Goal: Task Accomplishment & Management: Manage account settings

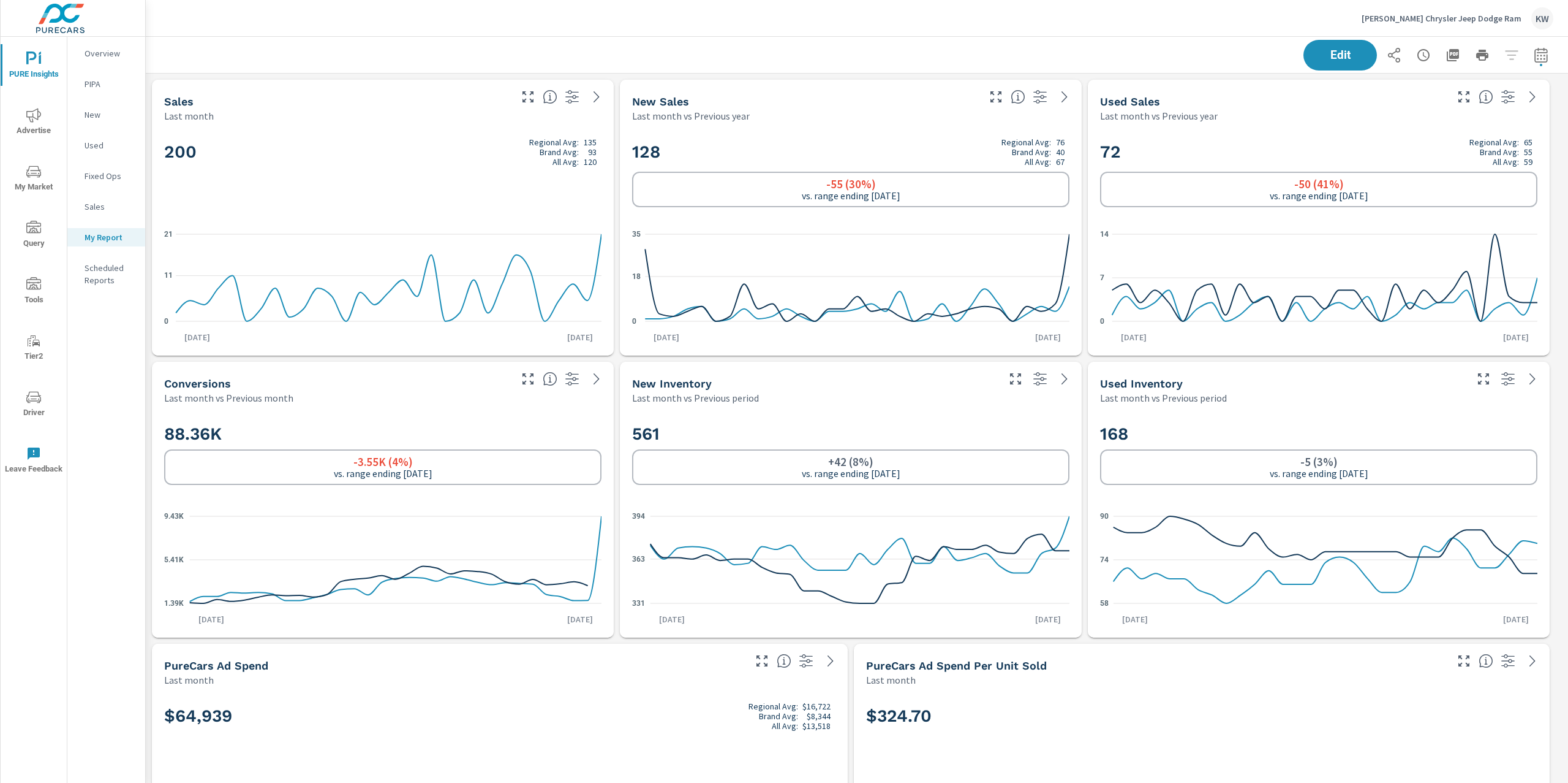
scroll to position [8631, 1436]
click at [1469, 16] on p "Ancira Chrysler Jeep Dodge Ram" at bounding box center [1442, 18] width 160 height 11
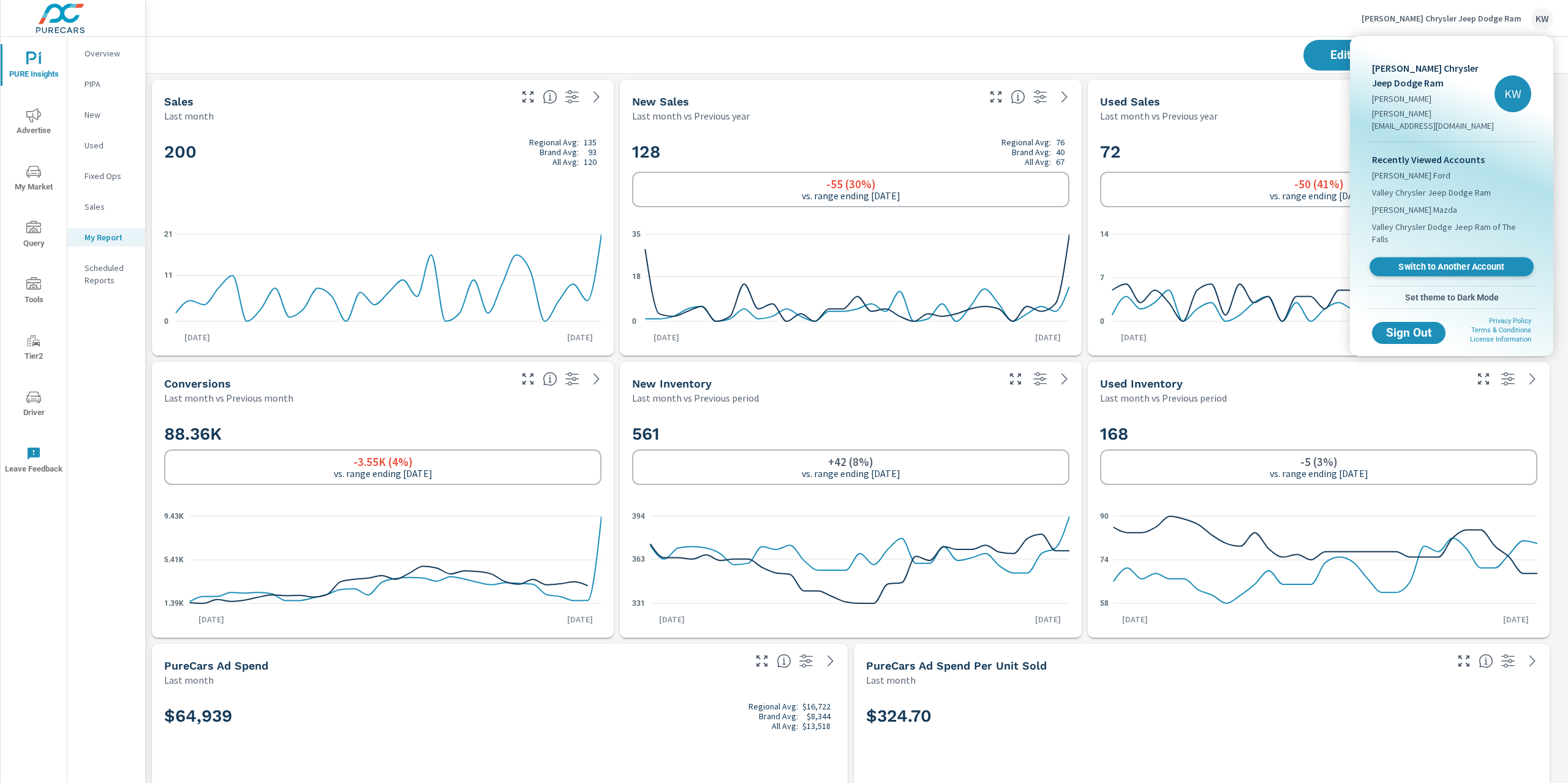
click at [1436, 261] on span "Switch to Another Account" at bounding box center [1451, 267] width 150 height 11
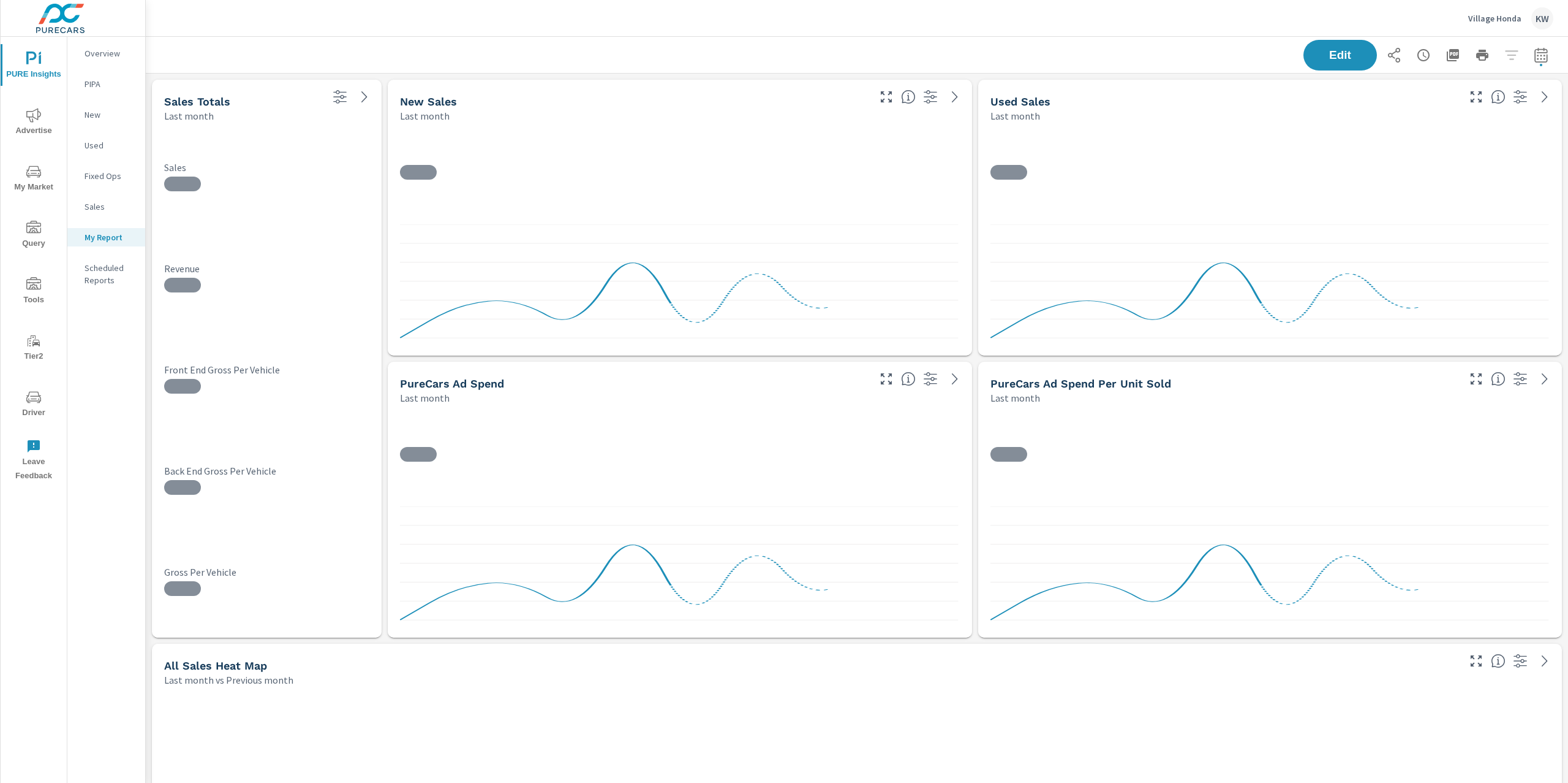
scroll to position [6, 6]
click at [1535, 57] on icon "button" at bounding box center [1541, 55] width 15 height 15
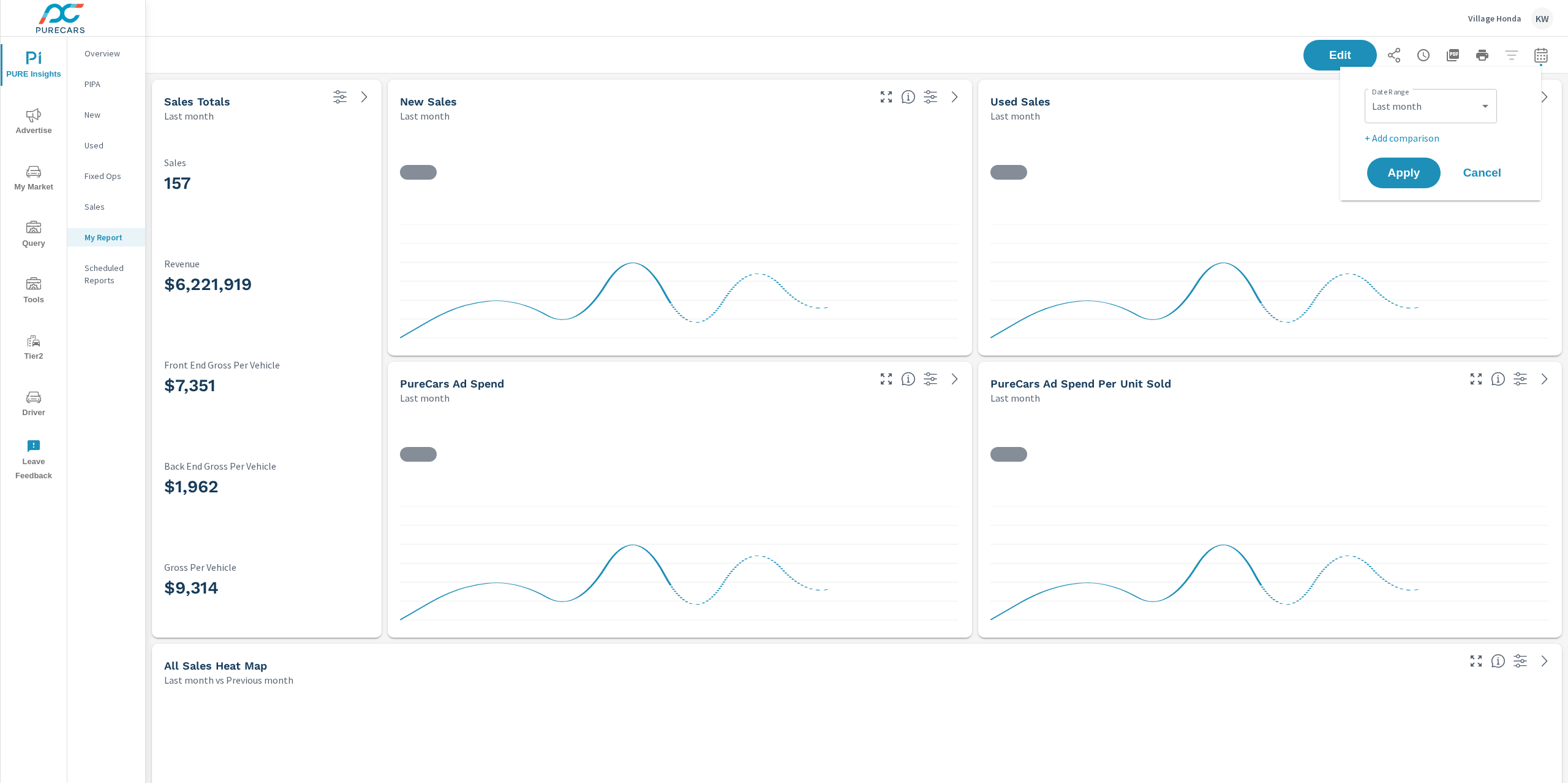
scroll to position [6235, 1436]
click at [1440, 97] on select "Custom Yesterday Last week Last 7 days Last 14 days Last 30 days Last 45 days L…" at bounding box center [1431, 106] width 122 height 24
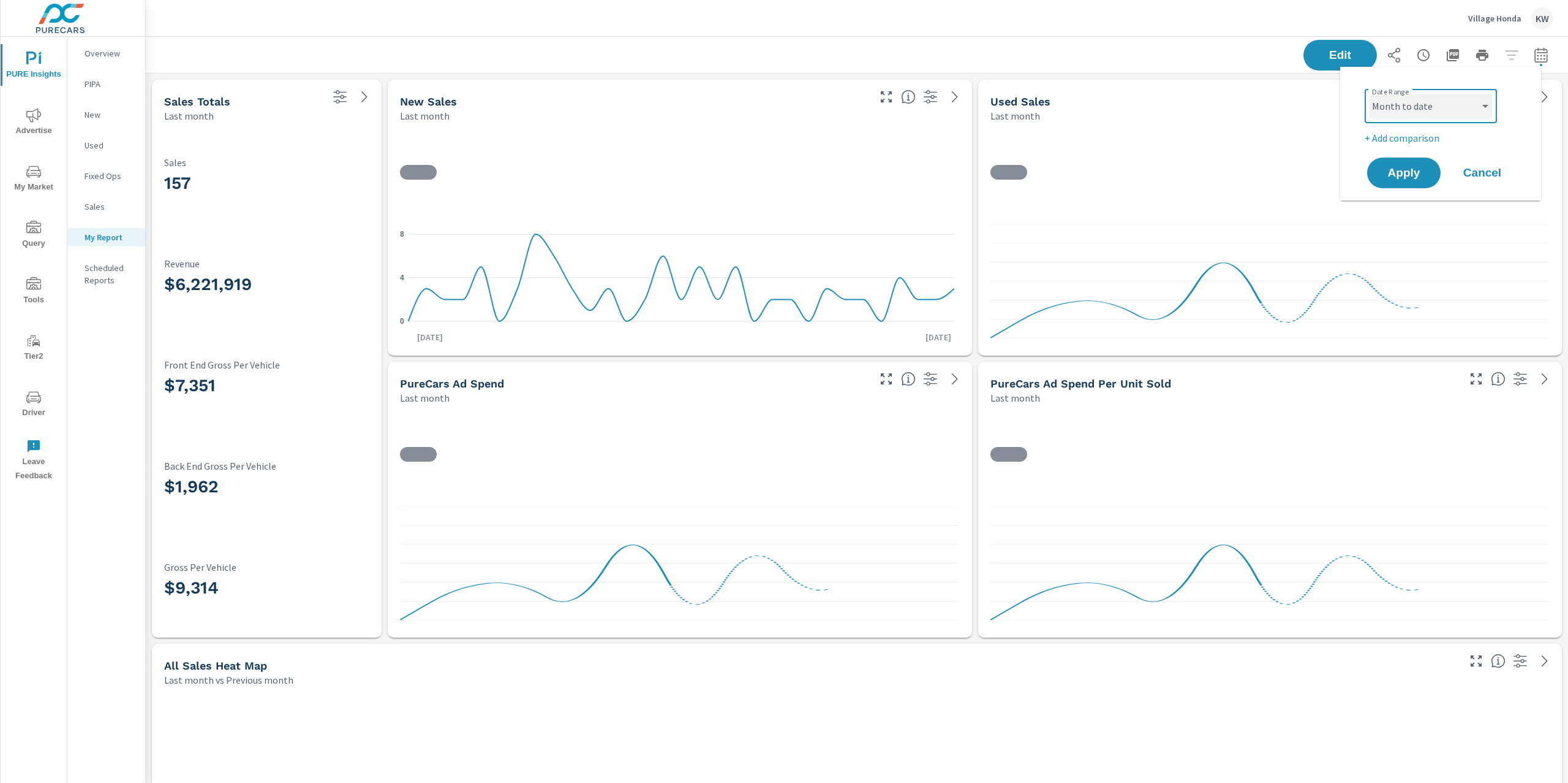
click at [1370, 94] on select "Custom Yesterday Last week Last 7 days Last 14 days Last 30 days Last 45 days L…" at bounding box center [1431, 106] width 122 height 24
select select "Month to date"
click at [1392, 178] on span "Apply" at bounding box center [1404, 173] width 50 height 11
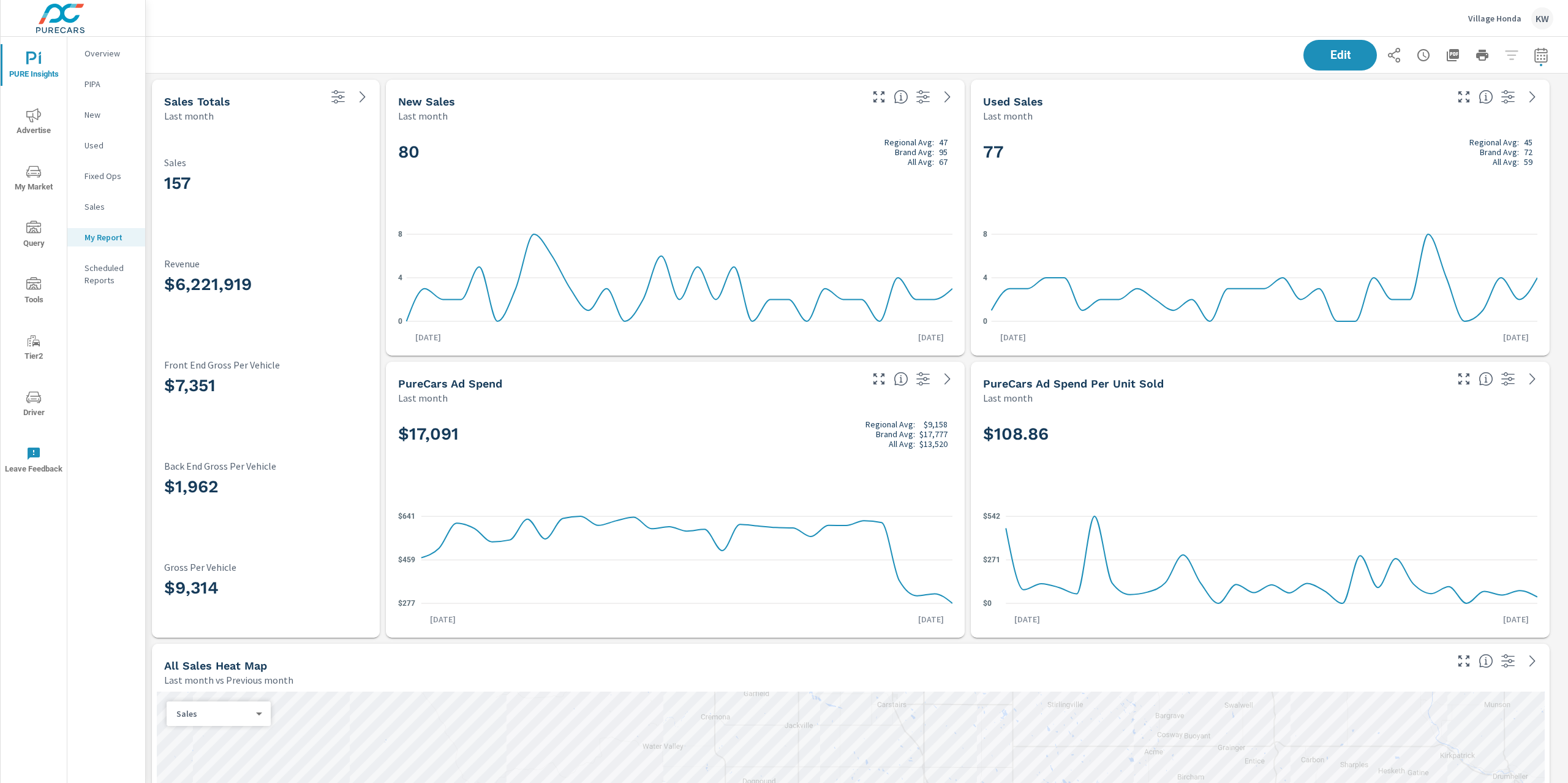
scroll to position [1, 0]
click at [884, 748] on span "Update" at bounding box center [881, 753] width 29 height 11
click at [114, 54] on p "Overview" at bounding box center [109, 53] width 51 height 12
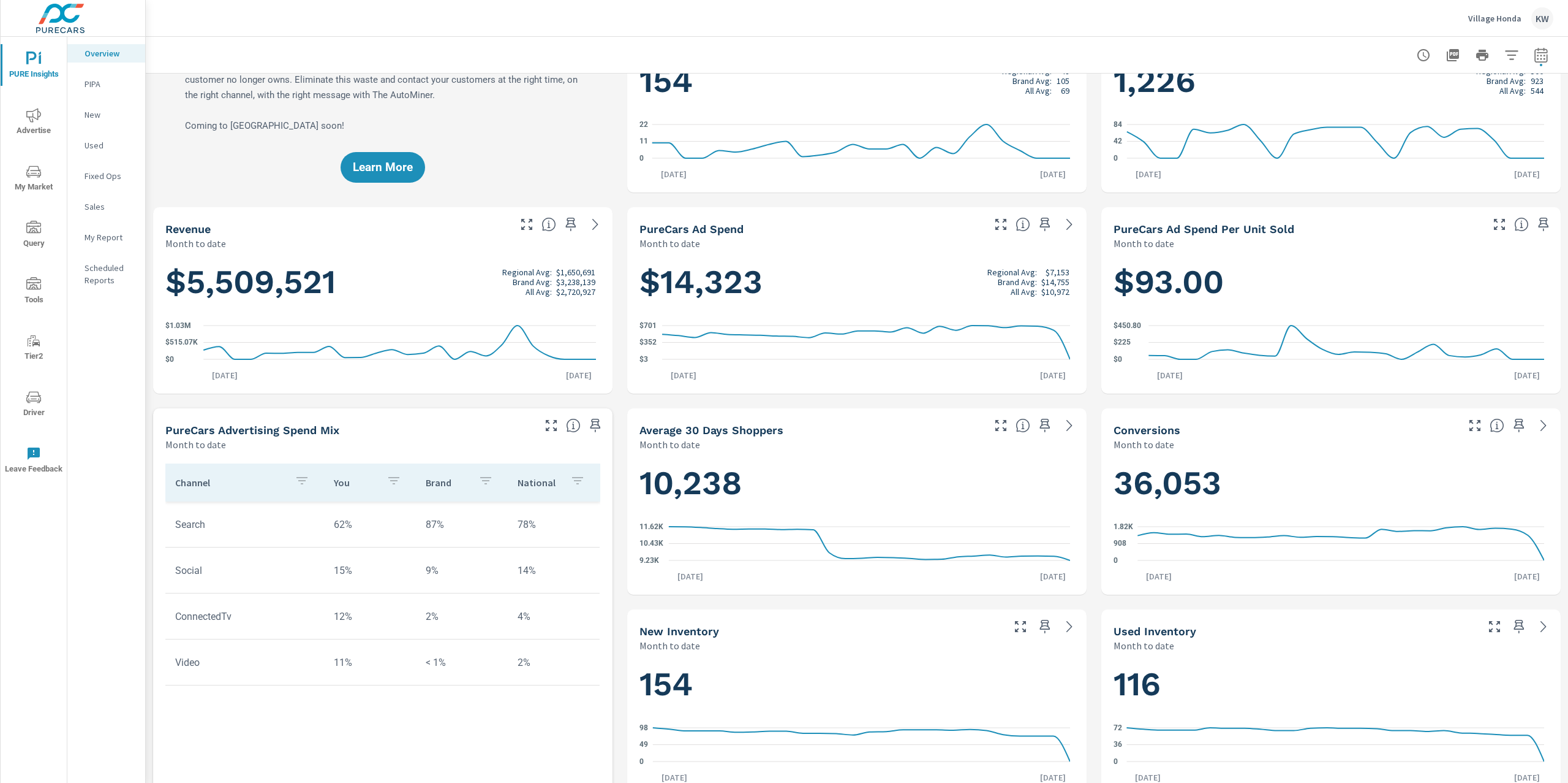
scroll to position [86, 0]
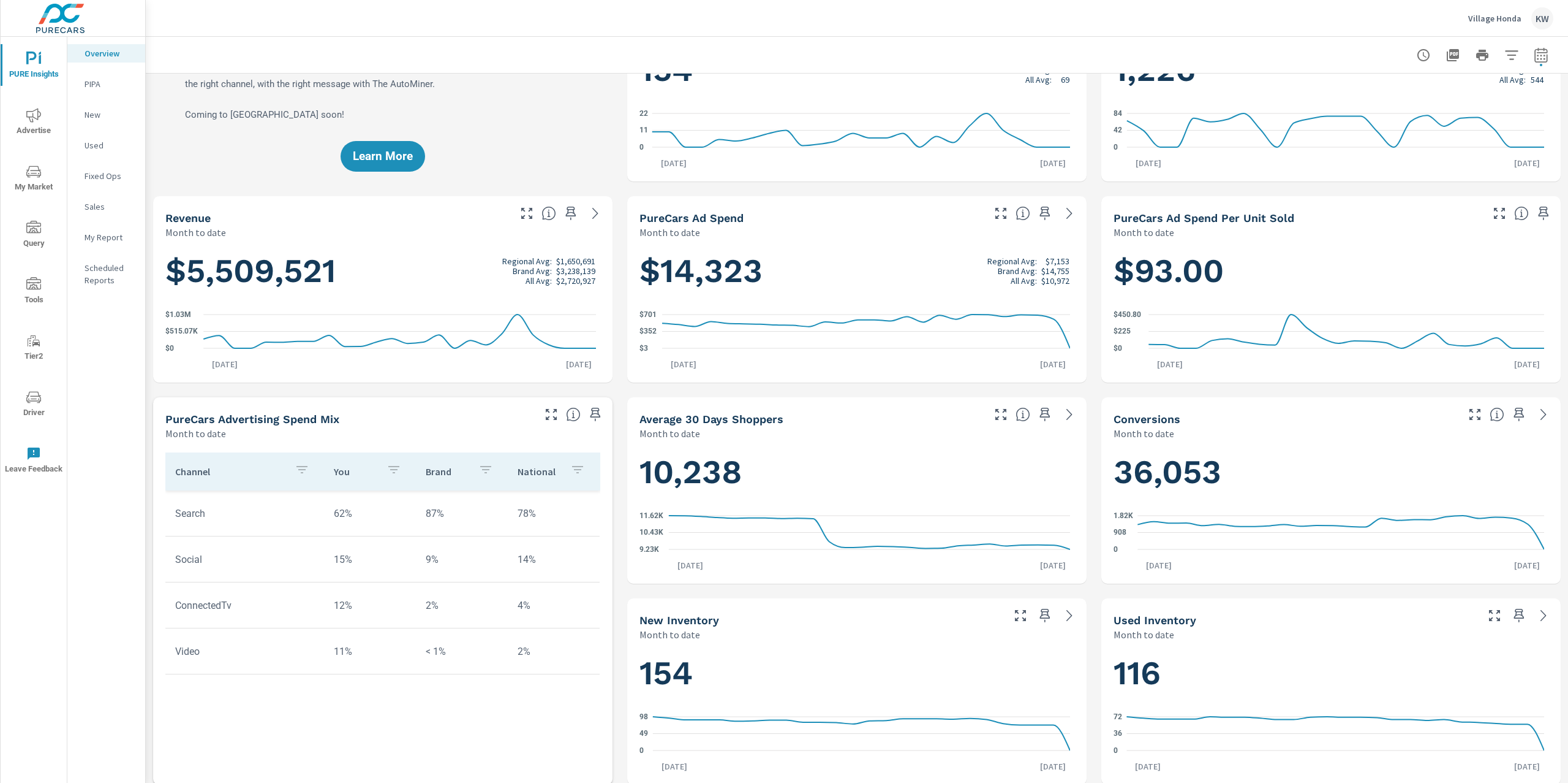
click at [32, 126] on span "Advertise" at bounding box center [34, 123] width 59 height 30
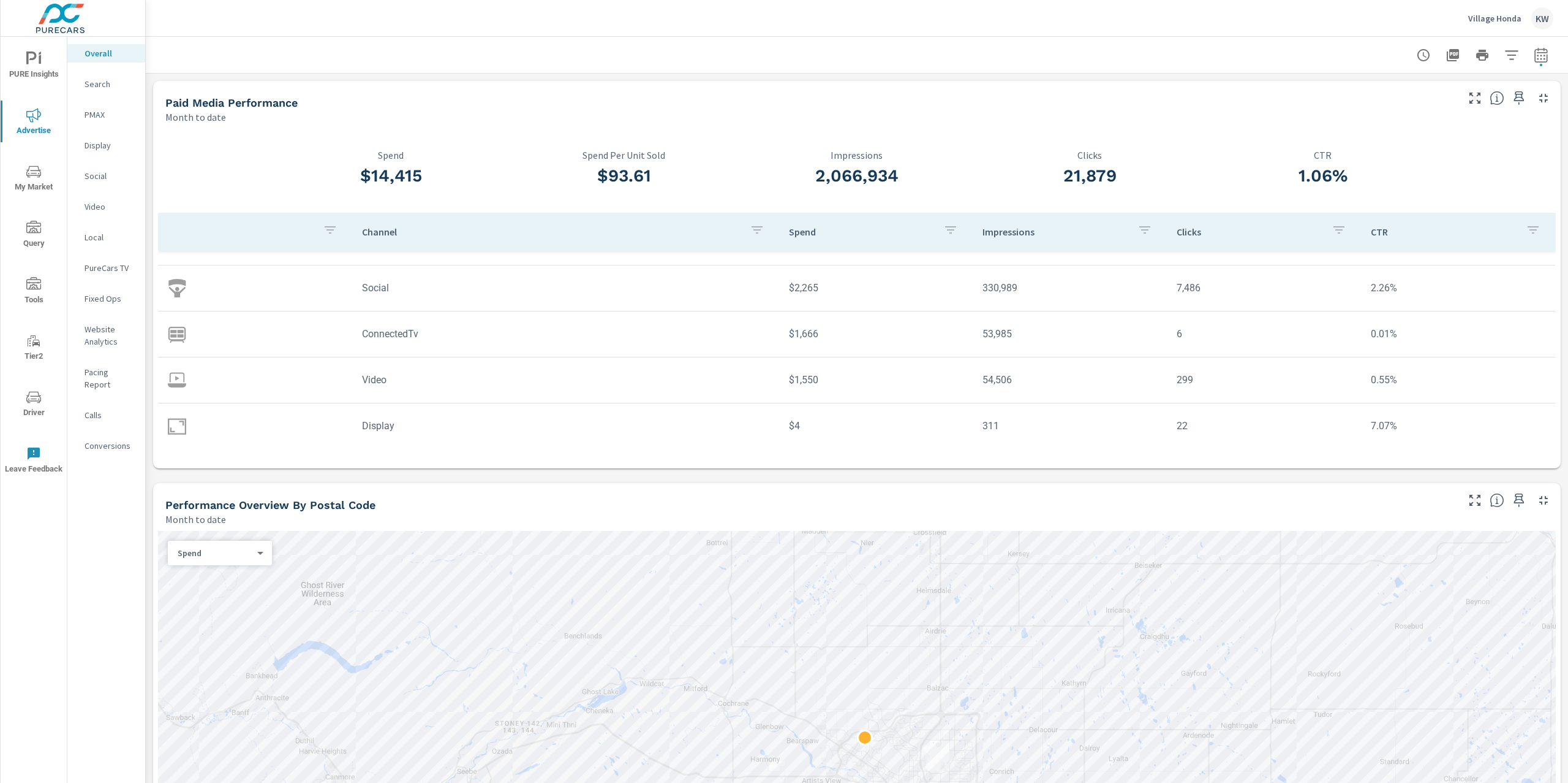
scroll to position [81, 0]
click at [1492, 16] on p "Village Honda" at bounding box center [1495, 18] width 54 height 11
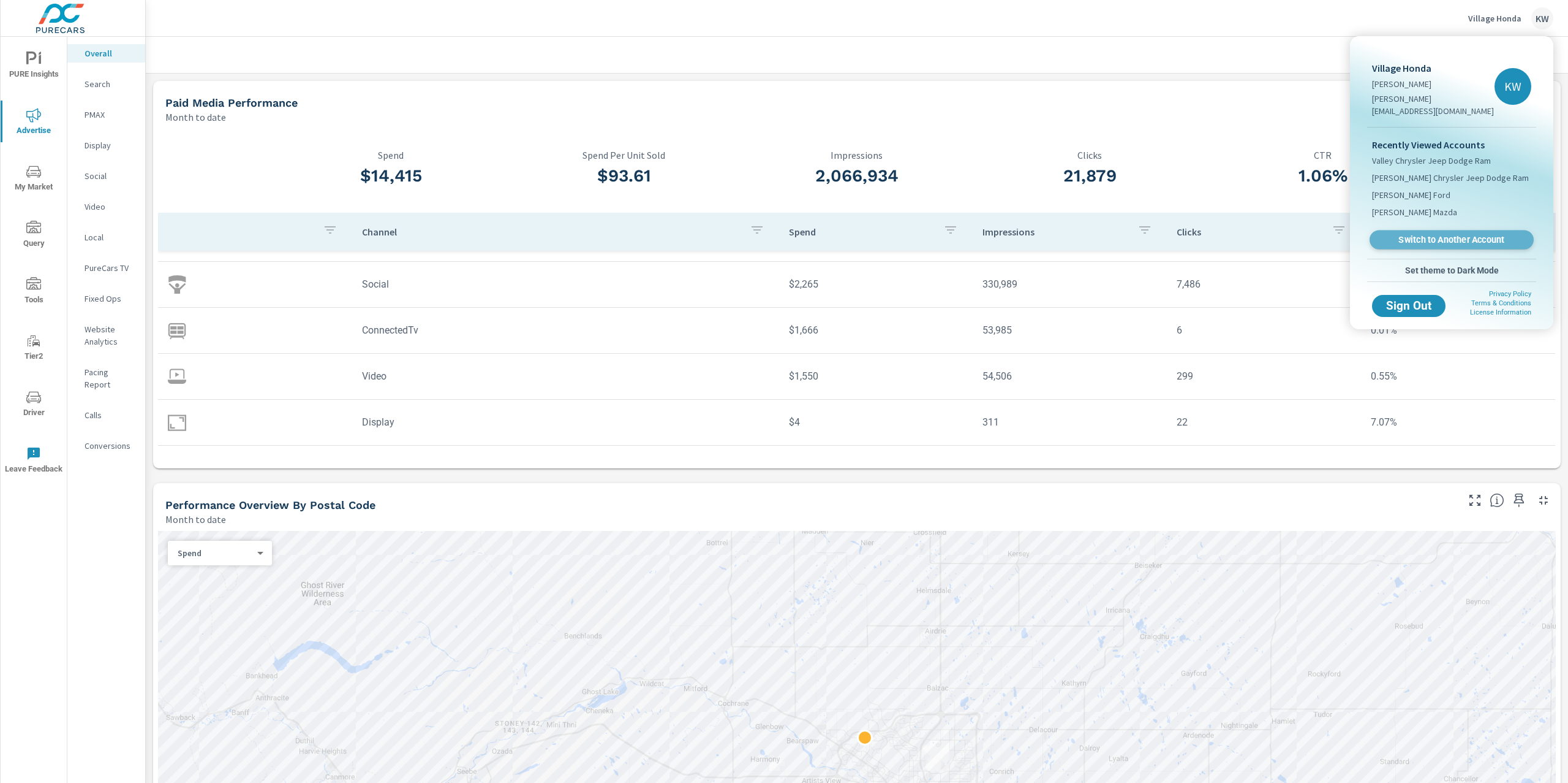
click at [1420, 234] on span "Switch to Another Account" at bounding box center [1451, 240] width 150 height 11
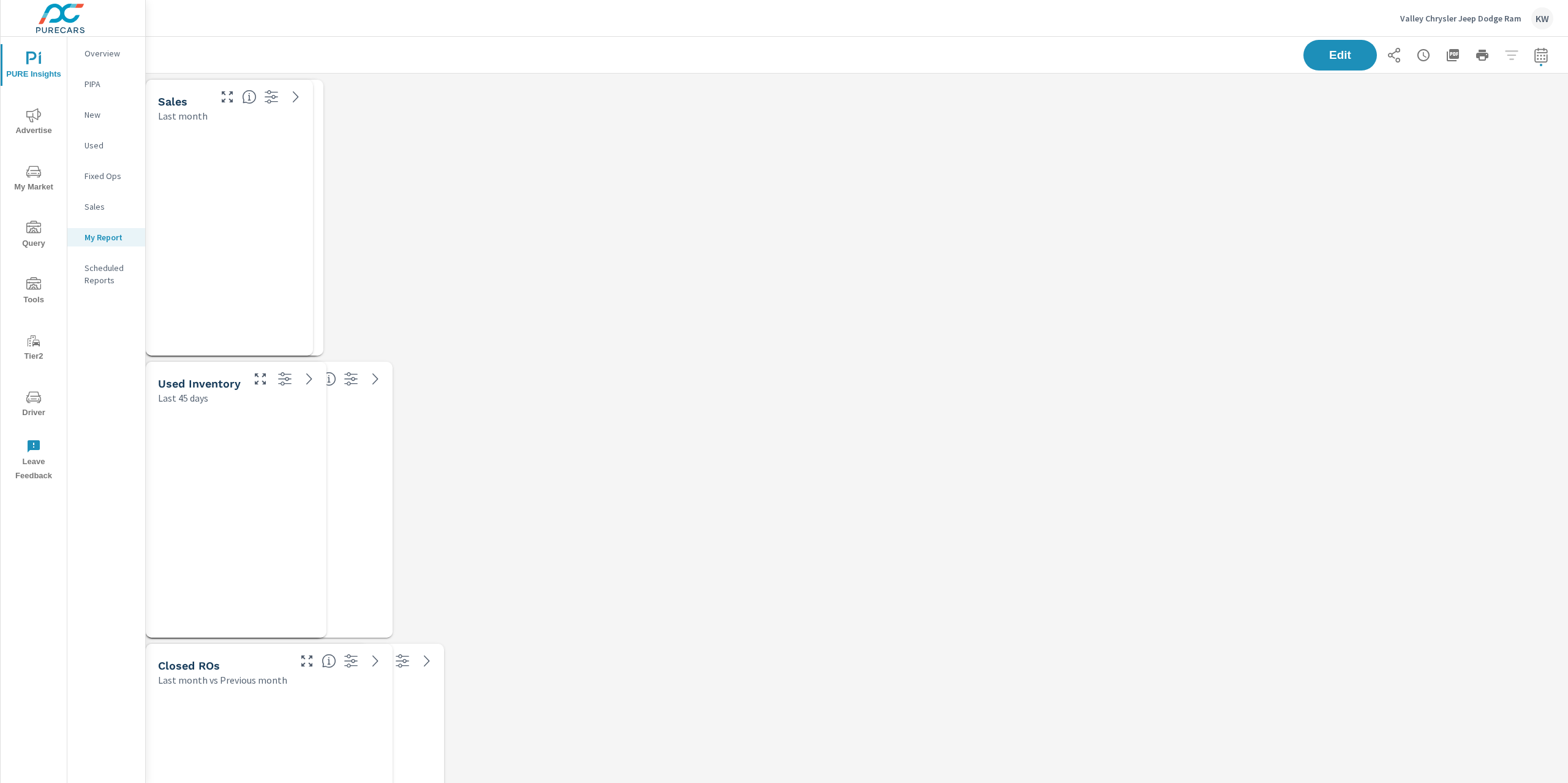
scroll to position [4120, 1436]
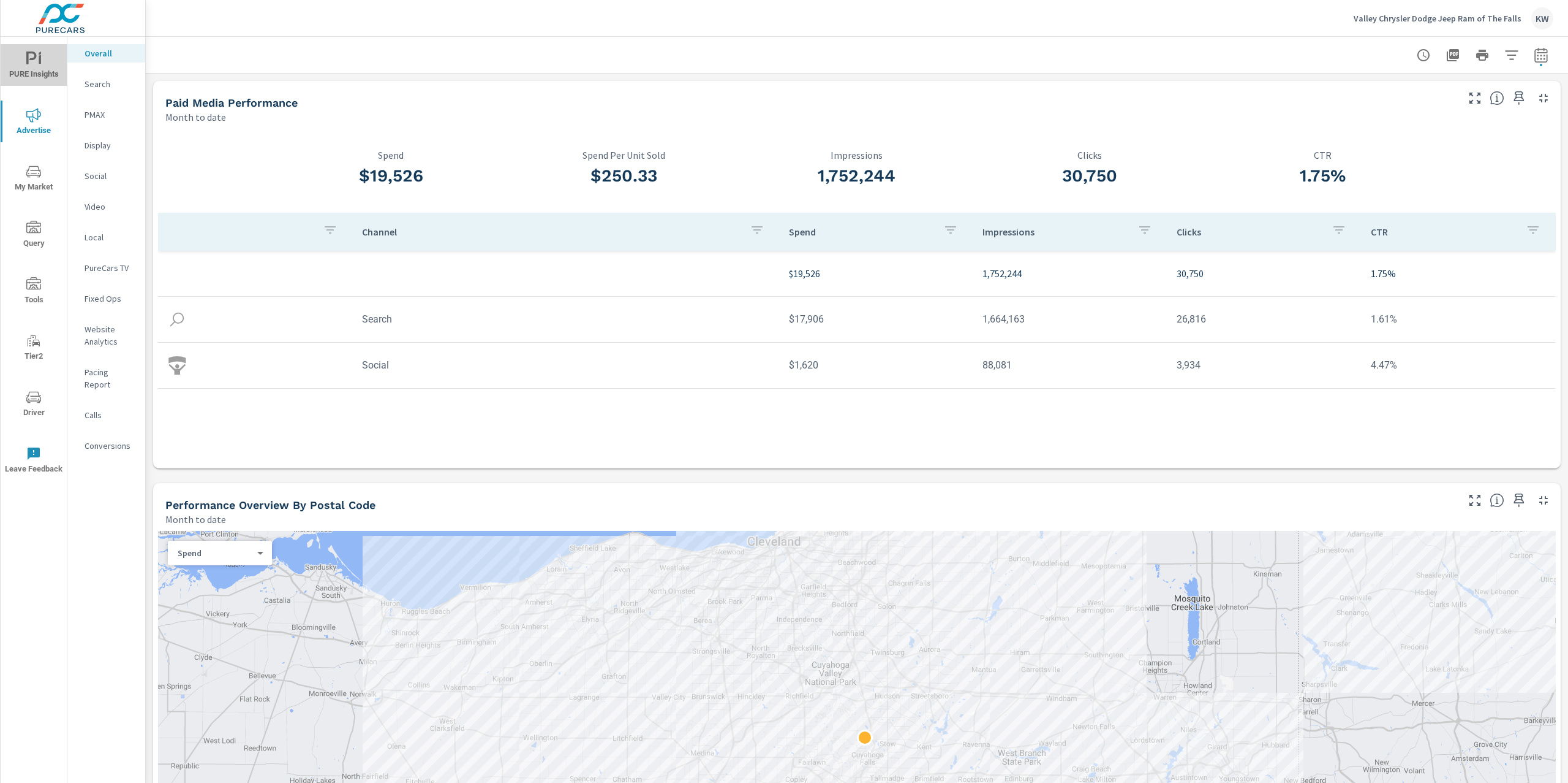
click at [45, 62] on span "PURE Insights" at bounding box center [34, 67] width 59 height 30
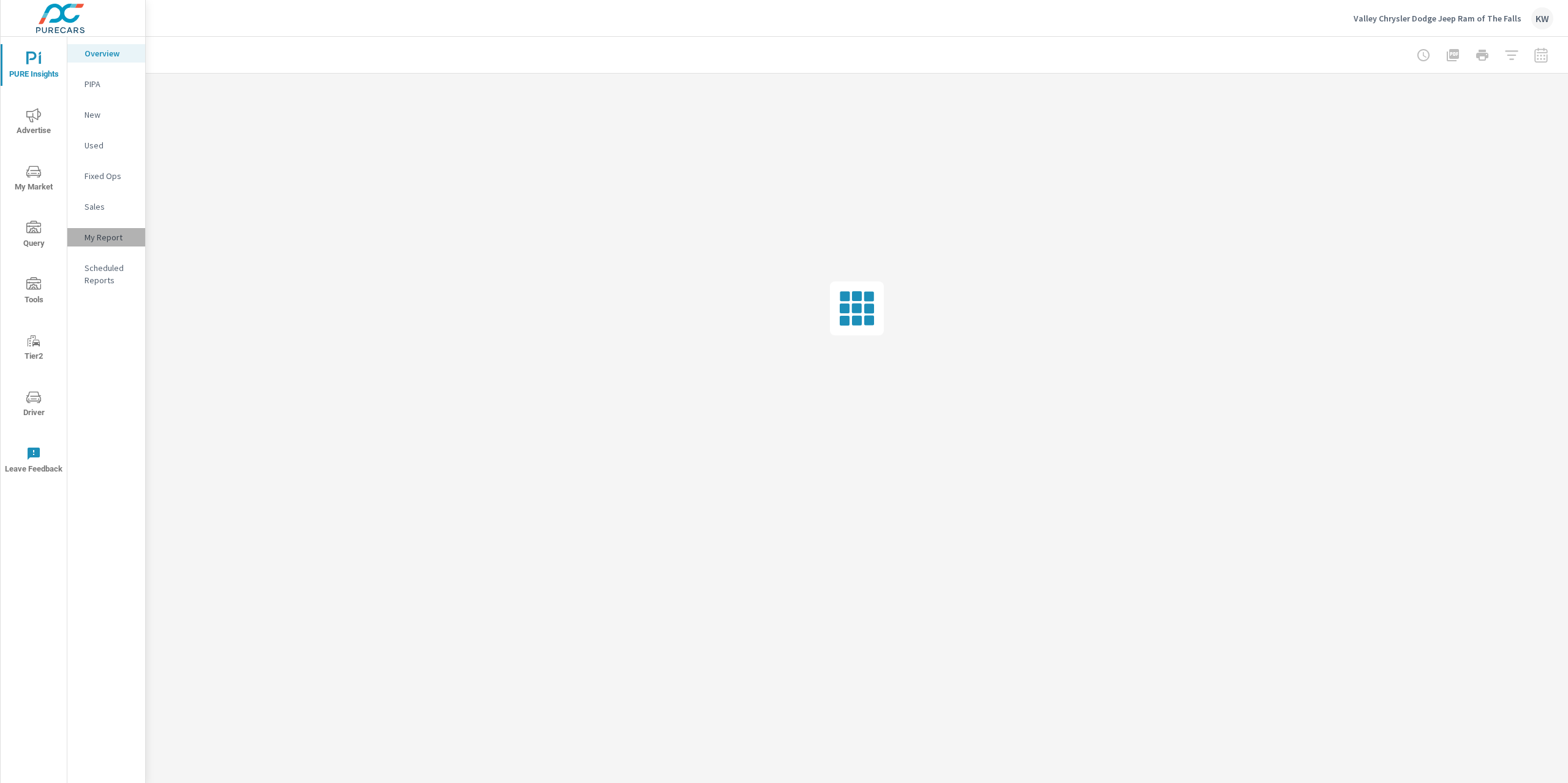
click at [107, 233] on p "My Report" at bounding box center [109, 237] width 51 height 12
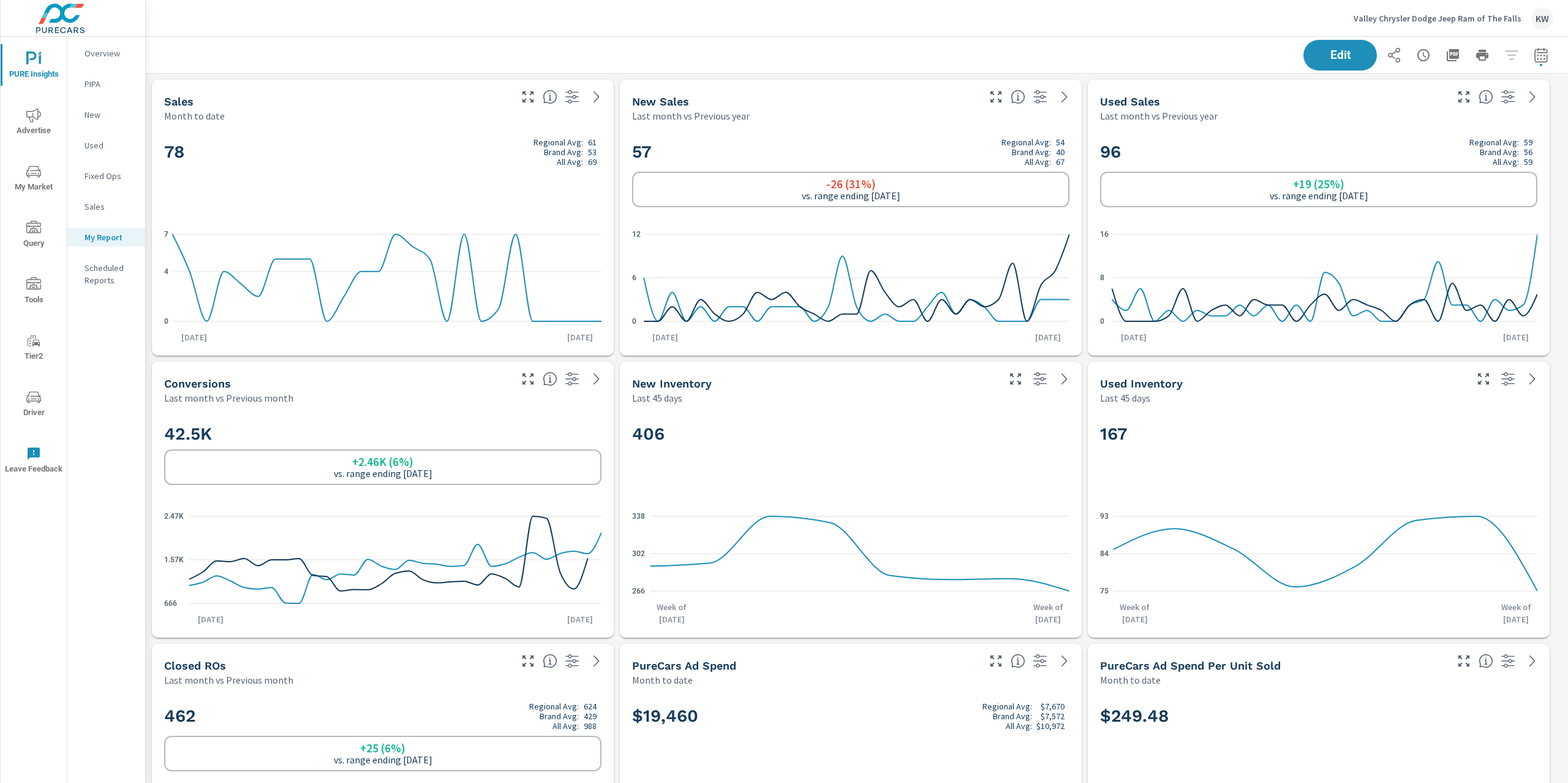
scroll to position [1, 0]
click at [1534, 62] on icon "button" at bounding box center [1541, 54] width 13 height 15
select select "Month to date"
click at [1459, 101] on select "Custom Yesterday Last week Last 7 days Last 14 days Last 30 days Last 45 days L…" at bounding box center [1431, 106] width 122 height 24
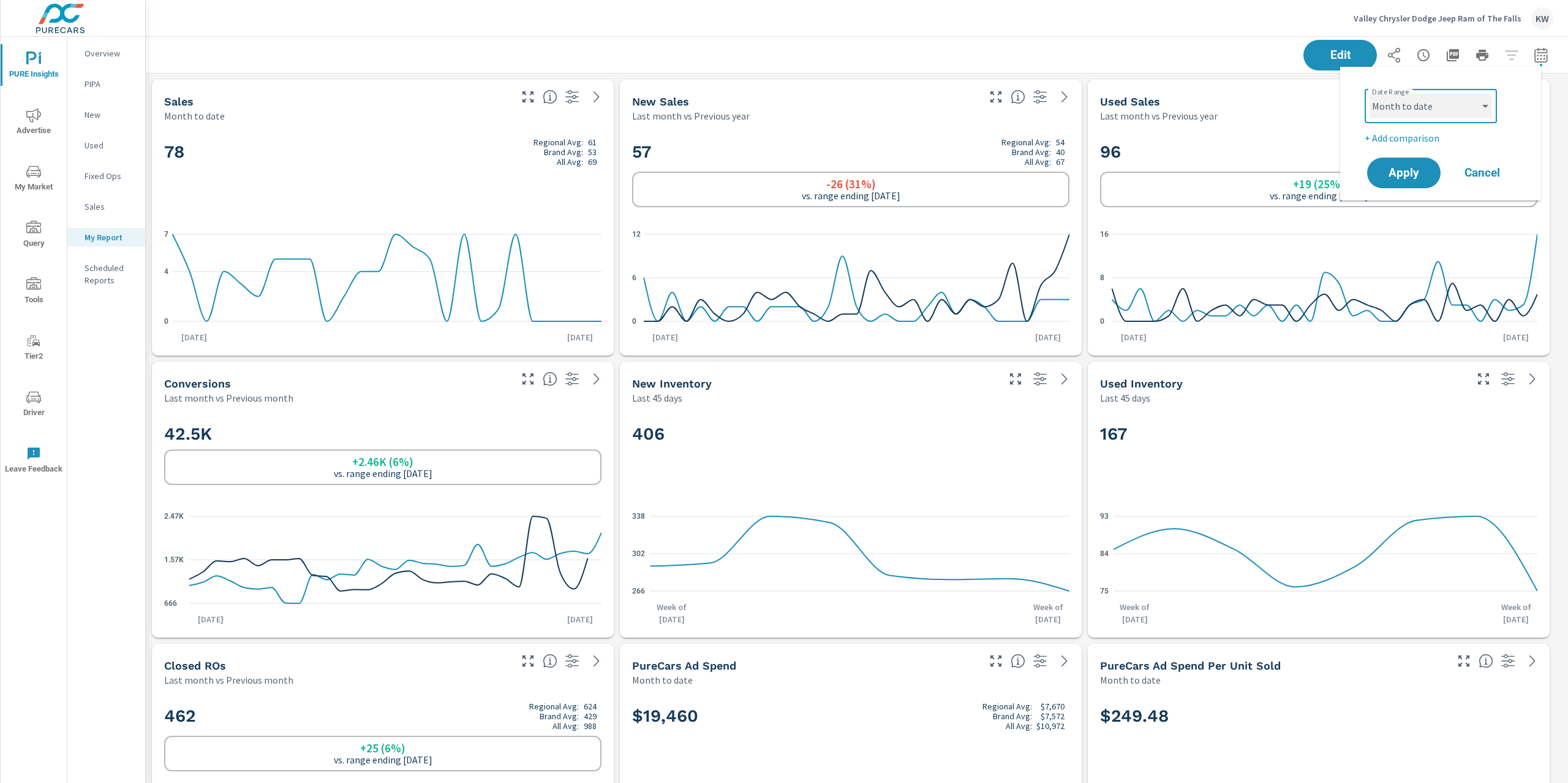
scroll to position [1, 0]
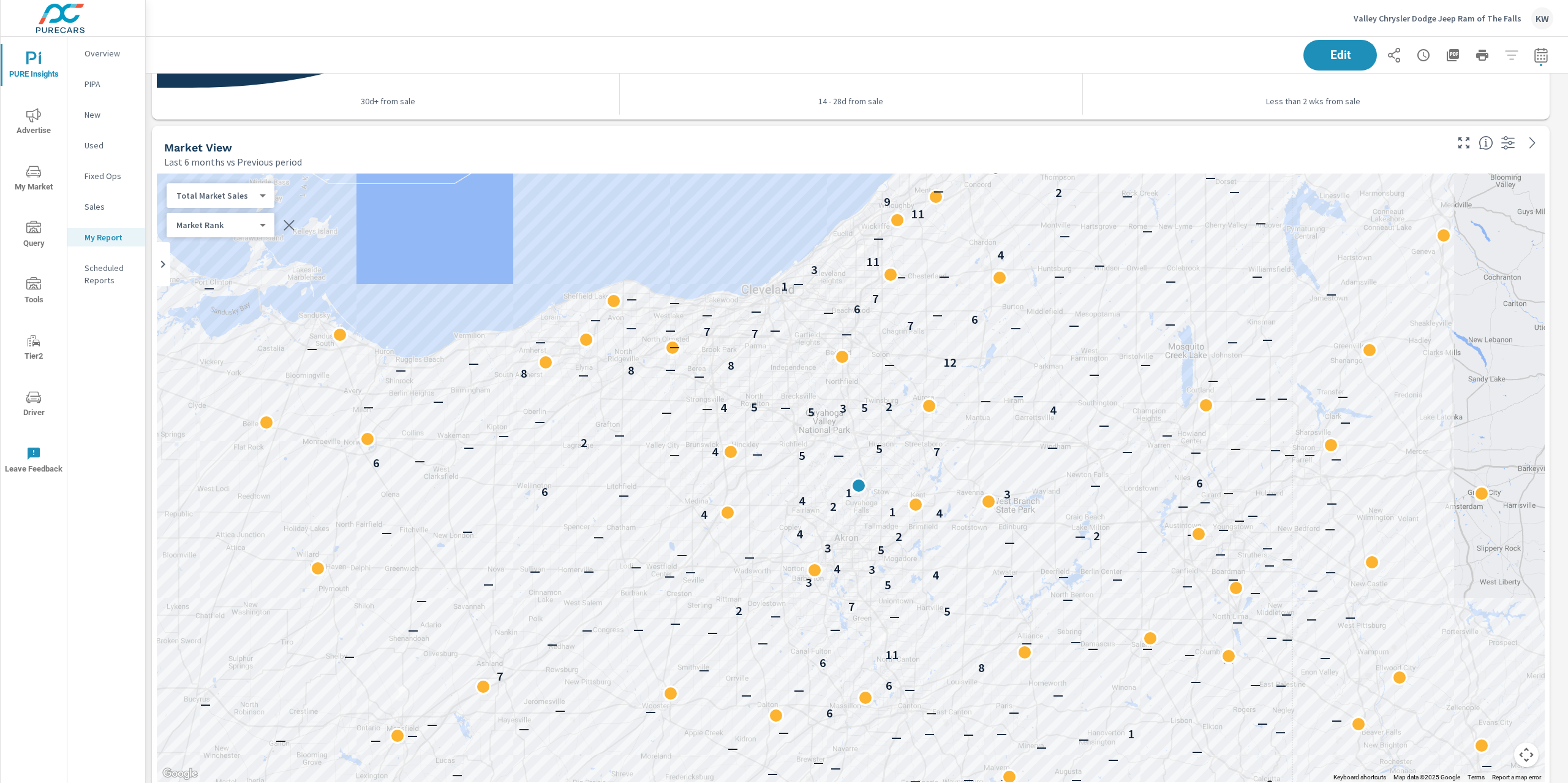
scroll to position [2832, 0]
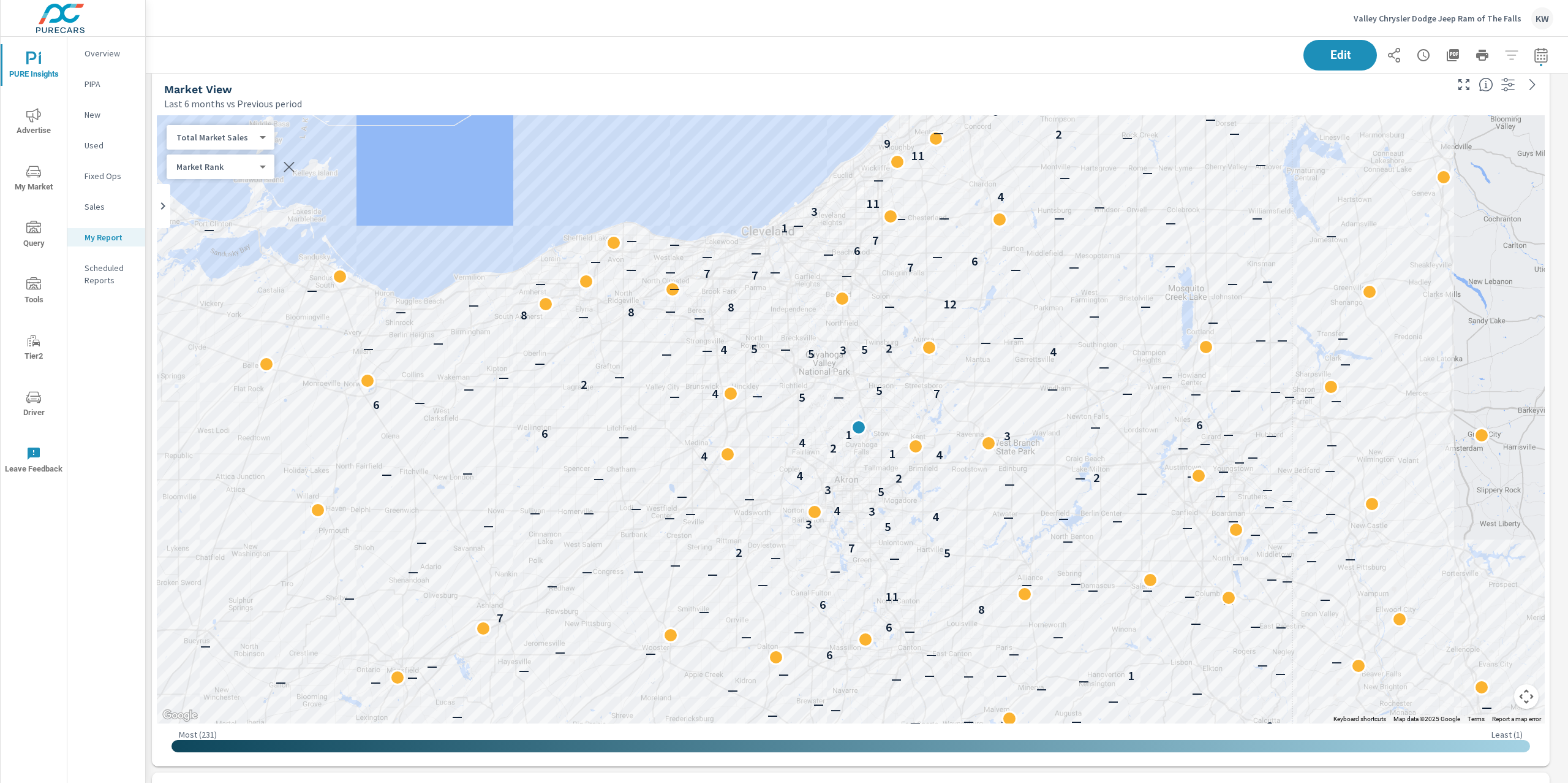
click at [248, 142] on body "PURE Insights Advertise My Market Query Tools Tier2 Driver Leave Feedback Overv…" at bounding box center [784, 391] width 1568 height 783
click at [228, 199] on li "Population" at bounding box center [226, 195] width 119 height 19
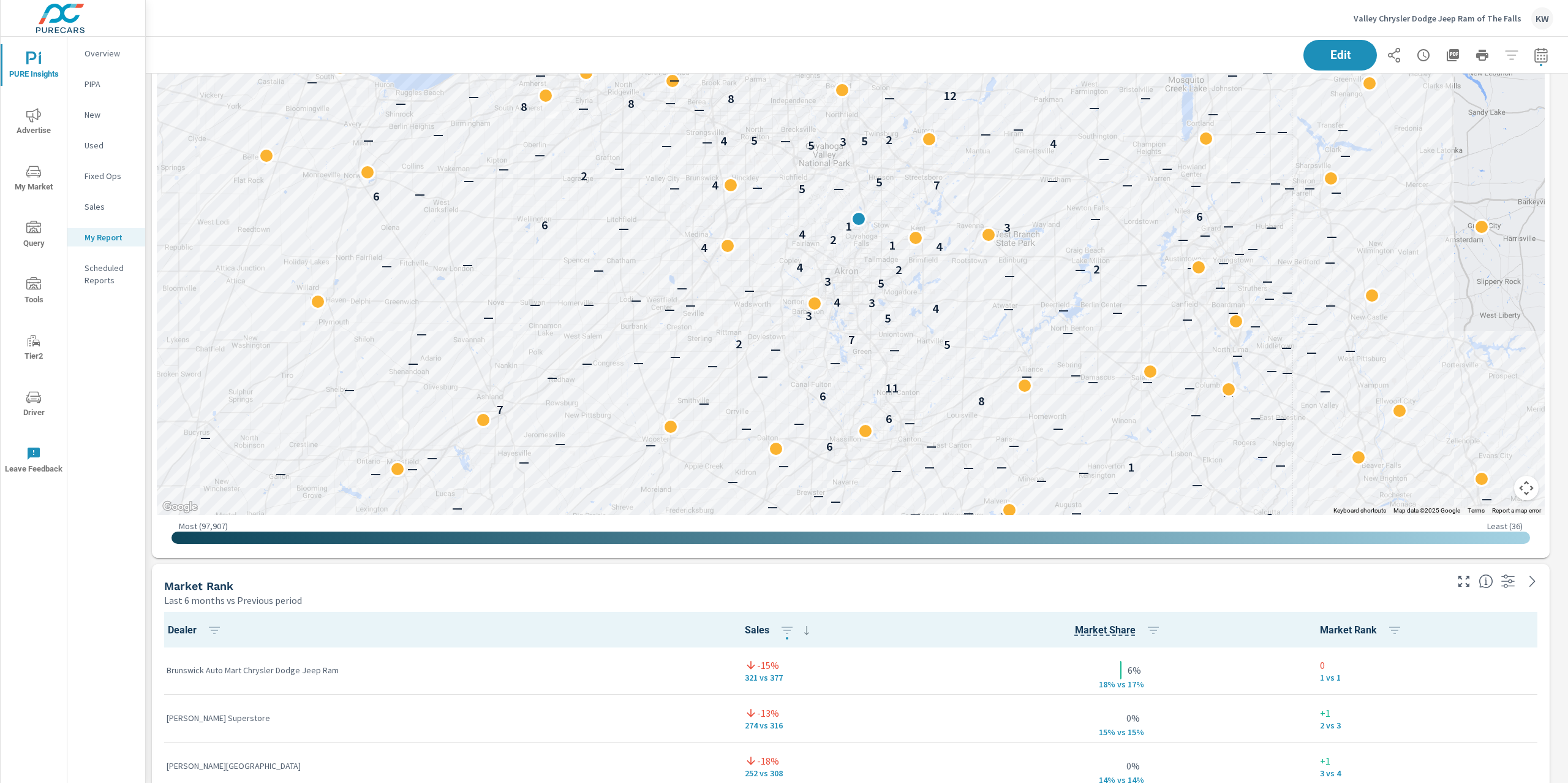
scroll to position [3218, 0]
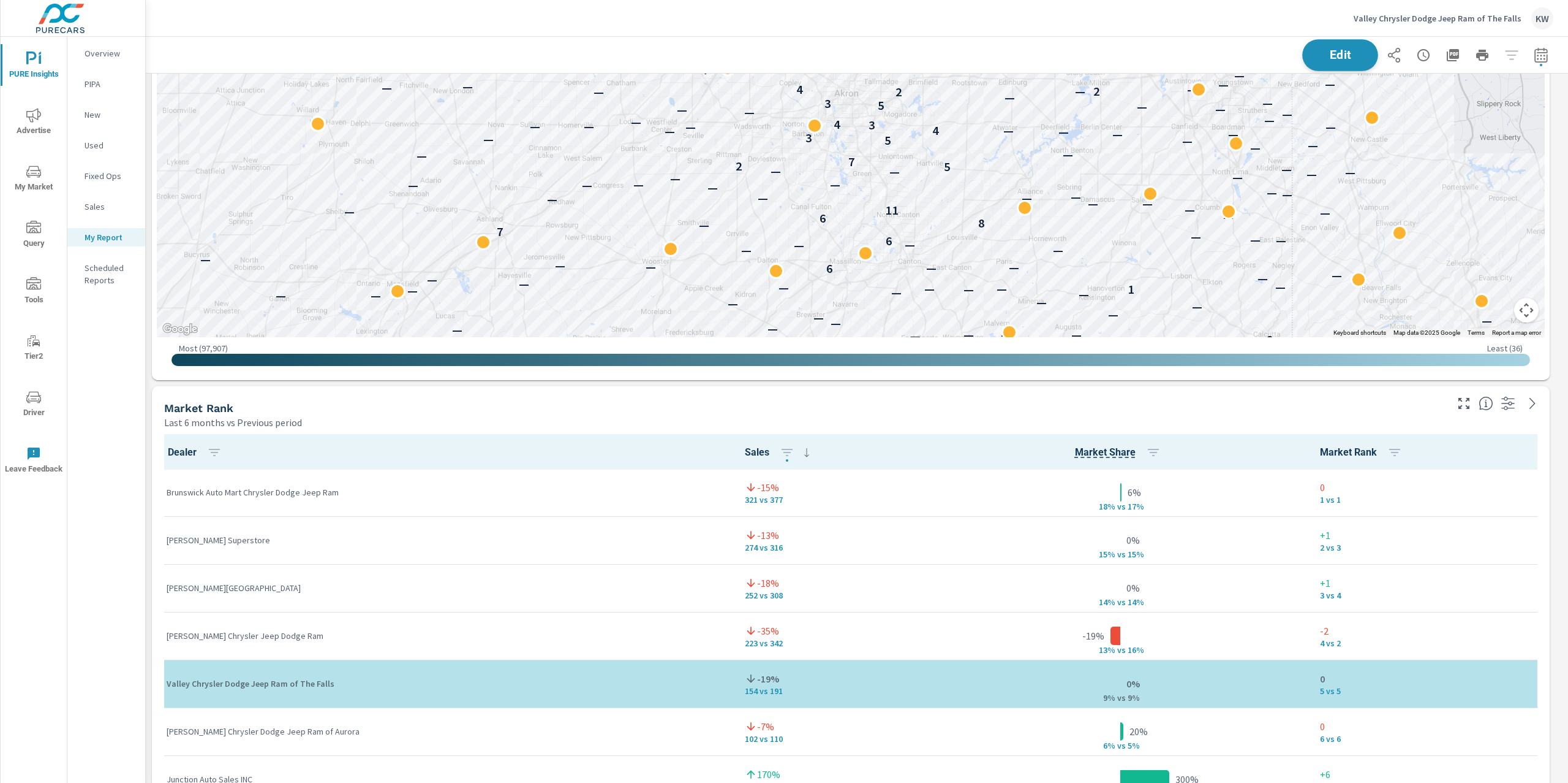
click at [1323, 54] on span "Edit" at bounding box center [1341, 55] width 50 height 11
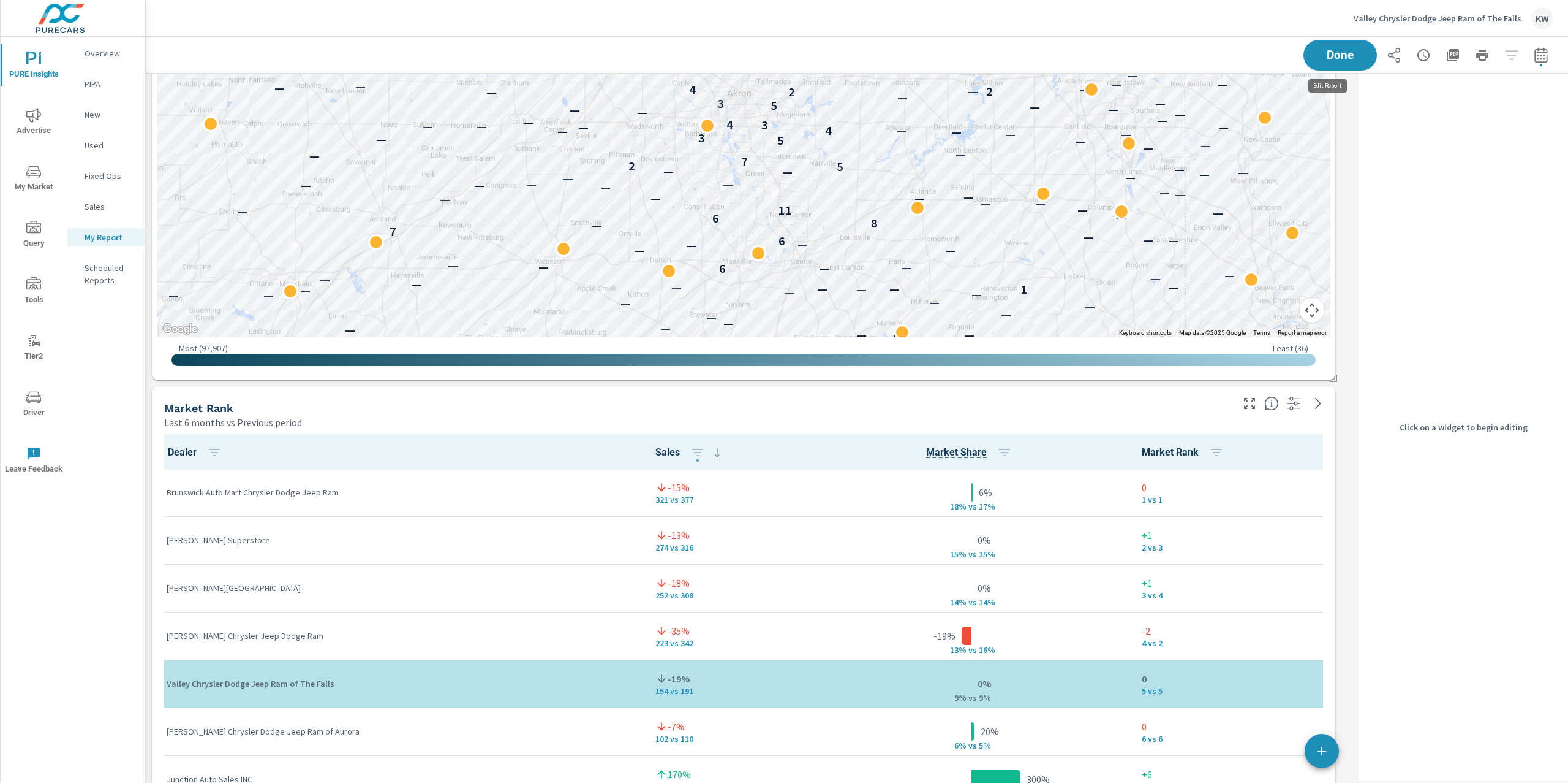
scroll to position [6, 6]
click at [1128, 415] on div "Last 6 months vs Previous period" at bounding box center [697, 422] width 1066 height 15
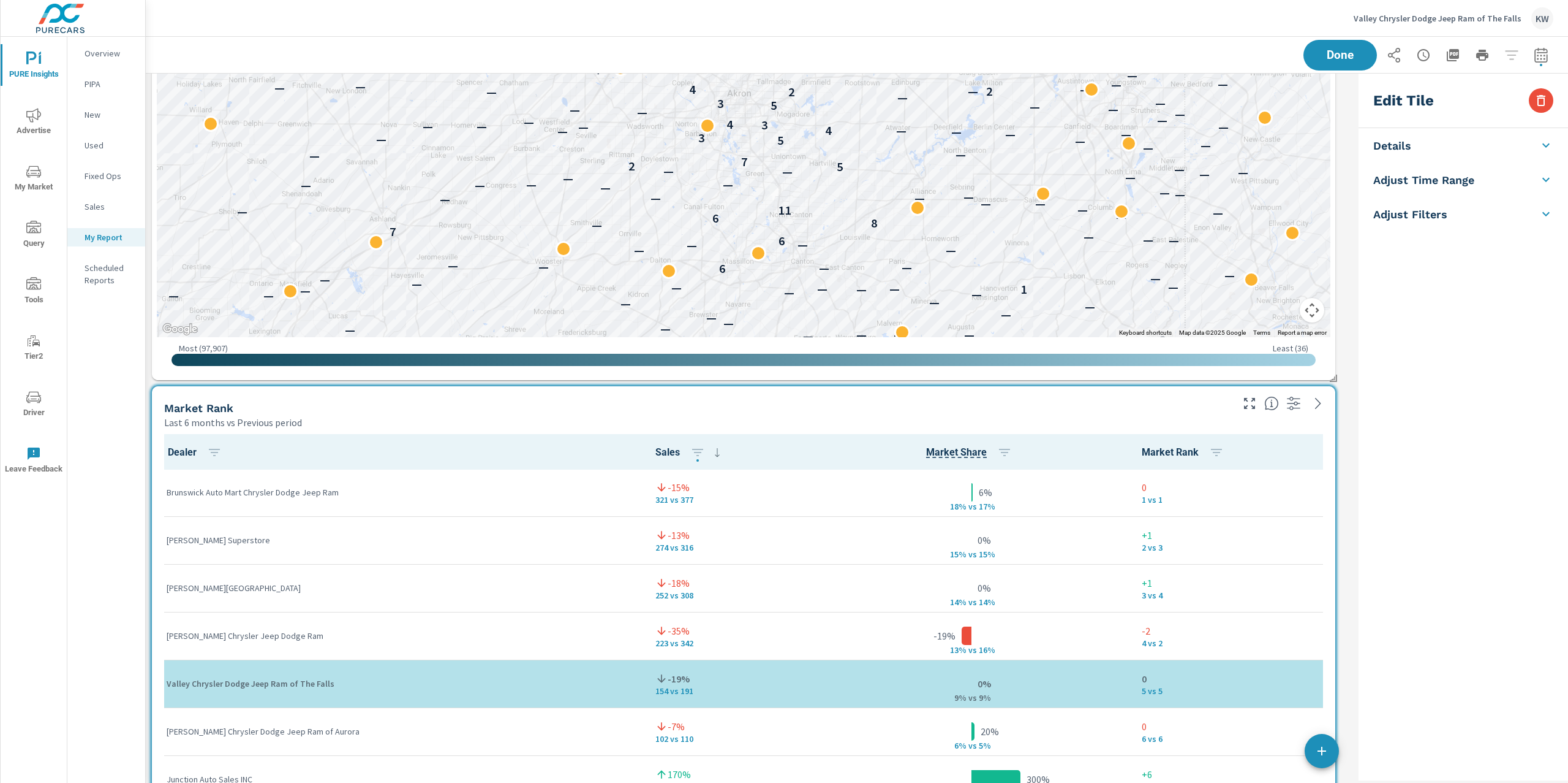
scroll to position [6235, 1221]
click at [1496, 253] on li "Adjust Time Range" at bounding box center [1464, 254] width 210 height 34
click at [1485, 268] on body "PURE Insights Advertise My Market Query Tools Tier2 Driver Leave Feedback Overv…" at bounding box center [784, 391] width 1568 height 783
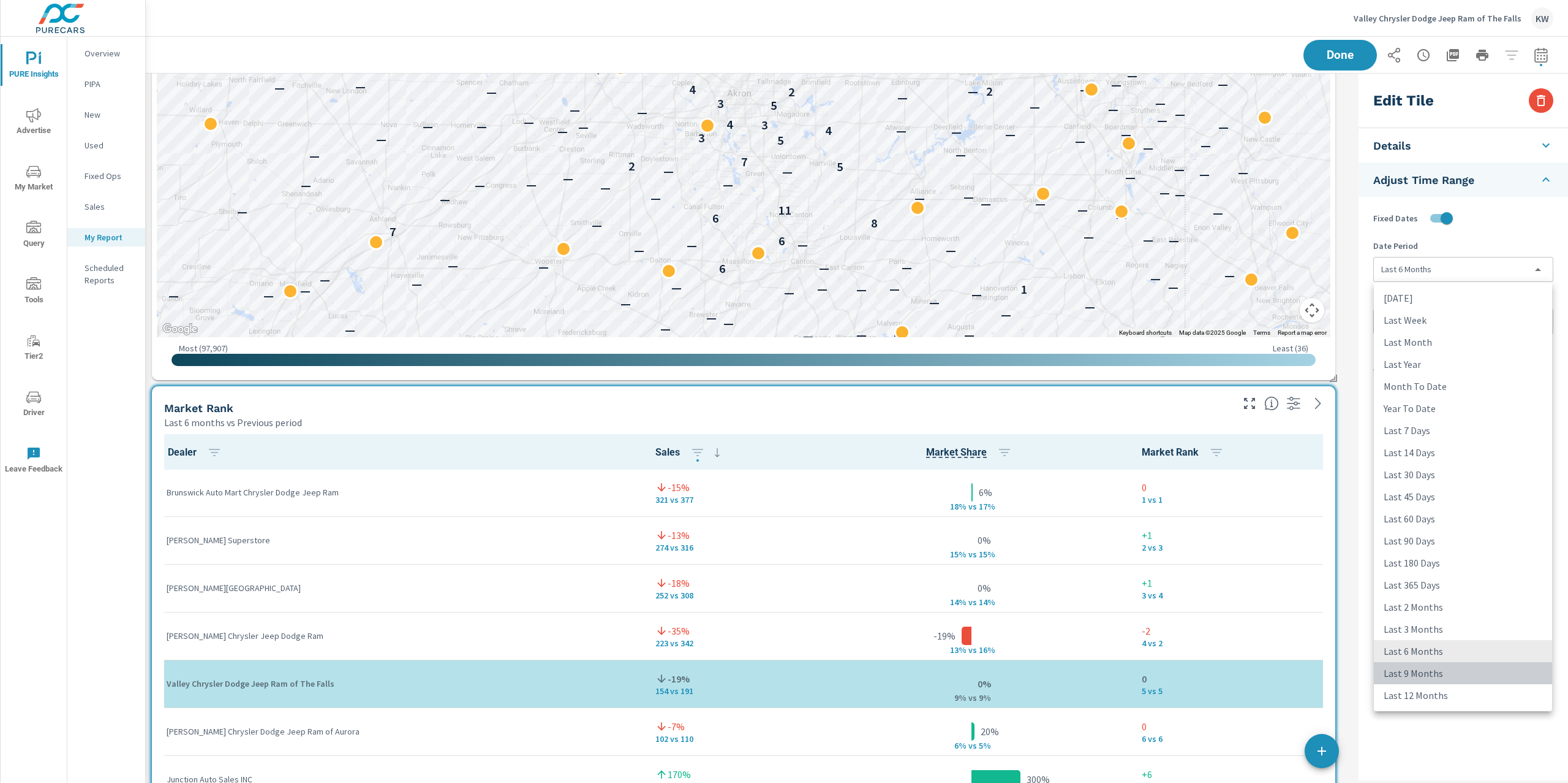
click at [1431, 673] on li "Last 9 Months" at bounding box center [1463, 673] width 178 height 22
type input "last9Months"
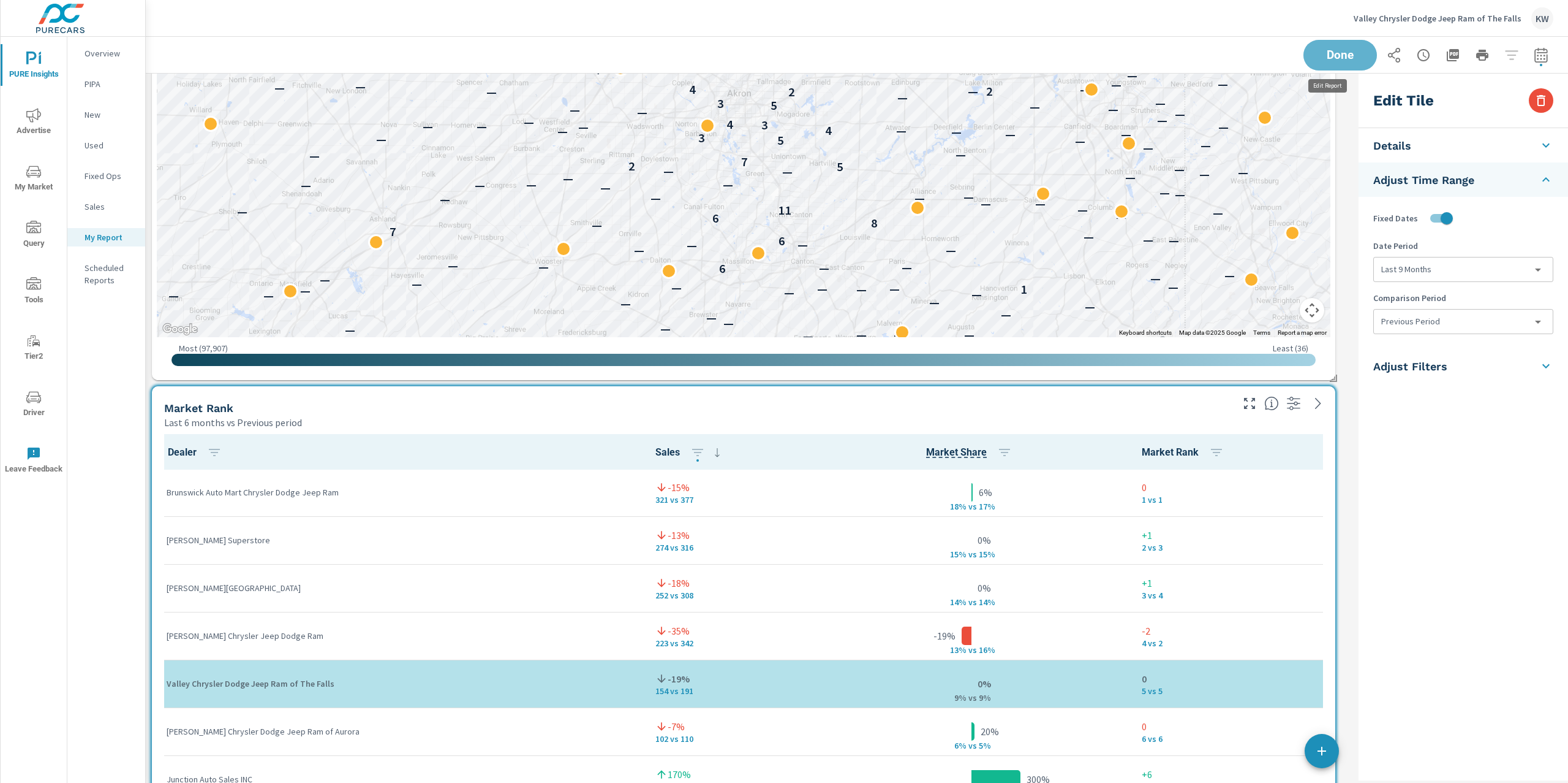
click at [1338, 60] on span "Done" at bounding box center [1341, 54] width 49 height 11
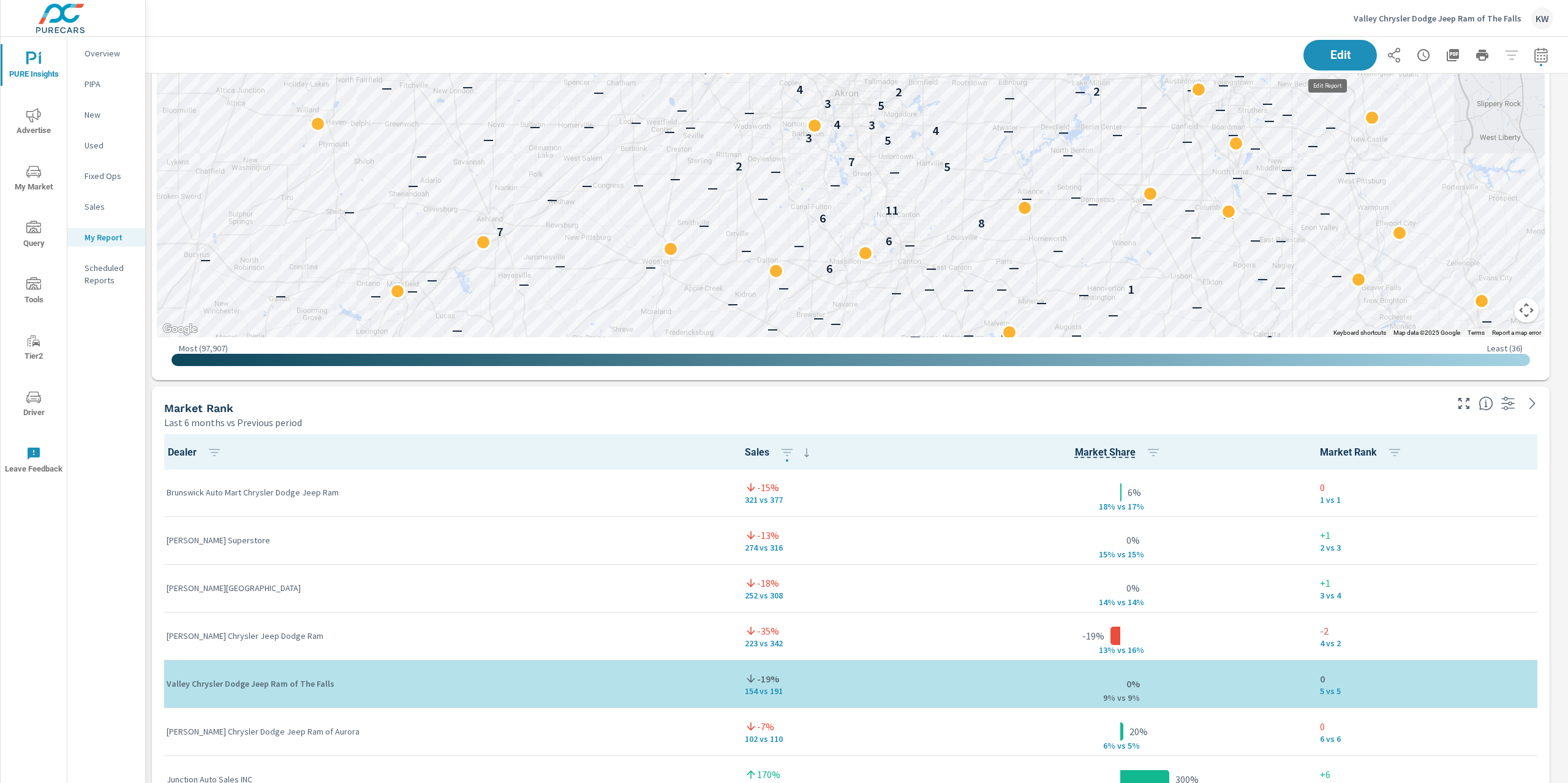
scroll to position [6235, 1436]
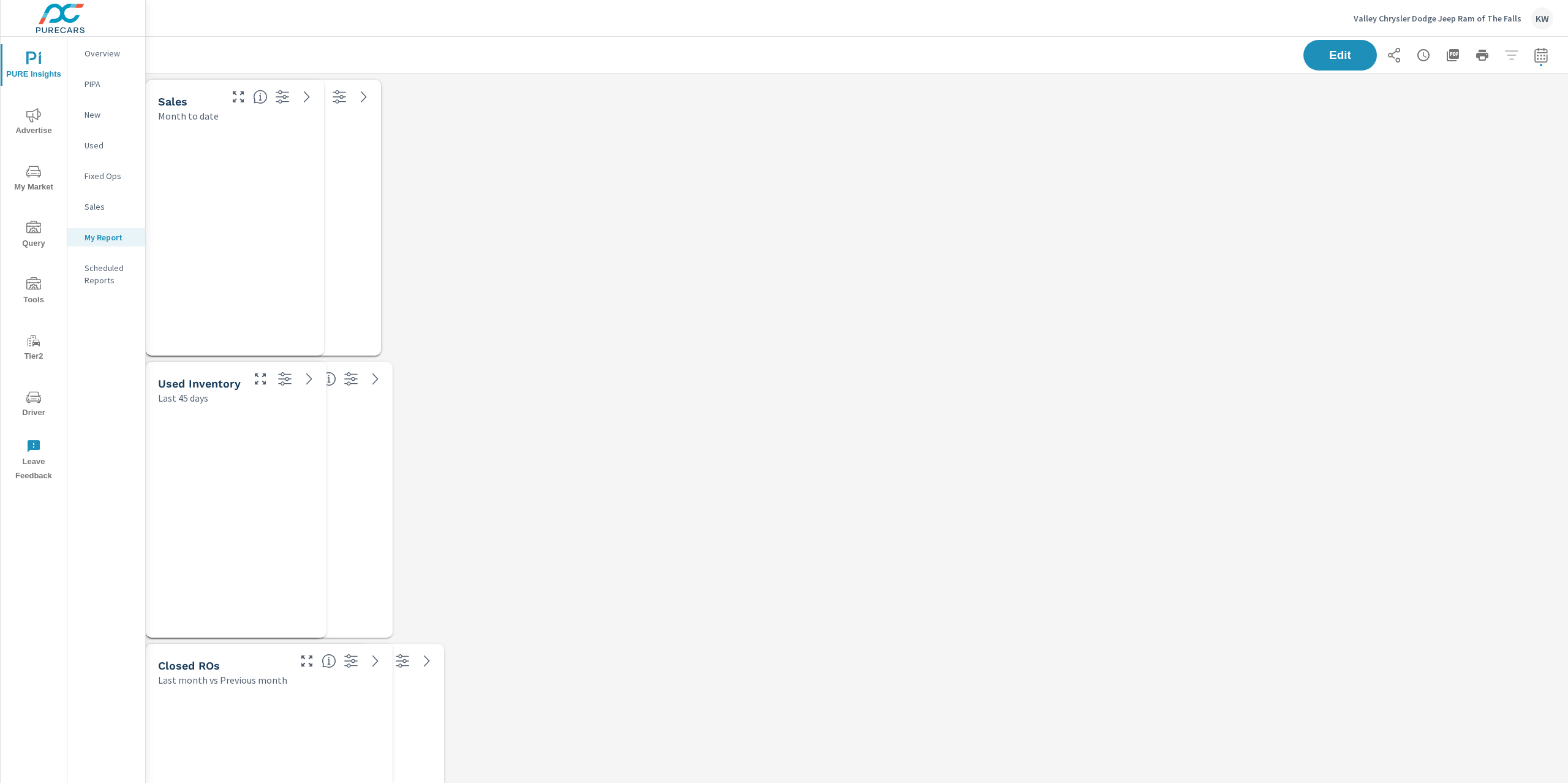
scroll to position [6235, 1436]
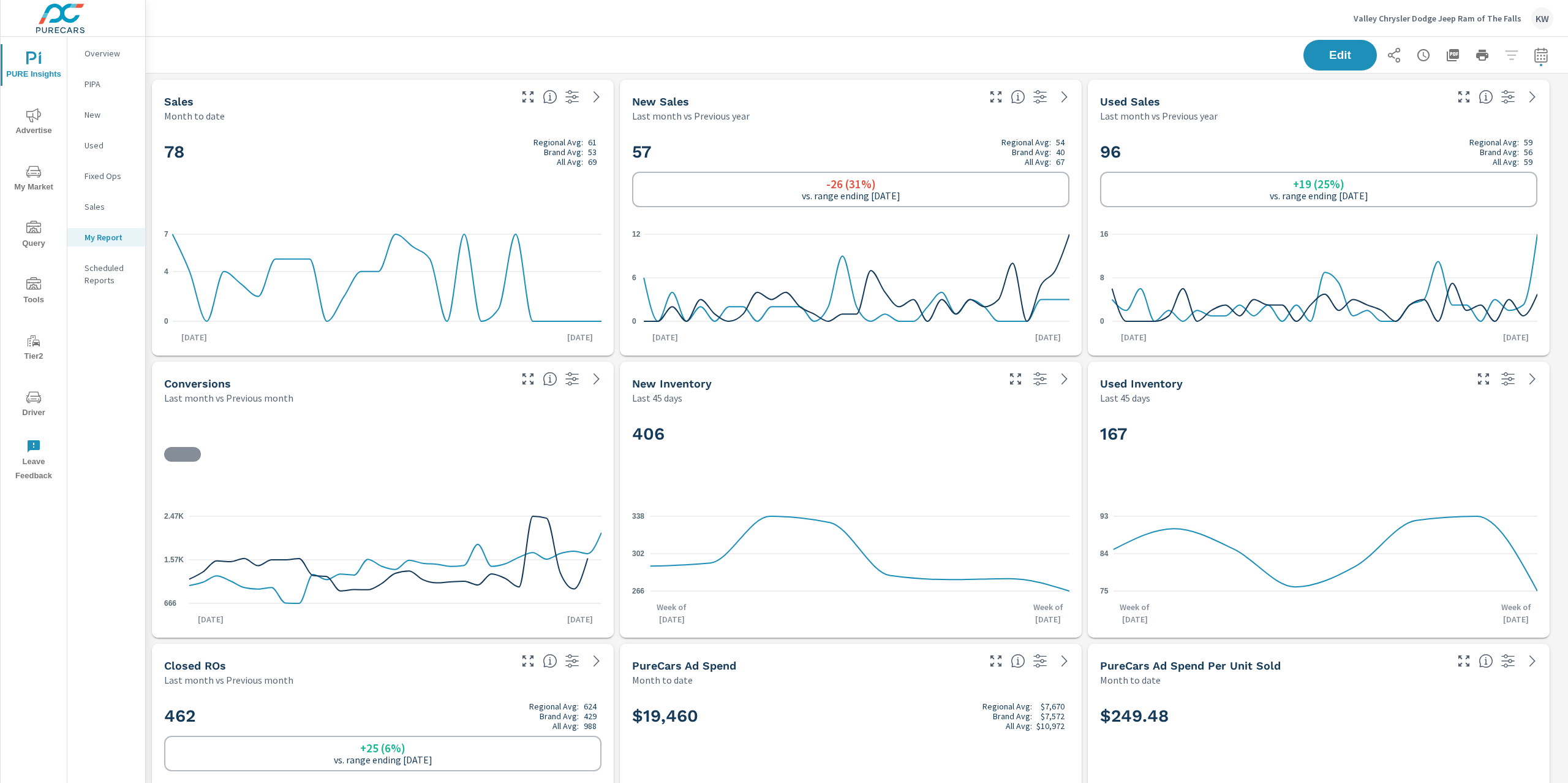
scroll to position [1, 0]
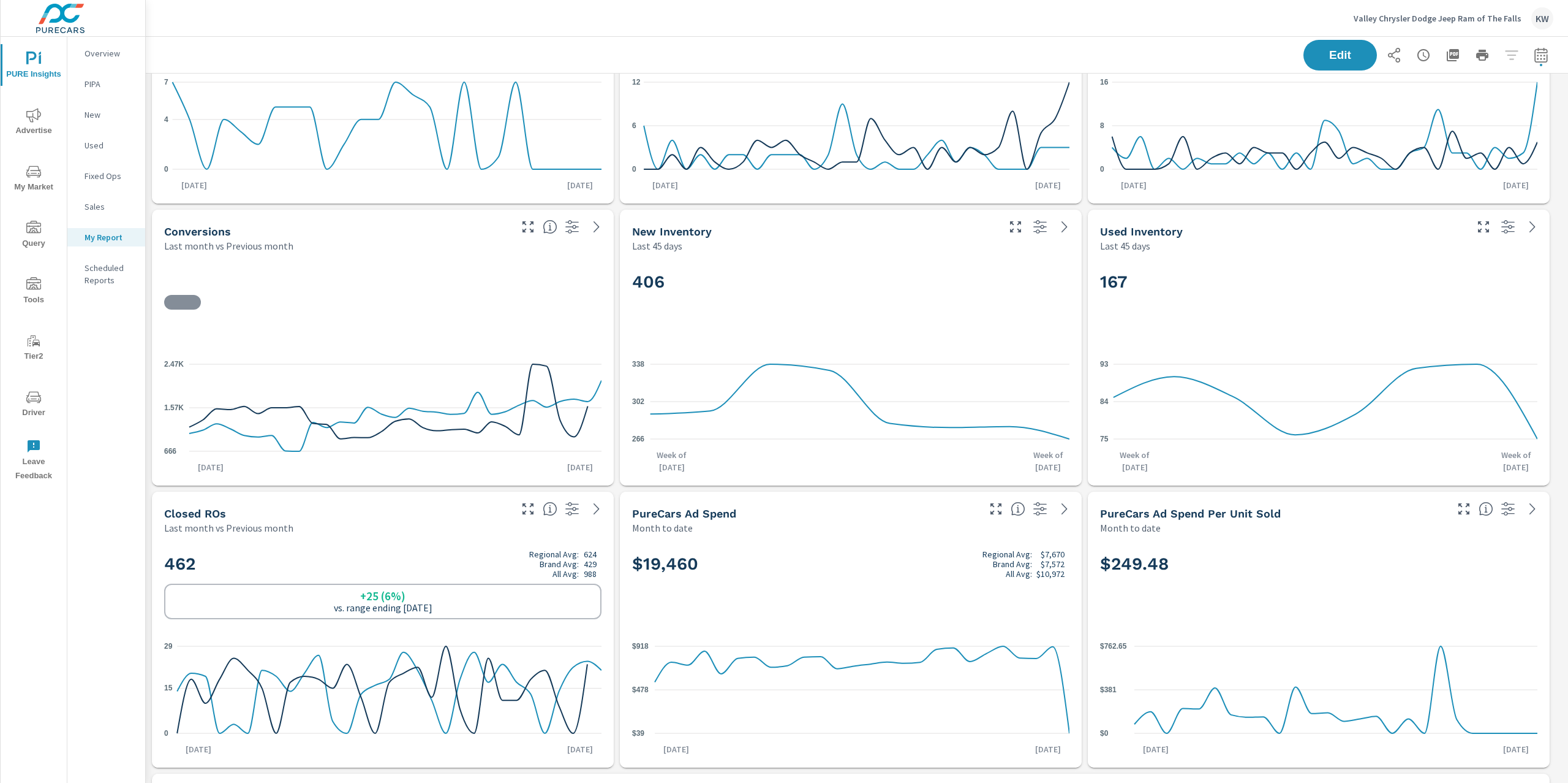
scroll to position [1, 0]
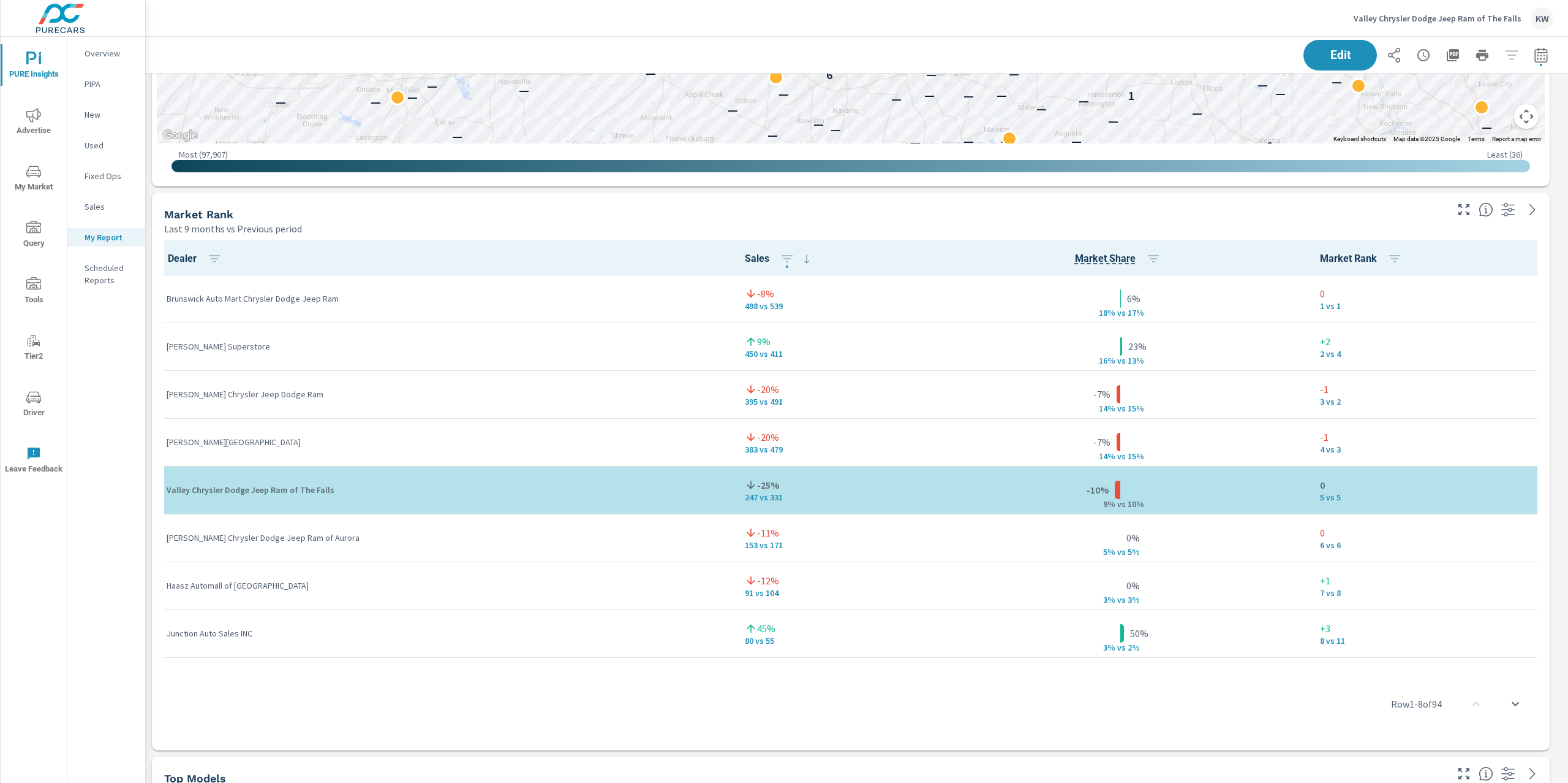
scroll to position [3435, 0]
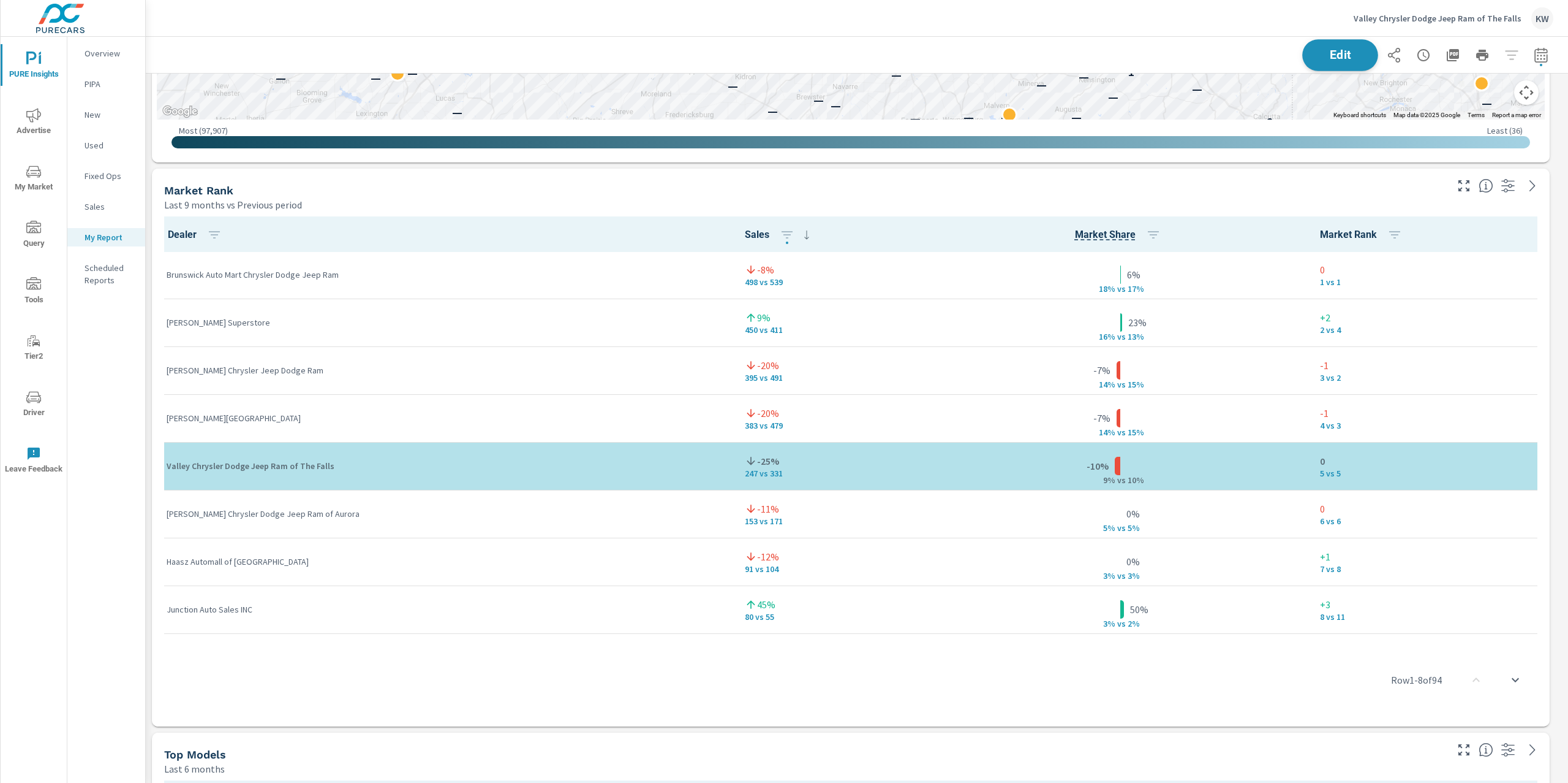
click at [1335, 69] on button "Edit" at bounding box center [1341, 55] width 76 height 32
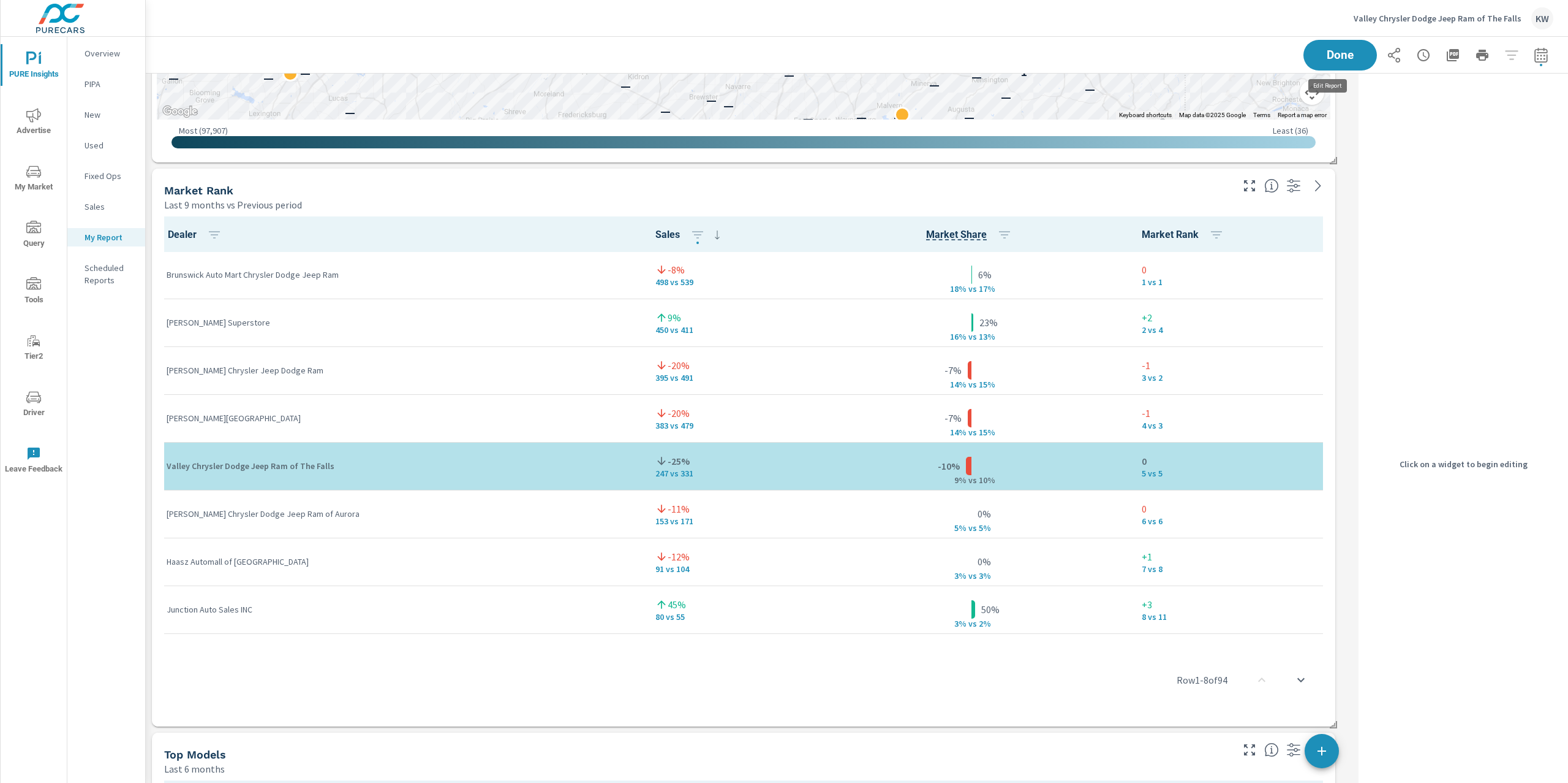
scroll to position [6, 6]
click at [1105, 190] on div "Market Rank" at bounding box center [697, 190] width 1066 height 14
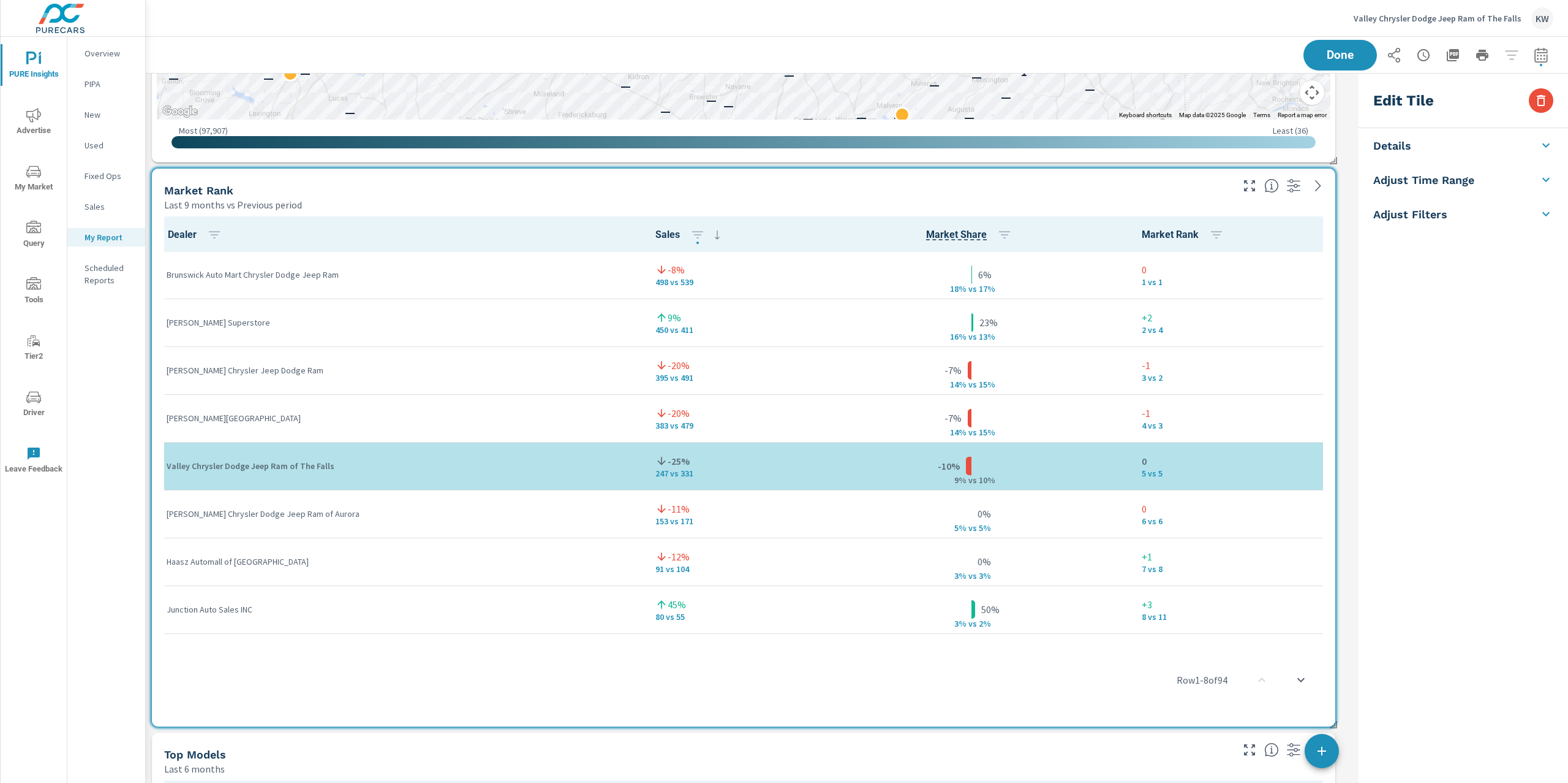
scroll to position [6235, 1221]
click at [1476, 251] on li "Adjust Time Range" at bounding box center [1464, 254] width 210 height 34
click at [1448, 271] on body "PURE Insights Advertise My Market Query Tools Tier2 Driver Leave Feedback Overv…" at bounding box center [784, 391] width 1568 height 783
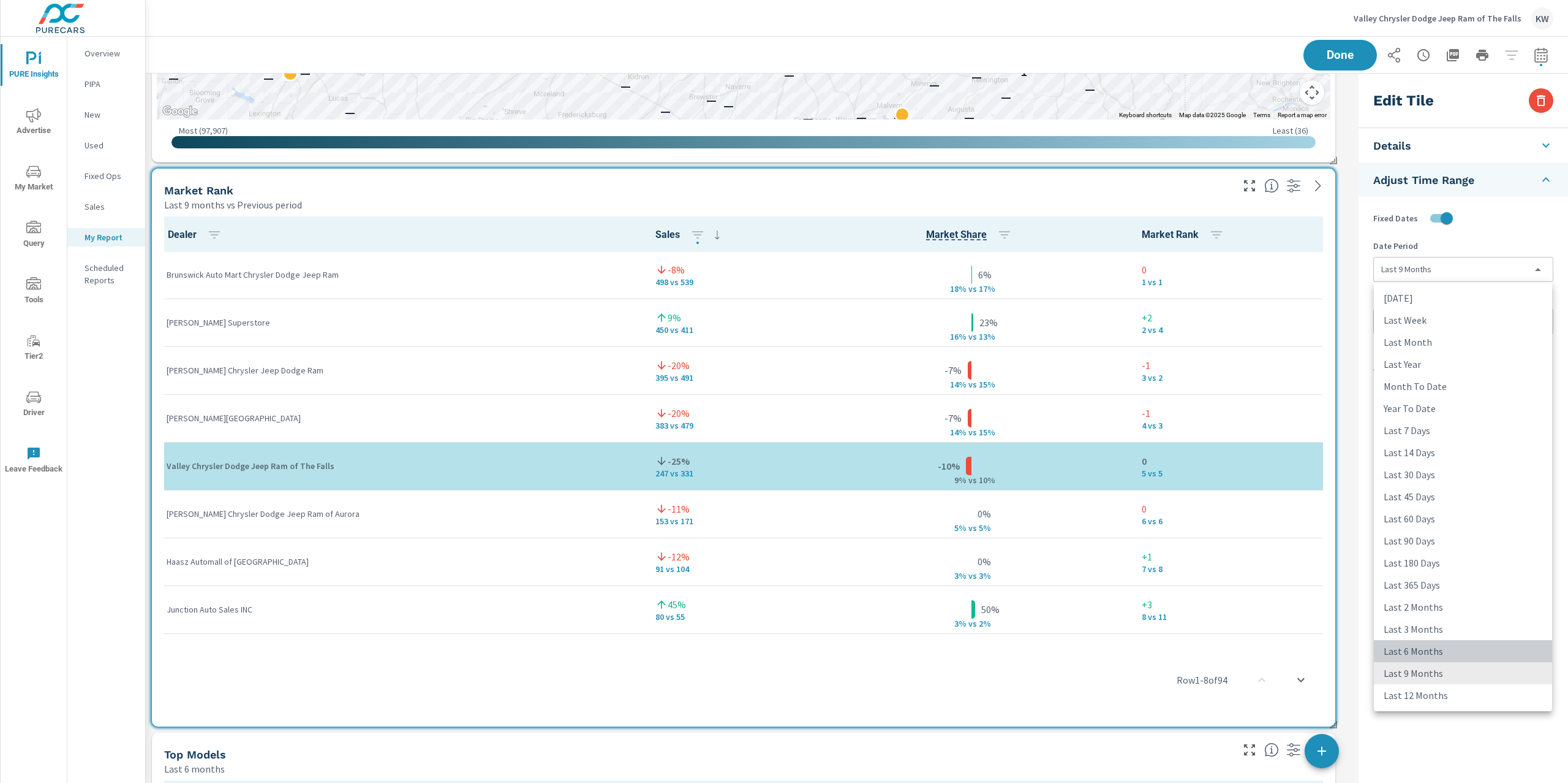
click at [1432, 653] on li "Last 6 Months" at bounding box center [1463, 651] width 178 height 22
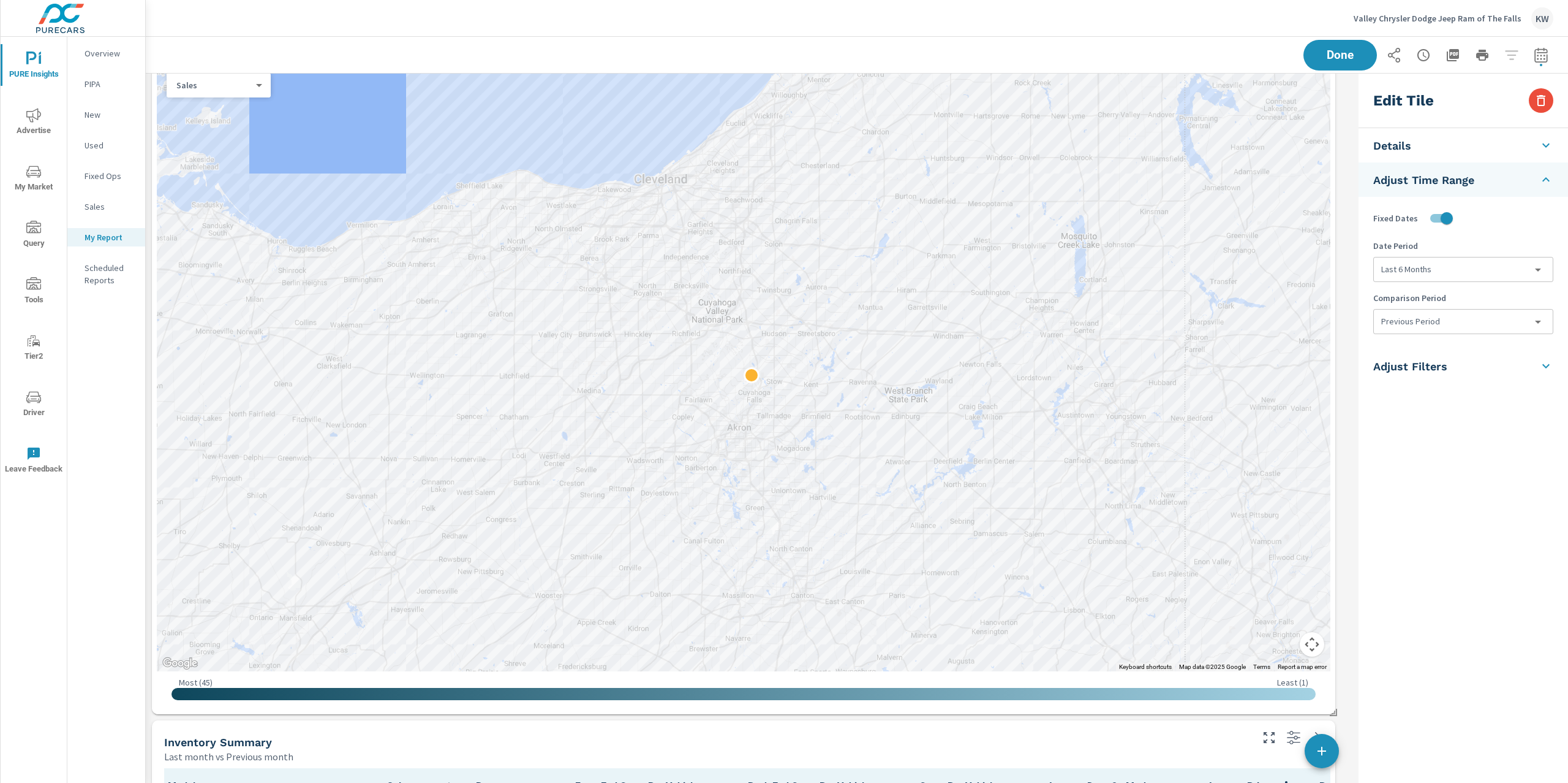
scroll to position [913, 0]
click at [1307, 454] on div at bounding box center [1332, 696] width 1176 height 662
type input "last60Days"
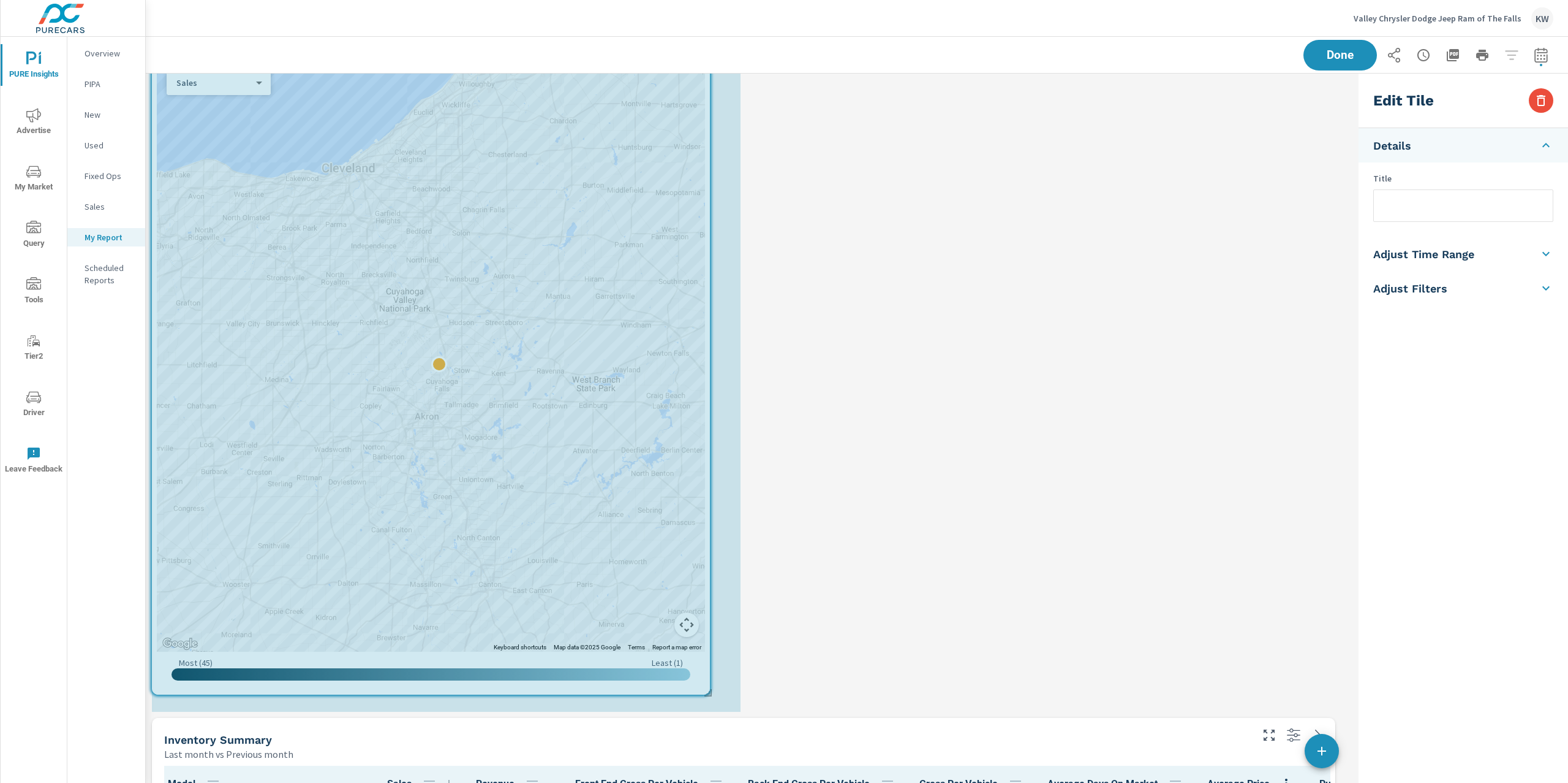
drag, startPoint x: 1333, startPoint y: 711, endPoint x: 922, endPoint y: 701, distance: 411.1
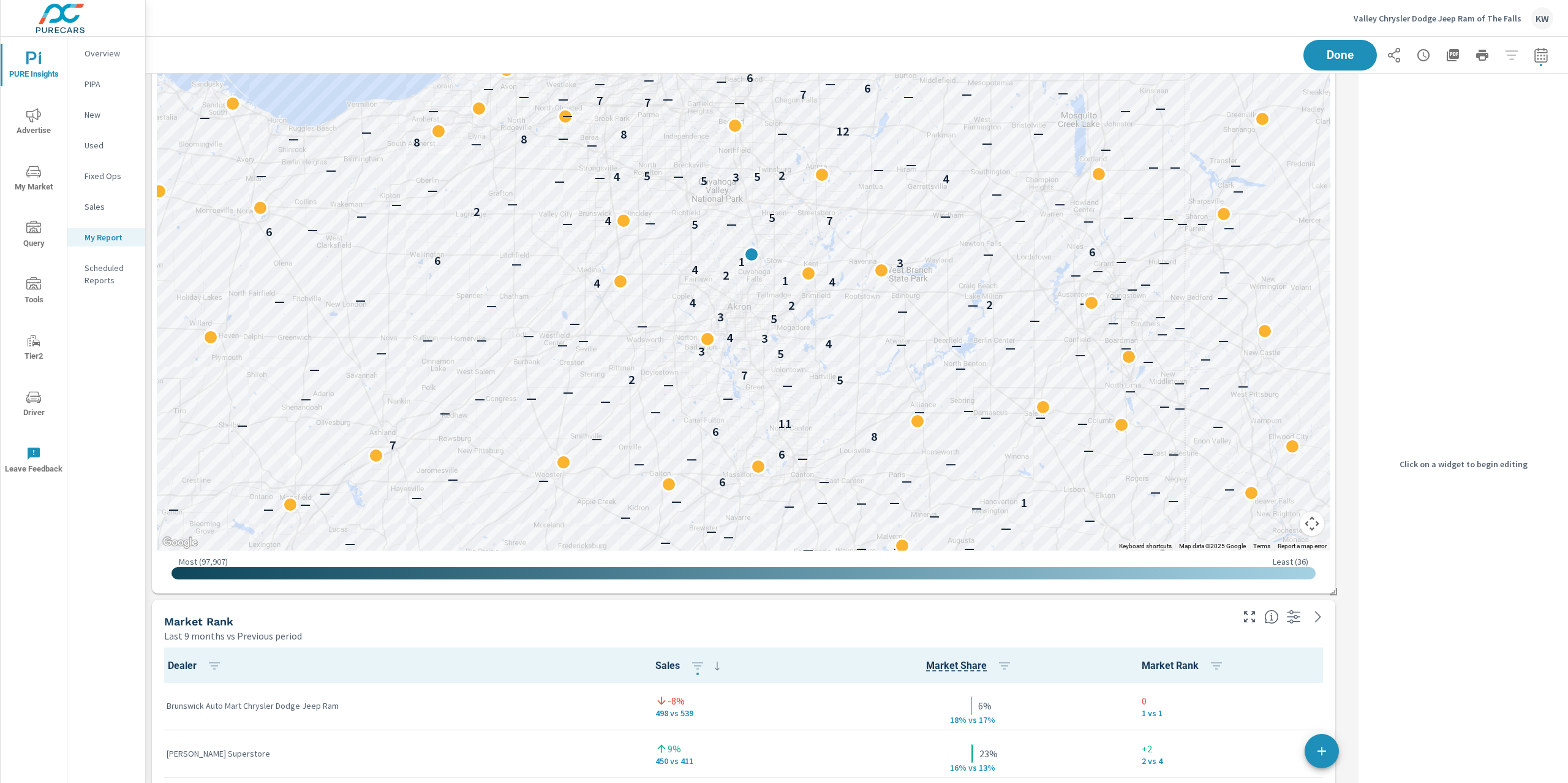
scroll to position [3010, 0]
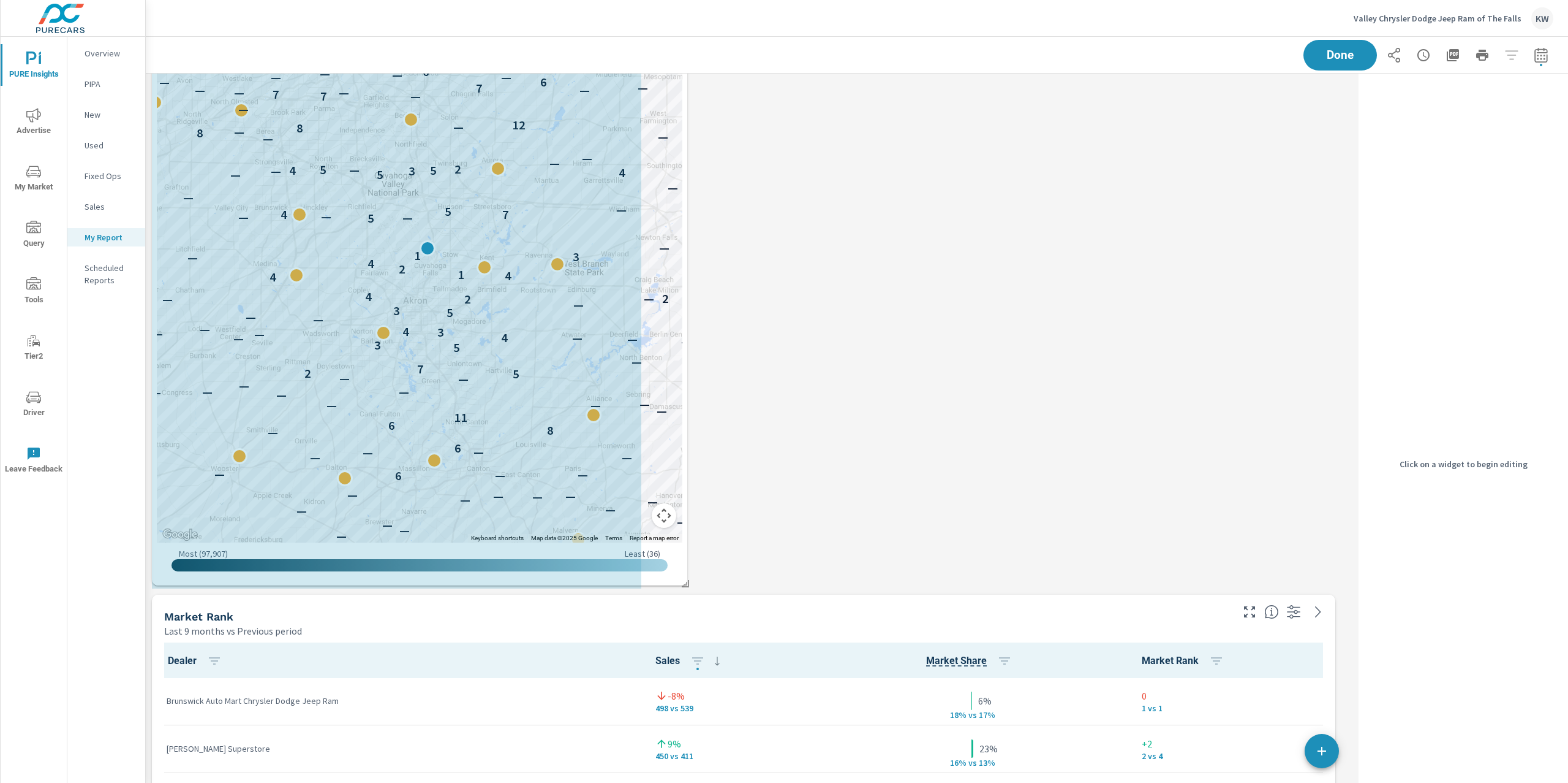
drag, startPoint x: 1333, startPoint y: 584, endPoint x: 819, endPoint y: 581, distance: 514.0
click at [819, 581] on div "Market View Last 6 months vs Previous period ← Move left → Move right ↑ Move up…" at bounding box center [750, 169] width 1208 height 6210
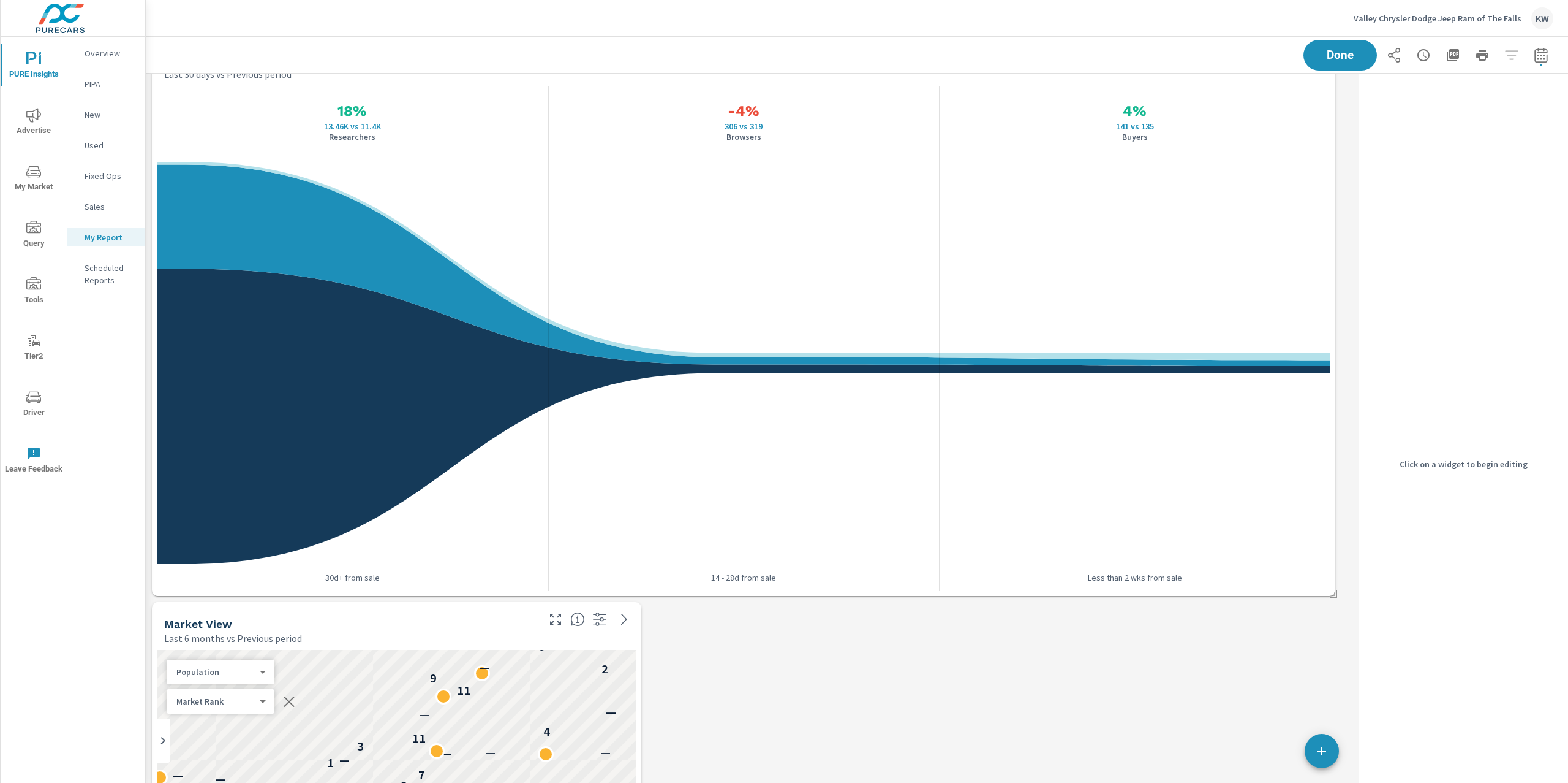
scroll to position [2806, 0]
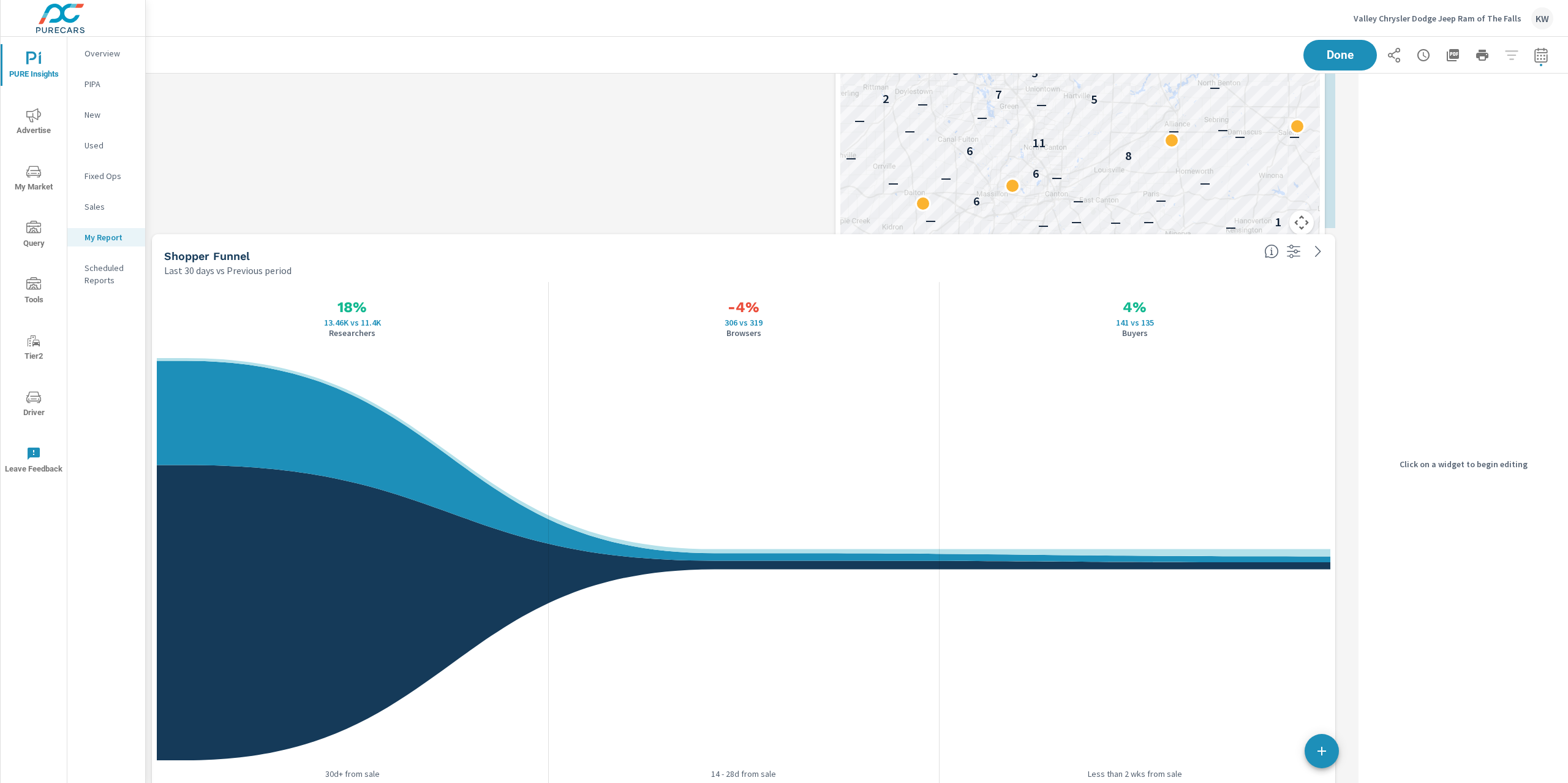
drag, startPoint x: 651, startPoint y: 379, endPoint x: 1253, endPoint y: -100, distance: 769.3
click at [1253, 0] on html "PURE Insights Advertise My Market Query Tools Tier2 Driver Leave Feedback Overv…" at bounding box center [784, 391] width 1568 height 783
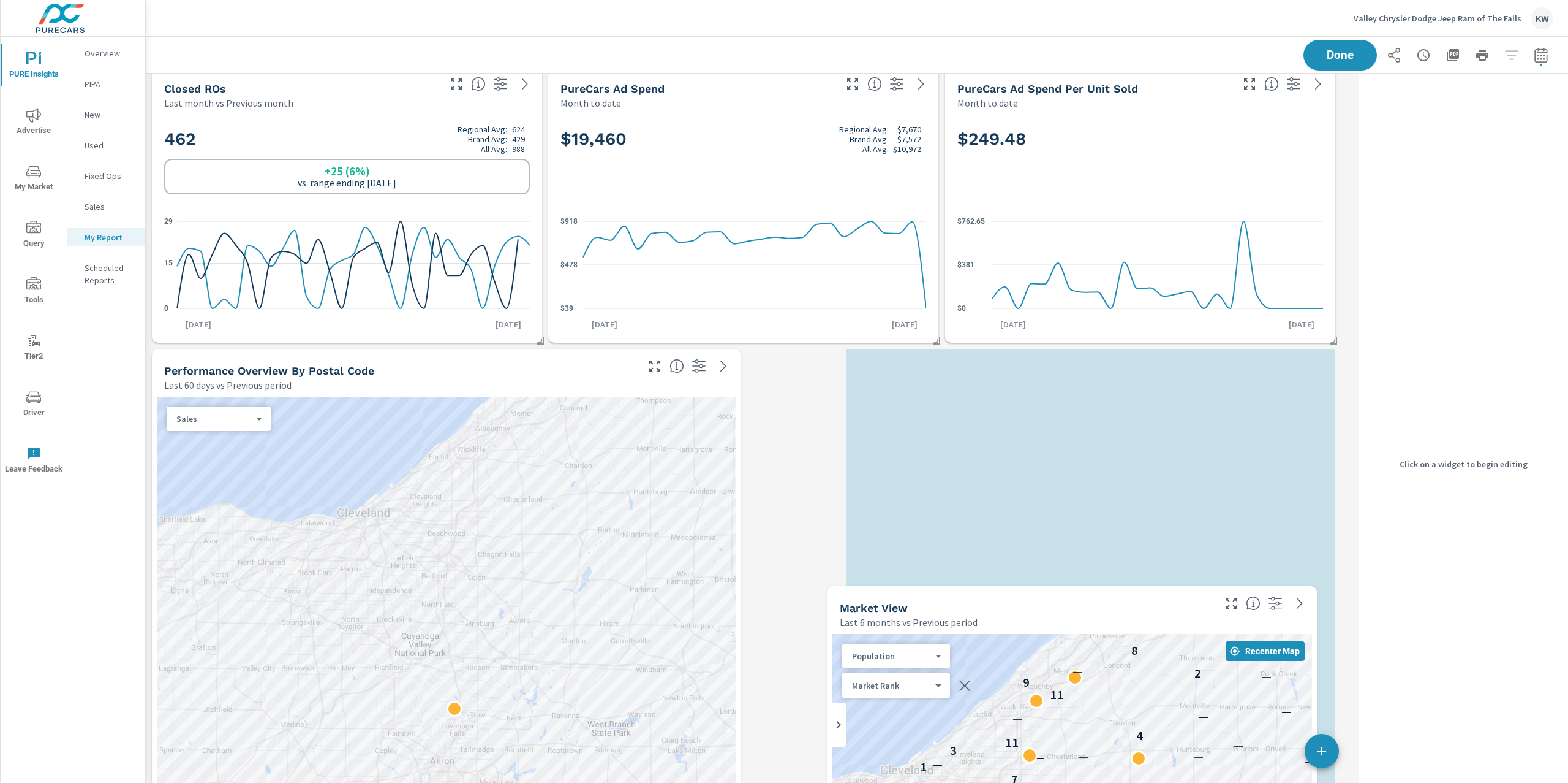
scroll to position [6, 6]
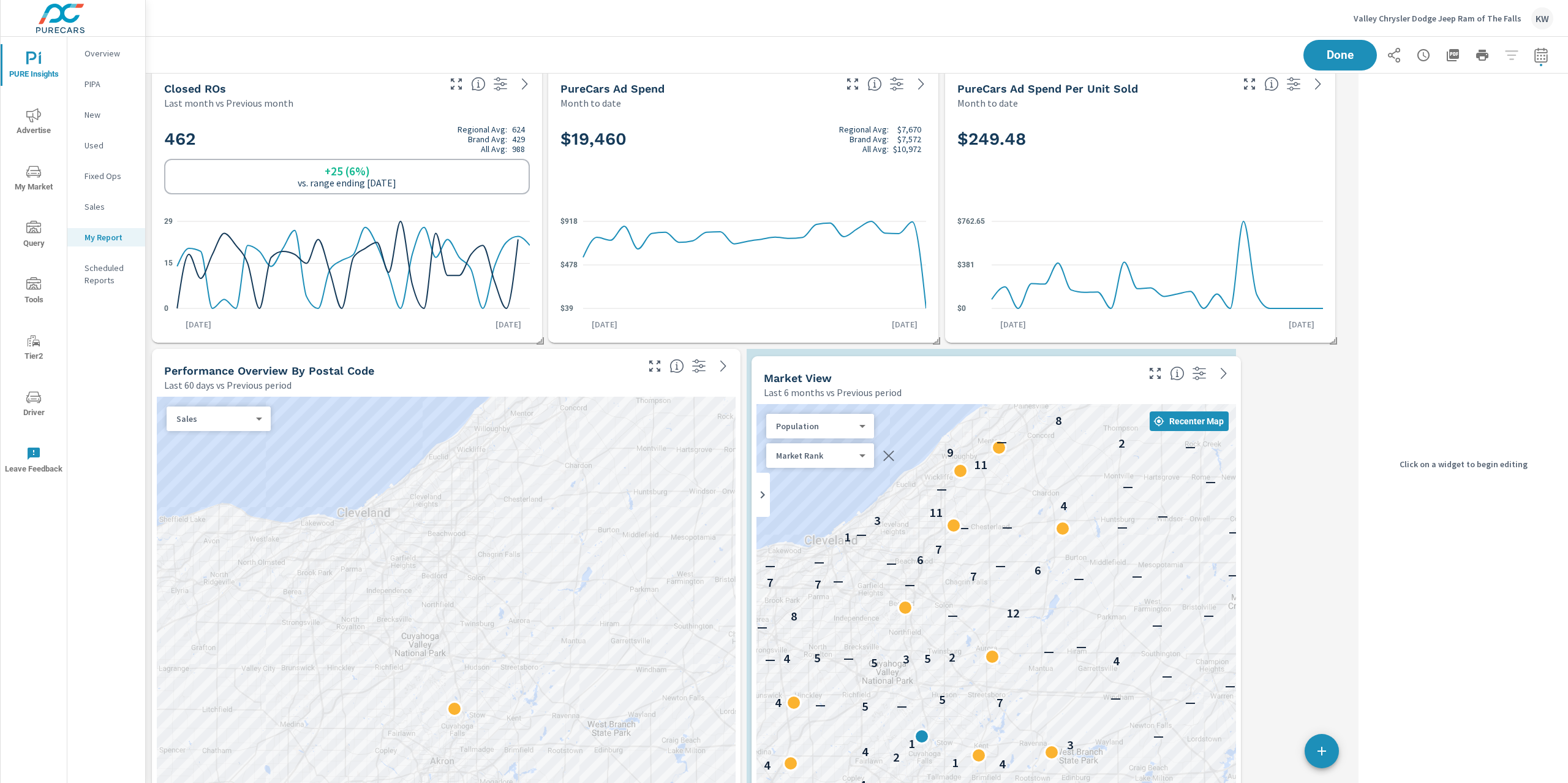
drag, startPoint x: 1146, startPoint y: 159, endPoint x: 1050, endPoint y: 391, distance: 251.1
click at [1050, 391] on div "Last 6 months vs Previous period" at bounding box center [950, 392] width 372 height 15
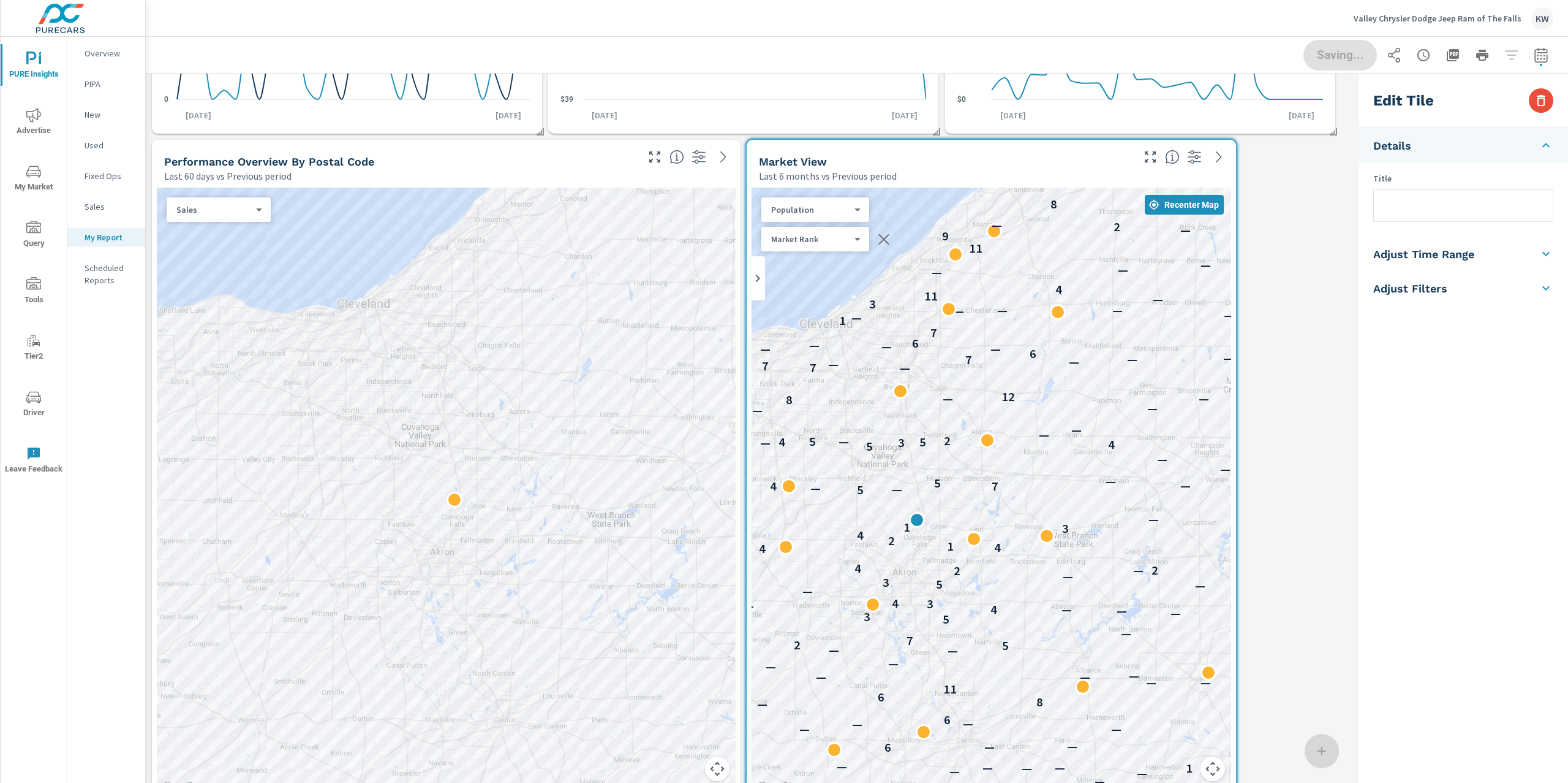
scroll to position [0, 0]
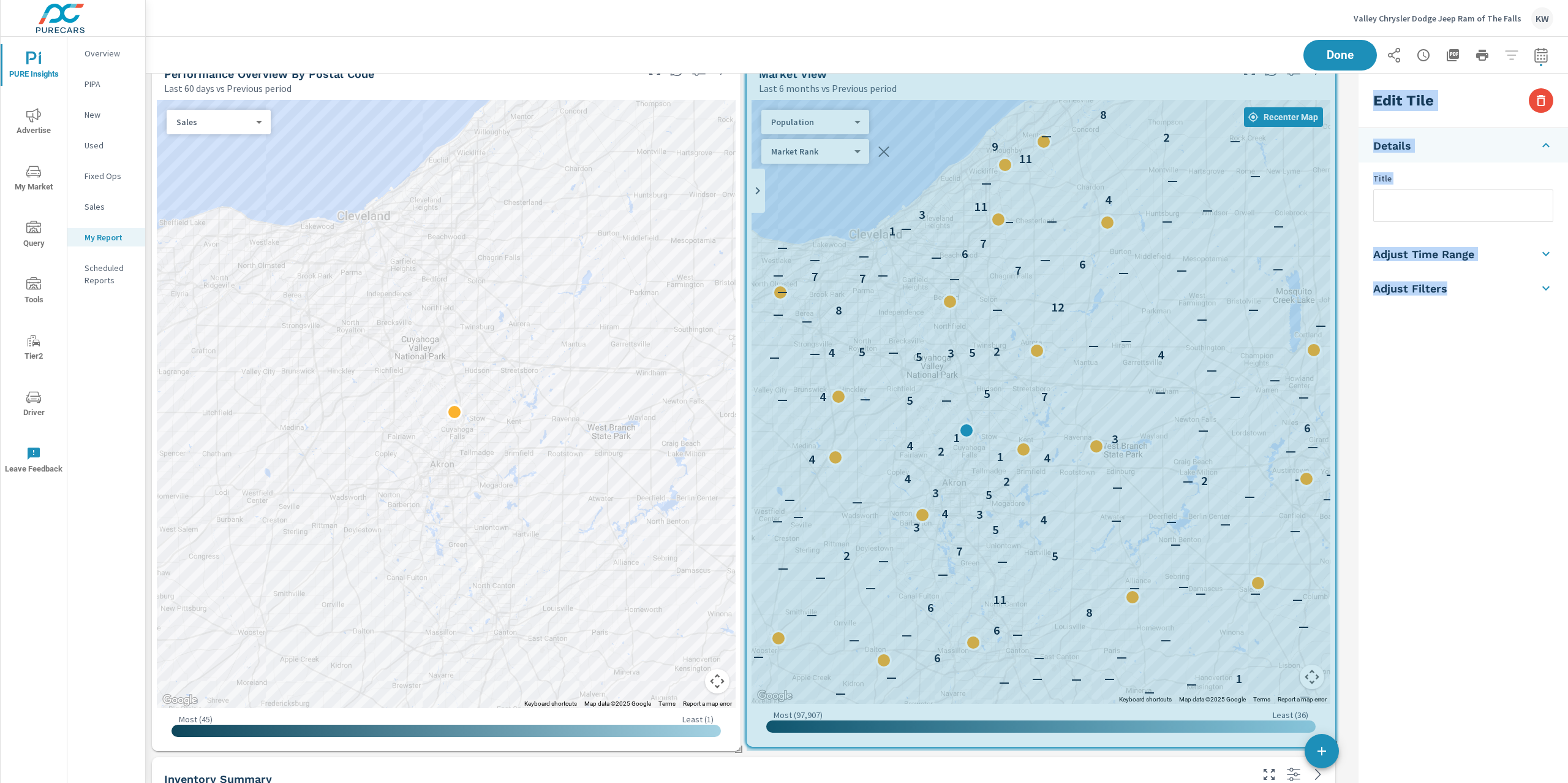
drag, startPoint x: 1235, startPoint y: 744, endPoint x: 1385, endPoint y: 740, distance: 150.1
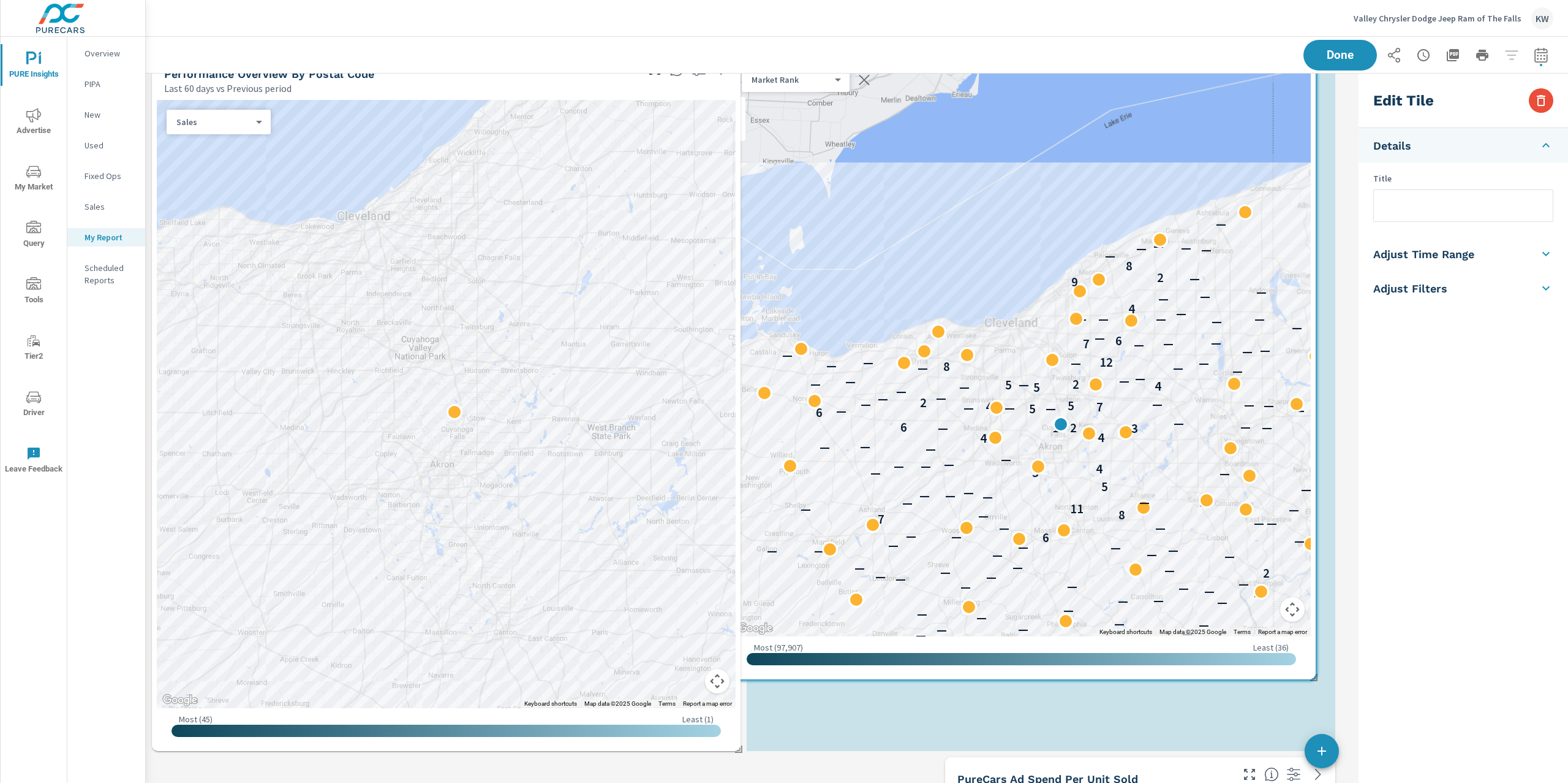
scroll to position [6, 6]
drag, startPoint x: 1181, startPoint y: 553, endPoint x: 1162, endPoint y: 519, distance: 38.9
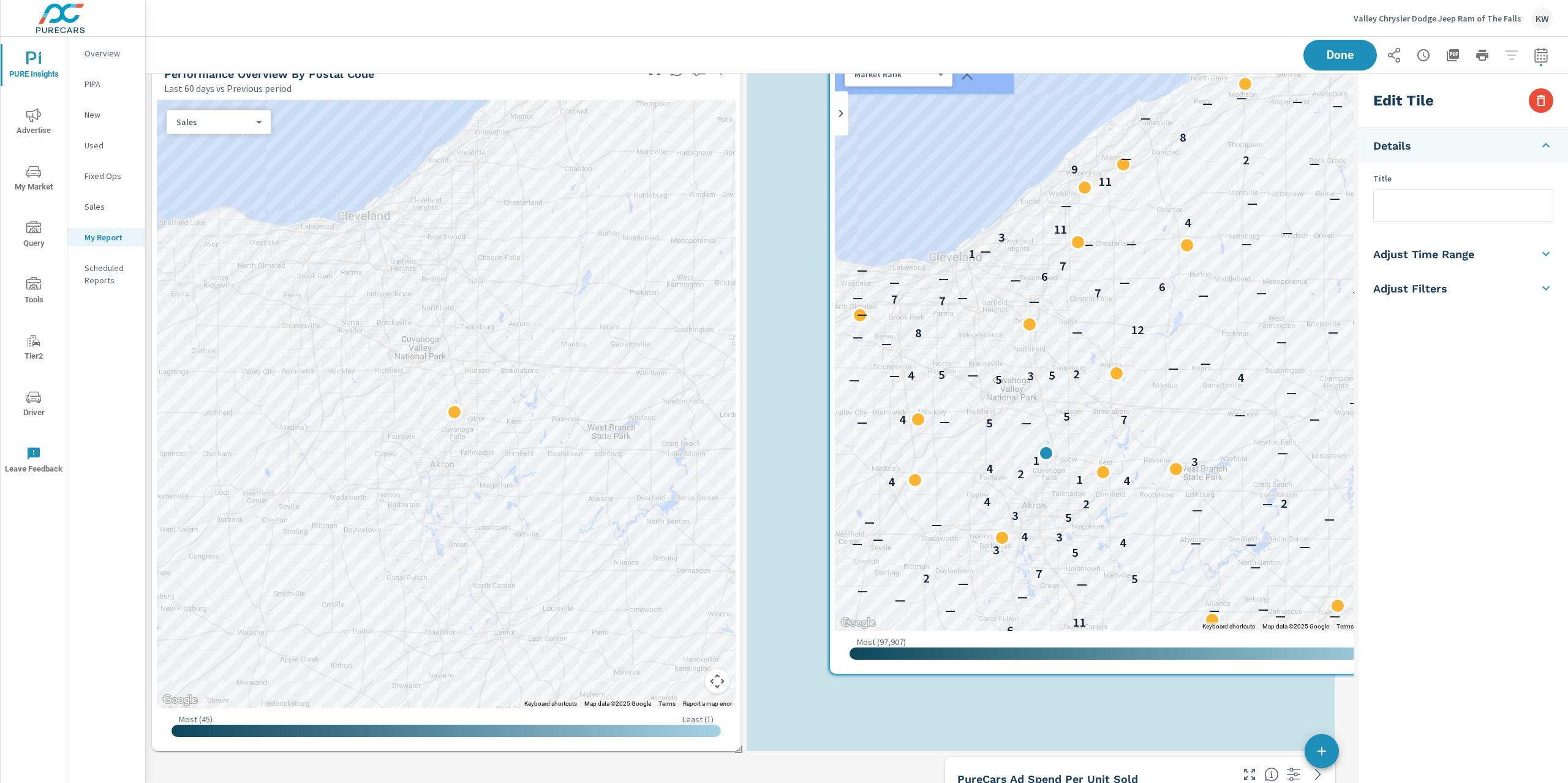
drag, startPoint x: 1154, startPoint y: 359, endPoint x: 1080, endPoint y: 379, distance: 76.7
click at [1097, 366] on div "— — — 2 — — — — — — — — — — — — — — — — — — — — — — — — — — — — — — — — — — — —…" at bounding box center [1124, 327] width 579 height 608
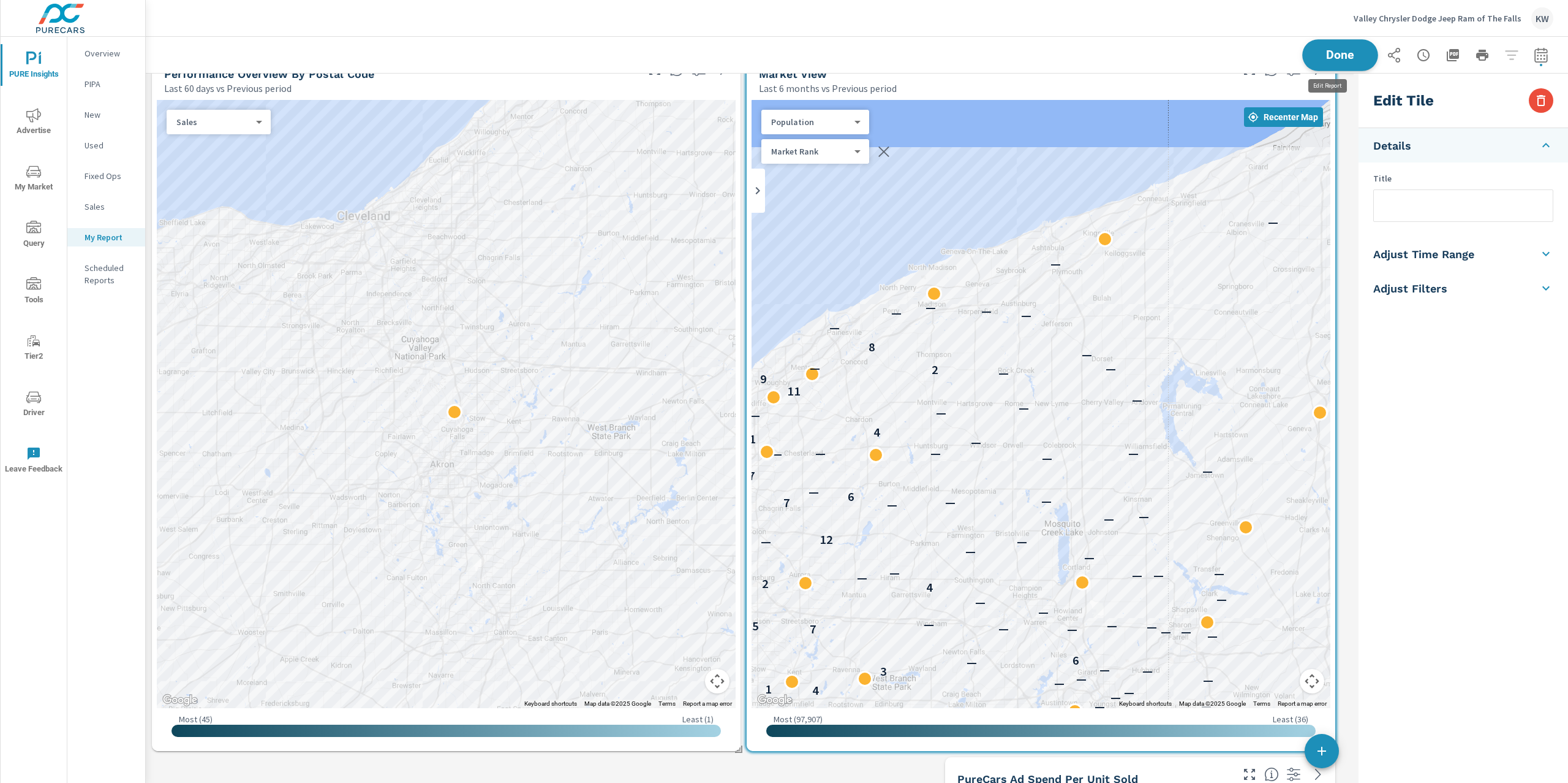
click at [1329, 62] on button "Done" at bounding box center [1341, 55] width 76 height 32
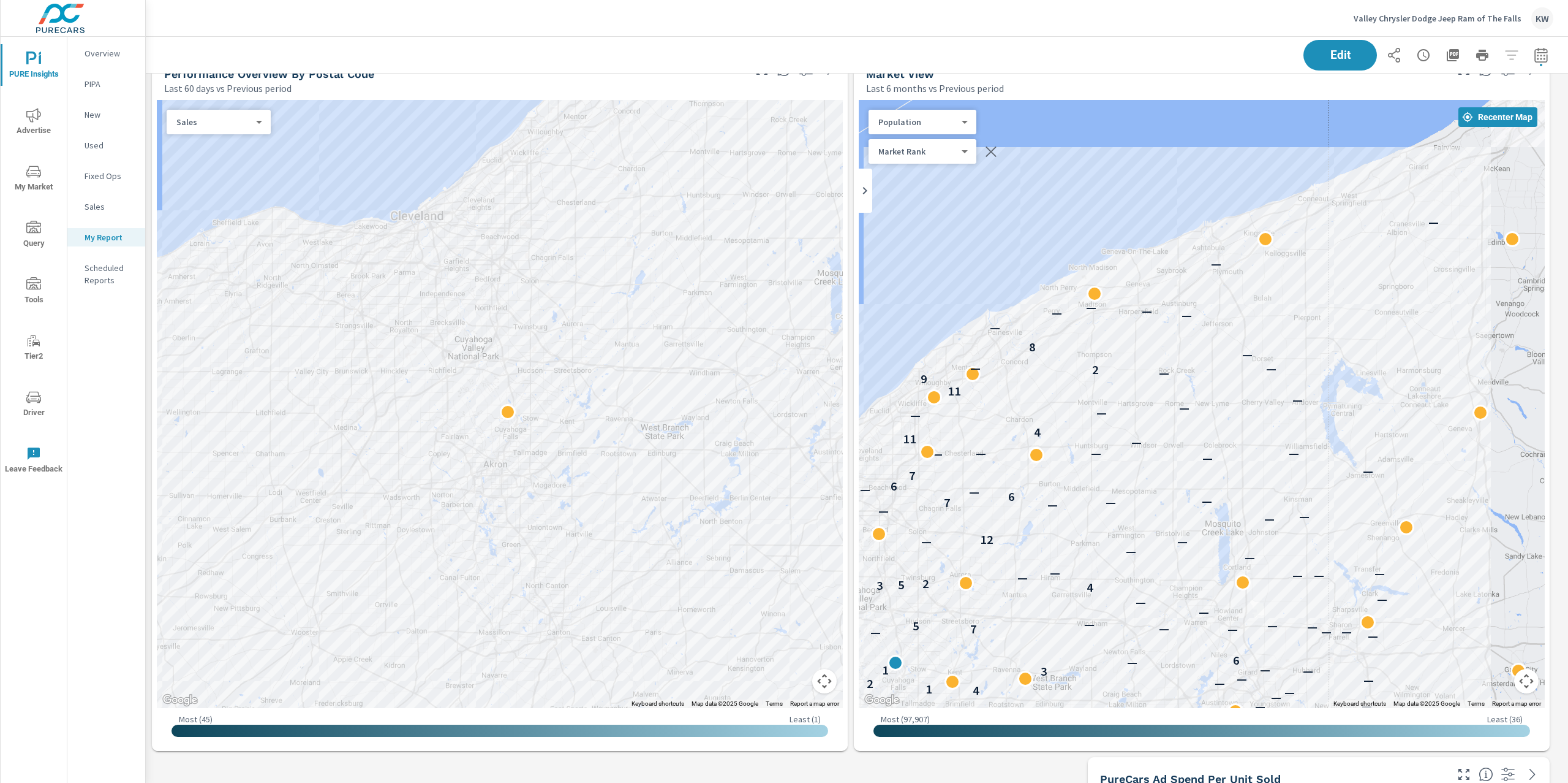
click at [964, 122] on body "PURE Insights Advertise My Market Query Tools Tier2 Driver Leave Feedback Overv…" at bounding box center [784, 391] width 1568 height 783
click at [941, 59] on li "Total Market Sales" at bounding box center [928, 63] width 119 height 19
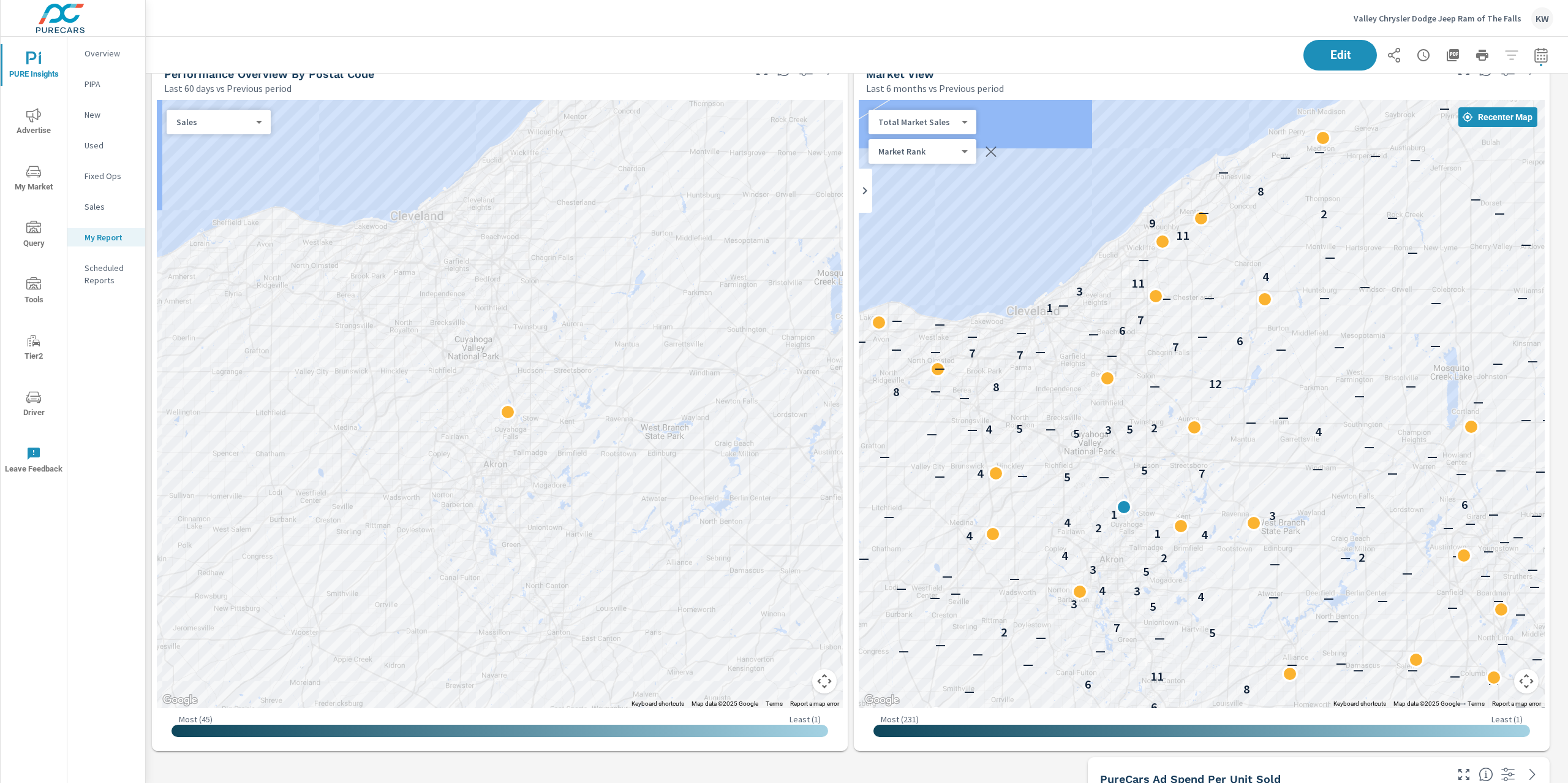
drag, startPoint x: 1209, startPoint y: 443, endPoint x: 1427, endPoint y: 283, distance: 270.4
click at [1439, 284] on div "2 — — — — — — — — — — — — — — — — — — — — — — — — — — — — — — — — — — — — 2 — —…" at bounding box center [1202, 404] width 686 height 608
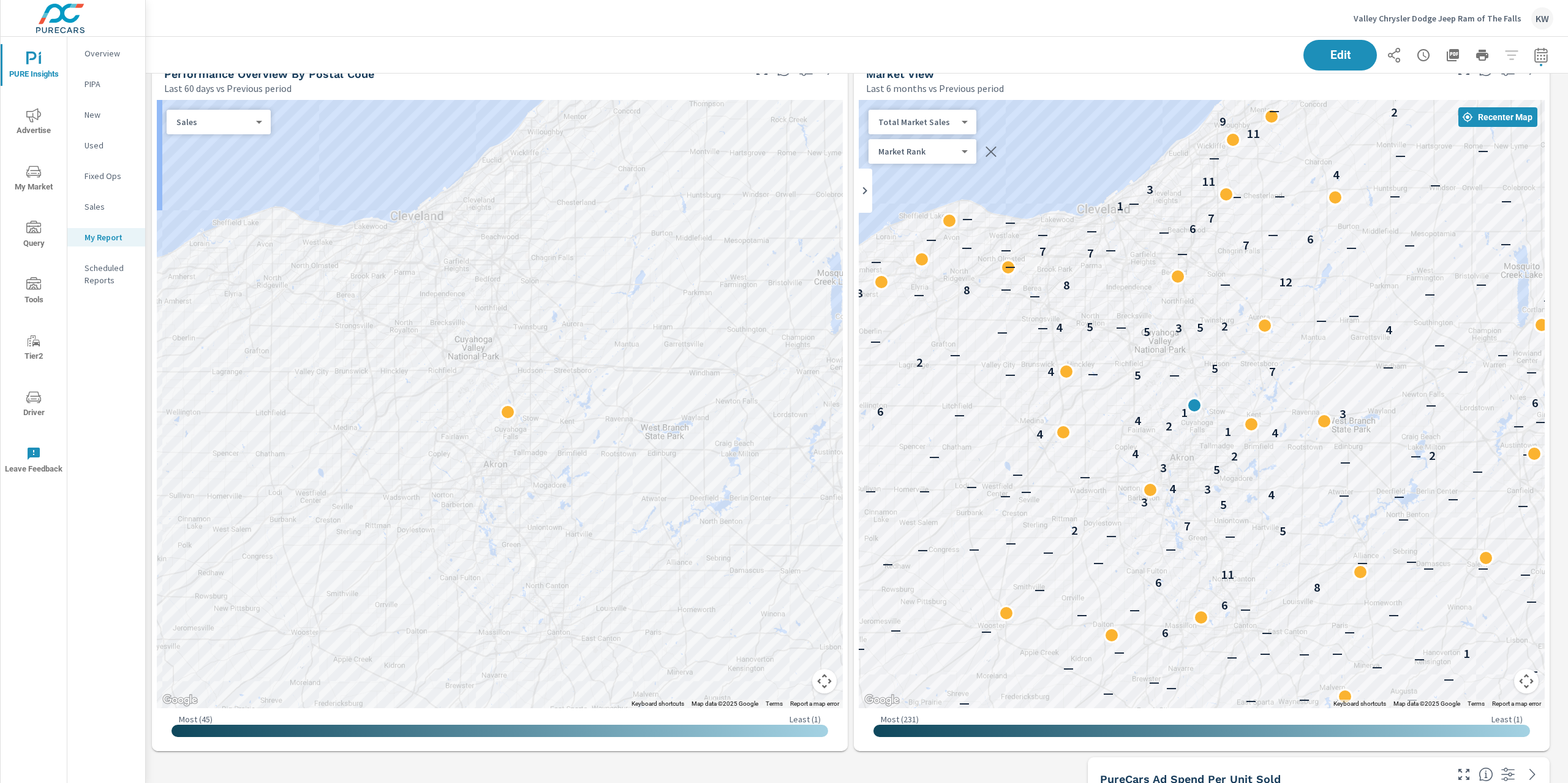
drag, startPoint x: 1371, startPoint y: 420, endPoint x: 1346, endPoint y: 378, distance: 48.9
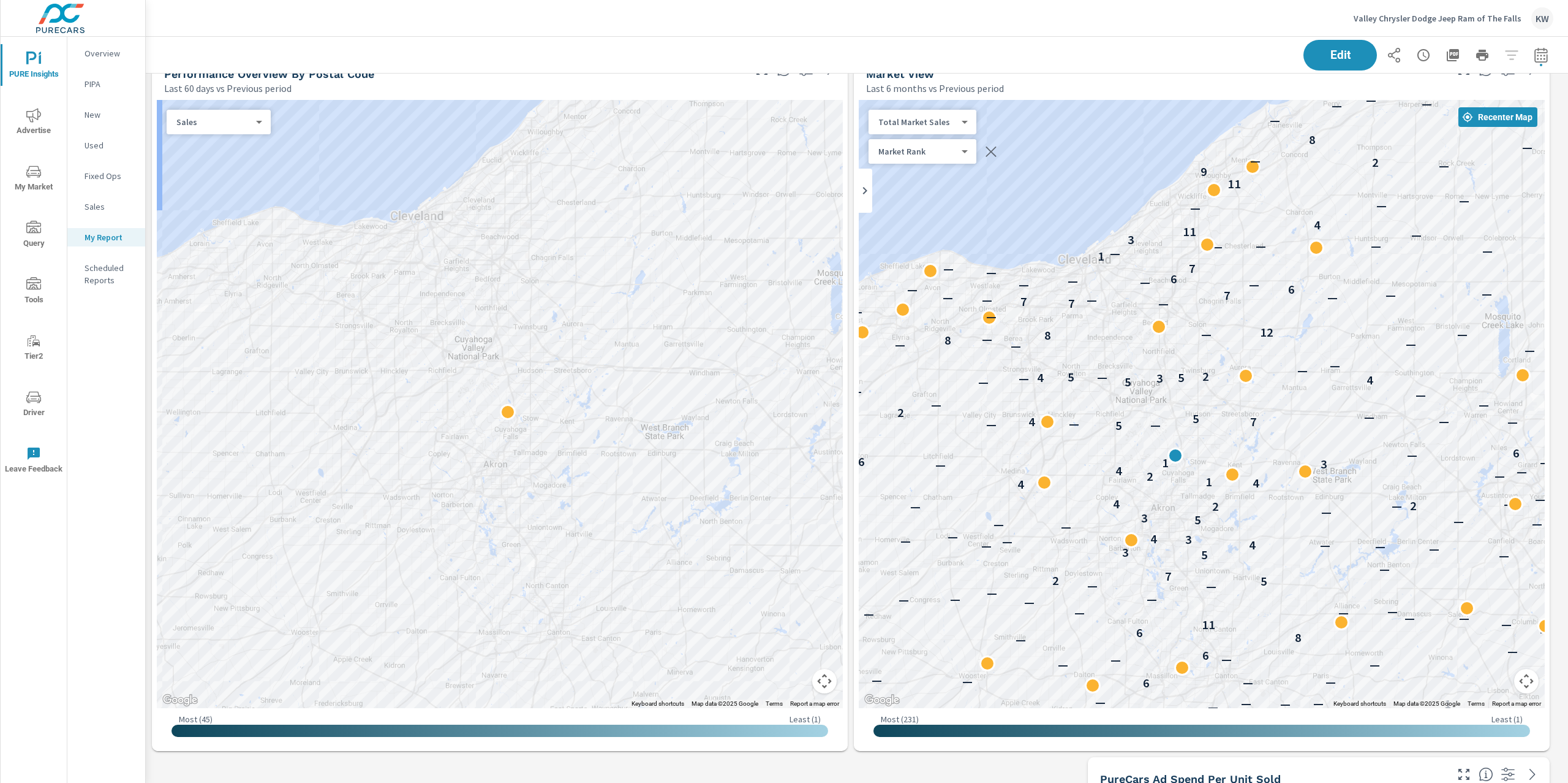
drag, startPoint x: 1244, startPoint y: 489, endPoint x: 1225, endPoint y: 549, distance: 62.9
click at [1344, 63] on button "Edit" at bounding box center [1341, 55] width 76 height 32
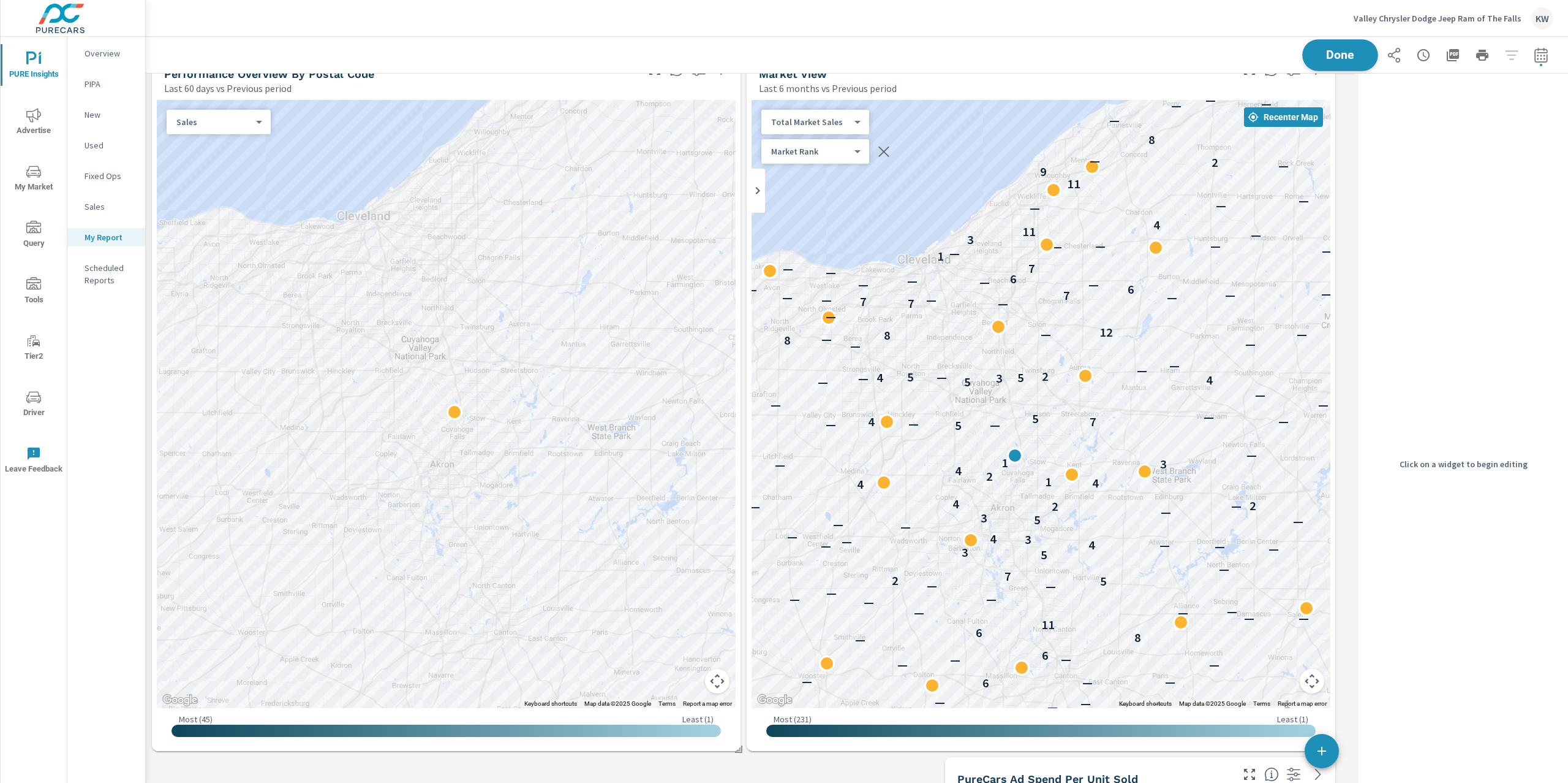
scroll to position [5812, 1221]
click at [1338, 57] on span "Done" at bounding box center [1341, 55] width 50 height 11
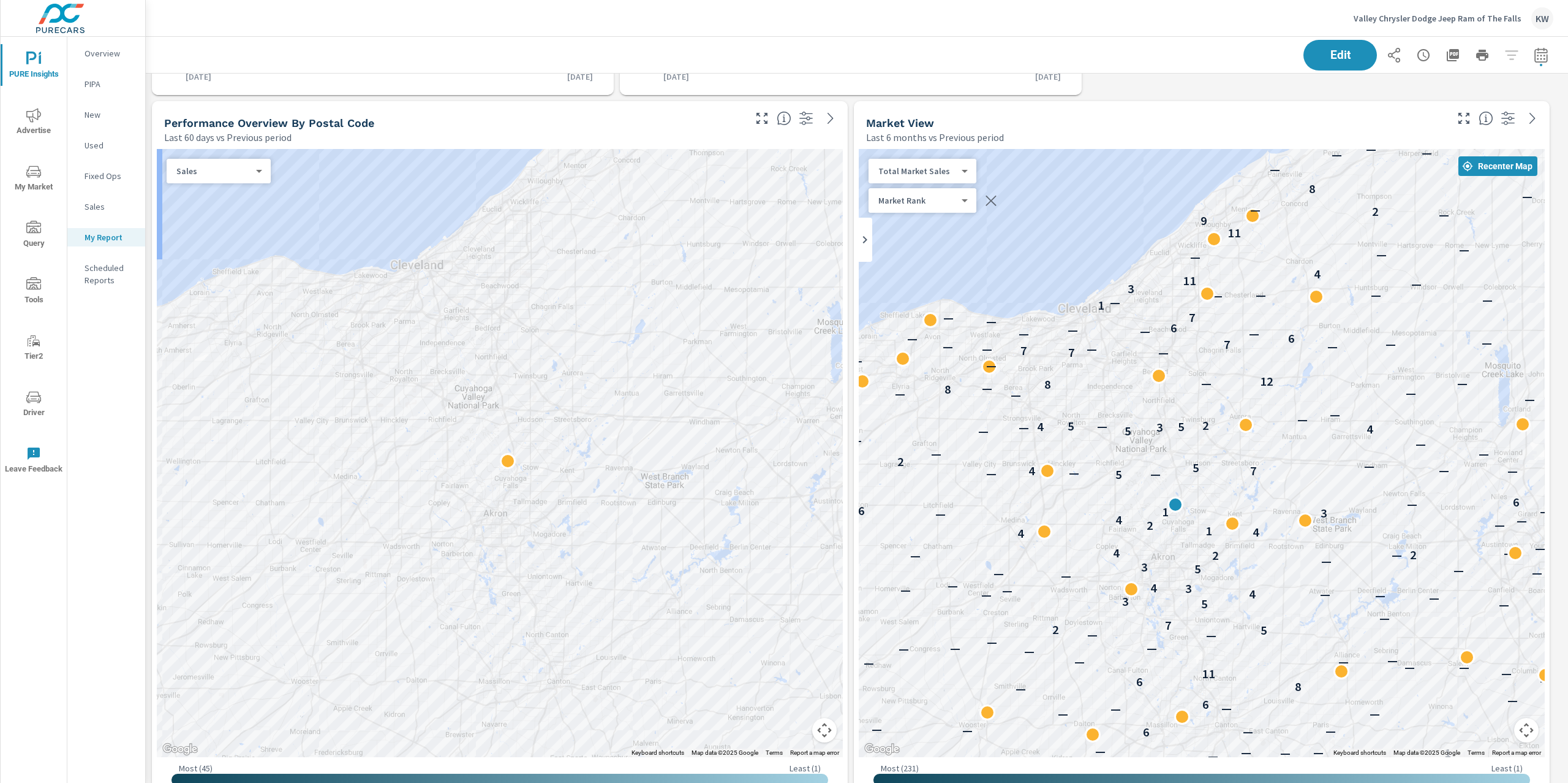
scroll to position [854, 0]
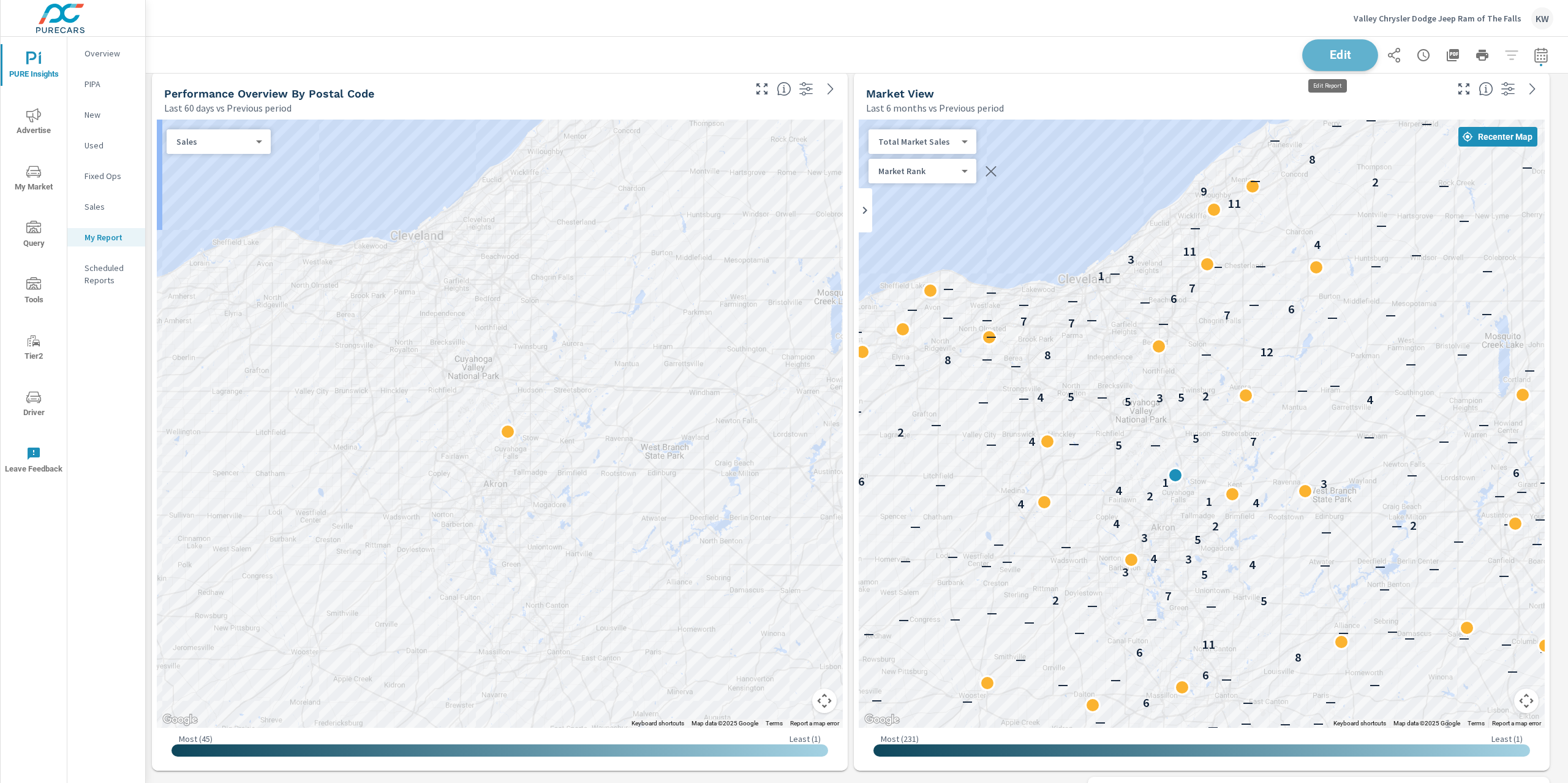
click at [1347, 62] on button "Edit" at bounding box center [1341, 55] width 76 height 32
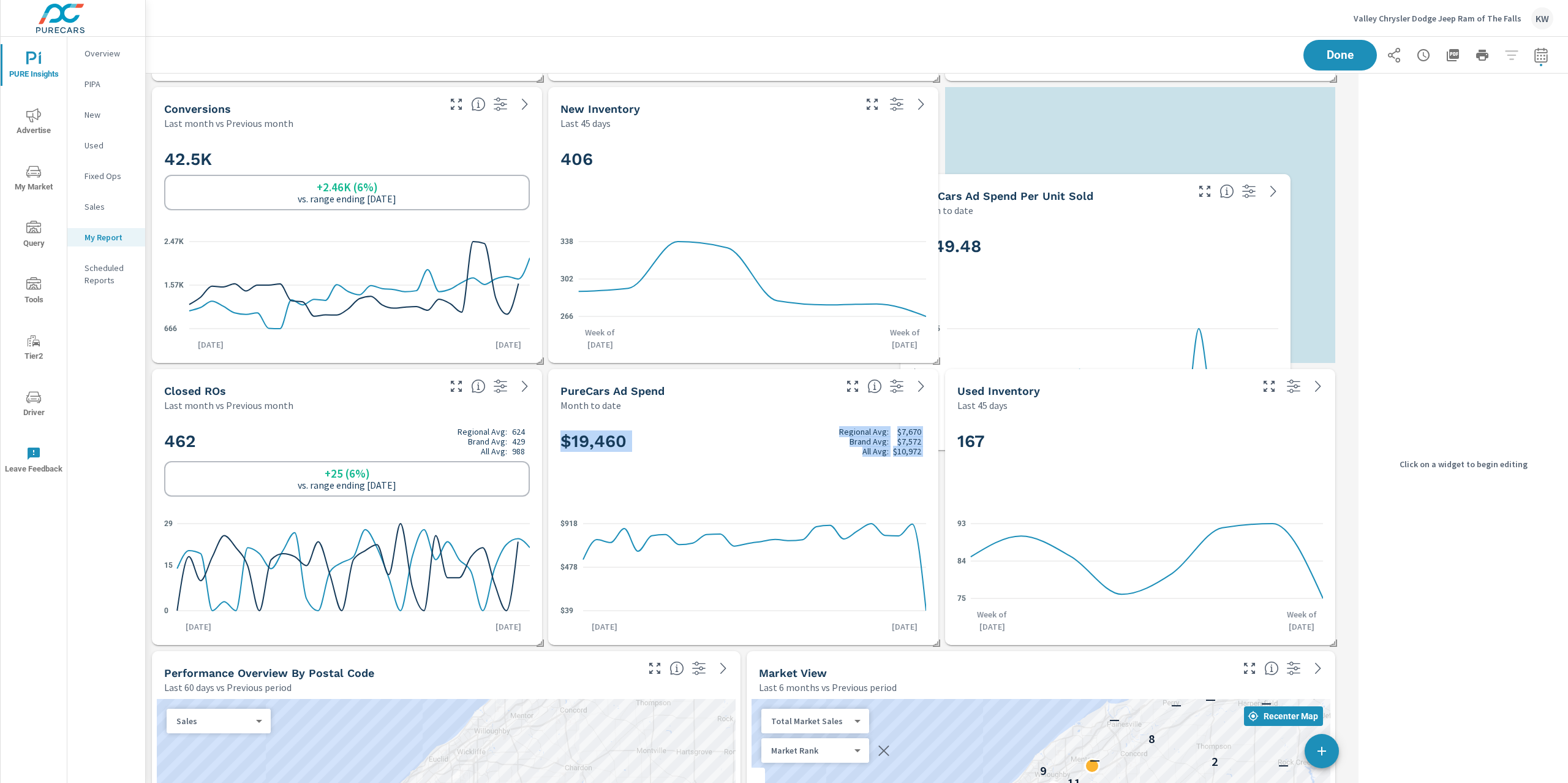
scroll to position [0, 0]
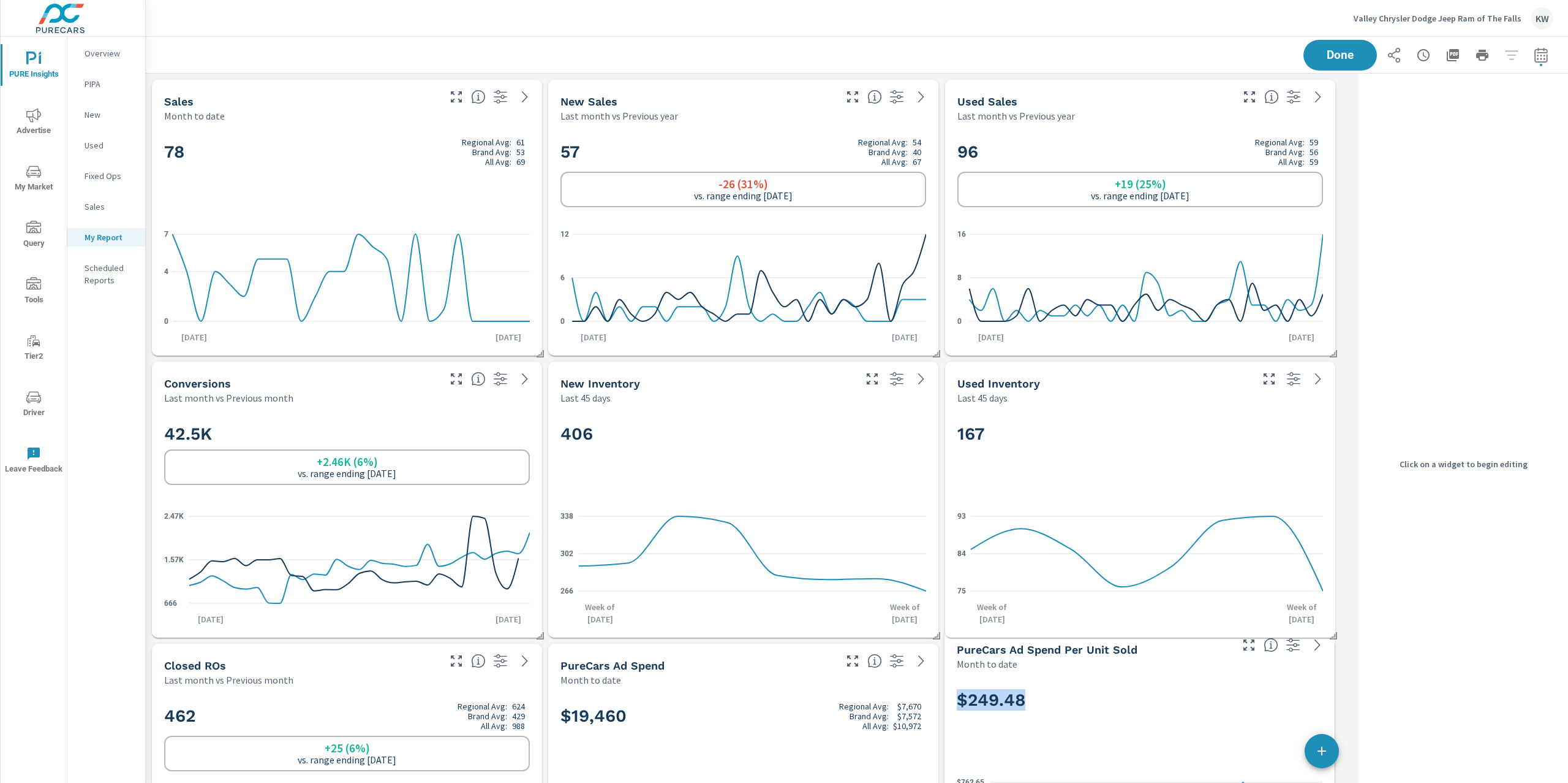
drag, startPoint x: 1167, startPoint y: 659, endPoint x: 1168, endPoint y: 674, distance: 15.0
click at [1166, 673] on div "$249.48 $0 $381 $762.65 Aug 1st Aug 26th" at bounding box center [1140, 787] width 391 height 233
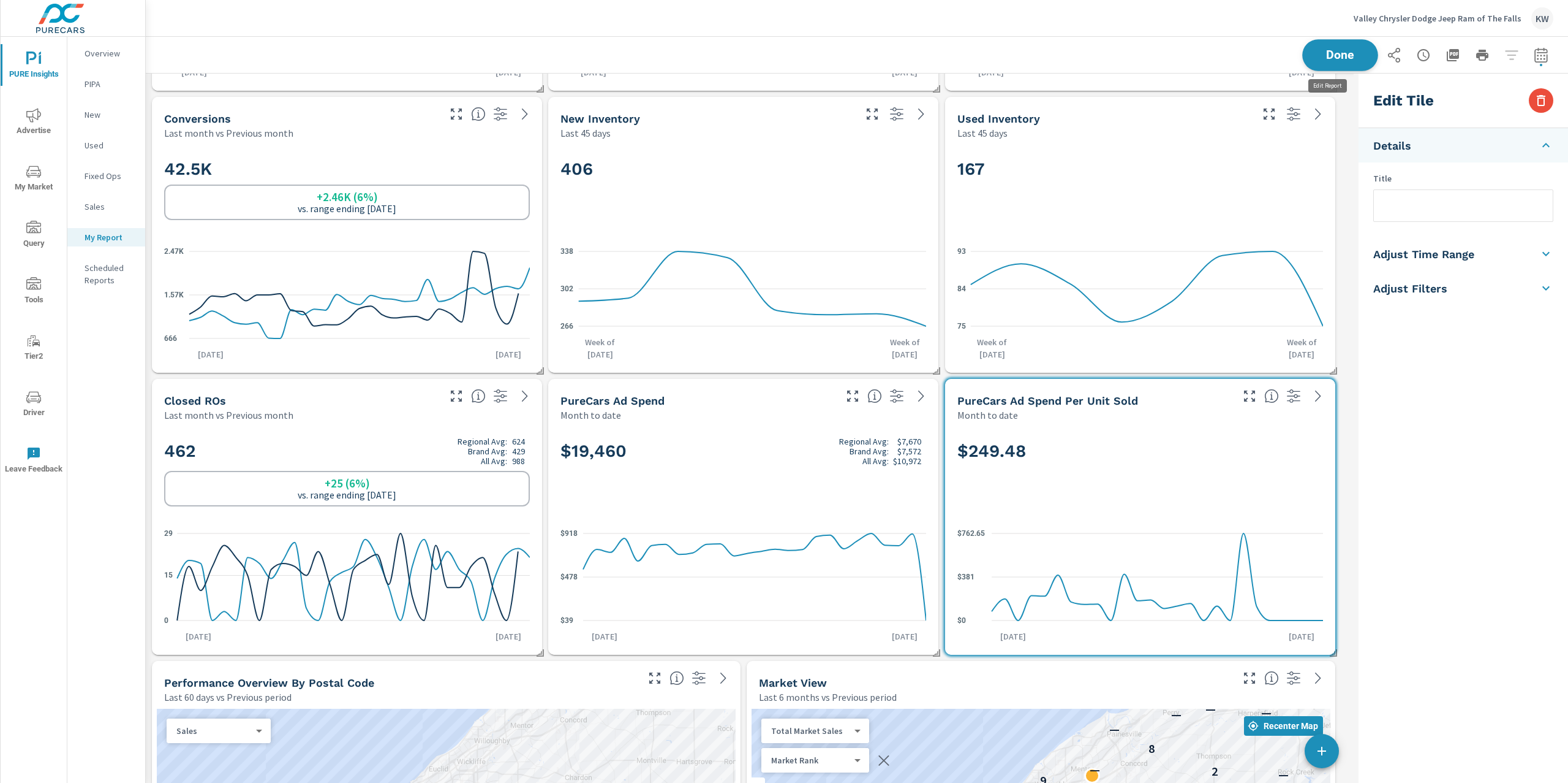
scroll to position [5530, 1221]
click at [1356, 60] on button "Done" at bounding box center [1341, 55] width 76 height 32
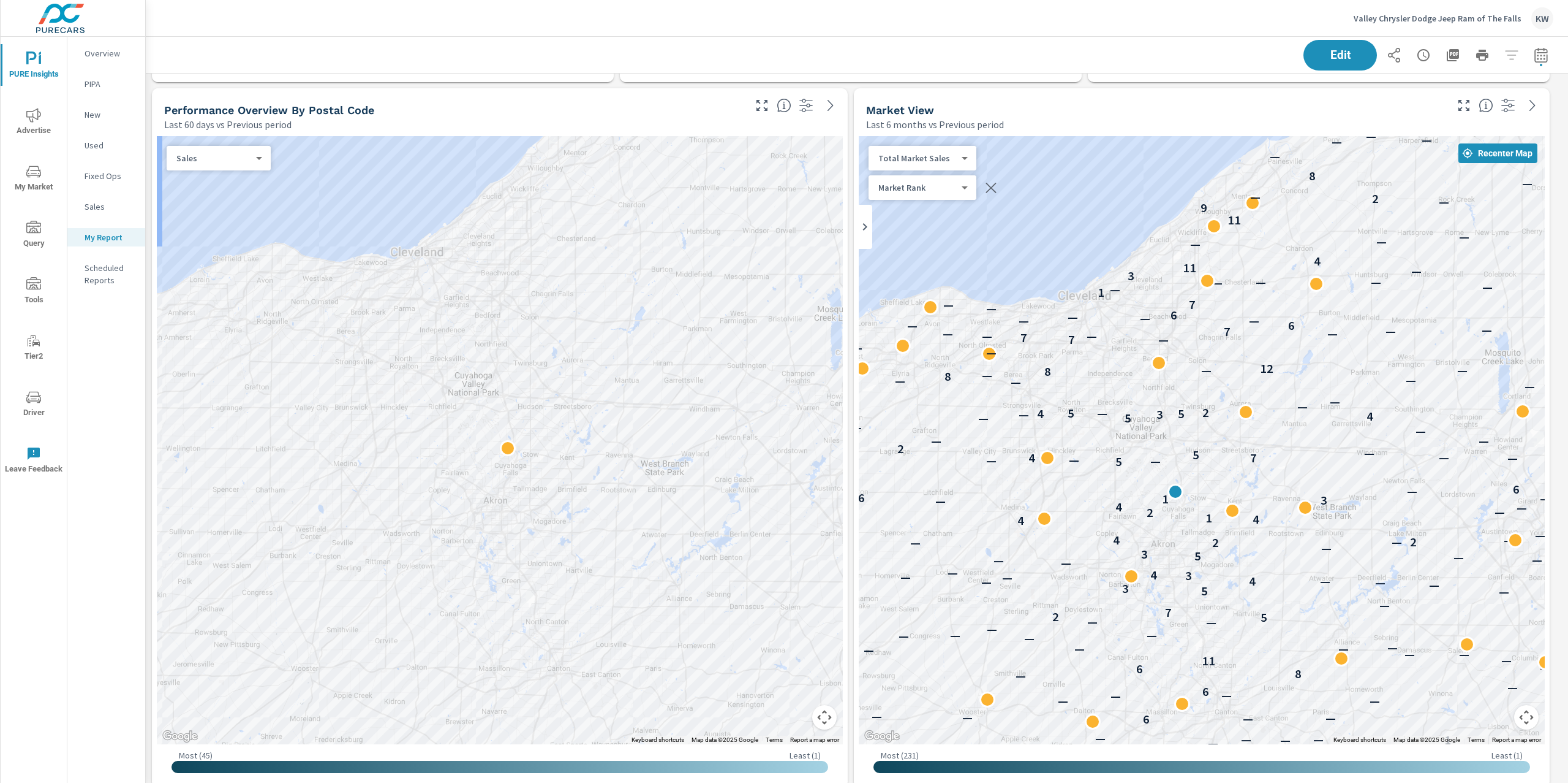
scroll to position [840, 0]
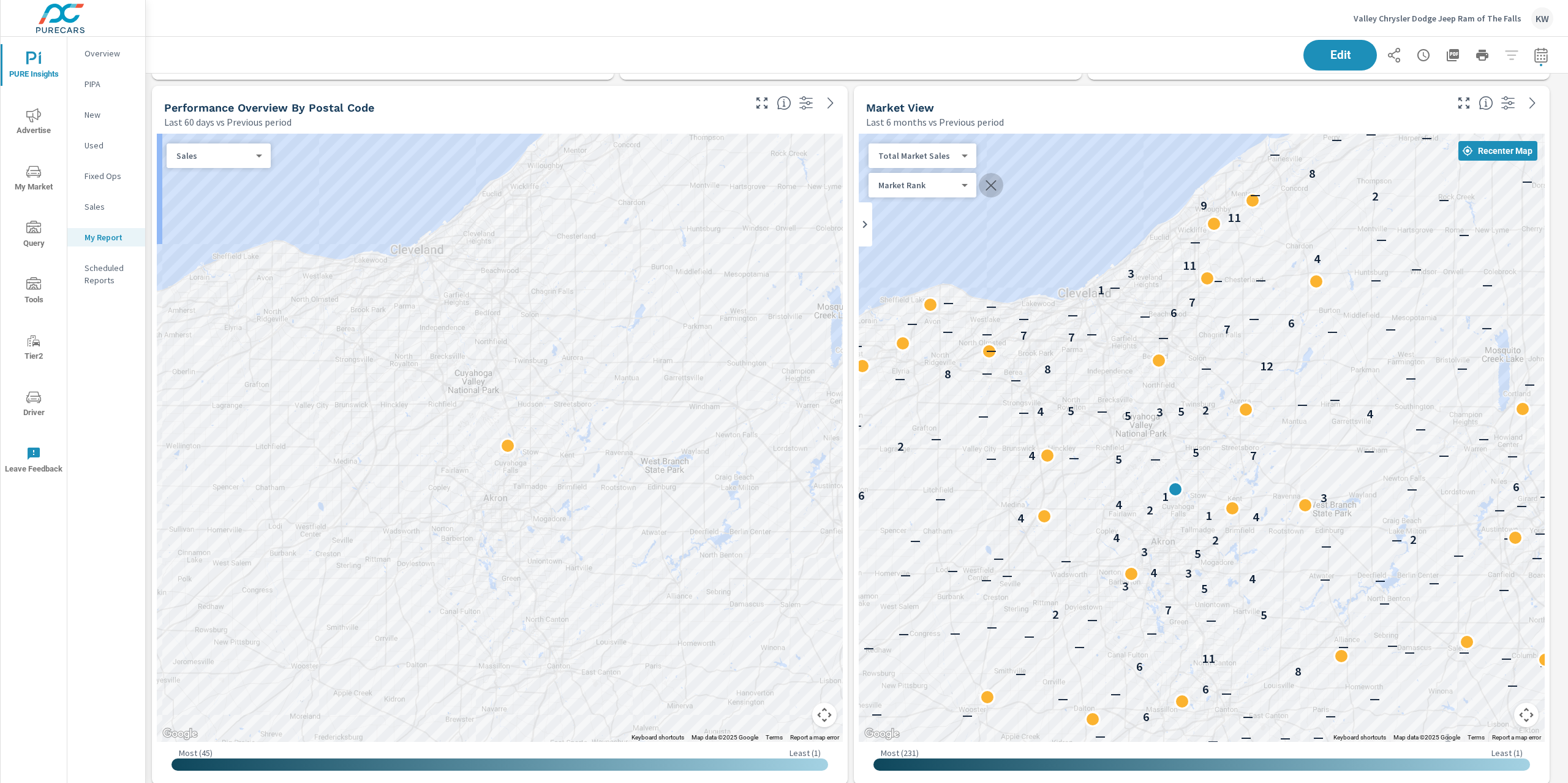
click at [989, 189] on icon "button" at bounding box center [991, 185] width 15 height 15
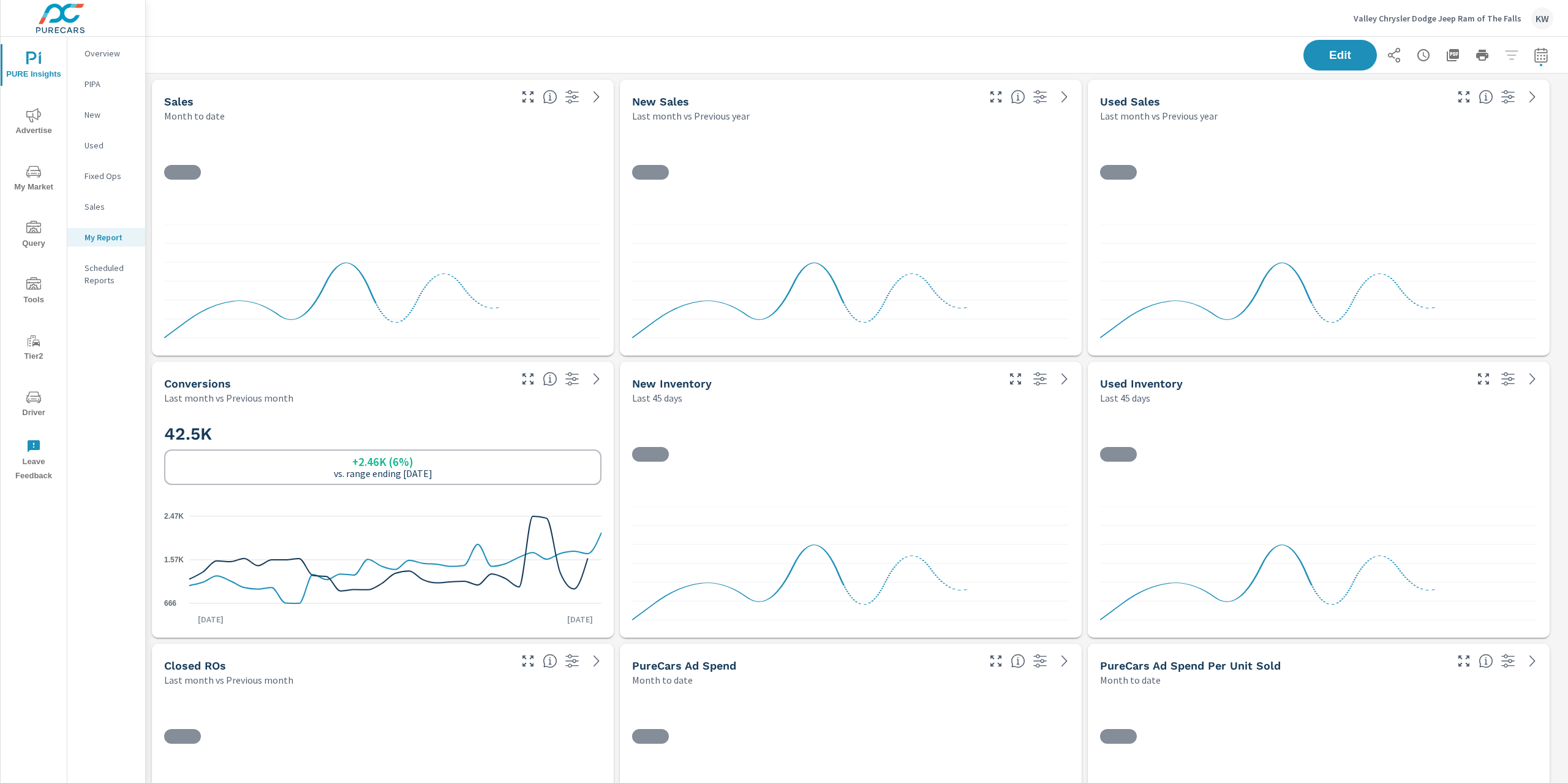
scroll to position [1, 0]
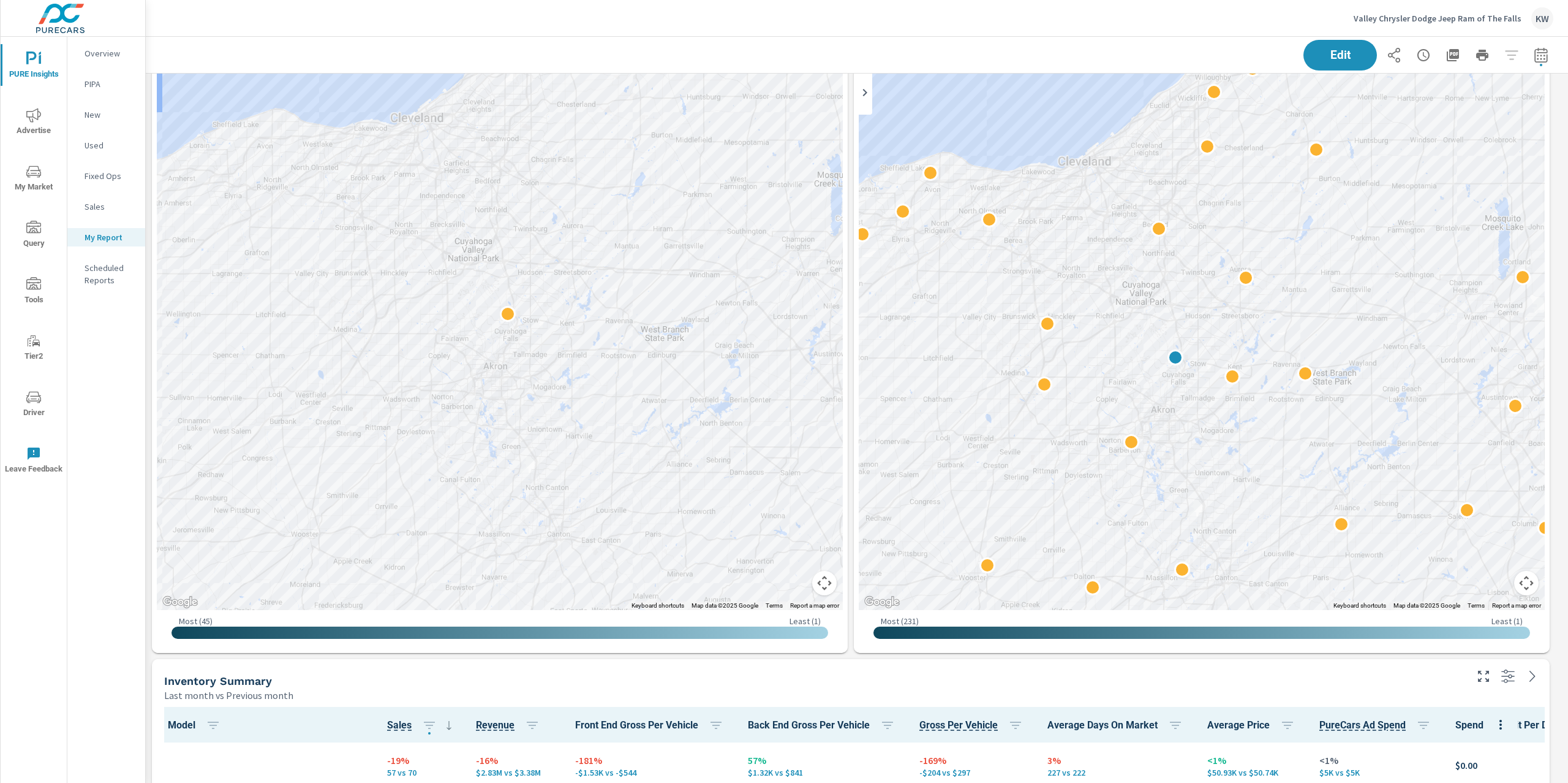
scroll to position [966, 0]
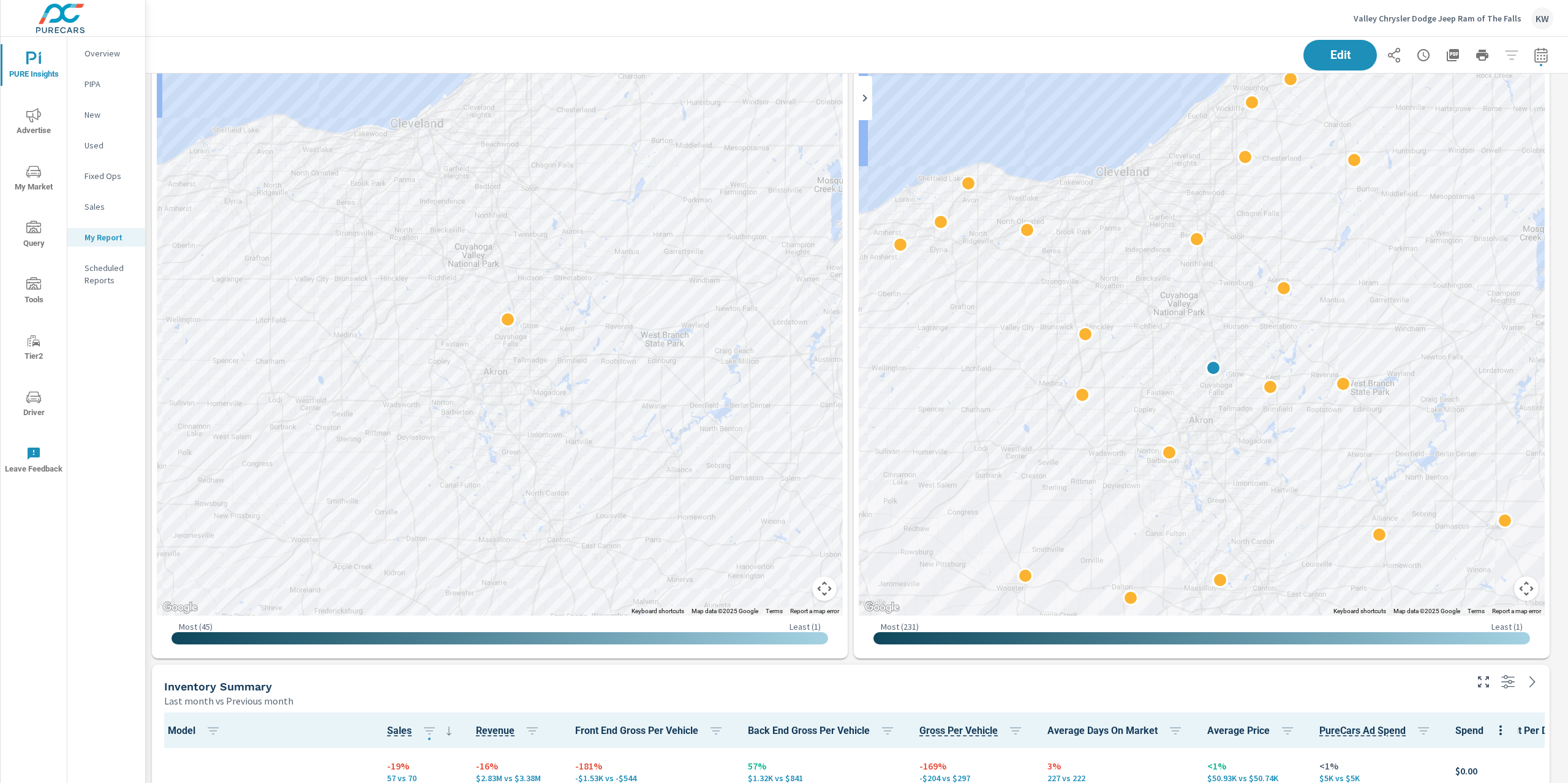
scroll to position [5530, 1436]
click at [1315, 50] on span "Edit" at bounding box center [1341, 55] width 50 height 11
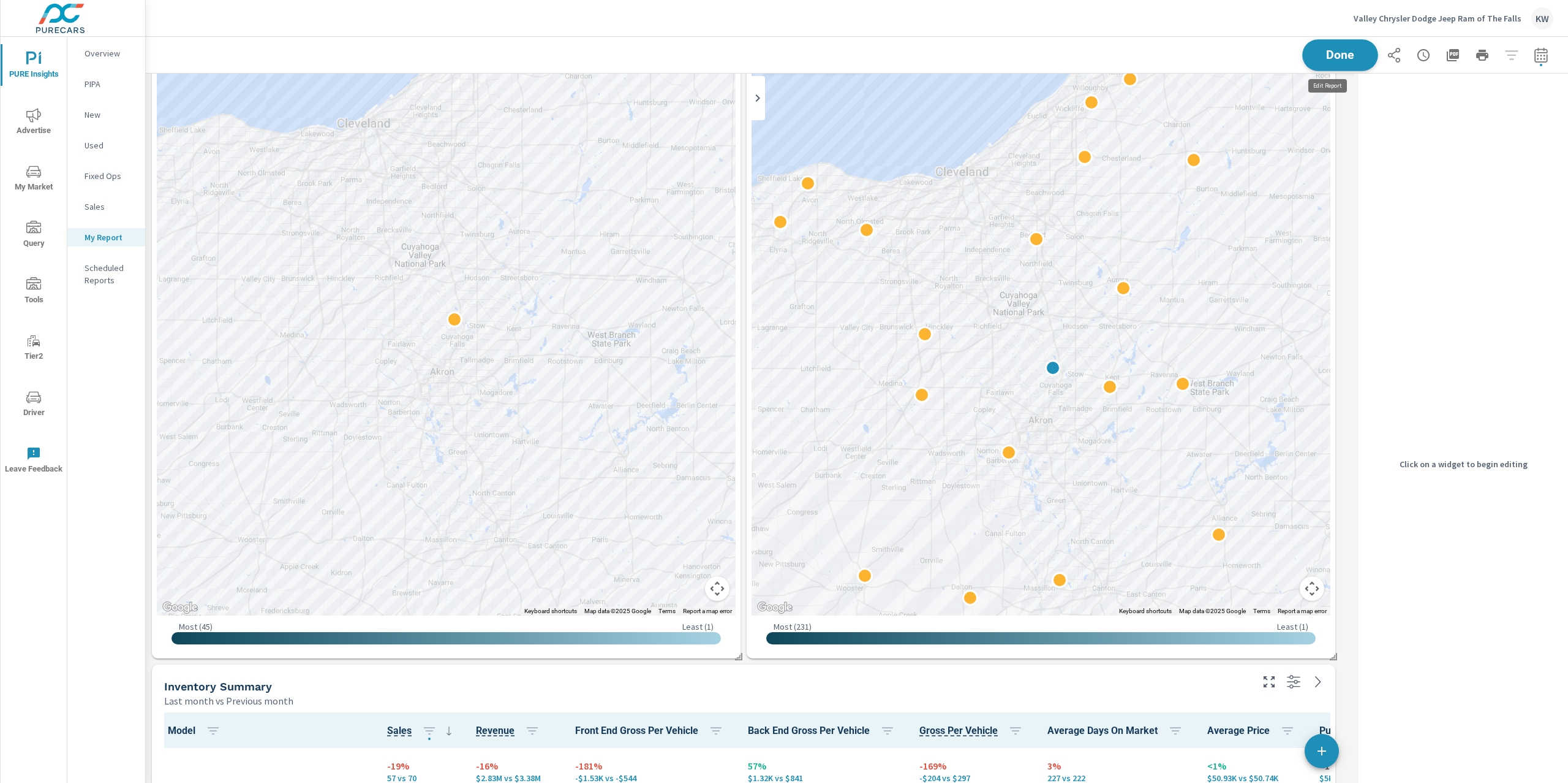
scroll to position [6, 6]
click at [1265, 169] on div at bounding box center [1041, 311] width 579 height 608
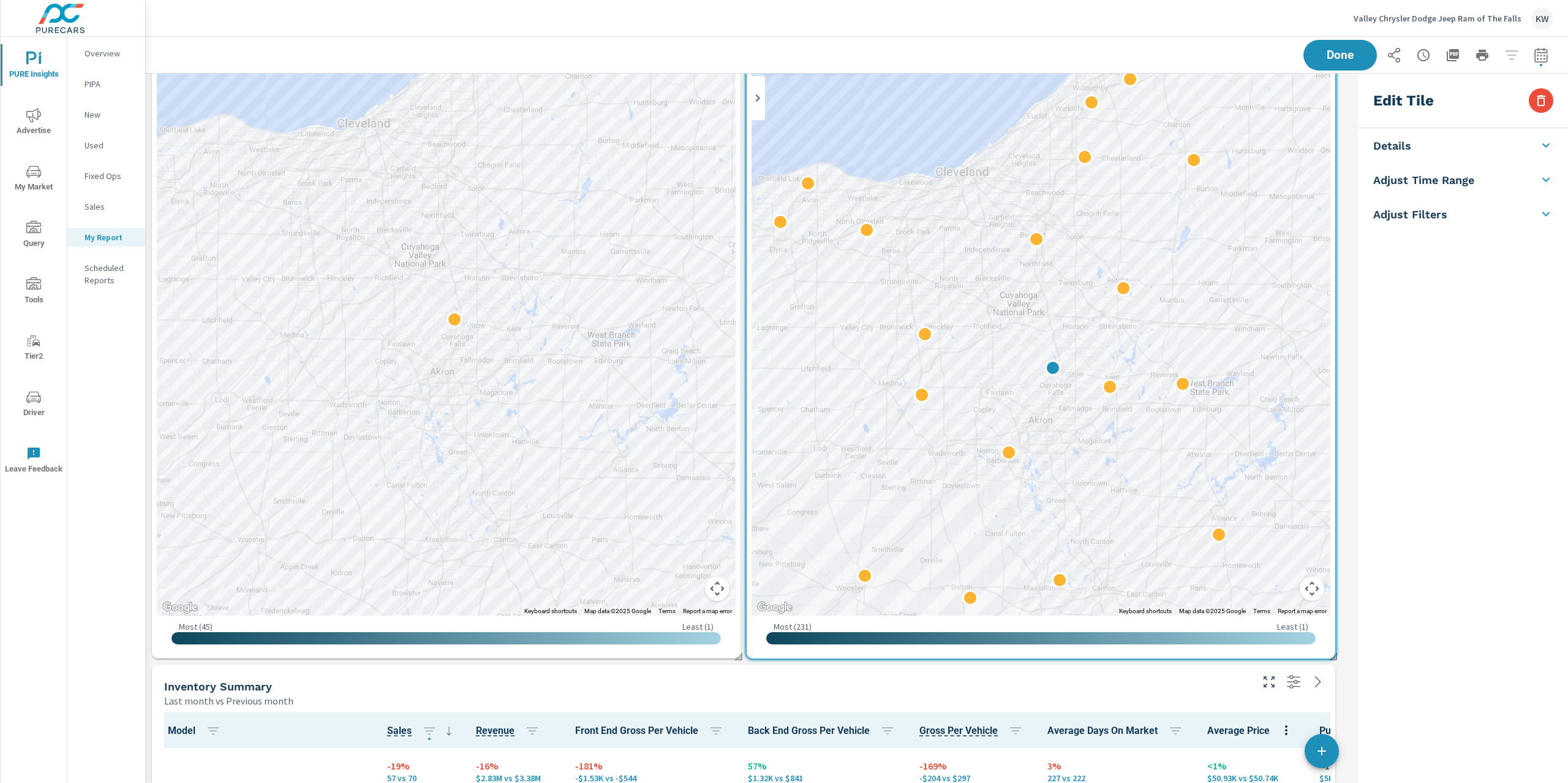
scroll to position [5530, 1221]
click at [1482, 260] on li "Adjust Time Range" at bounding box center [1464, 254] width 210 height 34
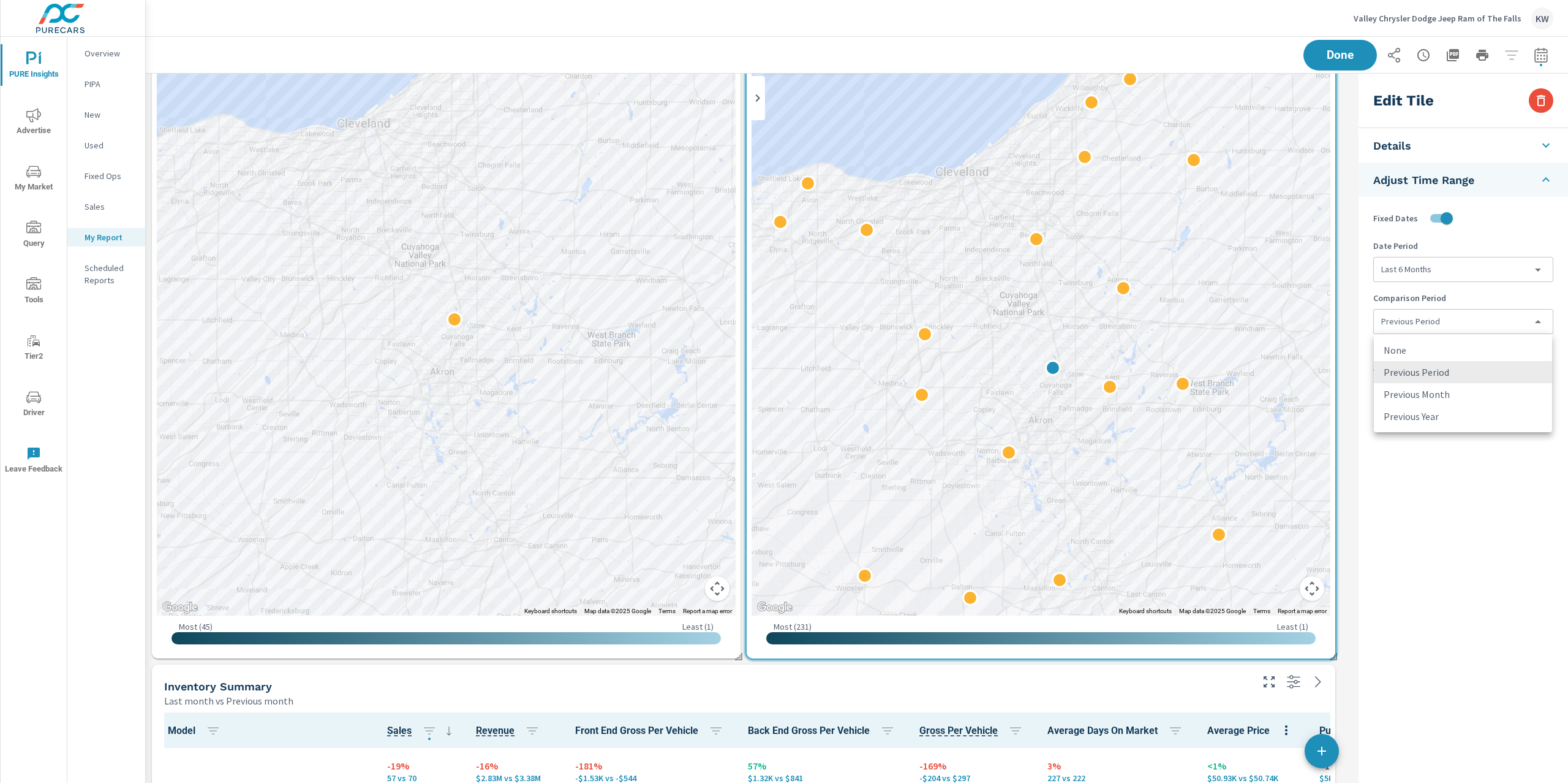
click at [1481, 324] on body "PURE Insights Advertise My Market Query Tools Tier2 Driver Leave Feedback Overv…" at bounding box center [784, 391] width 1568 height 783
click at [1443, 344] on li "None" at bounding box center [1463, 350] width 178 height 22
click at [1333, 55] on span "Done" at bounding box center [1341, 55] width 50 height 11
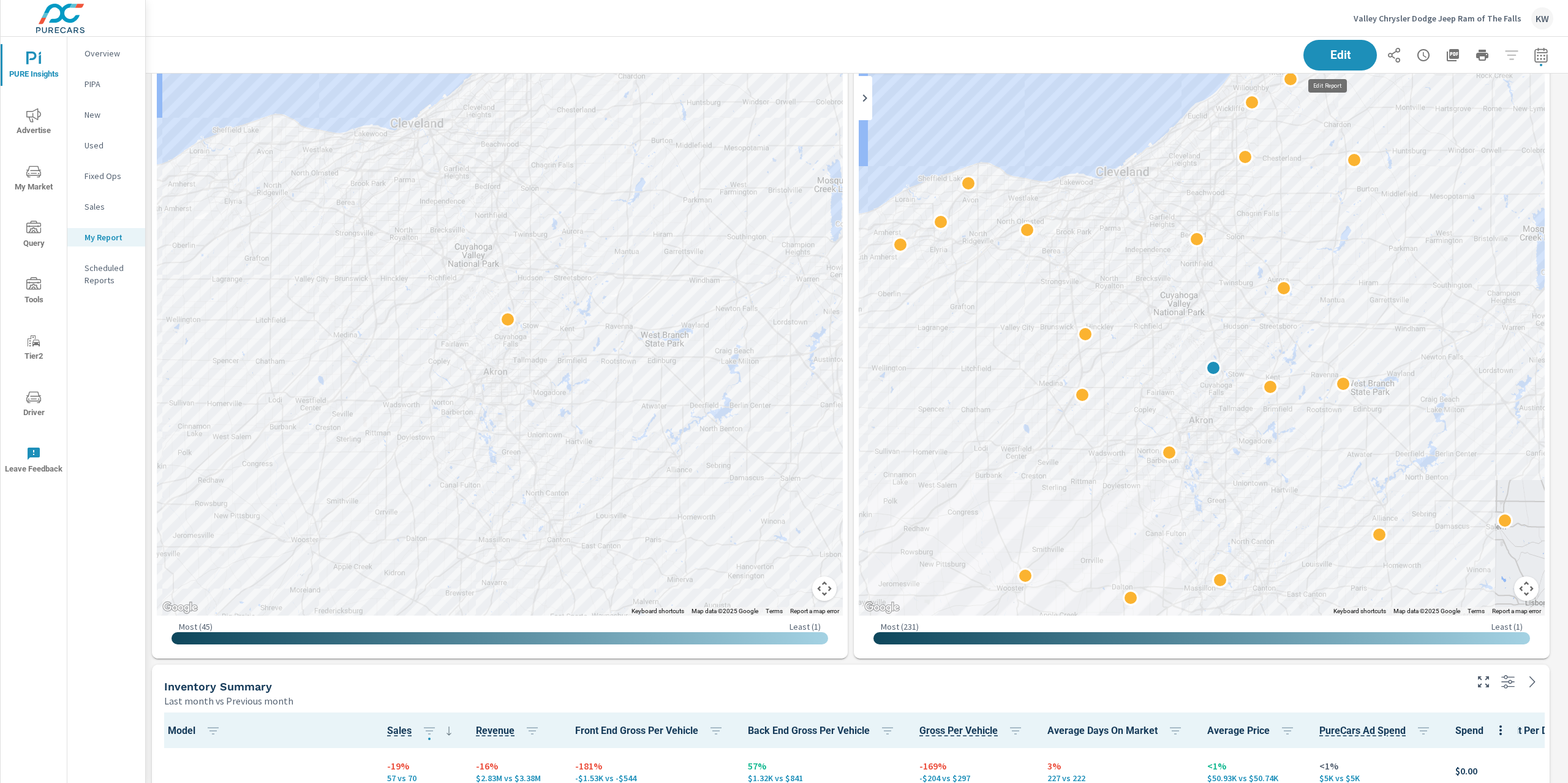
scroll to position [5530, 1436]
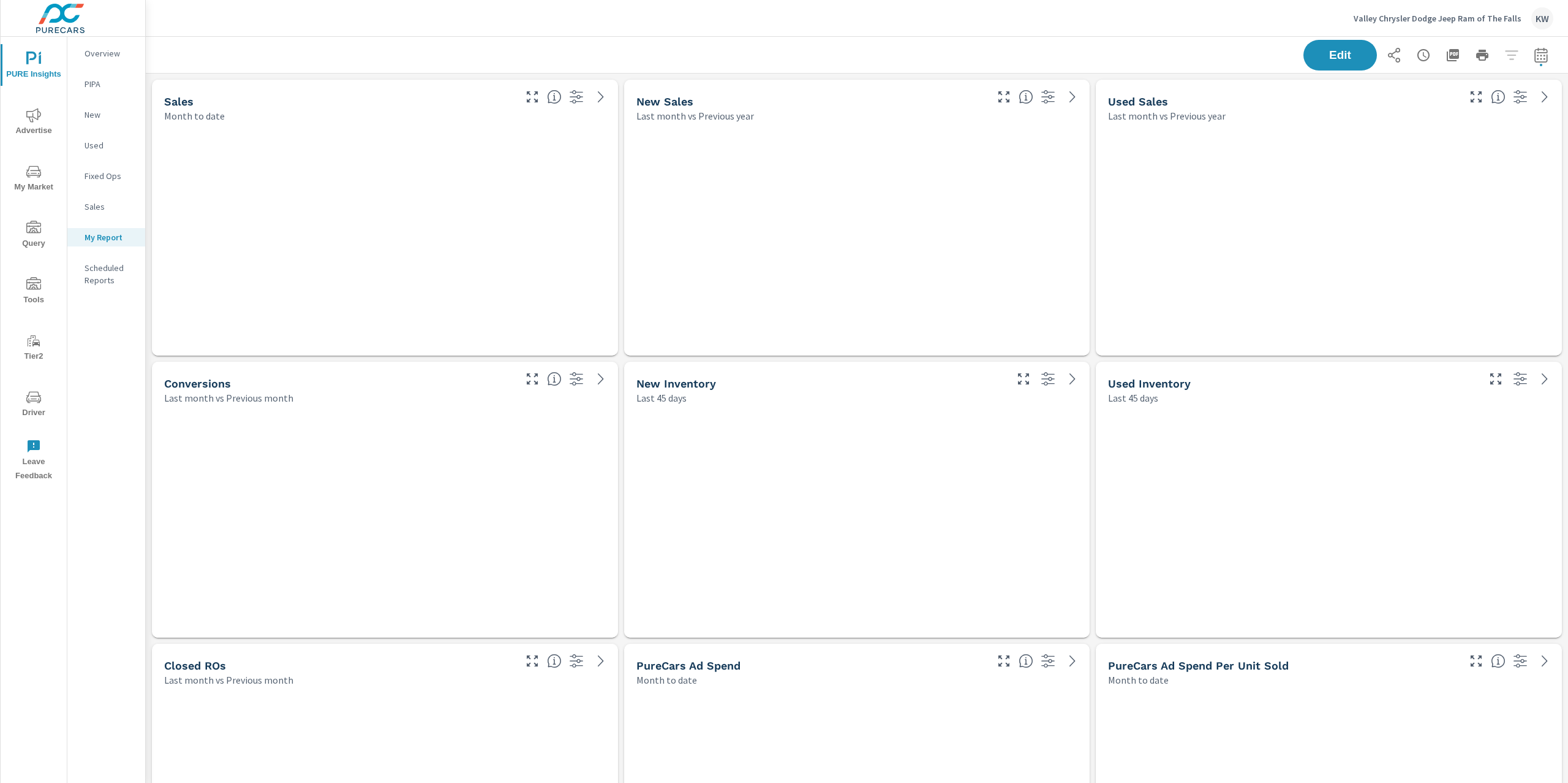
scroll to position [5530, 1436]
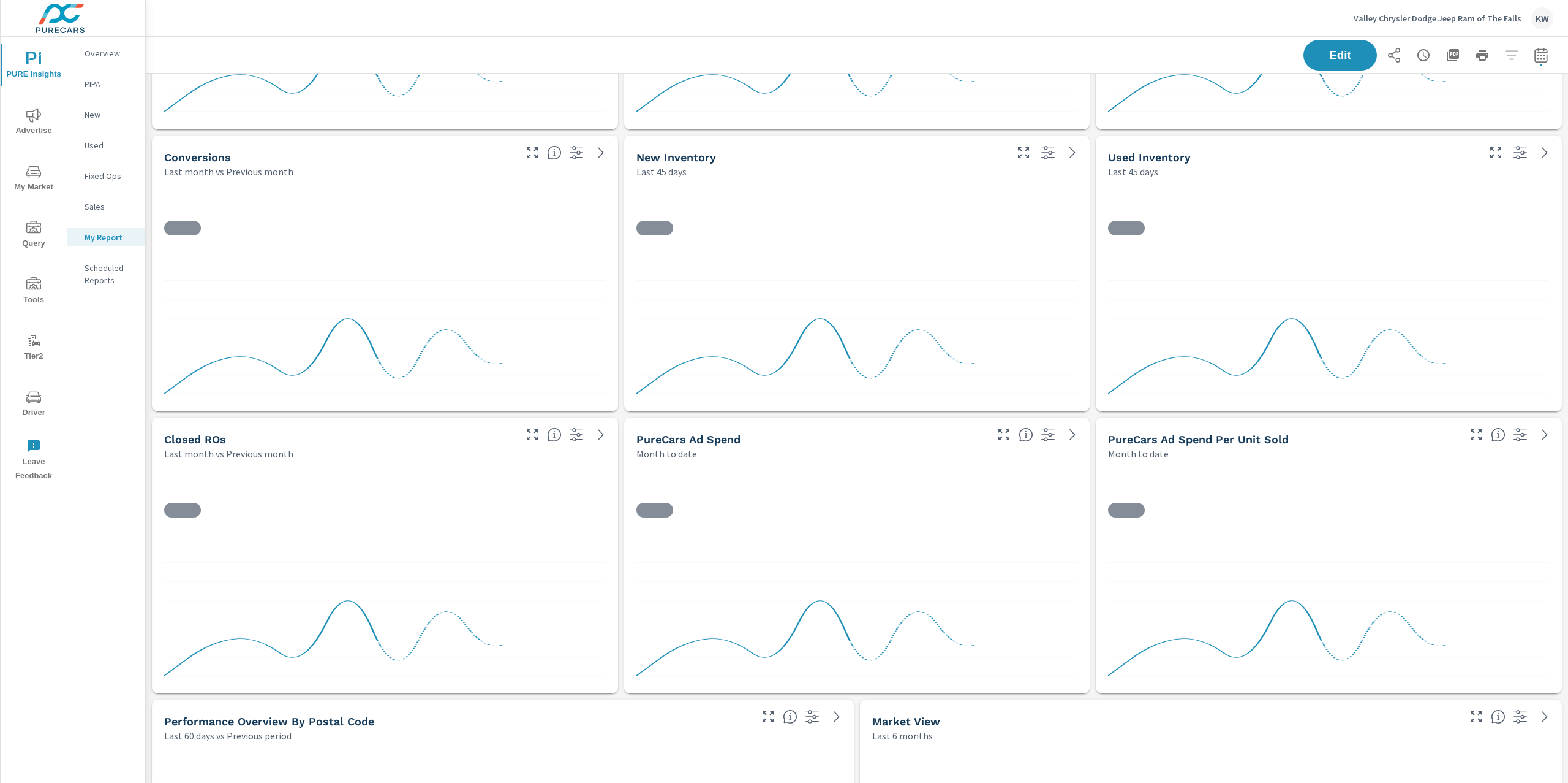
scroll to position [432, 0]
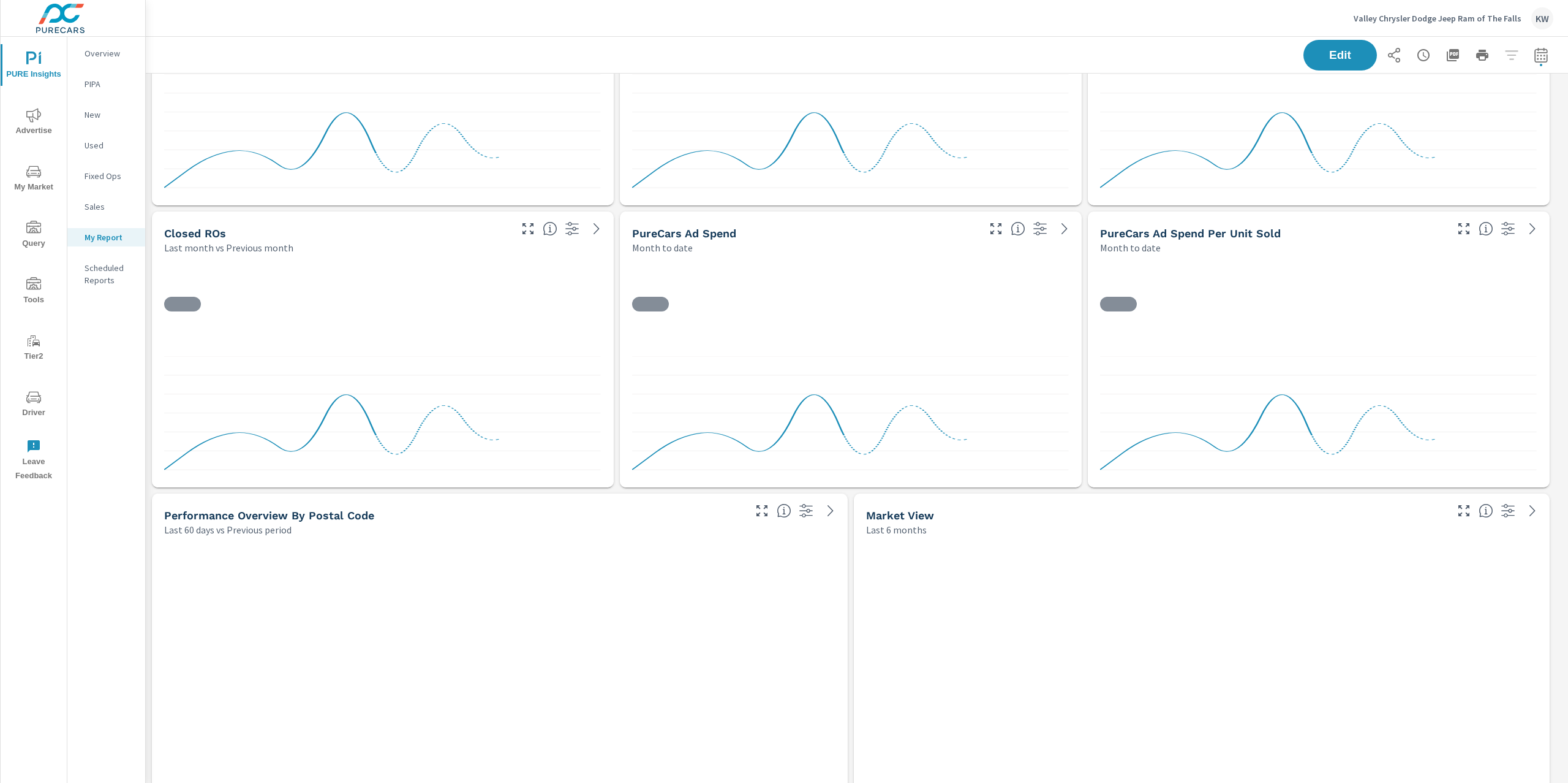
scroll to position [1, 0]
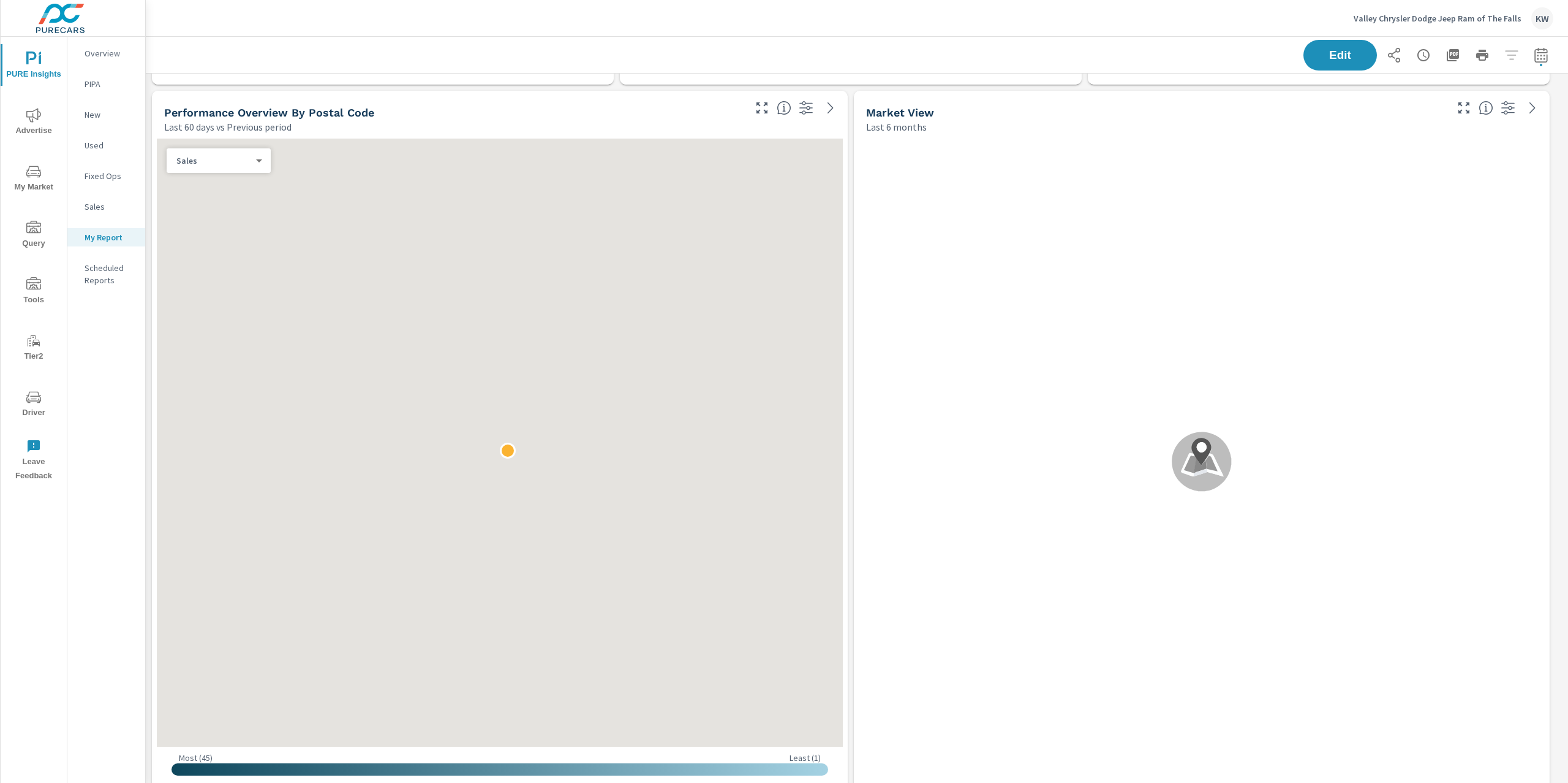
scroll to position [841, 0]
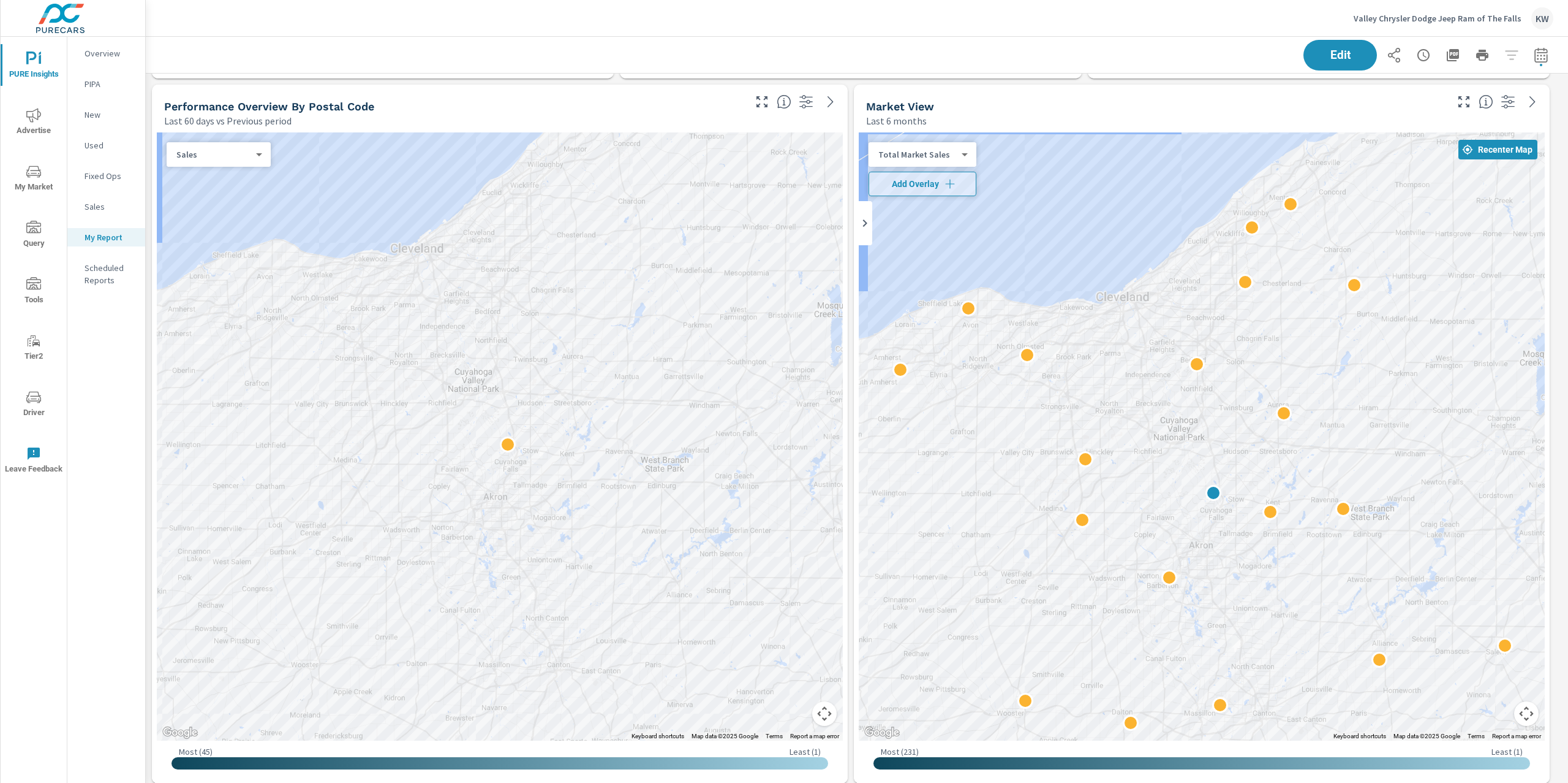
click at [1299, 102] on div "Market View" at bounding box center [1155, 107] width 578 height 14
click at [1322, 68] on button "Edit" at bounding box center [1341, 55] width 76 height 32
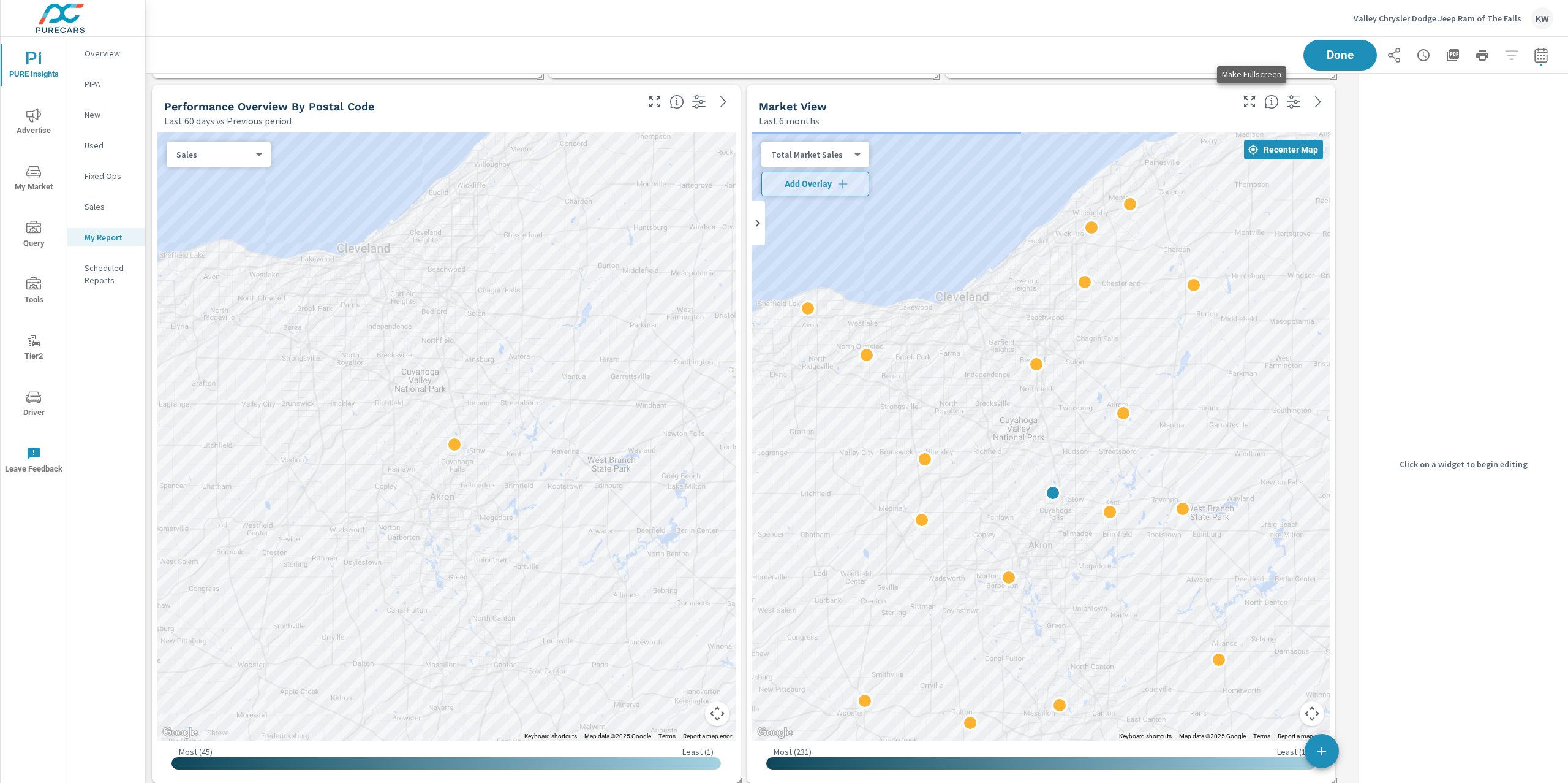
scroll to position [5530, 1221]
click at [1164, 110] on div "Market View" at bounding box center [994, 107] width 471 height 14
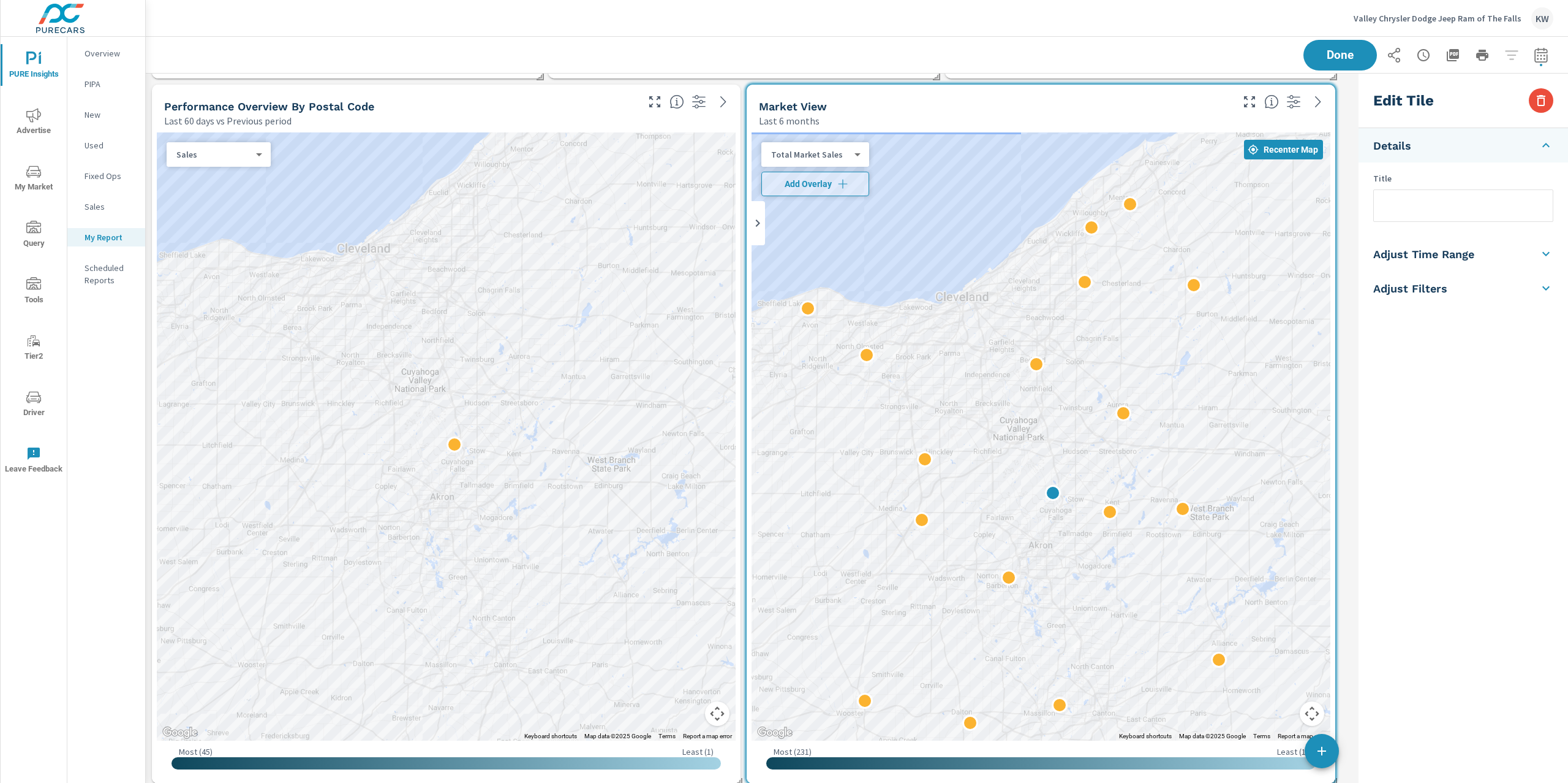
click at [1486, 254] on li "Adjust Time Range" at bounding box center [1464, 254] width 210 height 34
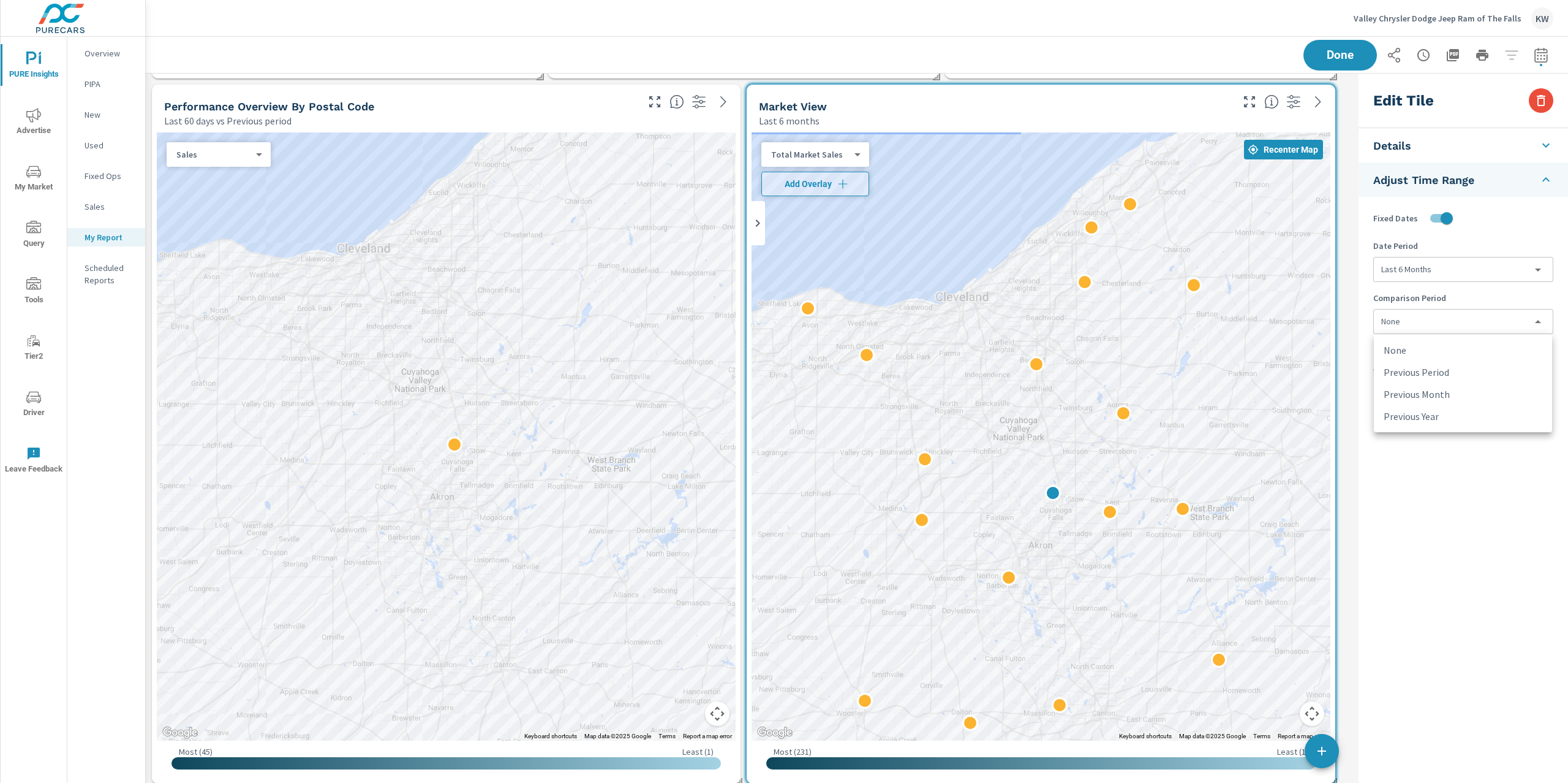
click at [1485, 323] on body "PURE Insights Advertise My Market Query Tools Tier2 Driver Leave Feedback Overv…" at bounding box center [784, 391] width 1568 height 783
click at [1469, 366] on li "Previous Period" at bounding box center [1463, 371] width 178 height 22
type input "currentPeriodStart"
click at [1343, 66] on button "Done" at bounding box center [1341, 55] width 76 height 32
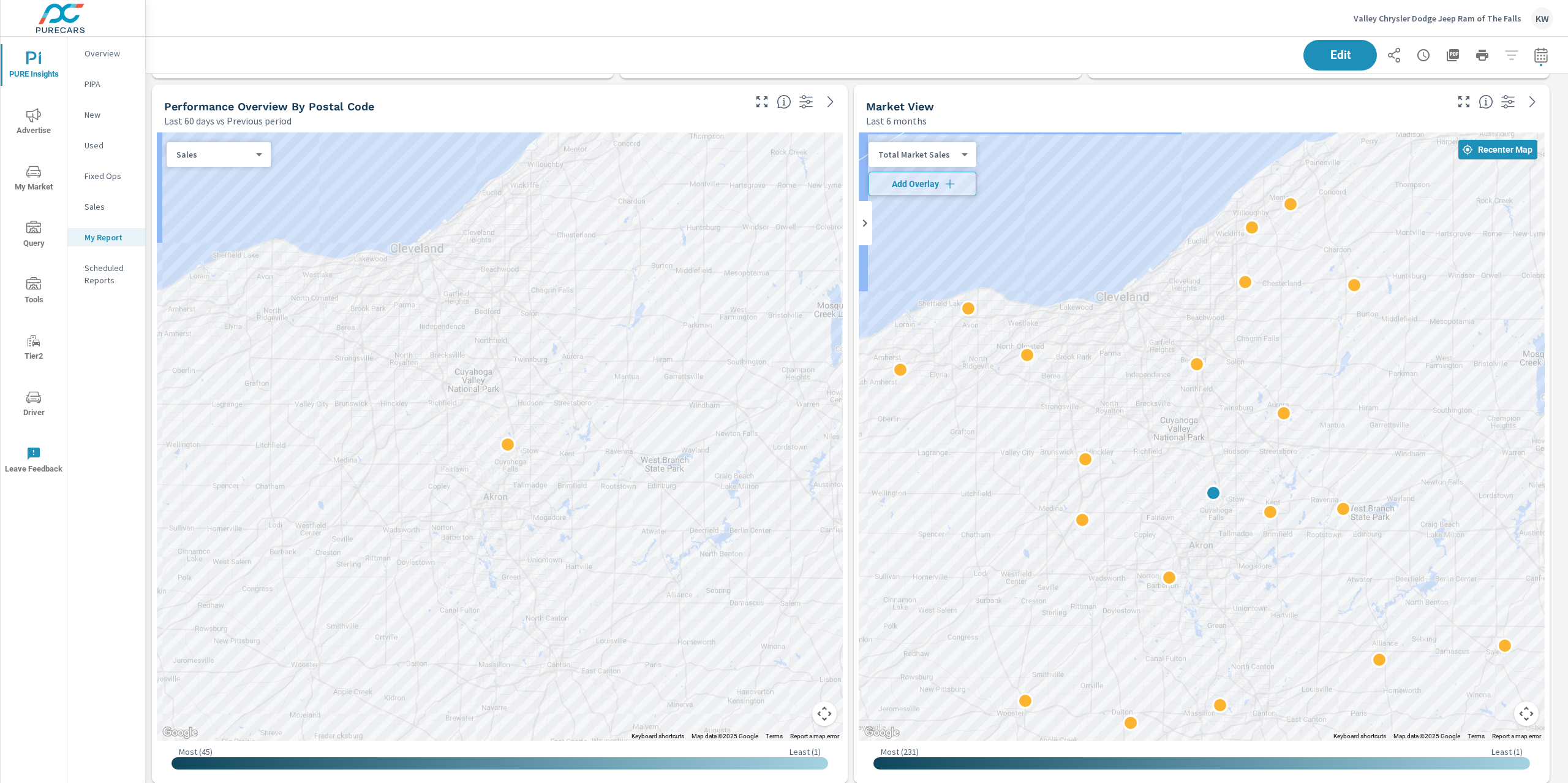
scroll to position [5530, 1436]
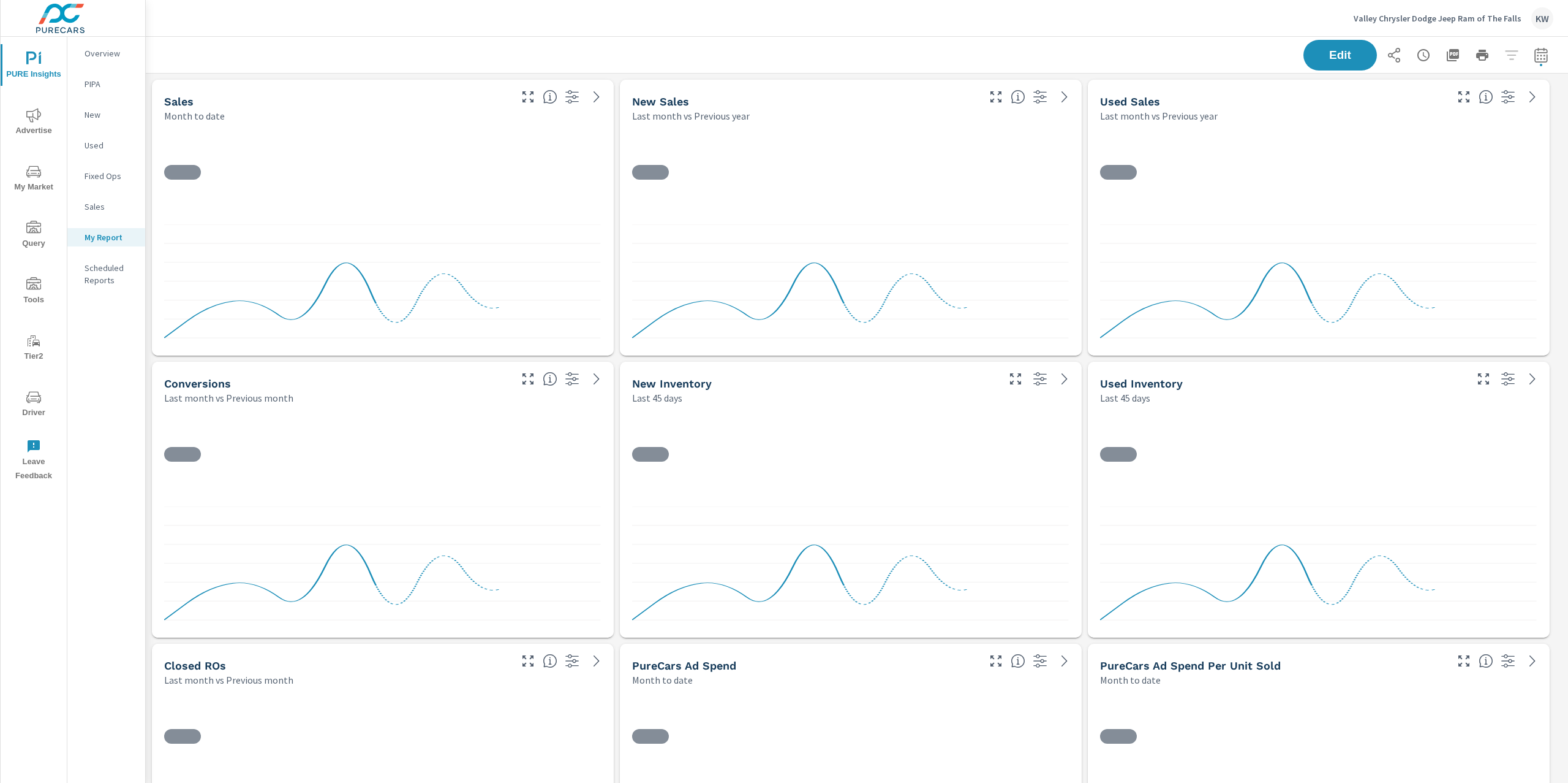
scroll to position [1, 0]
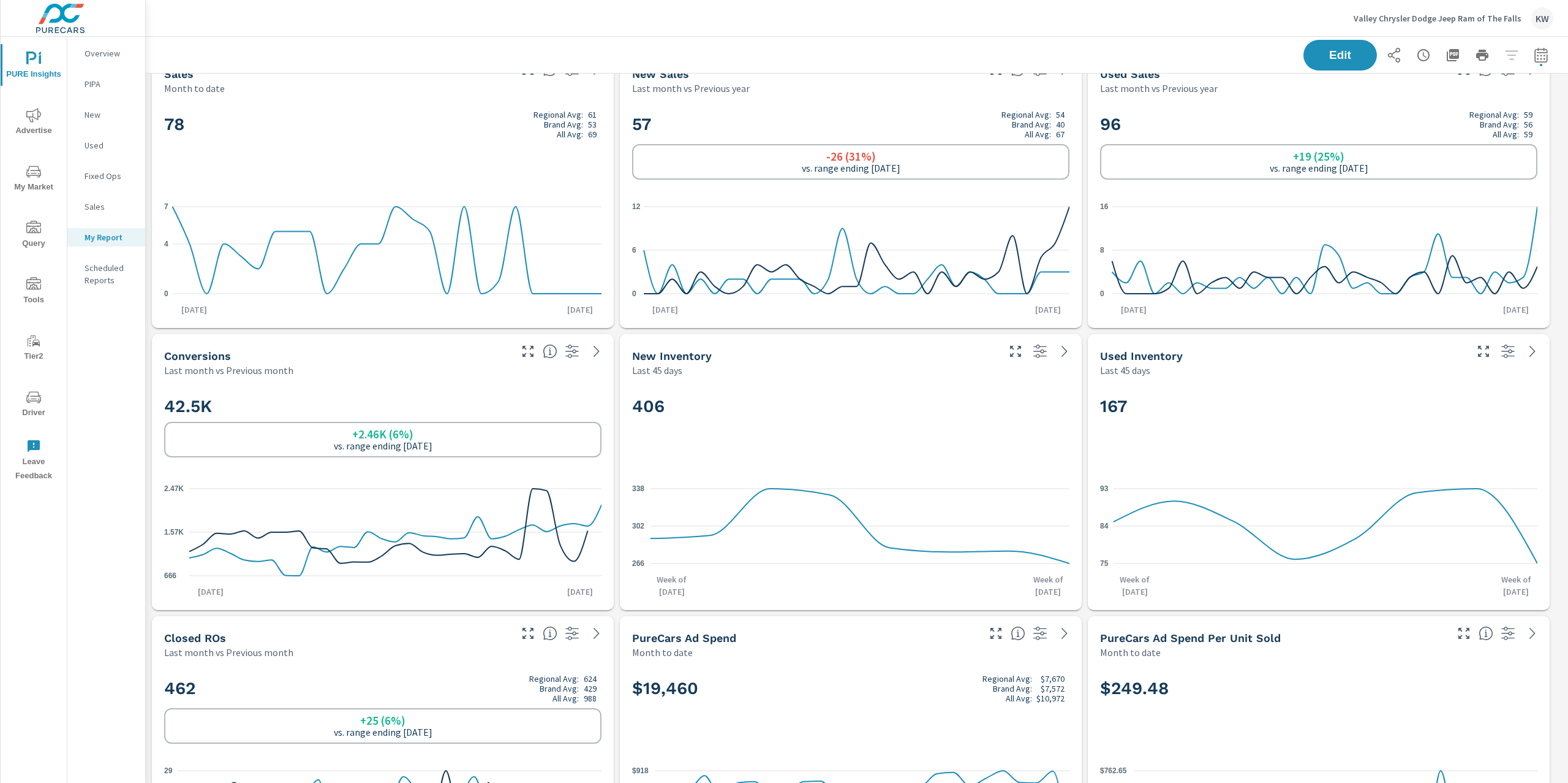
scroll to position [135, 0]
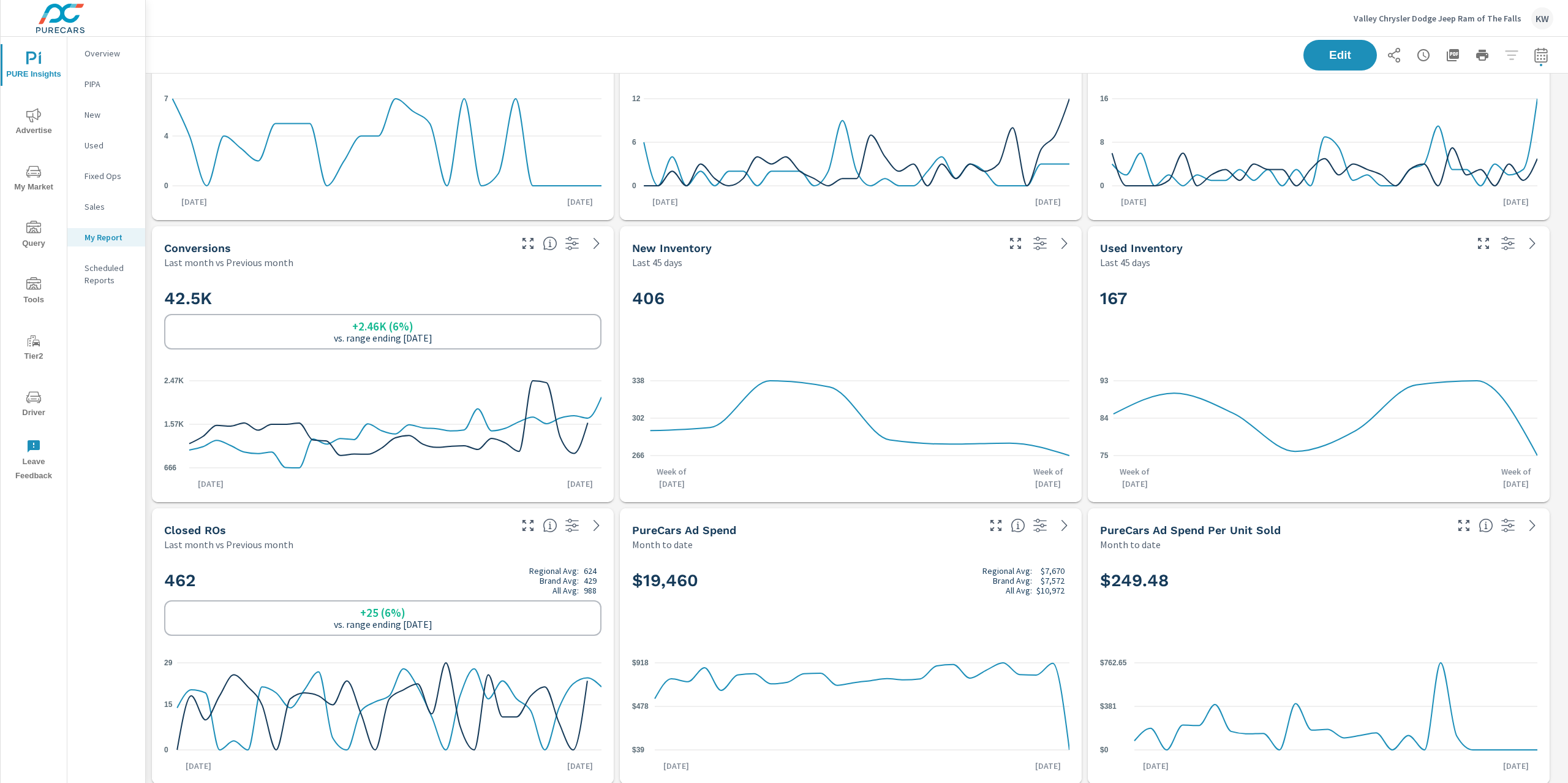
scroll to position [1, 0]
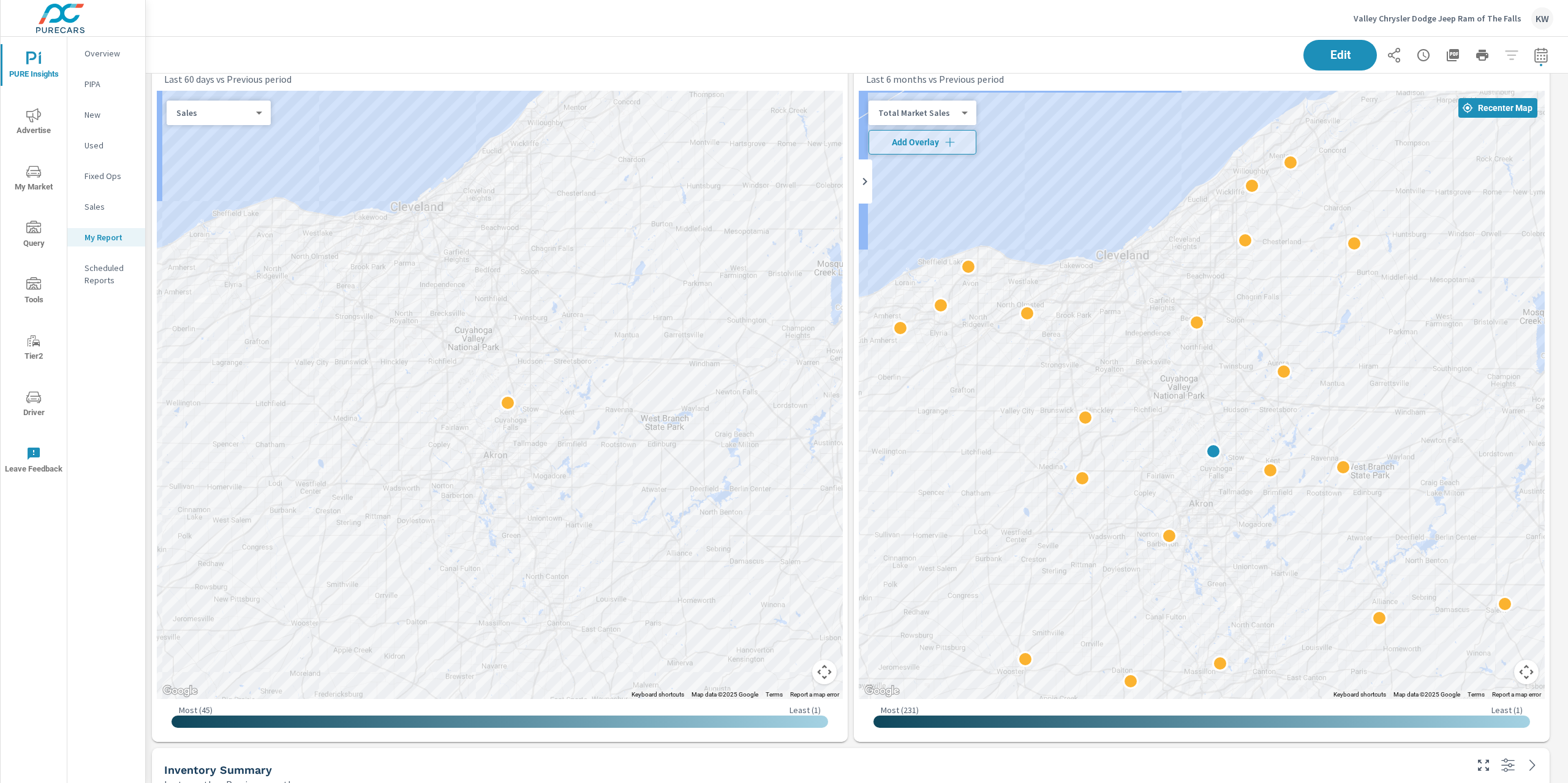
scroll to position [886, 0]
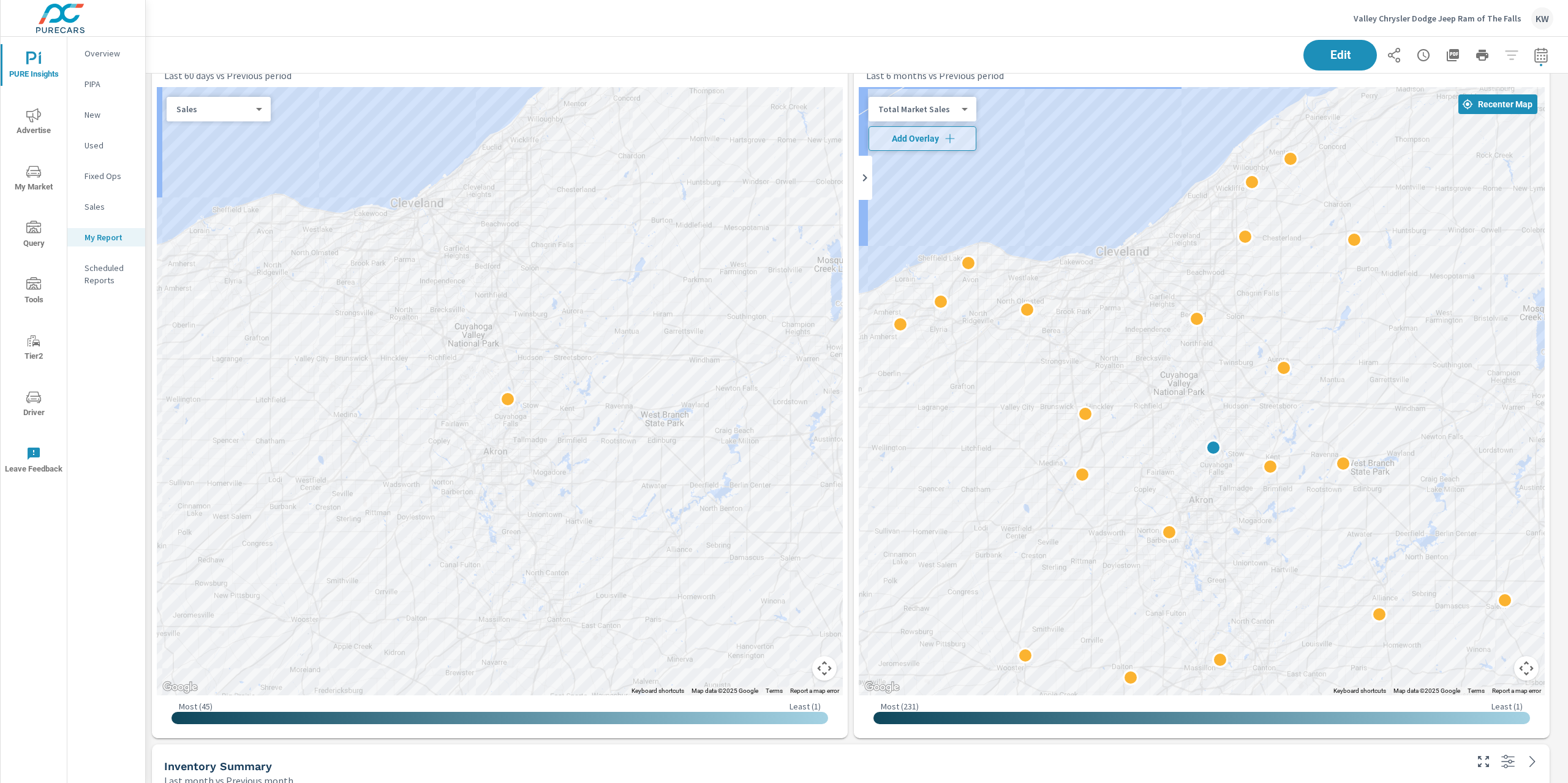
click at [951, 109] on body "PURE Insights Advertise My Market Query Tools Tier2 Driver Leave Feedback Overv…" at bounding box center [784, 391] width 1568 height 783
click at [945, 89] on li "Your Sales (DMS)" at bounding box center [928, 88] width 119 height 19
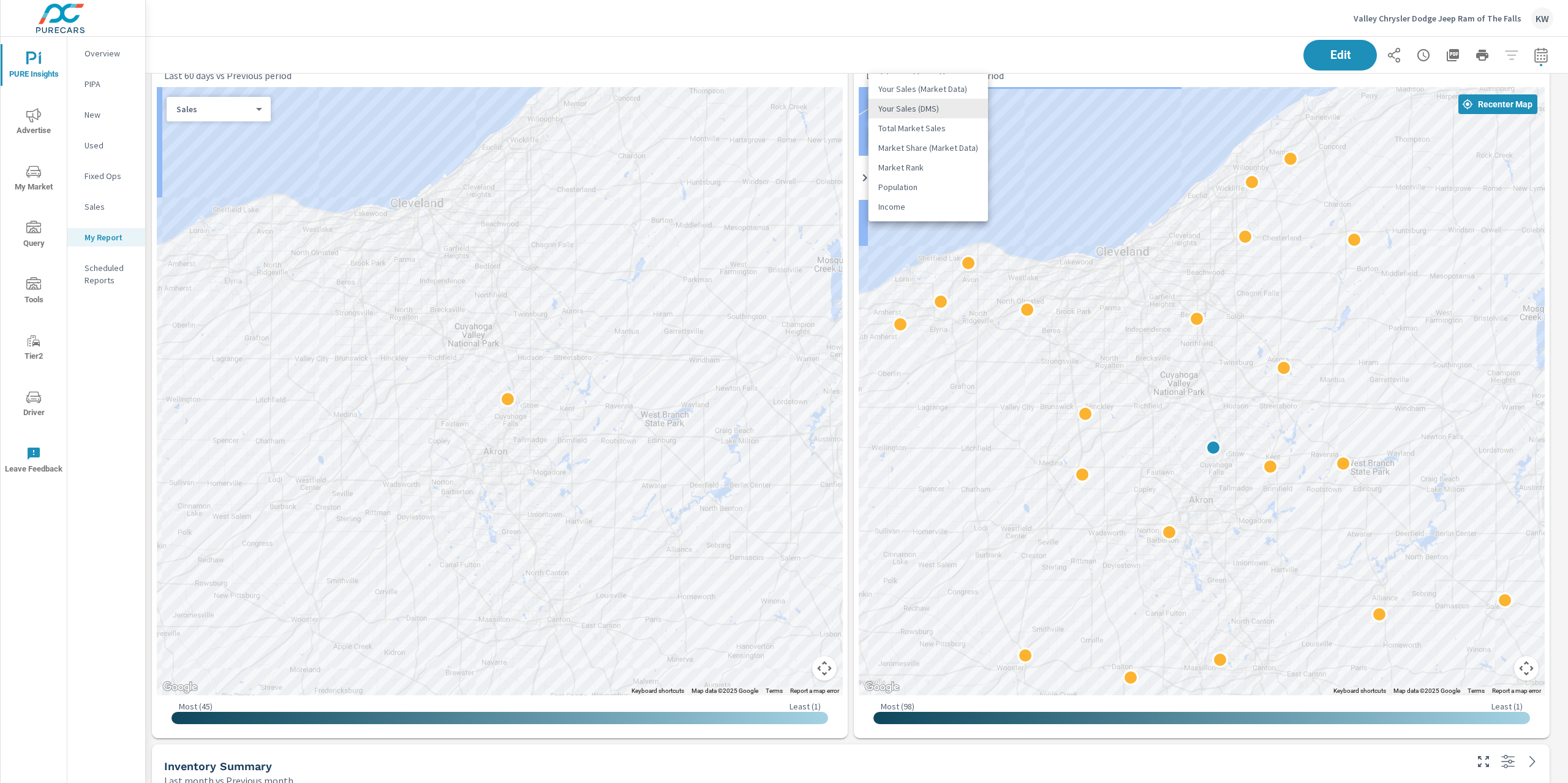
click at [964, 107] on body "PURE Insights Advertise My Market Query Tools Tier2 Driver Leave Feedback Overv…" at bounding box center [784, 391] width 1568 height 783
click at [928, 130] on li "Total Market Sales" at bounding box center [928, 127] width 119 height 19
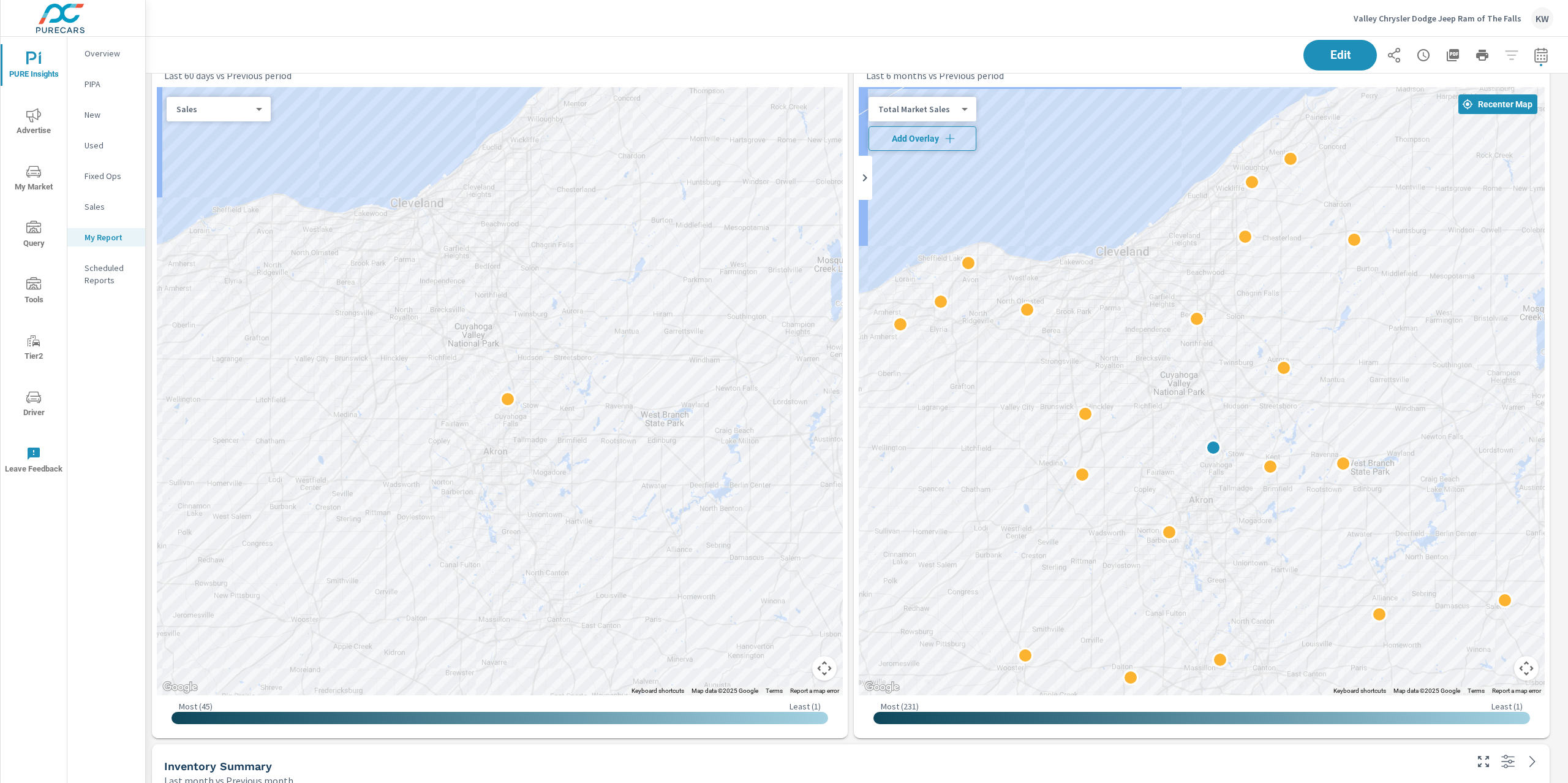
click at [931, 135] on span "Add Overlay" at bounding box center [922, 138] width 97 height 12
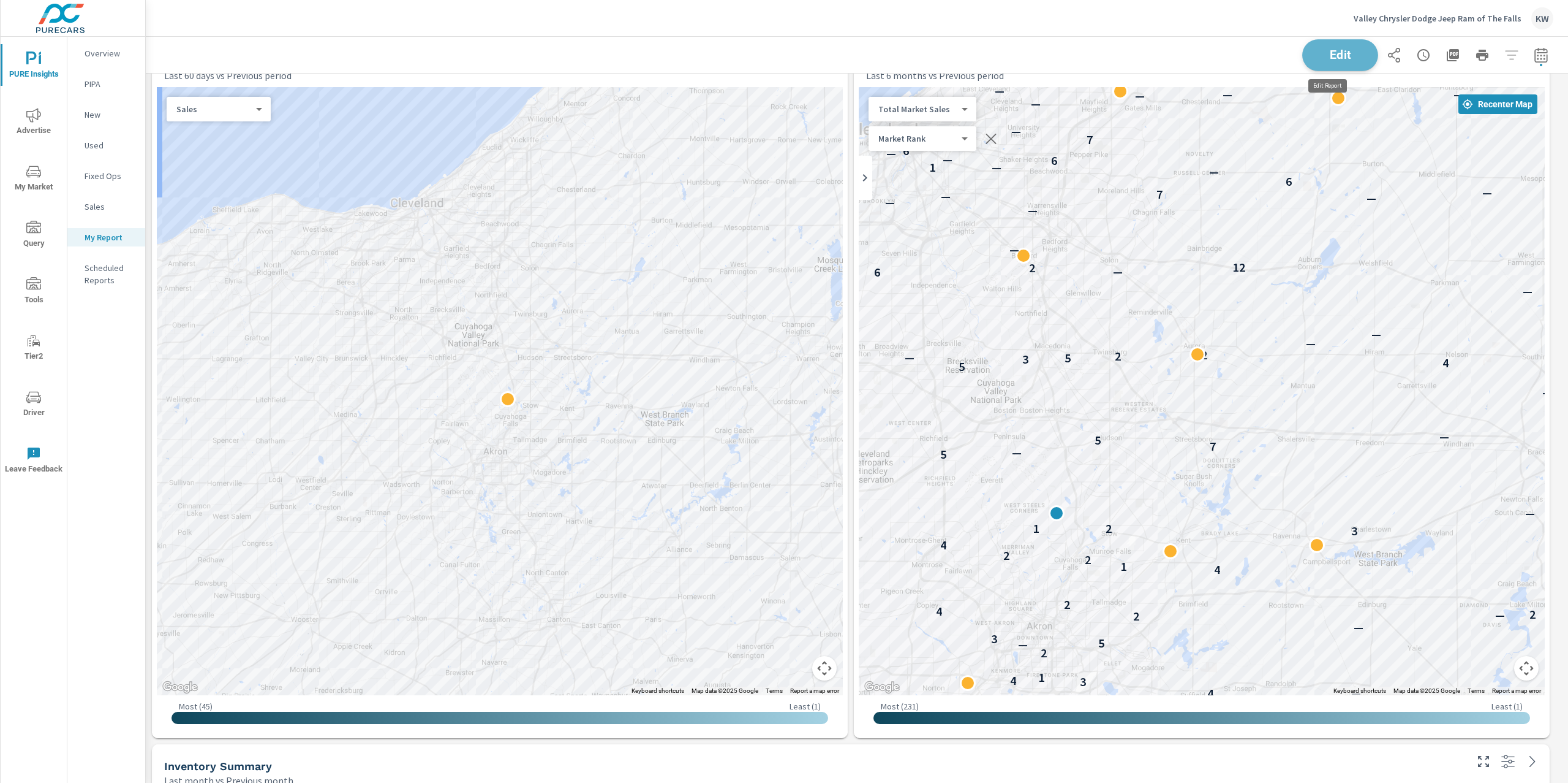
click at [1311, 62] on button "Edit" at bounding box center [1341, 55] width 76 height 32
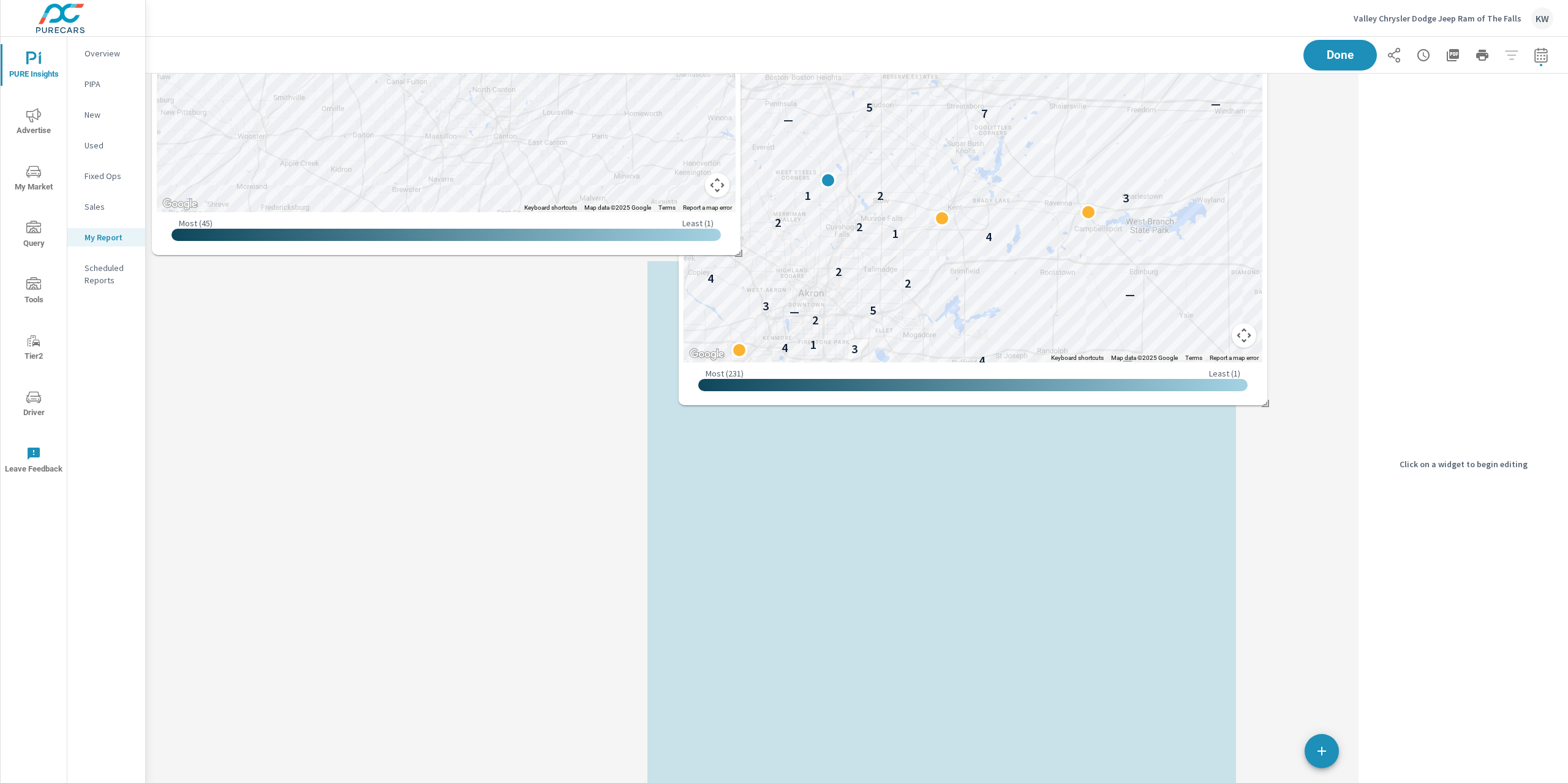
scroll to position [6235, 1221]
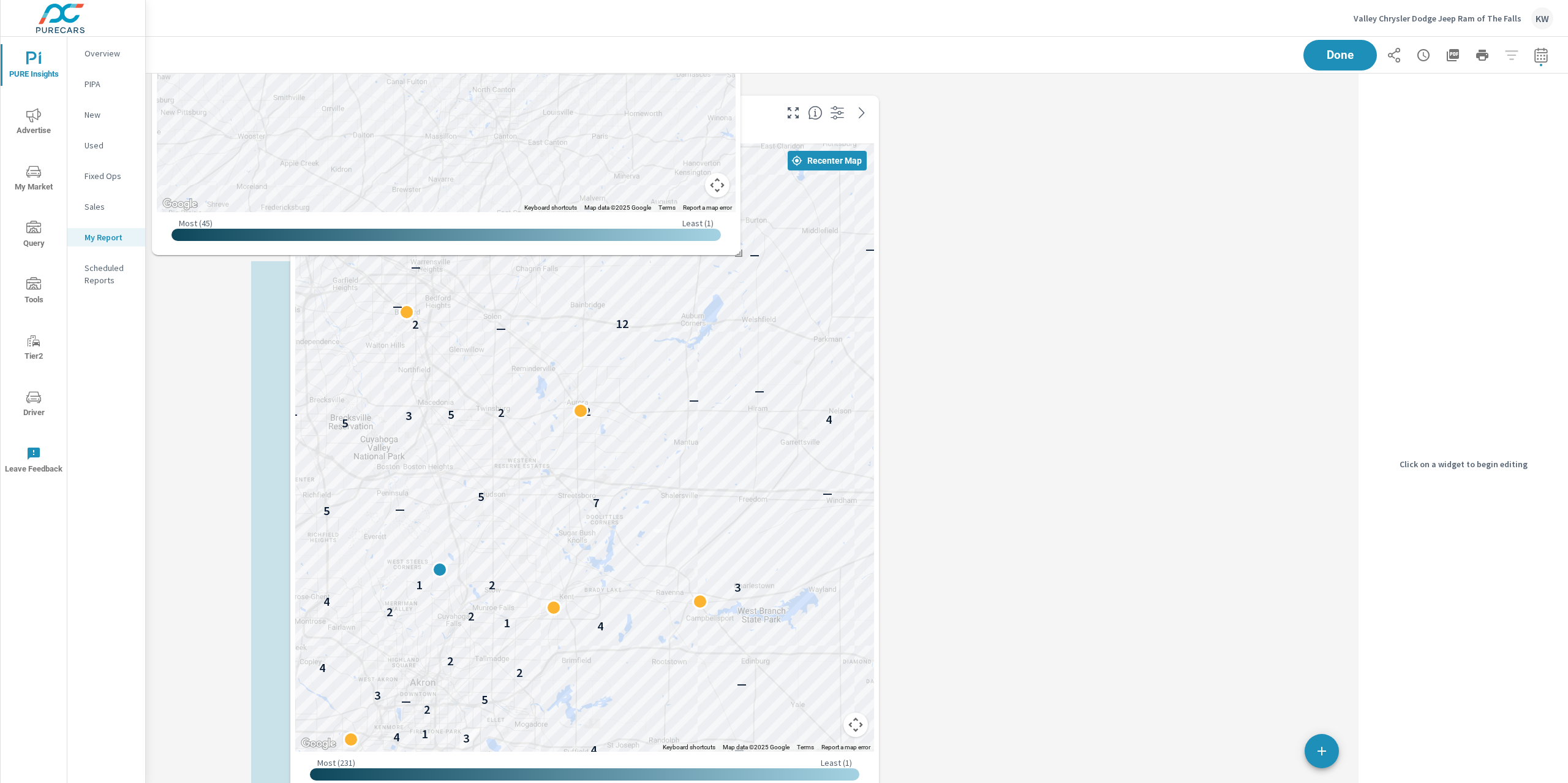
drag, startPoint x: 763, startPoint y: 243, endPoint x: 304, endPoint y: 780, distance: 706.4
click at [305, 782] on div "Most ( 231 ) Least ( 1 )" at bounding box center [584, 770] width 579 height 38
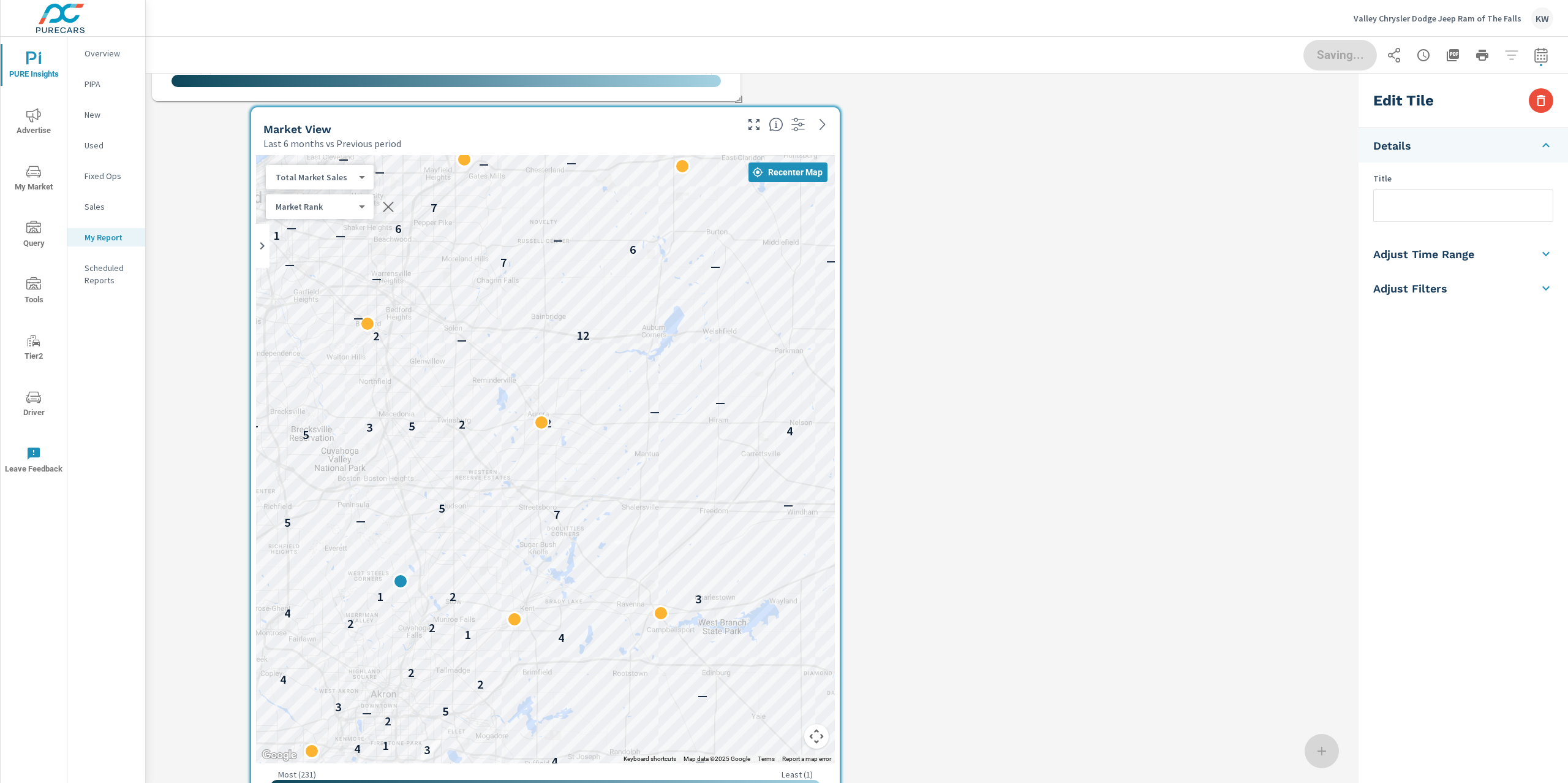
scroll to position [1562, 0]
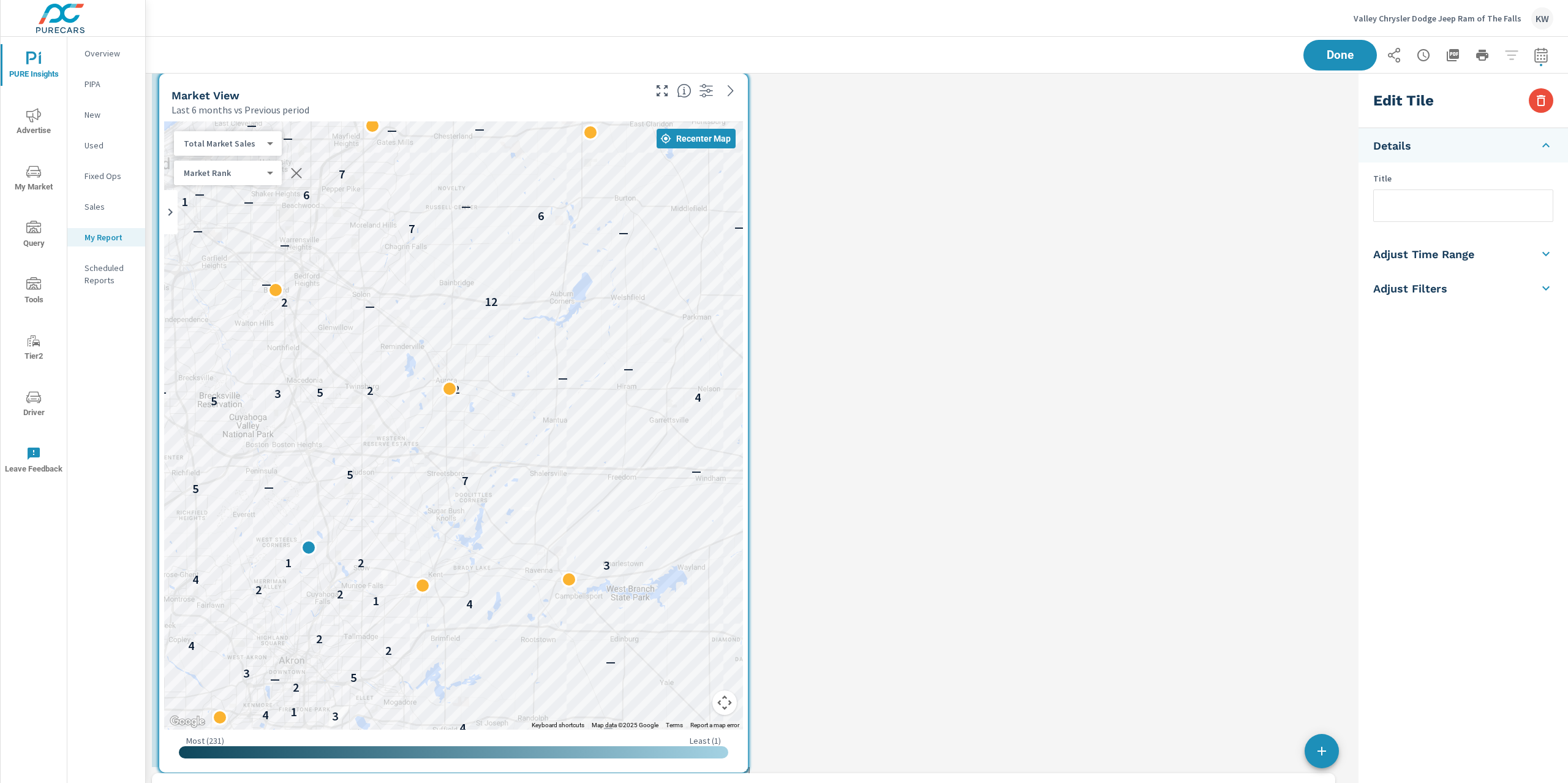
drag, startPoint x: 466, startPoint y: 92, endPoint x: 373, endPoint y: 97, distance: 93.1
click at [373, 97] on div "Market View" at bounding box center [407, 95] width 471 height 14
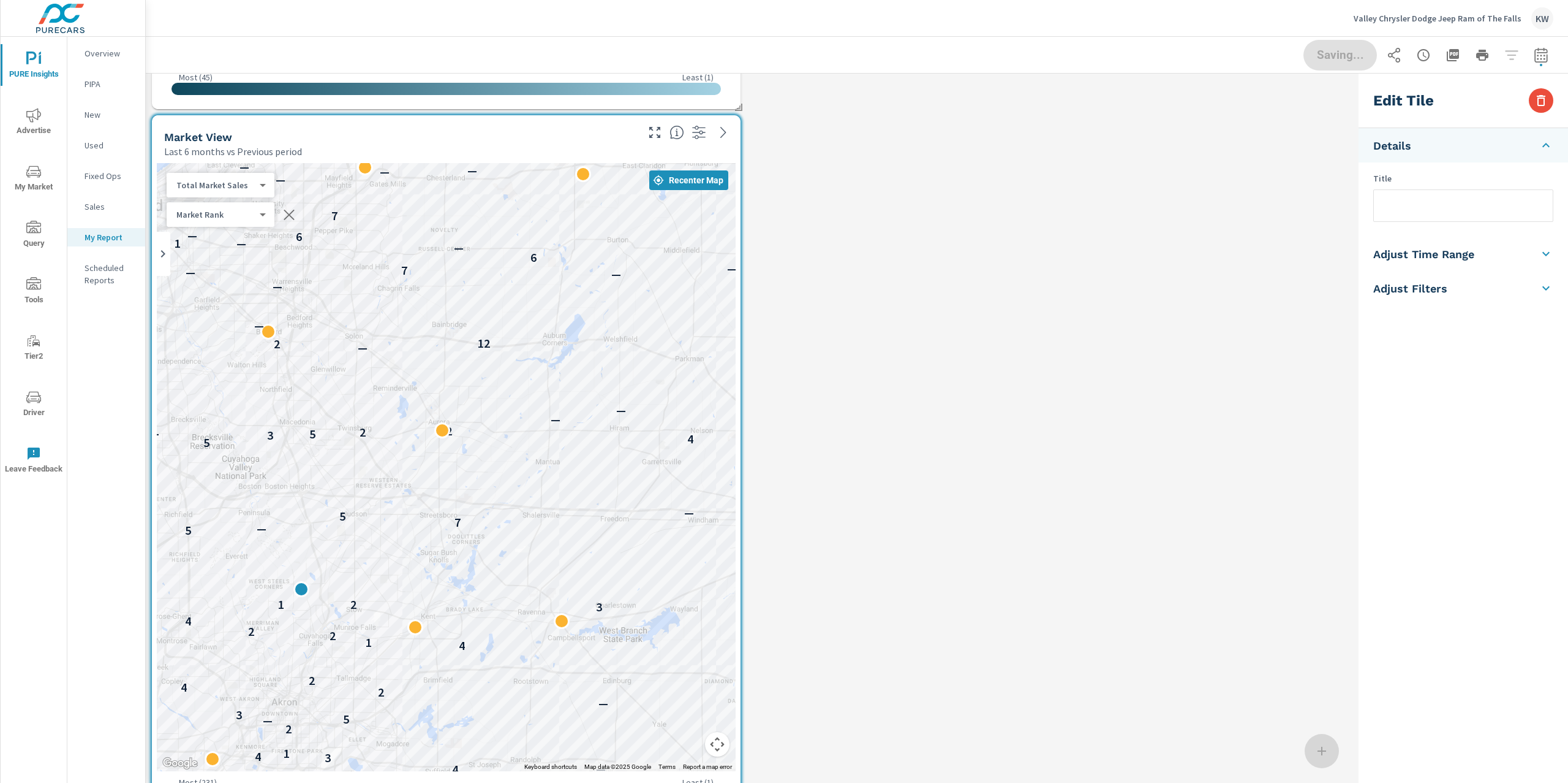
scroll to position [1513, 0]
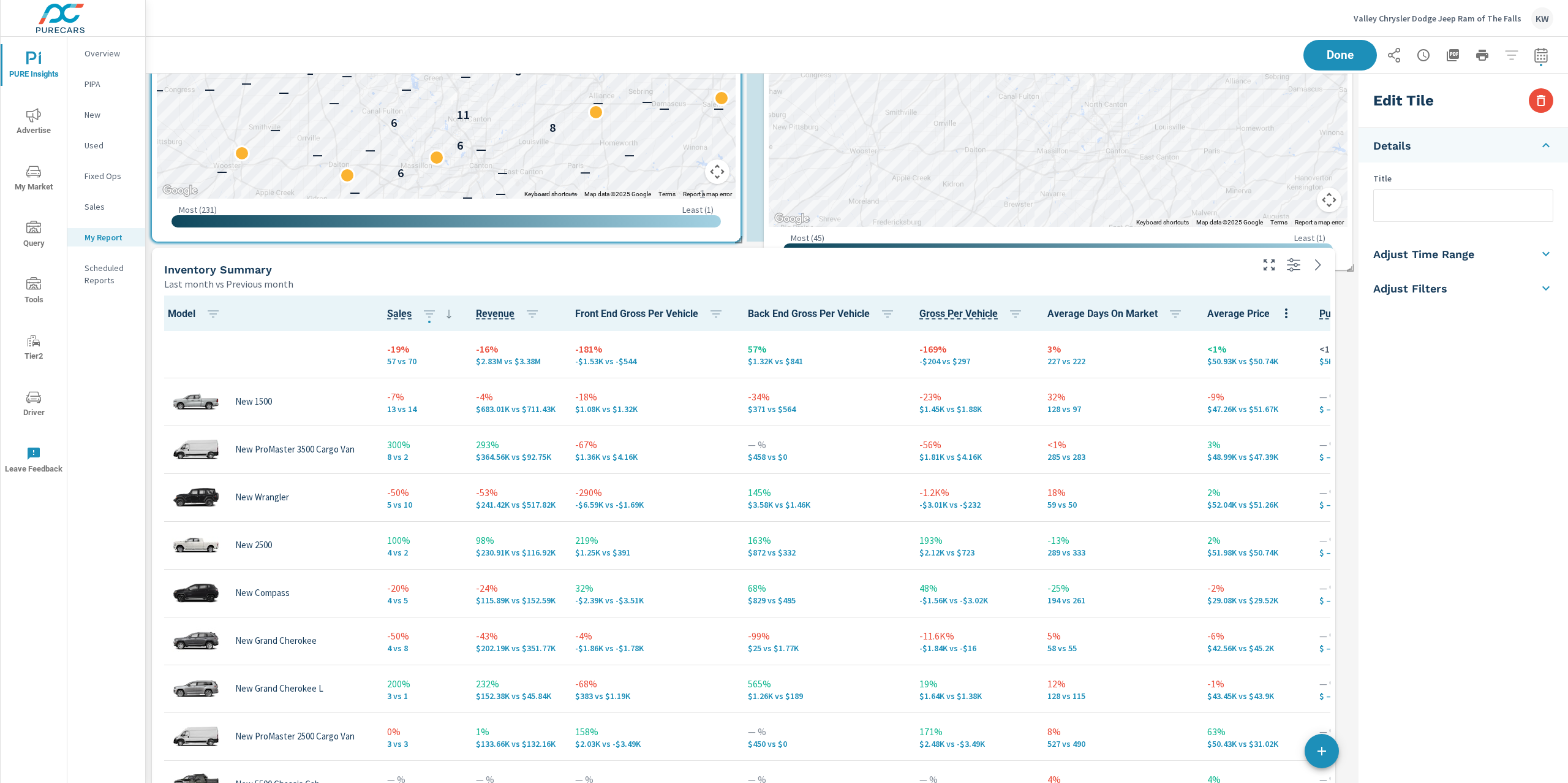
scroll to position [6, 6]
drag, startPoint x: 693, startPoint y: 211, endPoint x: 1257, endPoint y: 240, distance: 564.7
click at [1257, 240] on div "Most ( 45 ) Least ( 1 )" at bounding box center [1058, 238] width 549 height 11
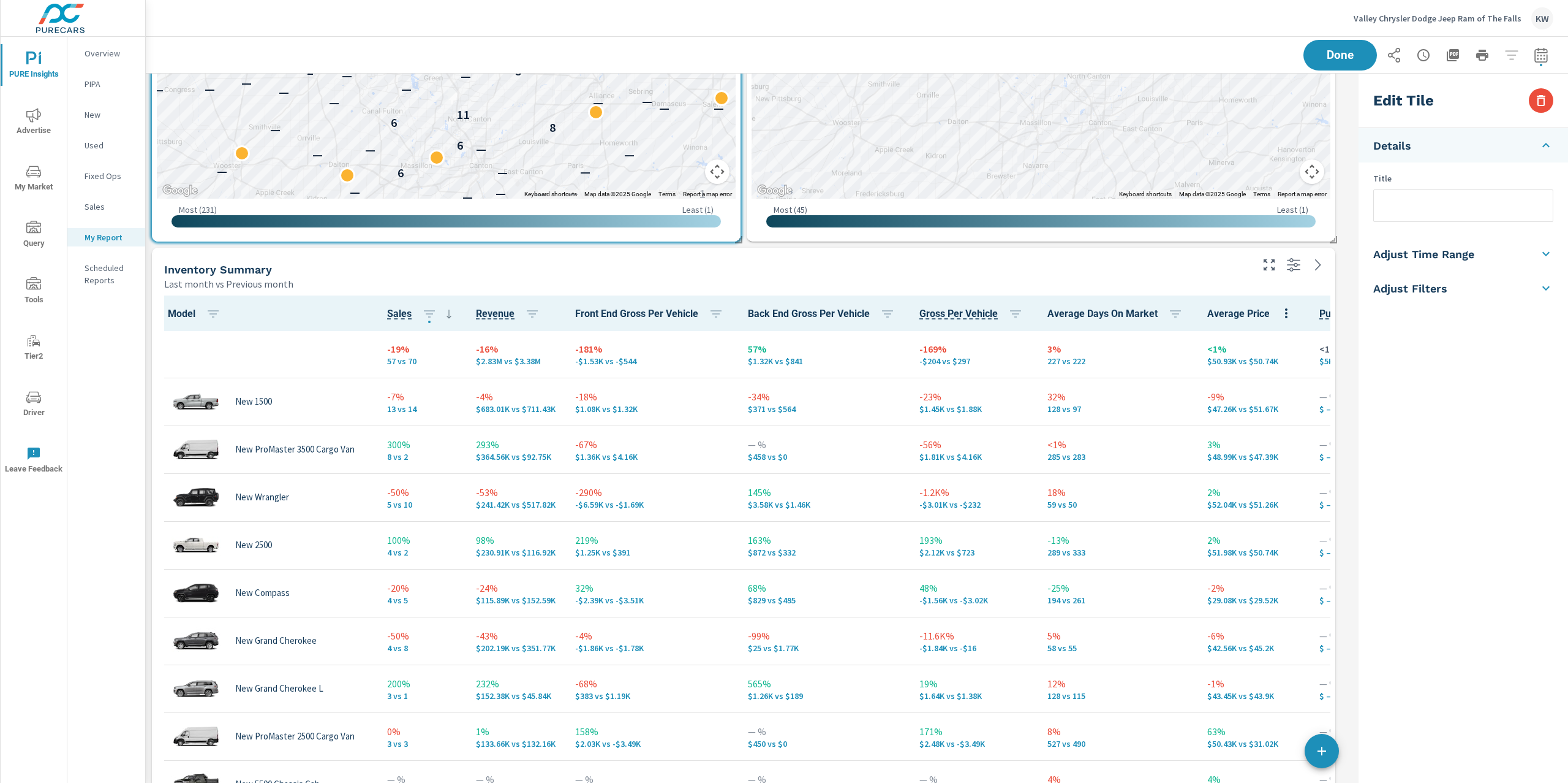
type input "last60Days"
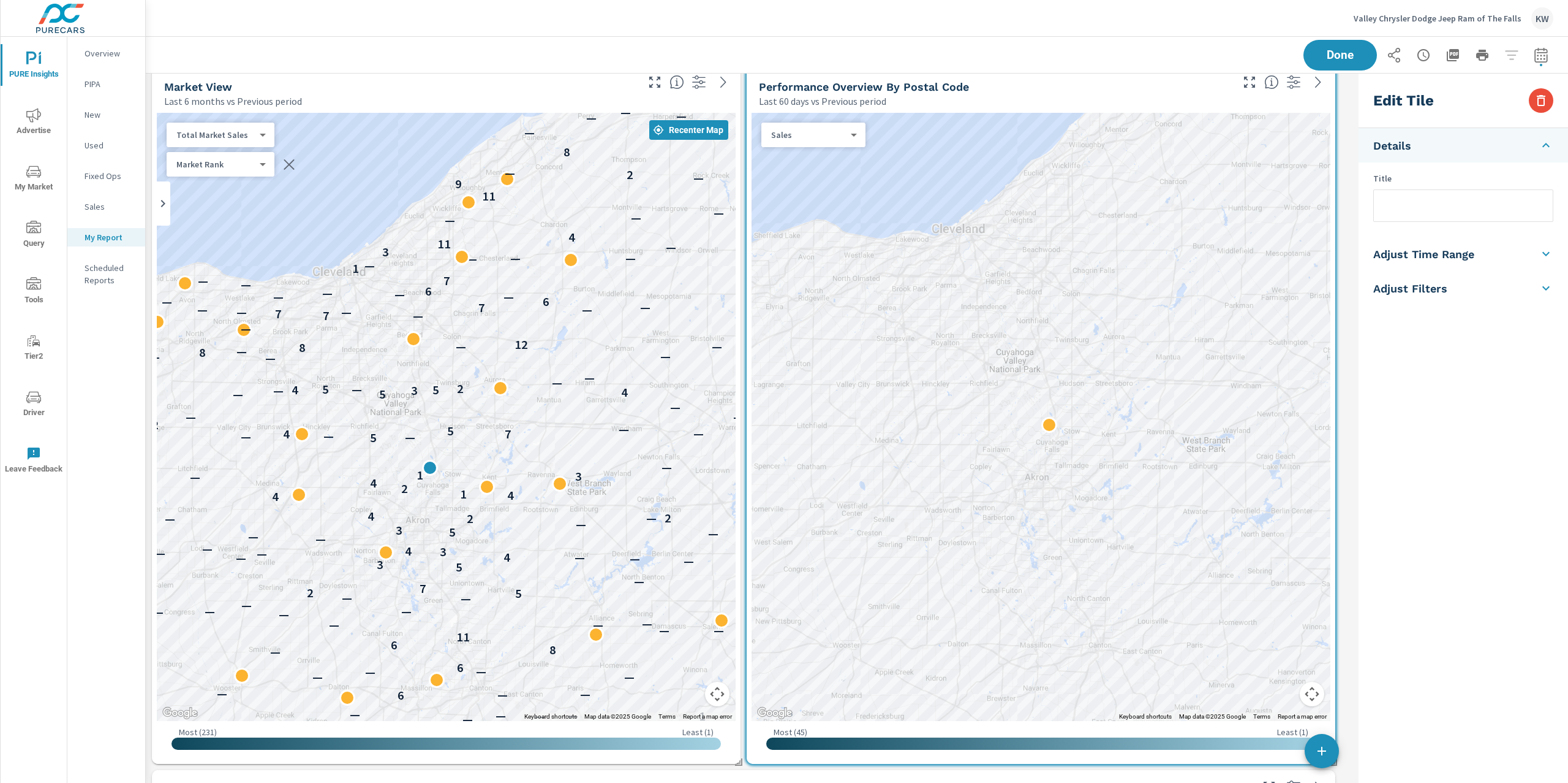
scroll to position [857, 0]
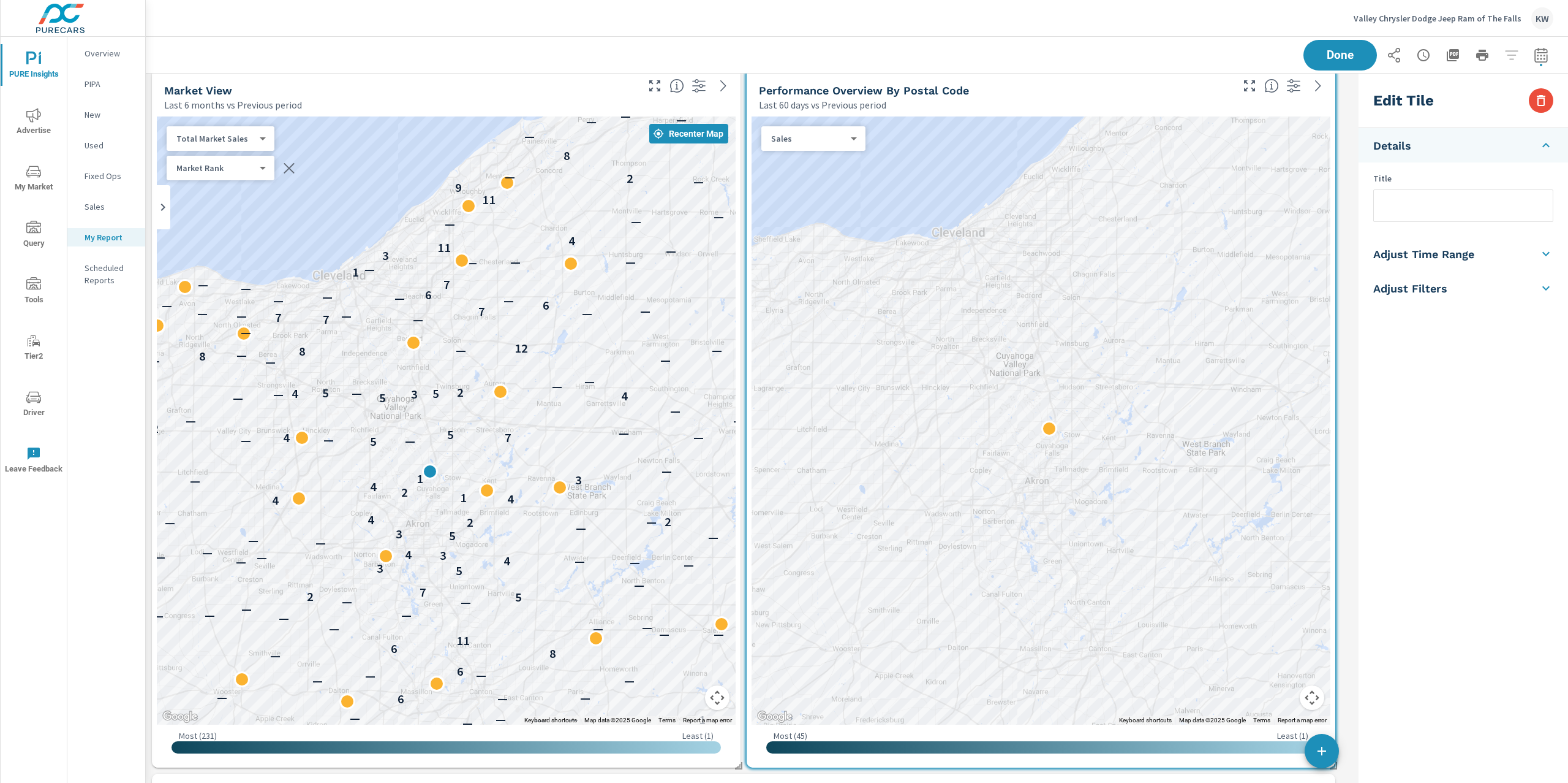
click at [1154, 95] on div "Performance Overview By Postal Code" at bounding box center [994, 90] width 471 height 14
click at [1154, 98] on div "Last 60 days vs Previous period" at bounding box center [994, 104] width 471 height 15
click at [1478, 261] on li "Adjust Time Range" at bounding box center [1464, 254] width 210 height 34
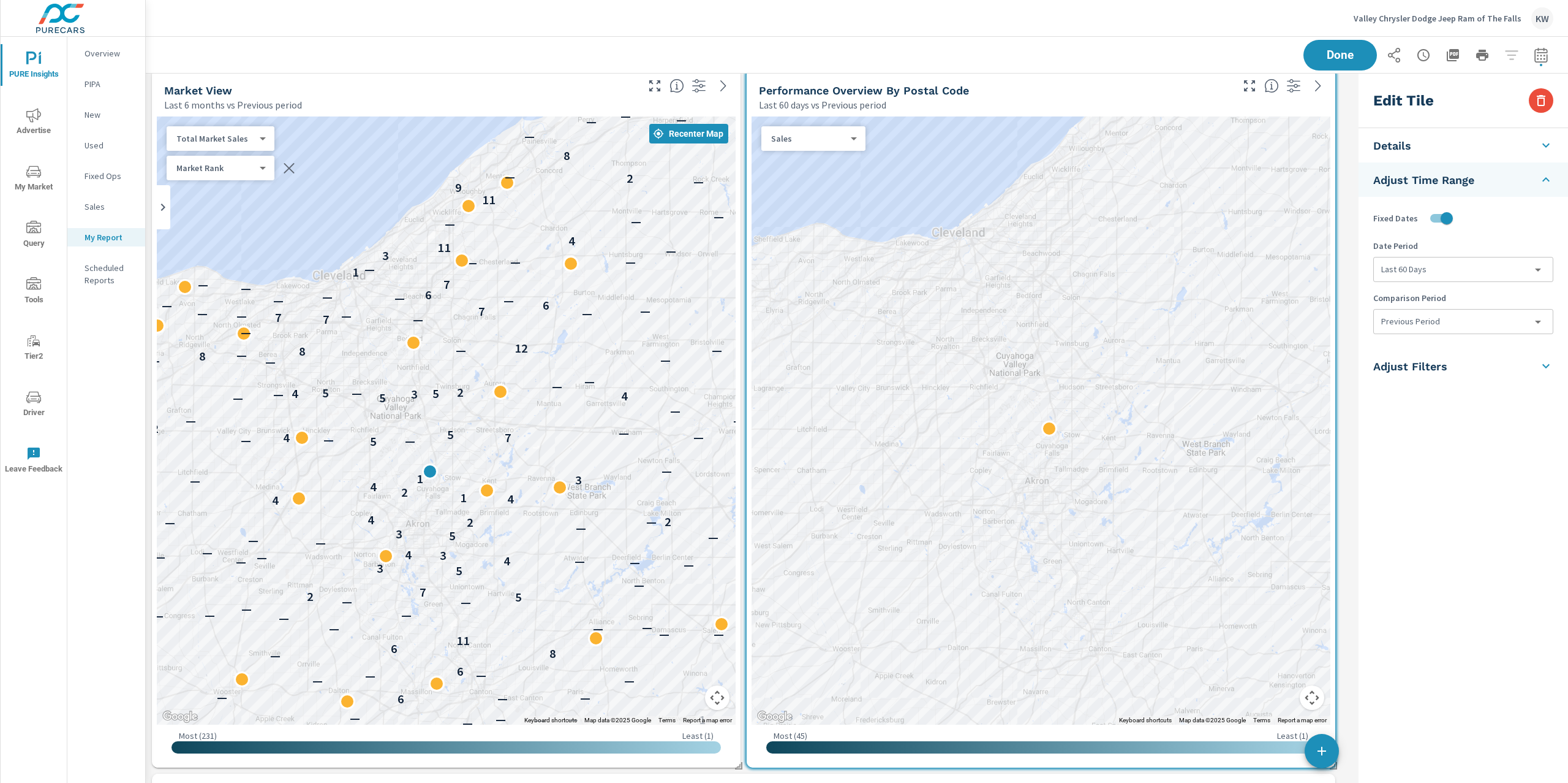
click at [1513, 329] on body "PURE Insights Advertise My Market Query Tools Tier2 Driver Leave Feedback Overv…" at bounding box center [784, 391] width 1568 height 783
click at [1421, 349] on li "None" at bounding box center [1463, 350] width 178 height 22
click at [255, 147] on div "Total Market Sales 2 ​" at bounding box center [220, 138] width 108 height 24
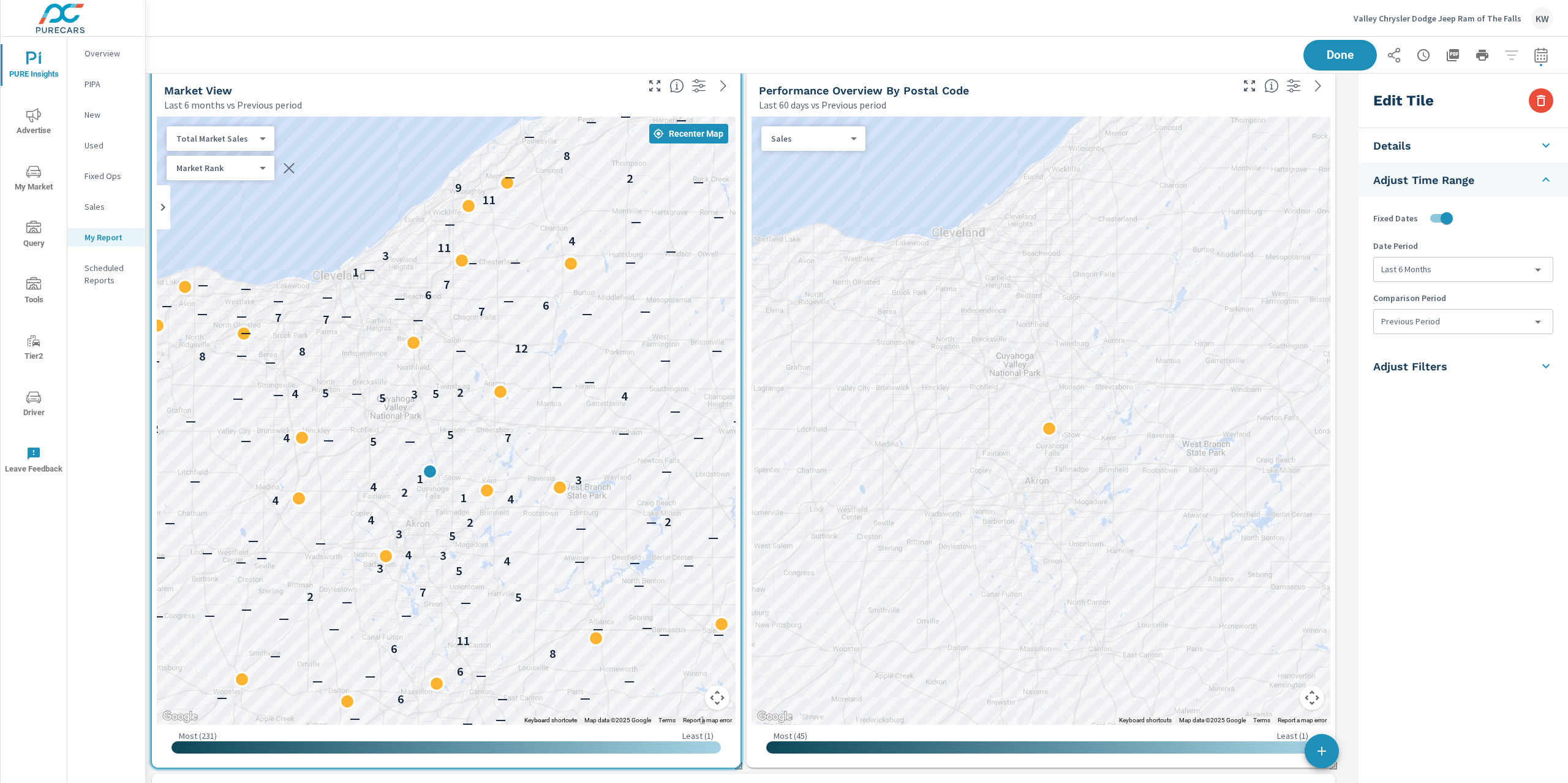
type input "last6Months"
type input "currentPeriodStart"
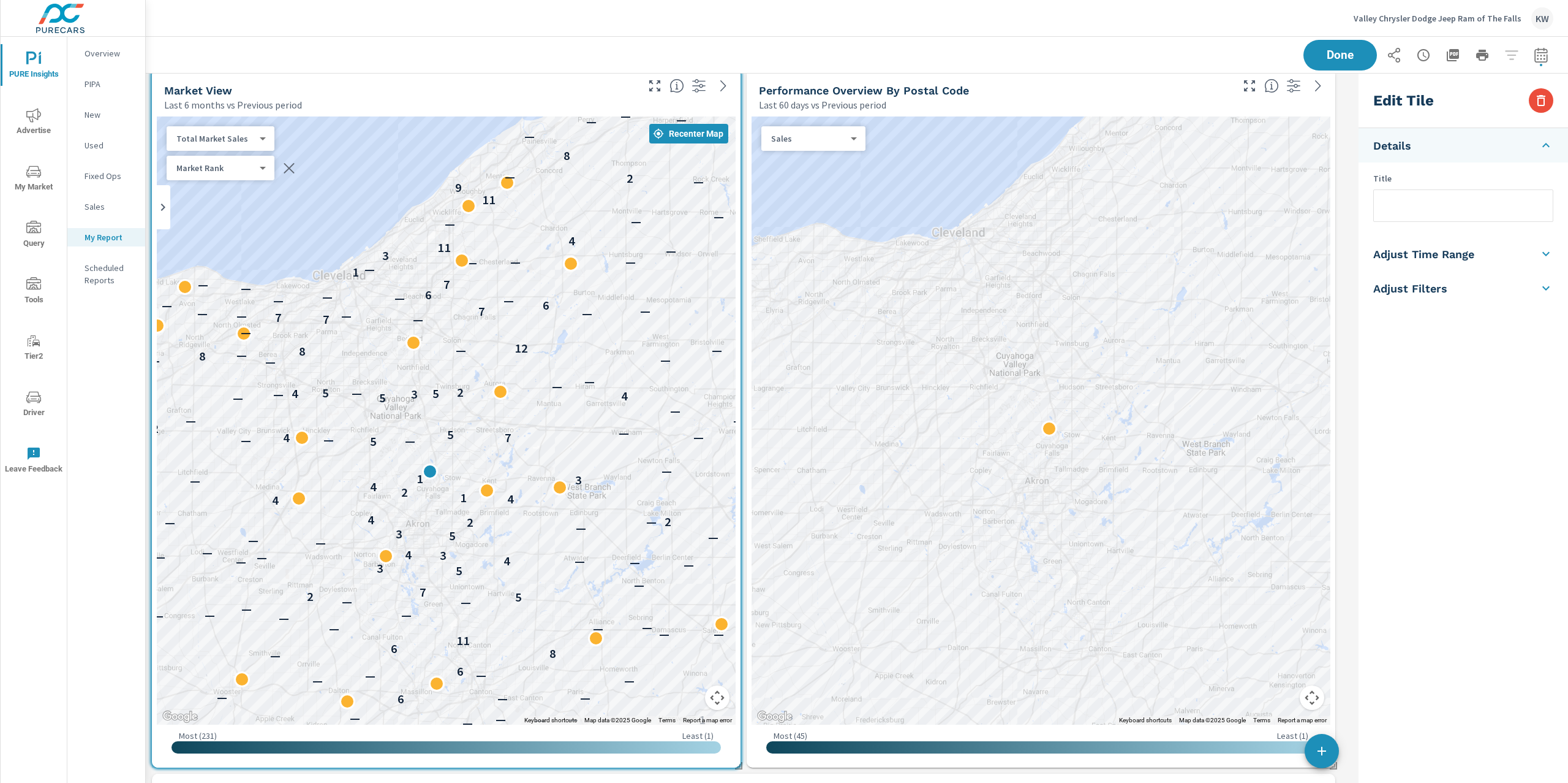
click at [256, 142] on body "PURE Insights Advertise My Market Query Tools Tier2 Driver Leave Feedback Overv…" at bounding box center [784, 391] width 1568 height 783
click at [236, 122] on li "Your Sales (DMS)" at bounding box center [226, 118] width 119 height 19
click at [1336, 62] on button "Done" at bounding box center [1341, 55] width 76 height 32
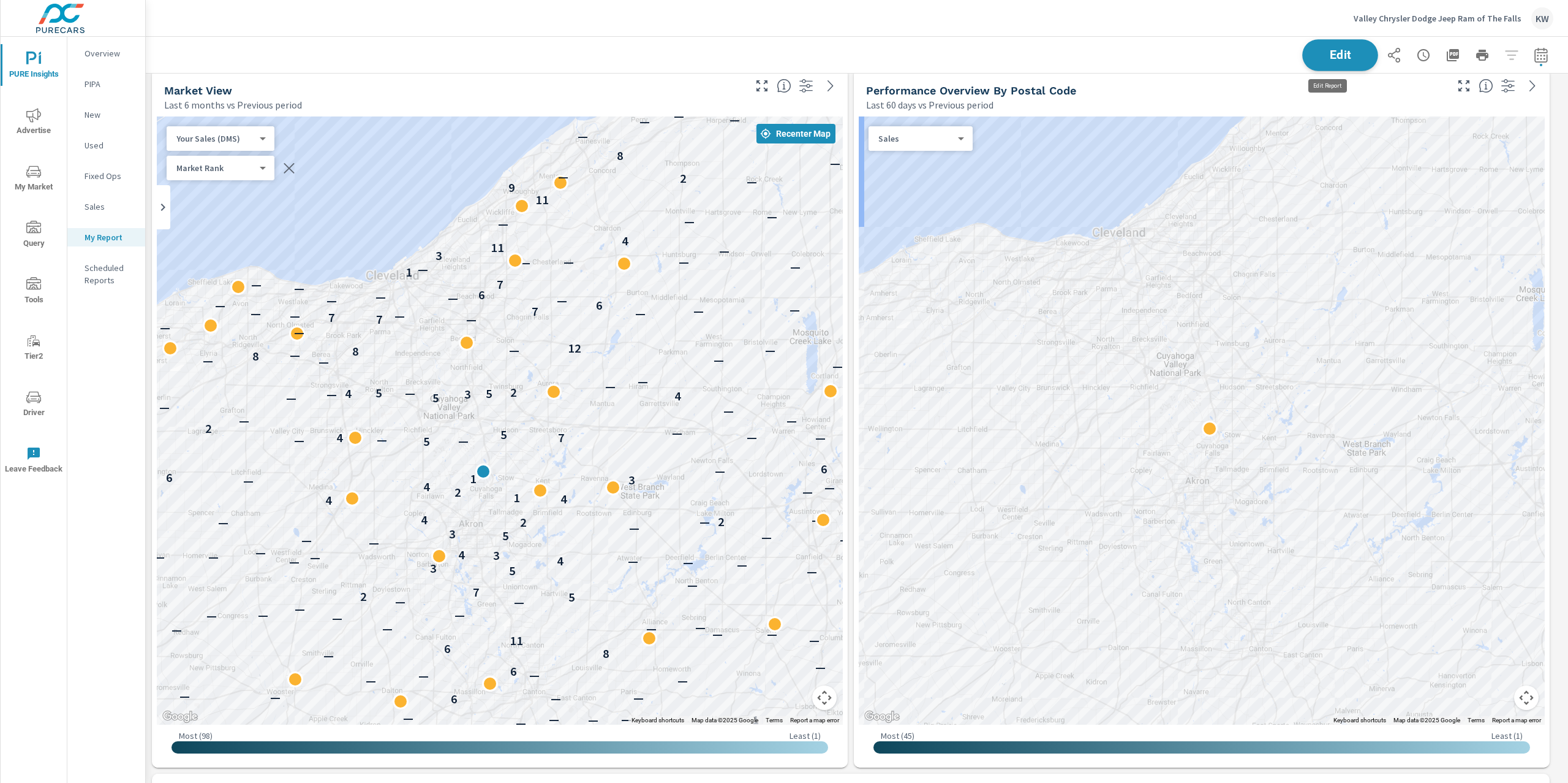
scroll to position [5530, 1436]
click at [1326, 62] on button "Edit" at bounding box center [1341, 55] width 76 height 32
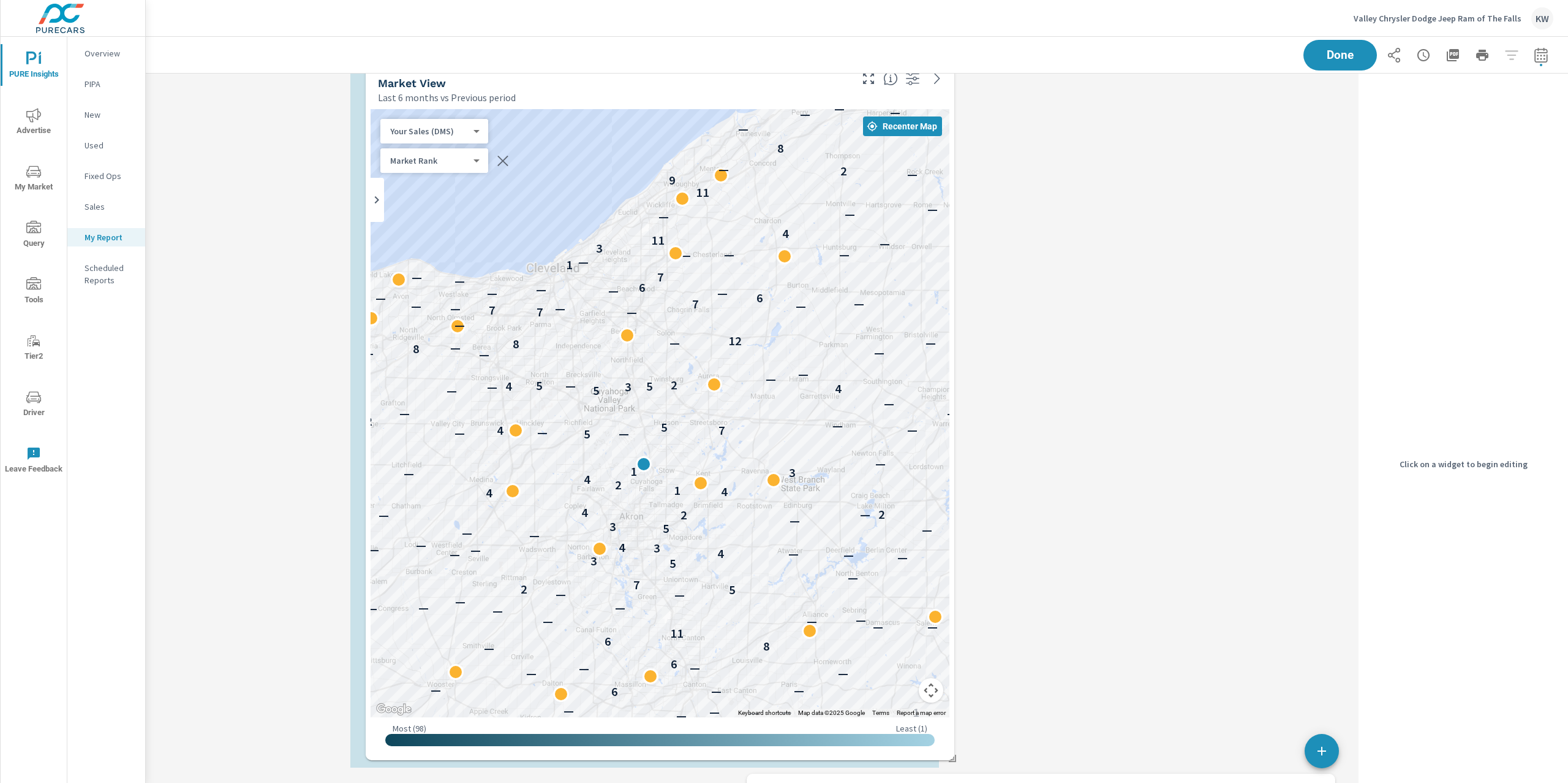
scroll to position [6235, 1221]
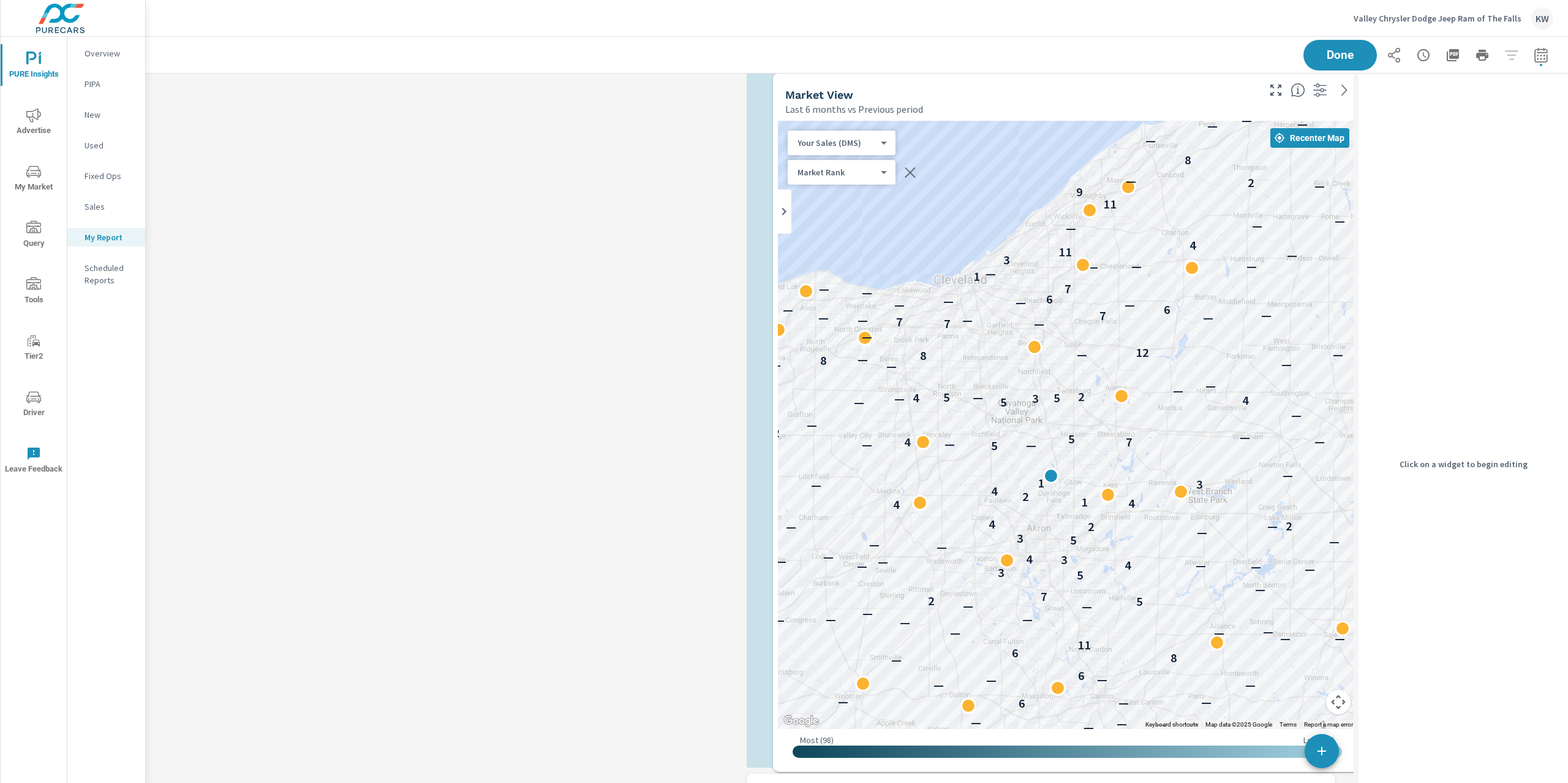
drag, startPoint x: 544, startPoint y: 98, endPoint x: 1165, endPoint y: 102, distance: 621.0
click at [1165, 102] on div "Last 6 months vs Previous period" at bounding box center [1021, 109] width 471 height 15
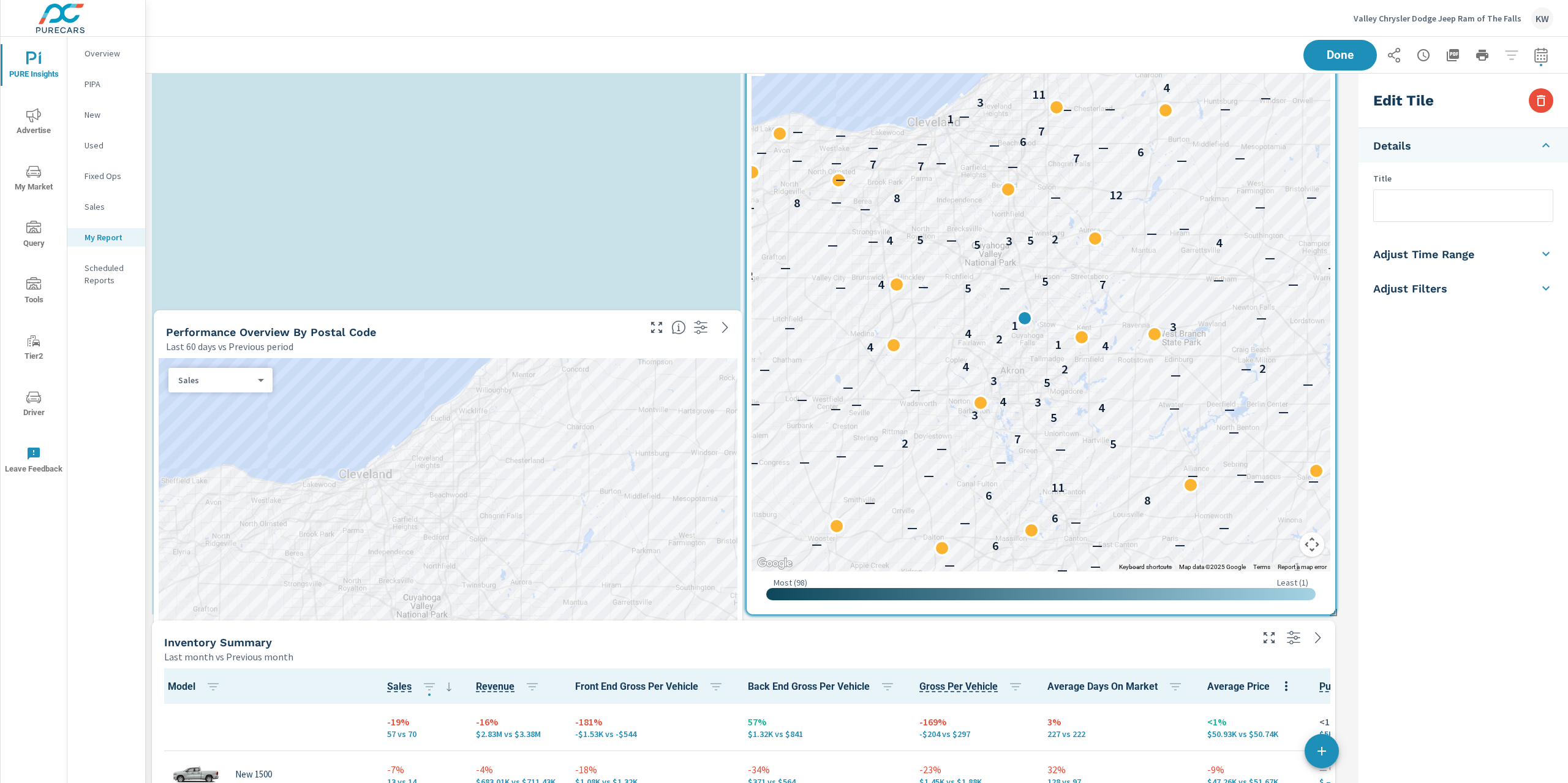
scroll to position [6, 6]
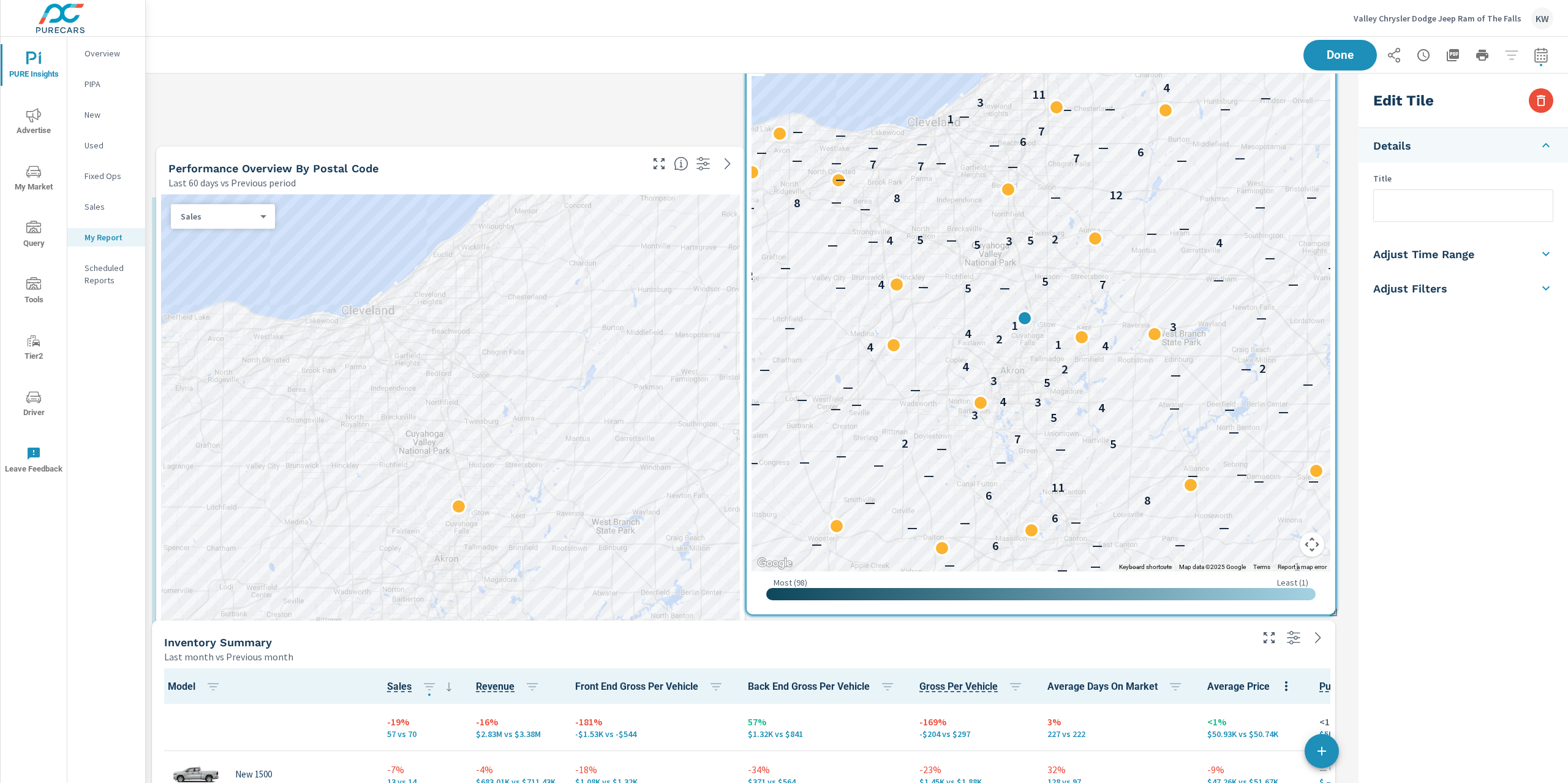
drag, startPoint x: 1042, startPoint y: 653, endPoint x: 453, endPoint y: 165, distance: 764.9
click at [453, 175] on div "Last 60 days vs Previous period" at bounding box center [404, 183] width 471 height 15
type input "last60Days"
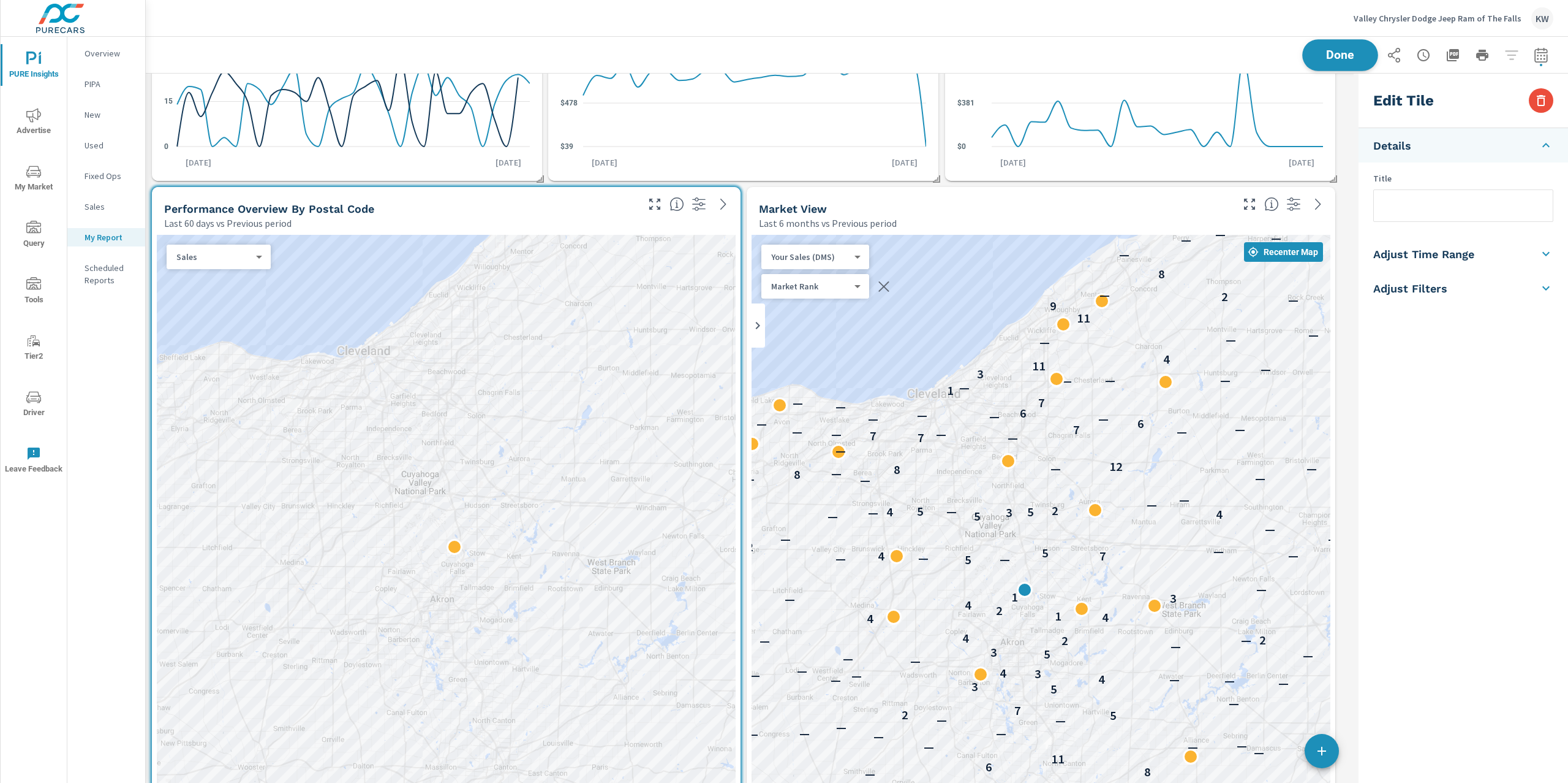
scroll to position [5530, 1221]
click at [1350, 57] on span "Done" at bounding box center [1341, 55] width 50 height 11
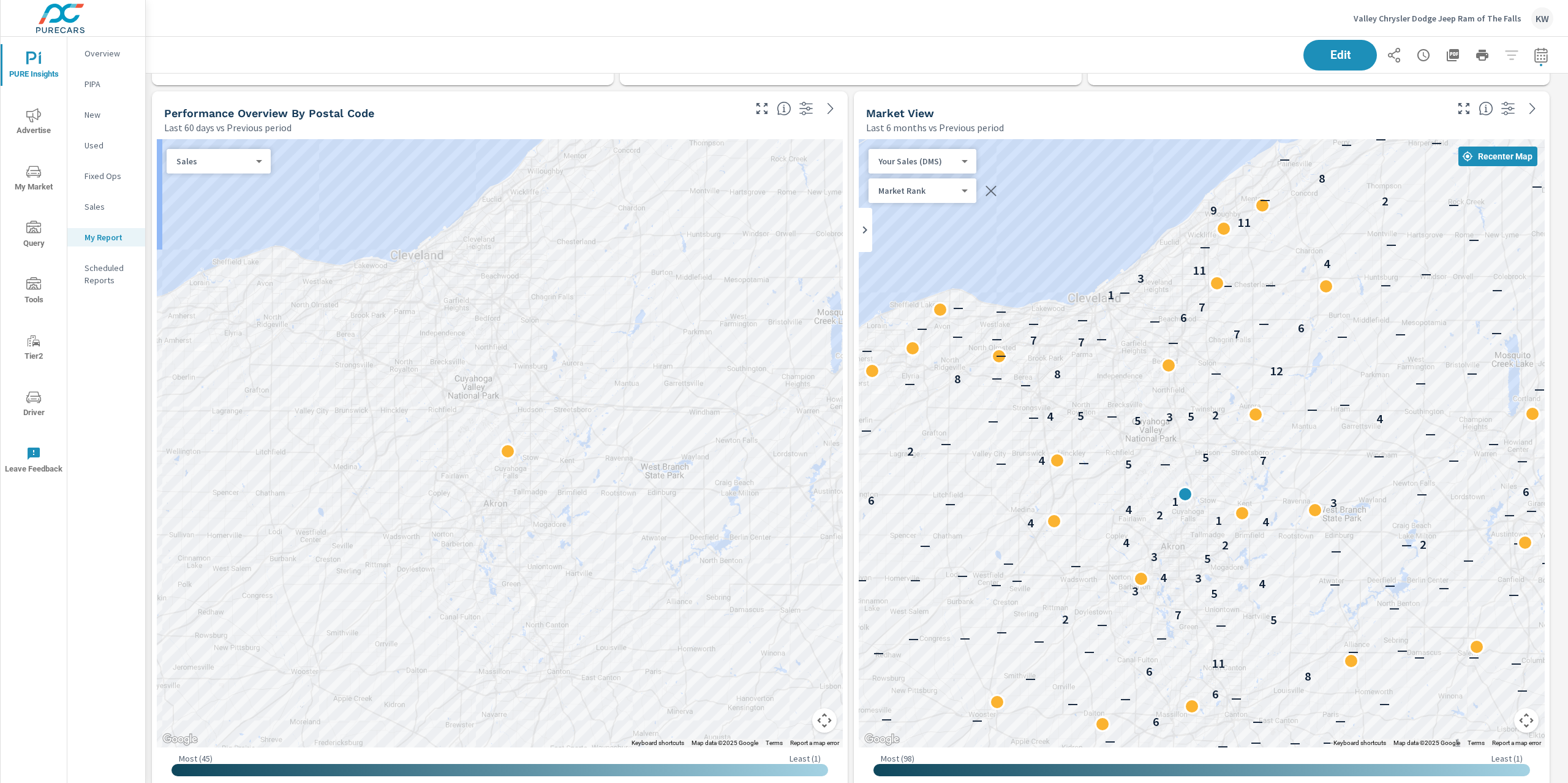
scroll to position [837, 0]
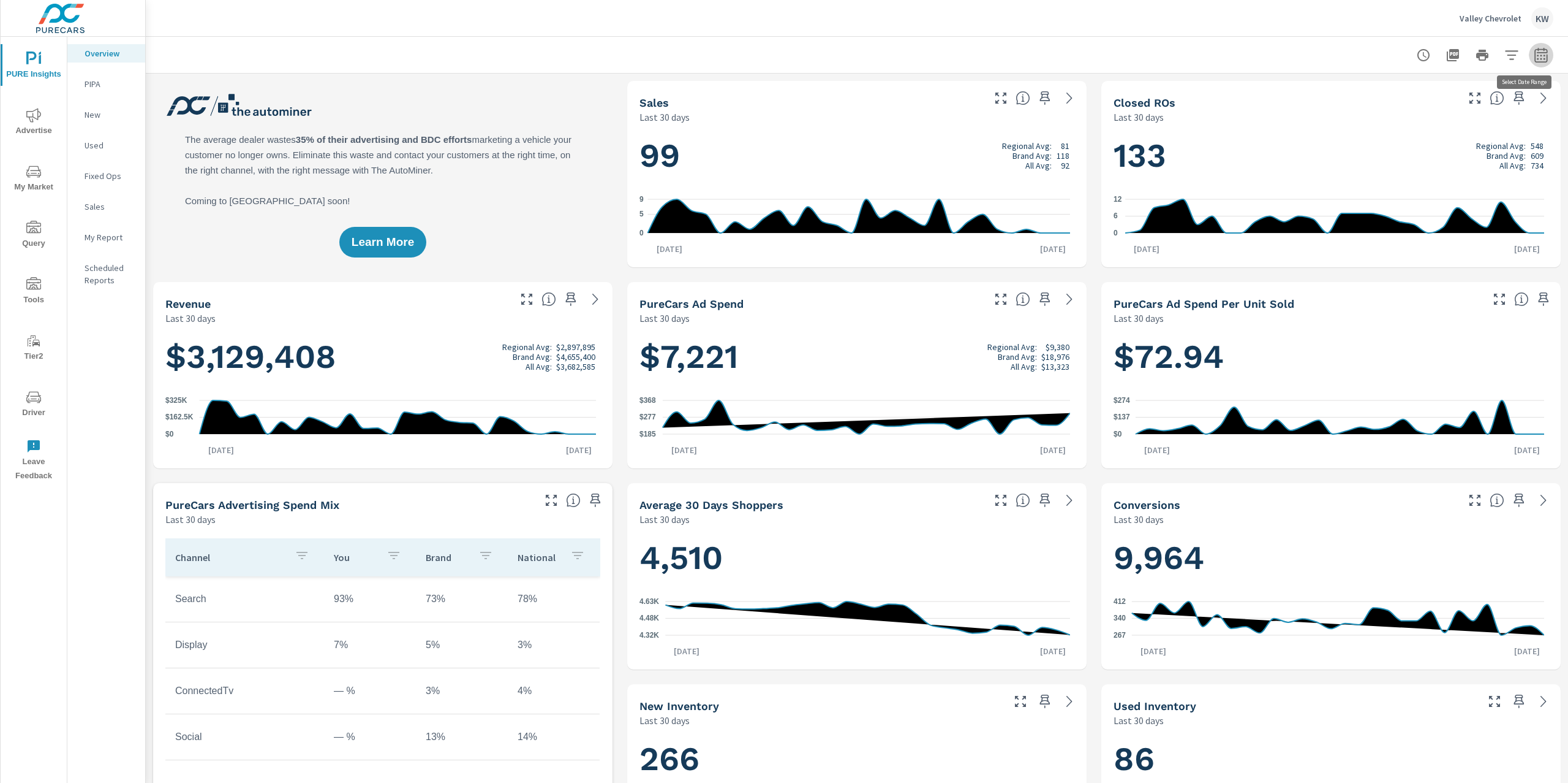
click at [1534, 62] on icon "button" at bounding box center [1541, 54] width 13 height 15
click at [1449, 101] on select "Custom Yesterday Last week Last 7 days Last 14 days Last 30 days Last 45 days L…" at bounding box center [1431, 106] width 122 height 24
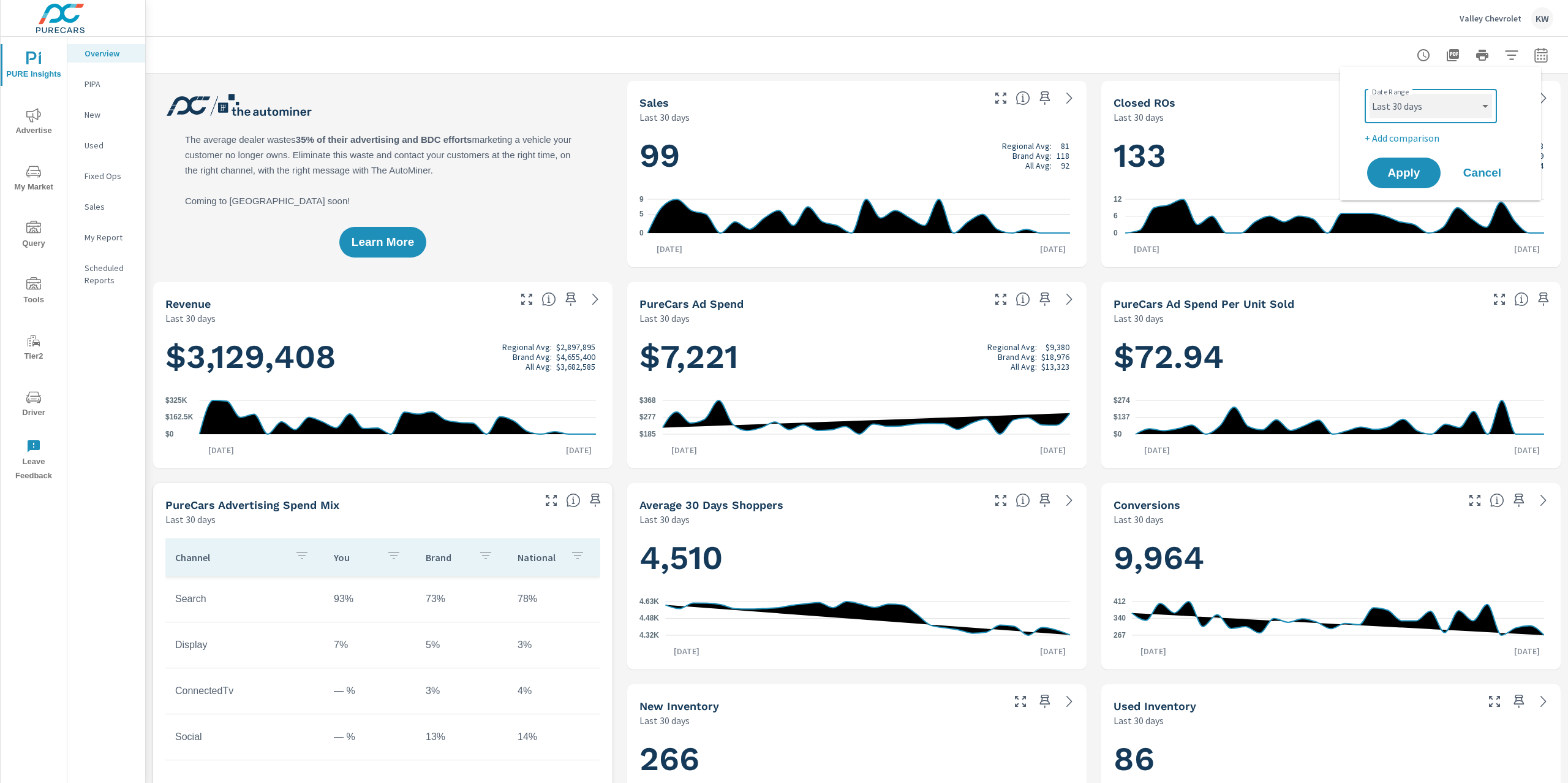
scroll to position [1, 0]
click at [1370, 94] on select "Custom Yesterday Last week Last 7 days Last 14 days Last 30 days Last 45 days L…" at bounding box center [1431, 106] width 122 height 24
select select "Last month"
click at [1398, 189] on div "Apply Cancel" at bounding box center [1443, 173] width 157 height 36
click at [1396, 172] on span "Apply" at bounding box center [1404, 173] width 50 height 11
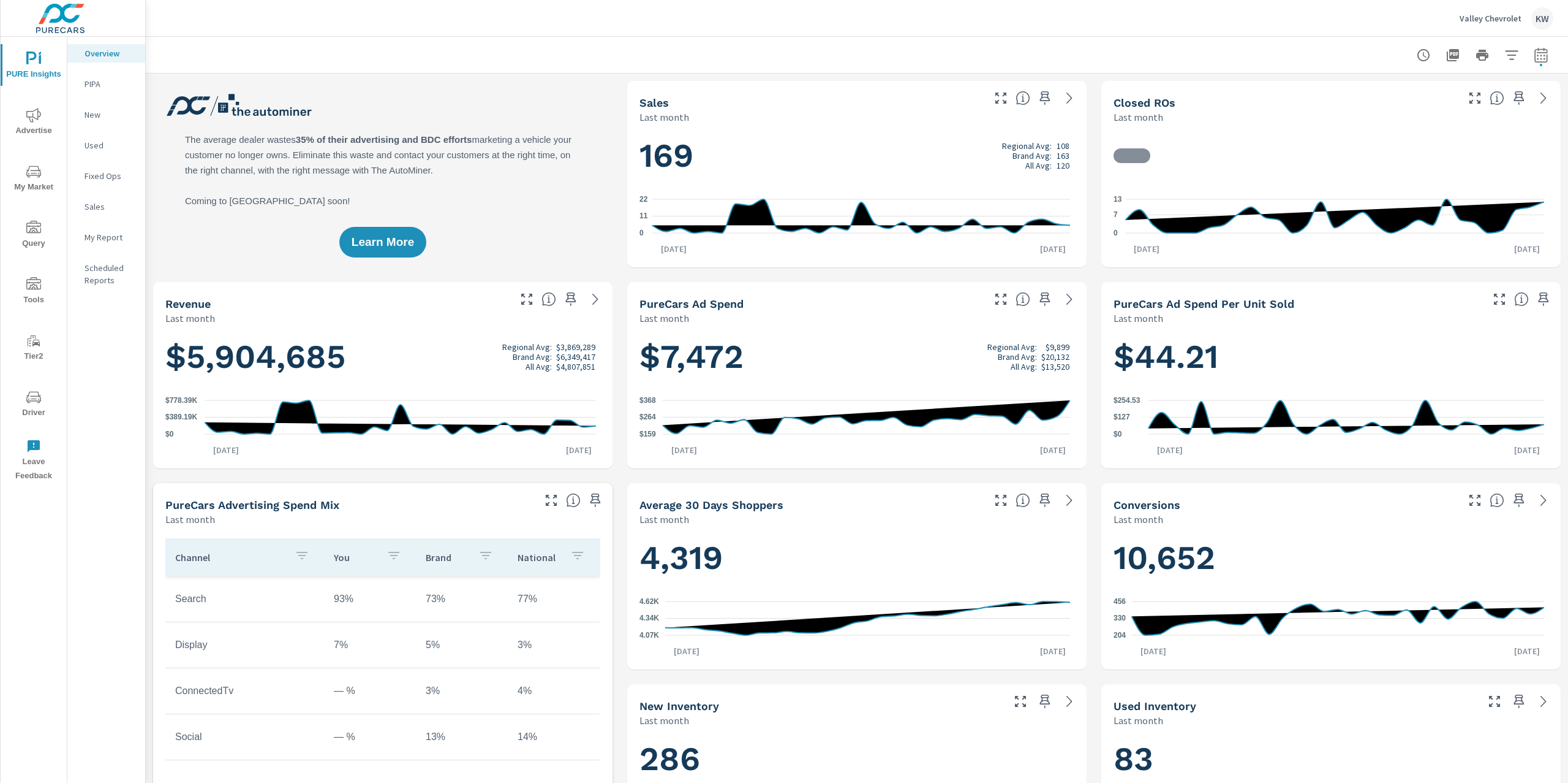
click at [103, 237] on p "My Report" at bounding box center [109, 237] width 51 height 12
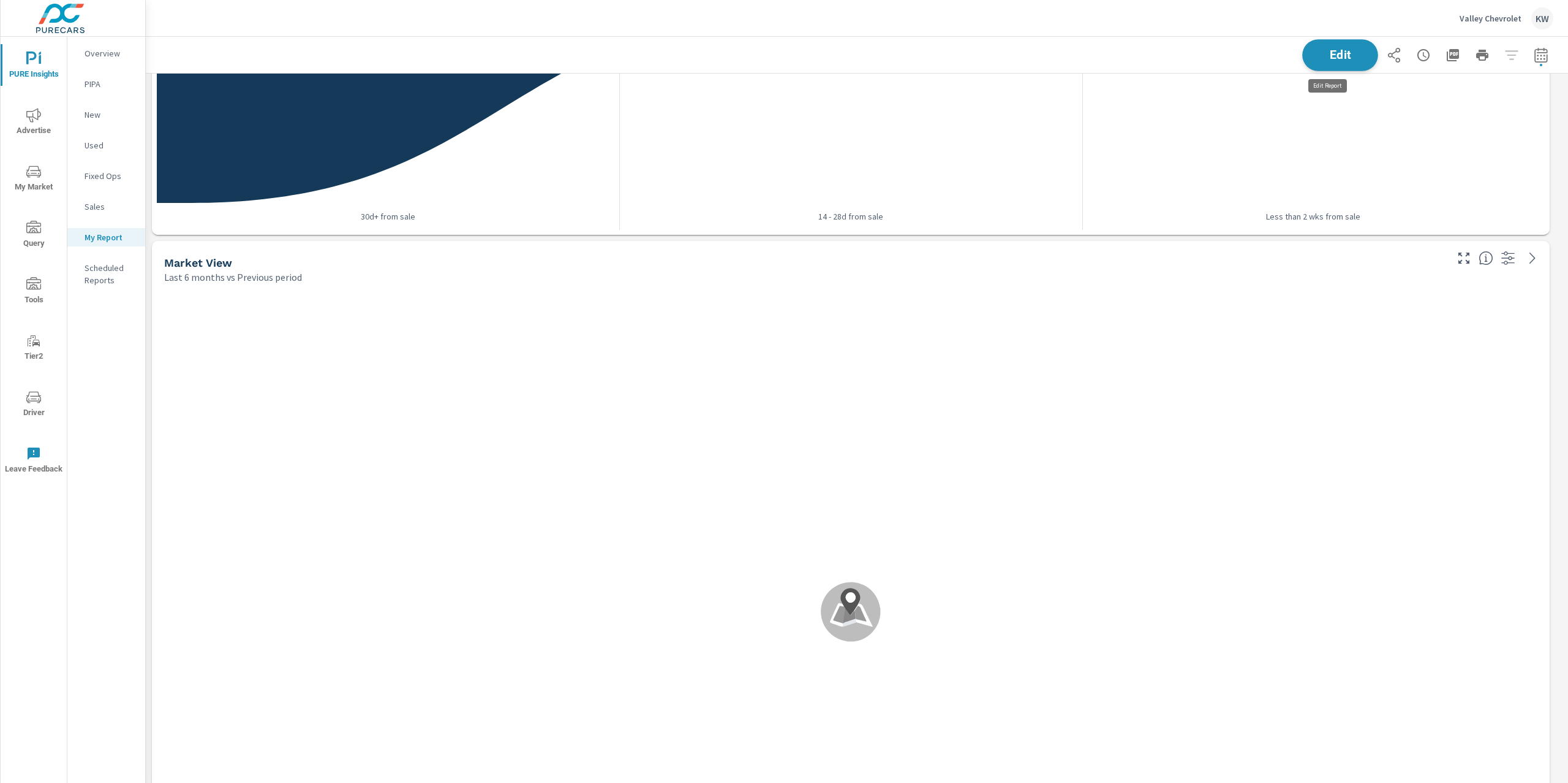
scroll to position [5671, 1436]
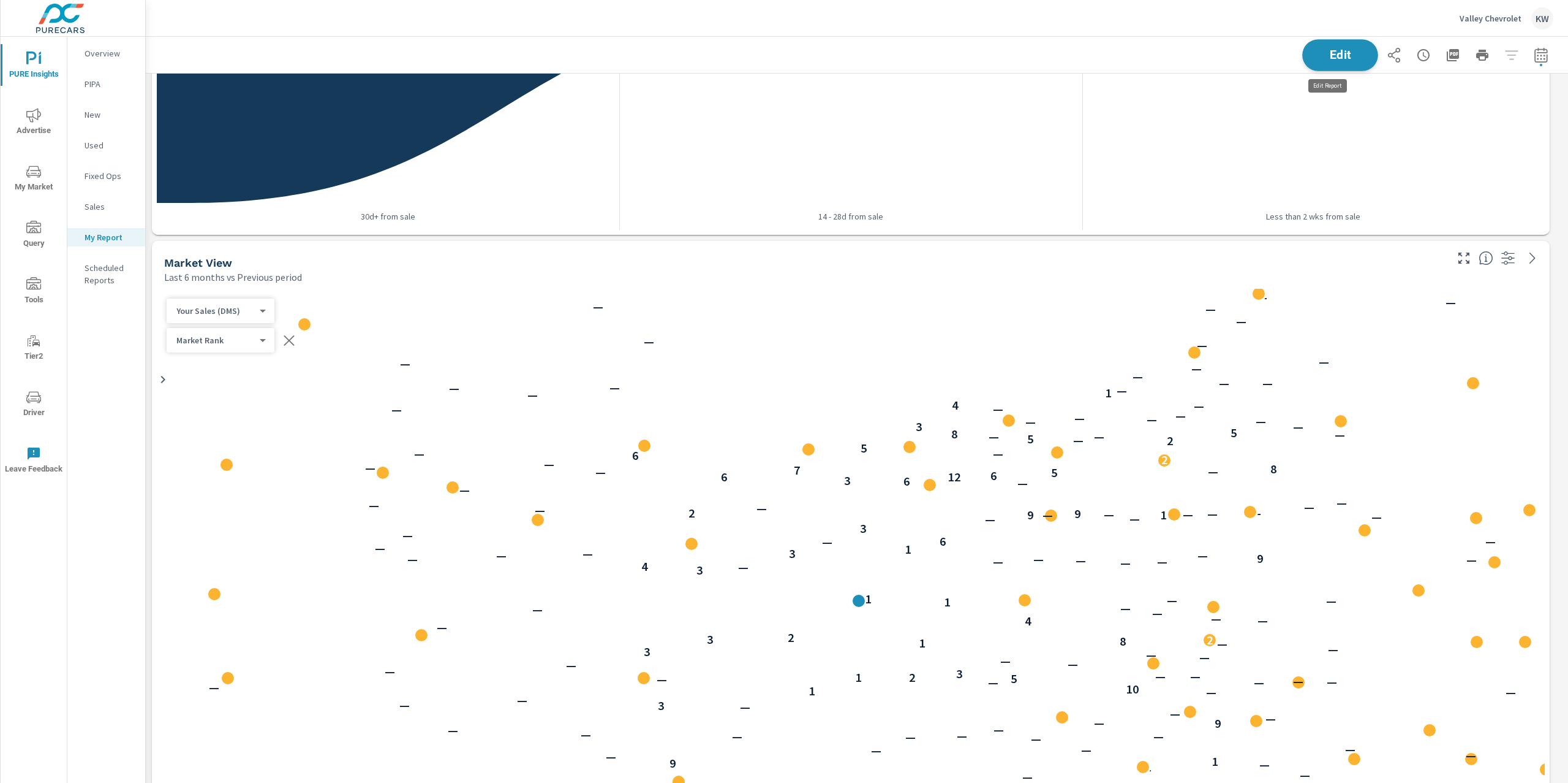
click at [1322, 54] on span "Edit" at bounding box center [1341, 55] width 50 height 11
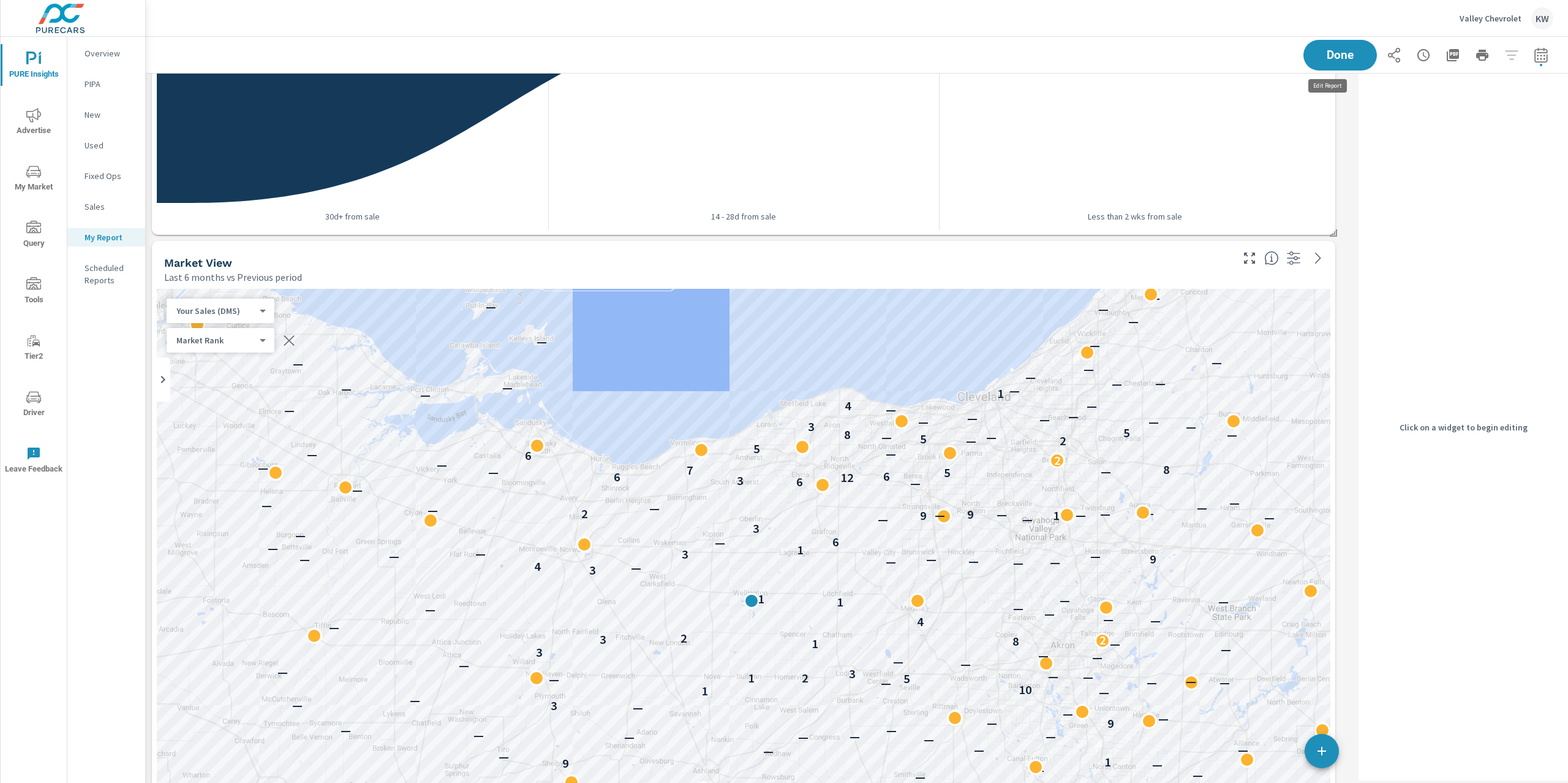
scroll to position [6, 6]
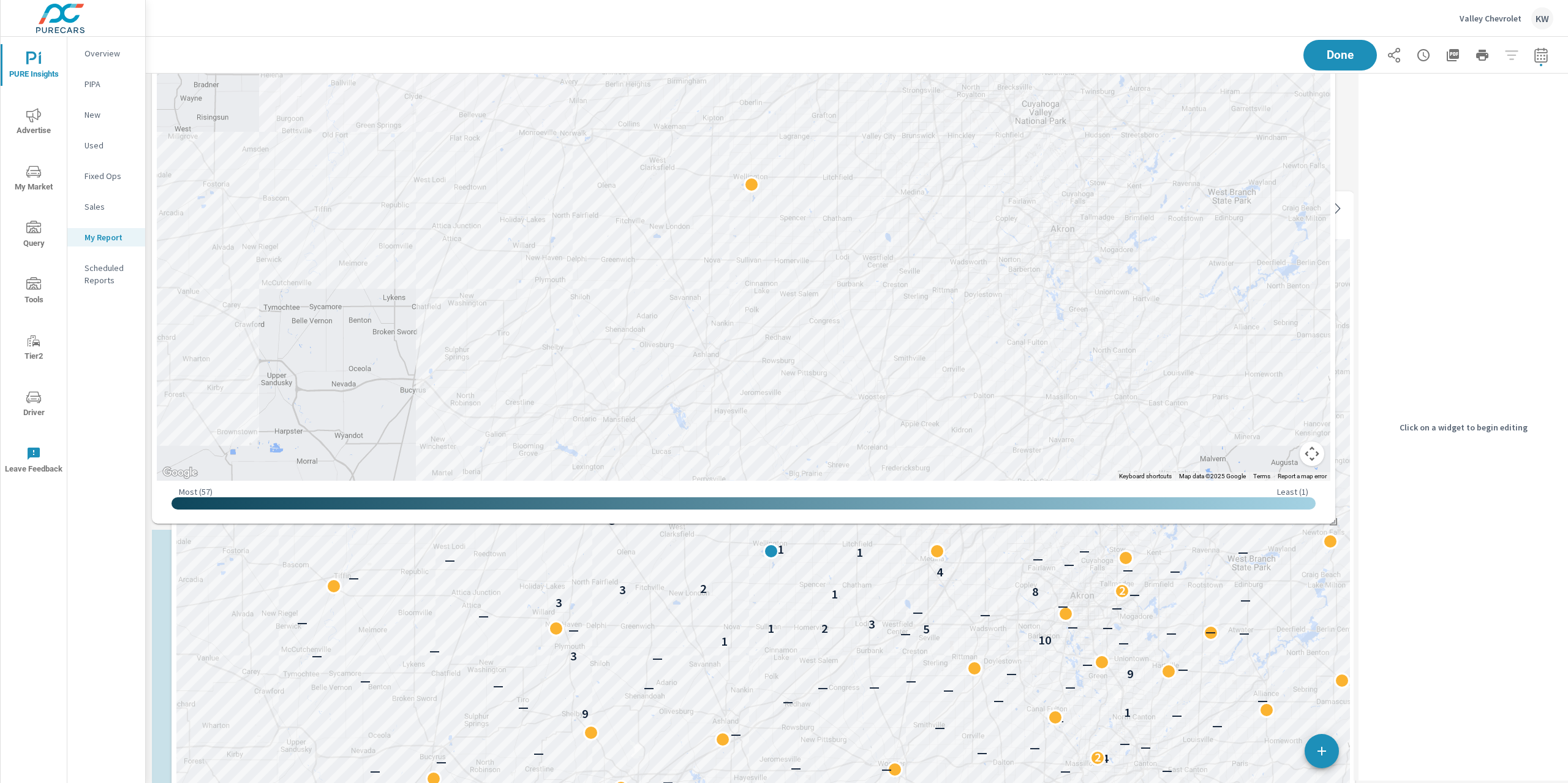
scroll to position [1070, 0]
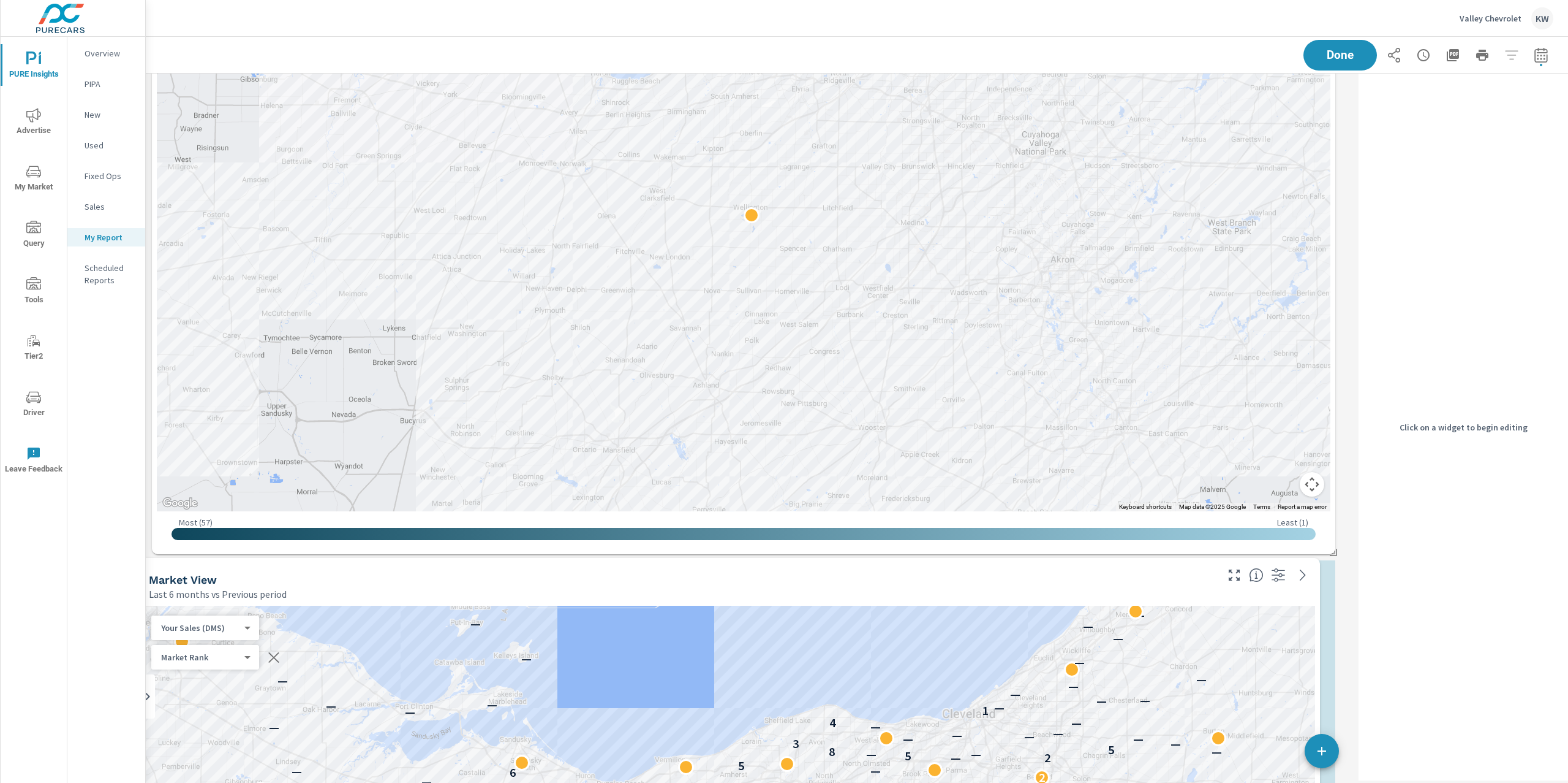
drag, startPoint x: 877, startPoint y: 263, endPoint x: 1129, endPoint y: 573, distance: 399.5
click at [863, 579] on div "Market View" at bounding box center [682, 580] width 1066 height 14
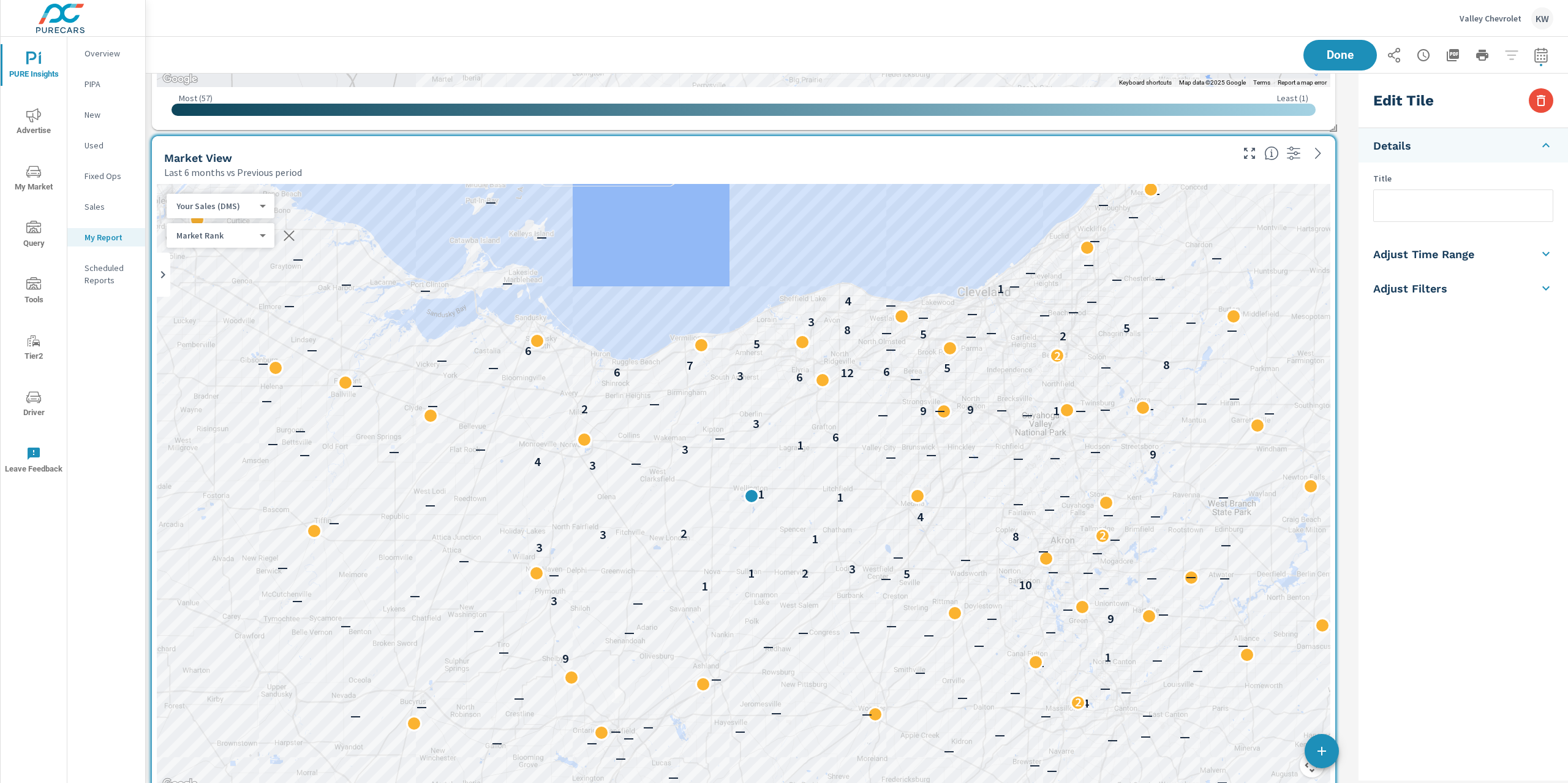
scroll to position [1511, 0]
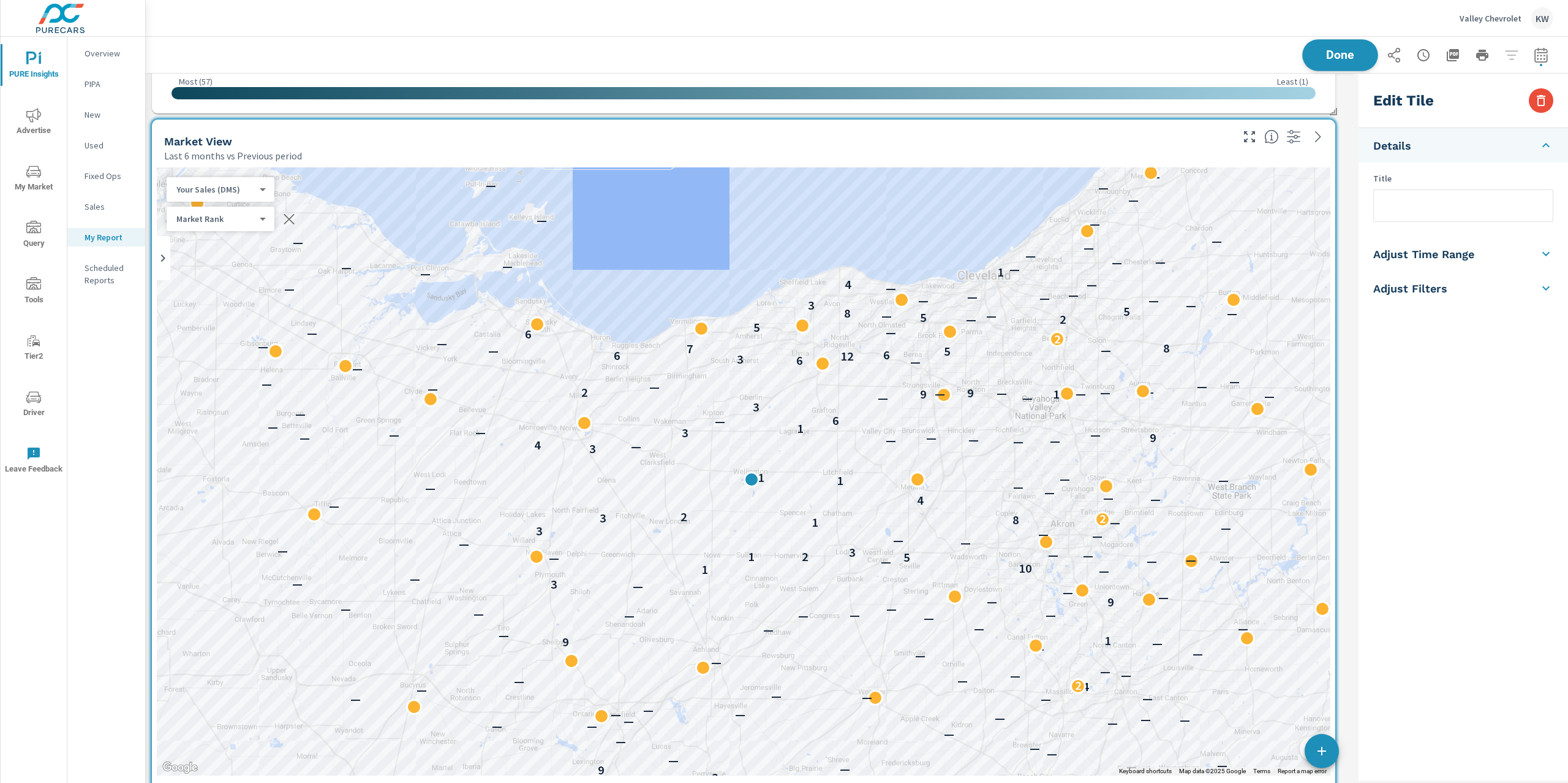
click at [1346, 63] on button "Done" at bounding box center [1341, 55] width 76 height 32
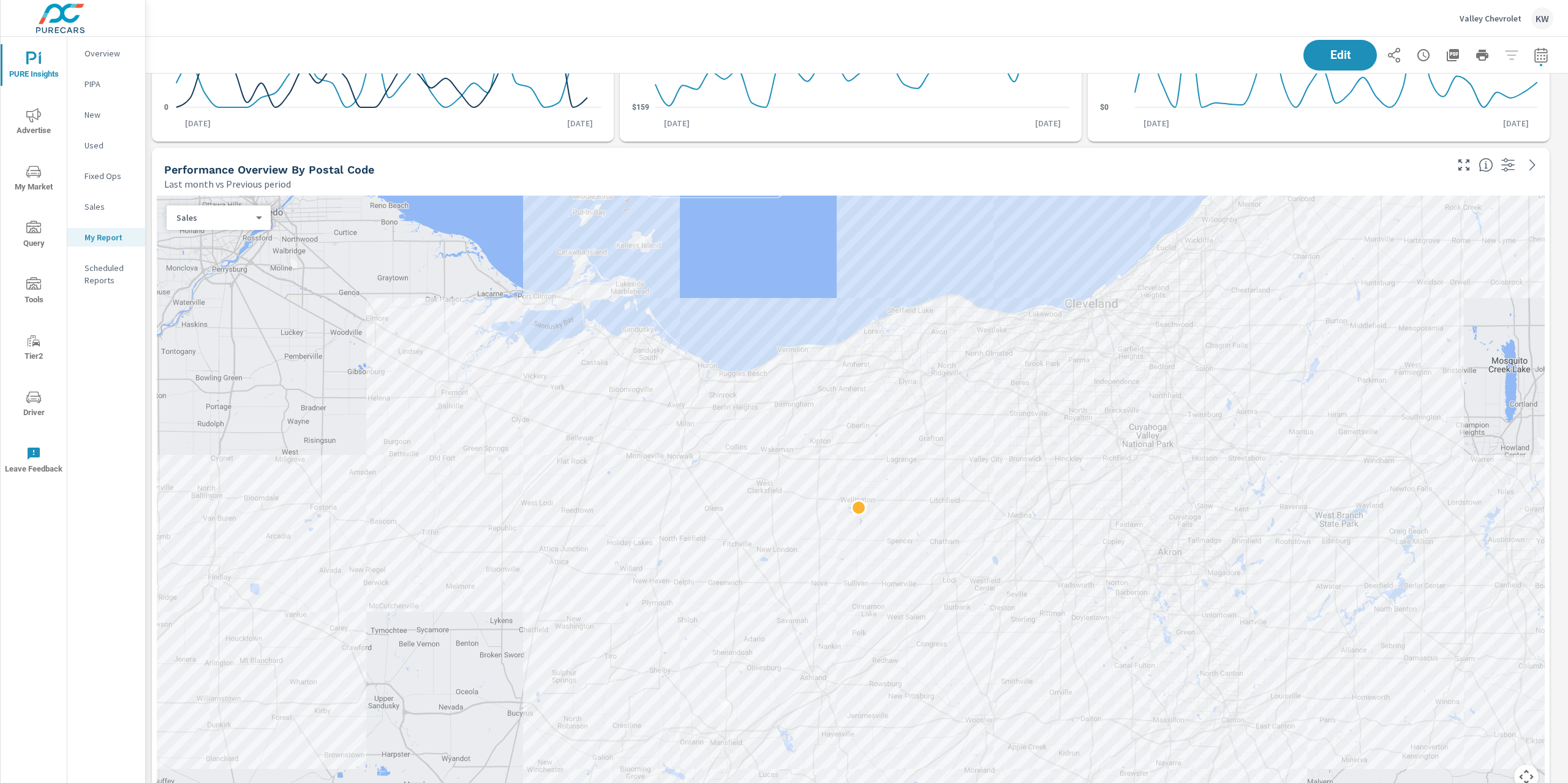
scroll to position [784, 0]
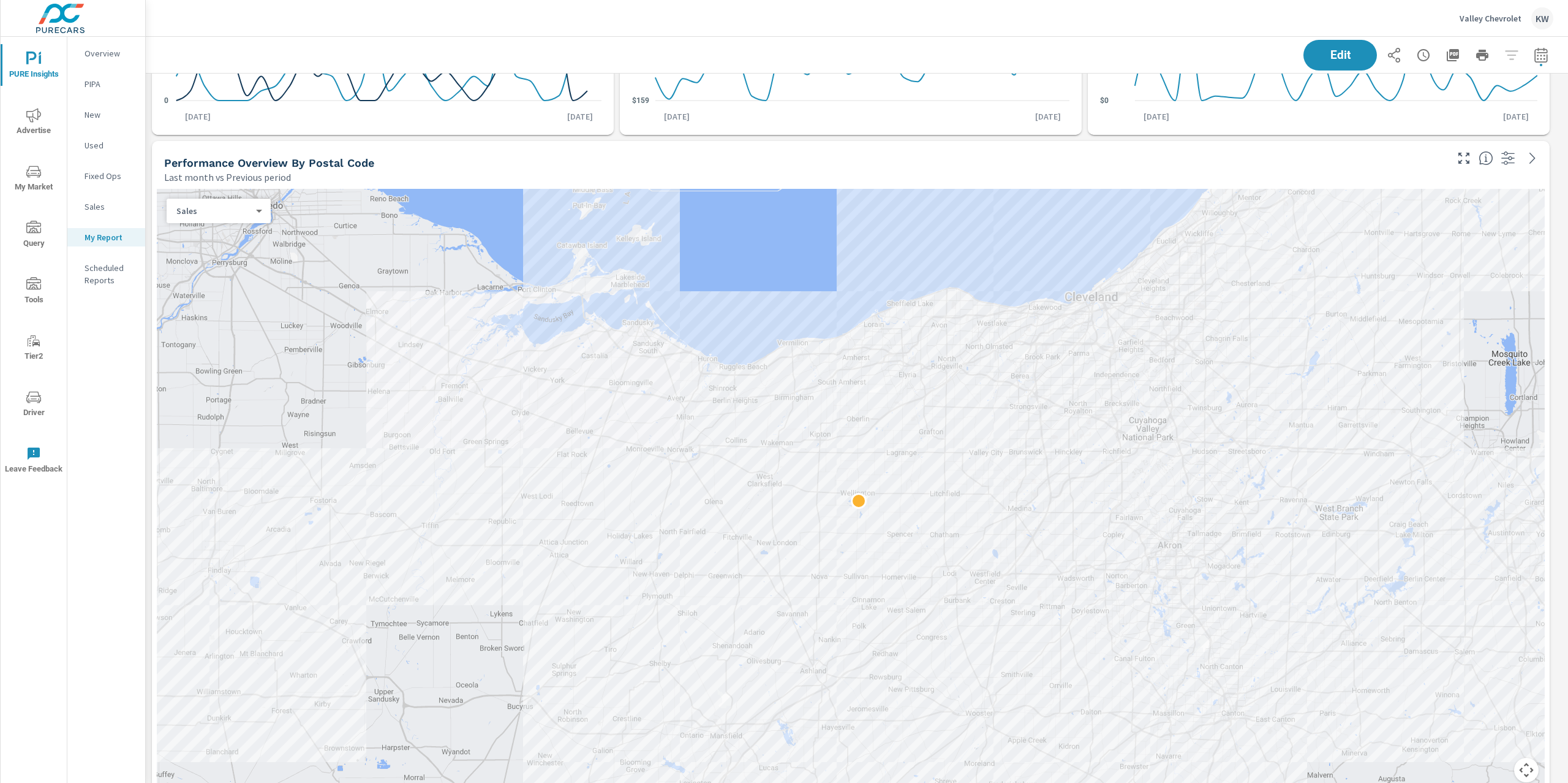
drag, startPoint x: 1565, startPoint y: 295, endPoint x: 1568, endPoint y: 190, distance: 105.0
click at [1568, 190] on div "PURE Insights Report Valley Chevrolet Report date range: Jul 01, 2025 - Jul 31,…" at bounding box center [857, 409] width 1423 height 746
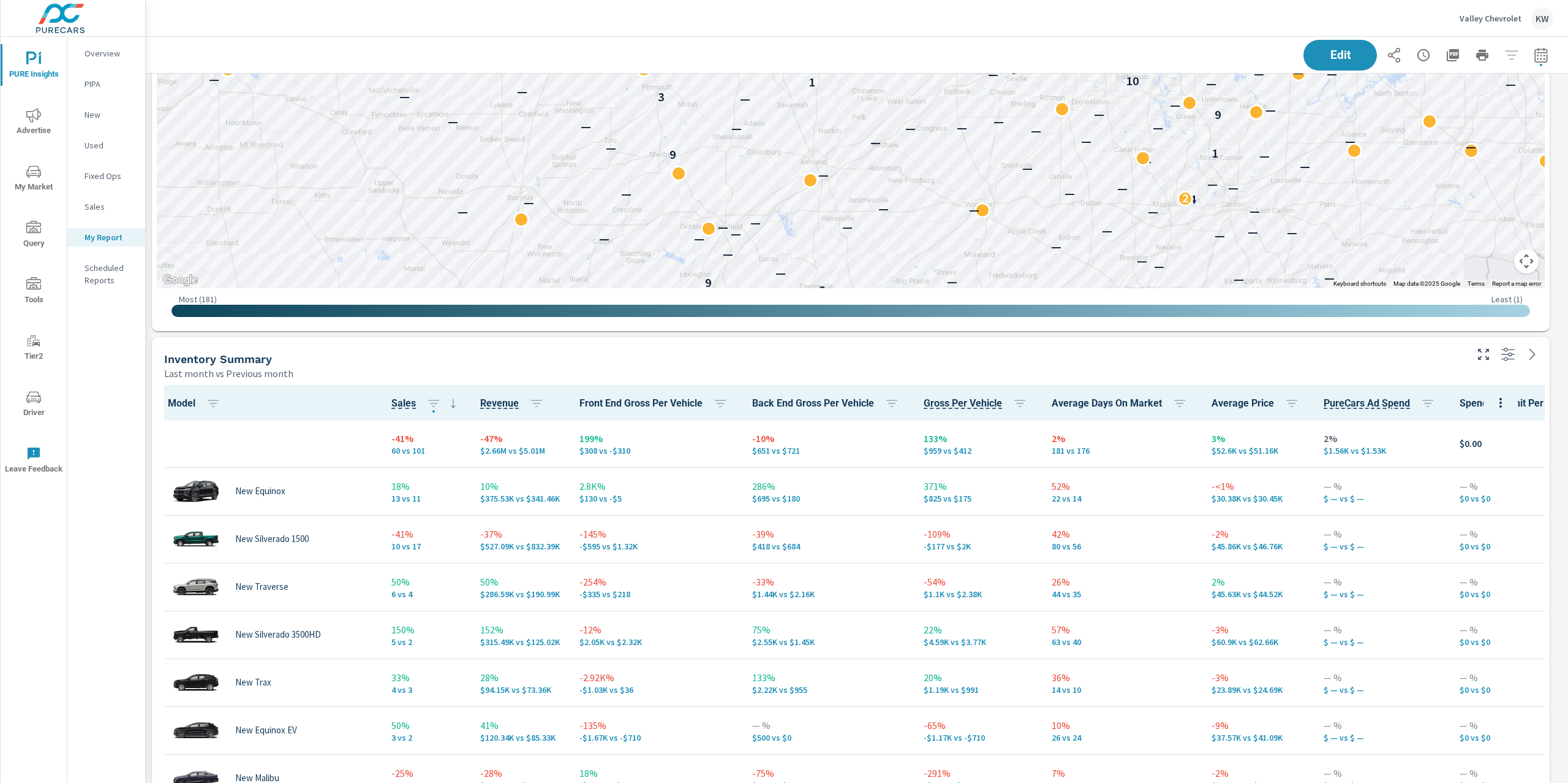
scroll to position [2077, 0]
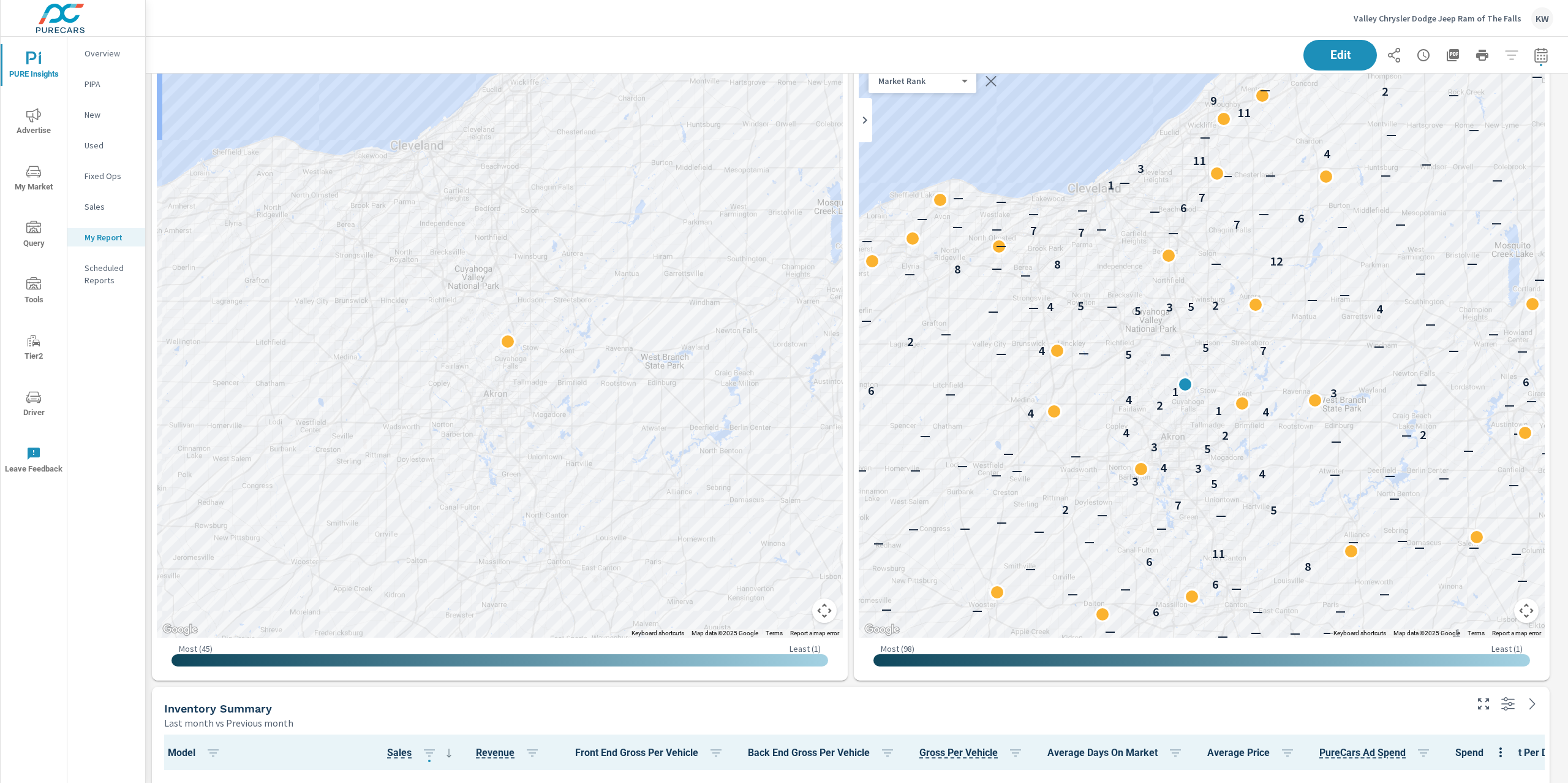
scroll to position [946, 0]
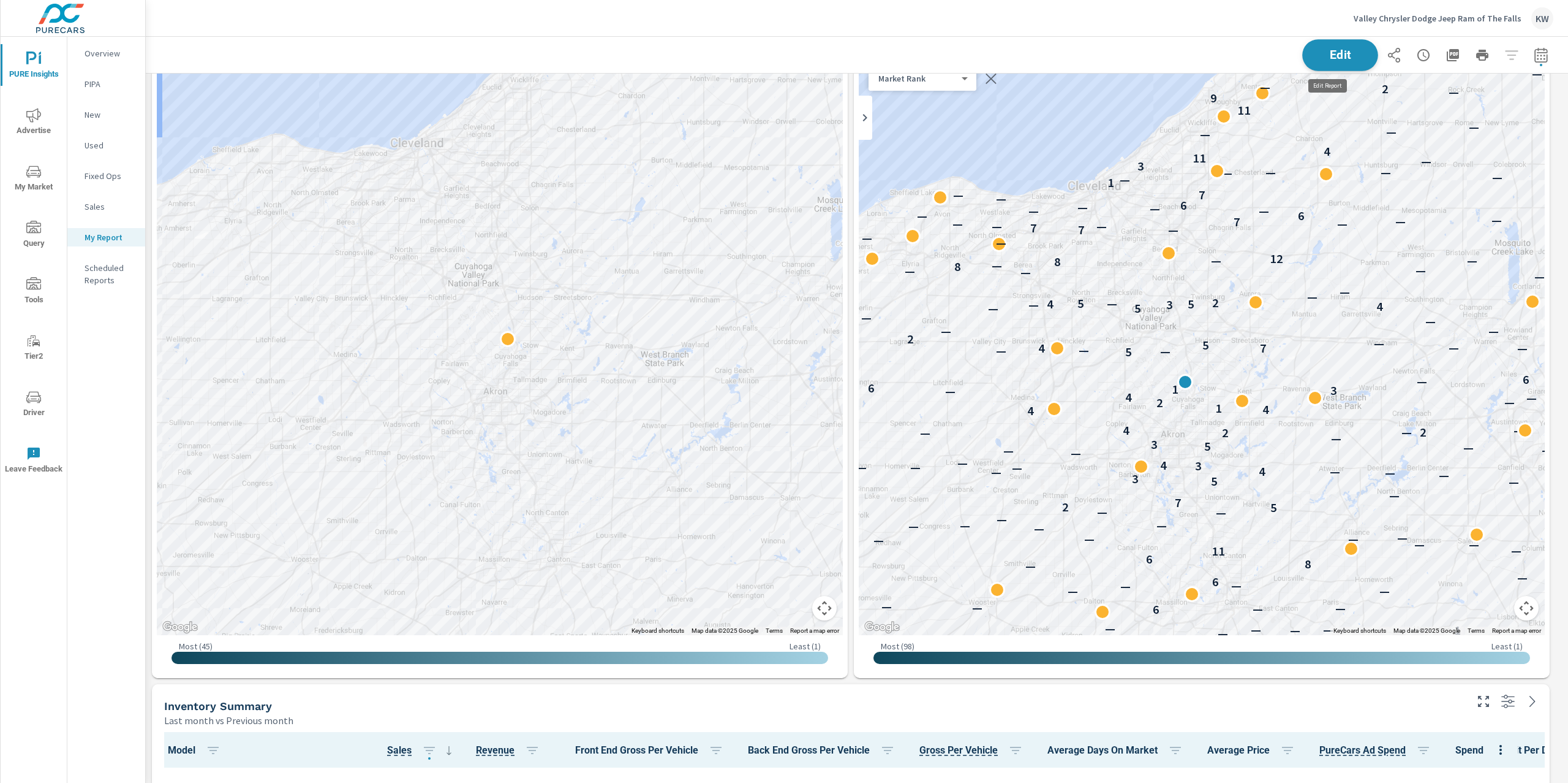
click at [1308, 45] on button "Edit" at bounding box center [1341, 55] width 76 height 32
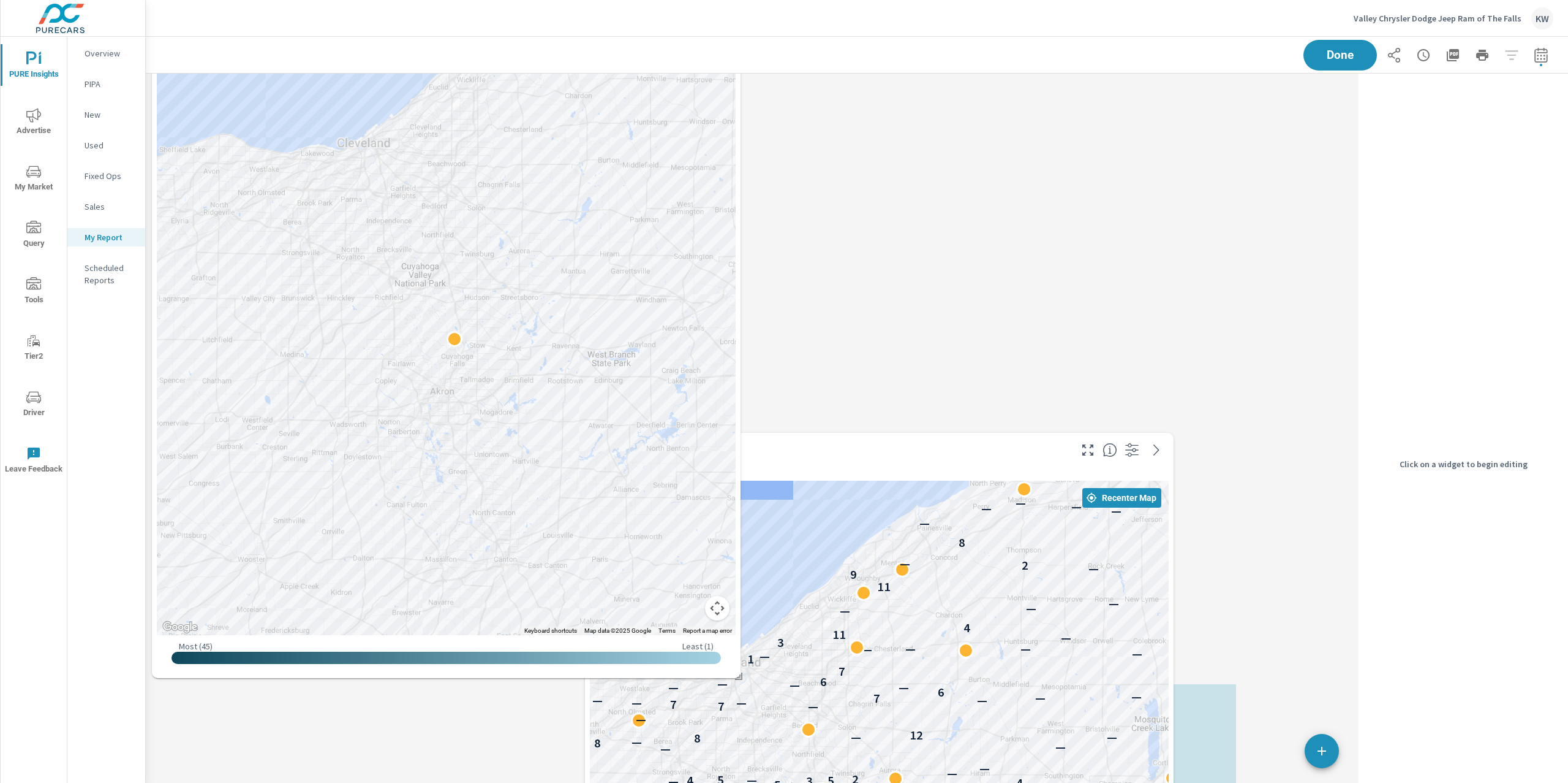
scroll to position [6235, 1221]
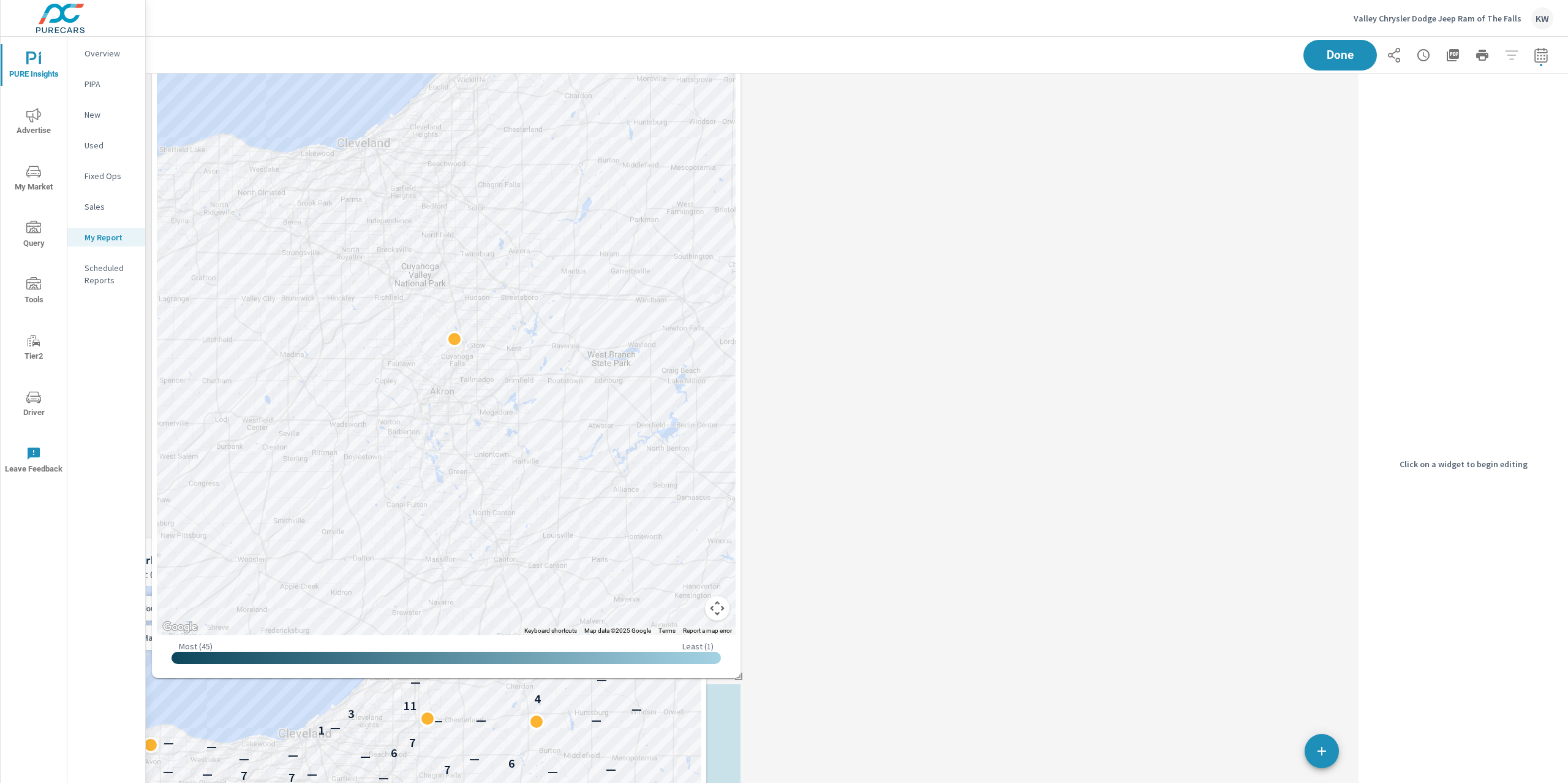
drag, startPoint x: 1289, startPoint y: 224, endPoint x: 660, endPoint y: 783, distance: 841.5
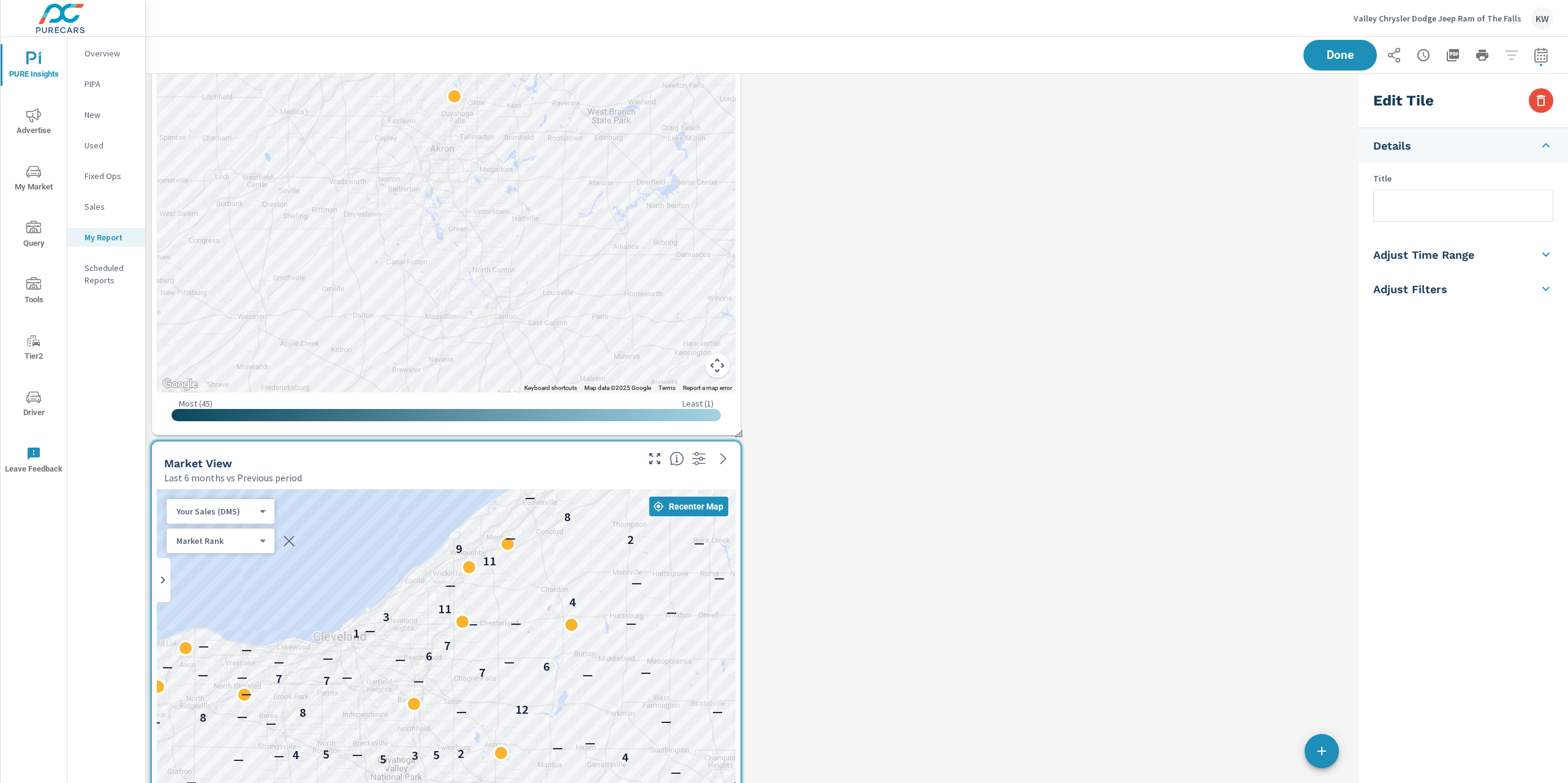
scroll to position [1265, 0]
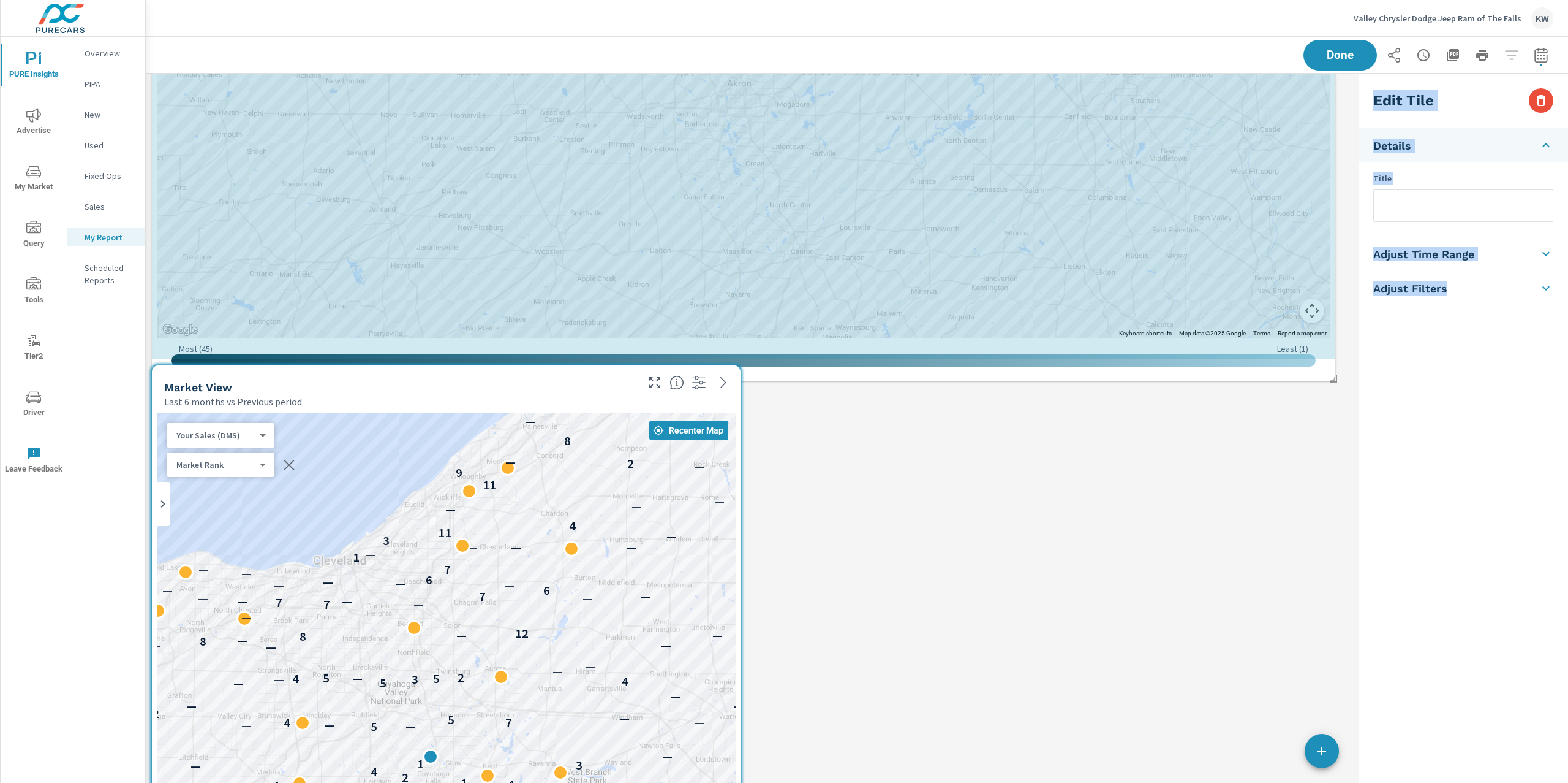
drag, startPoint x: 739, startPoint y: 354, endPoint x: 1362, endPoint y: 373, distance: 623.3
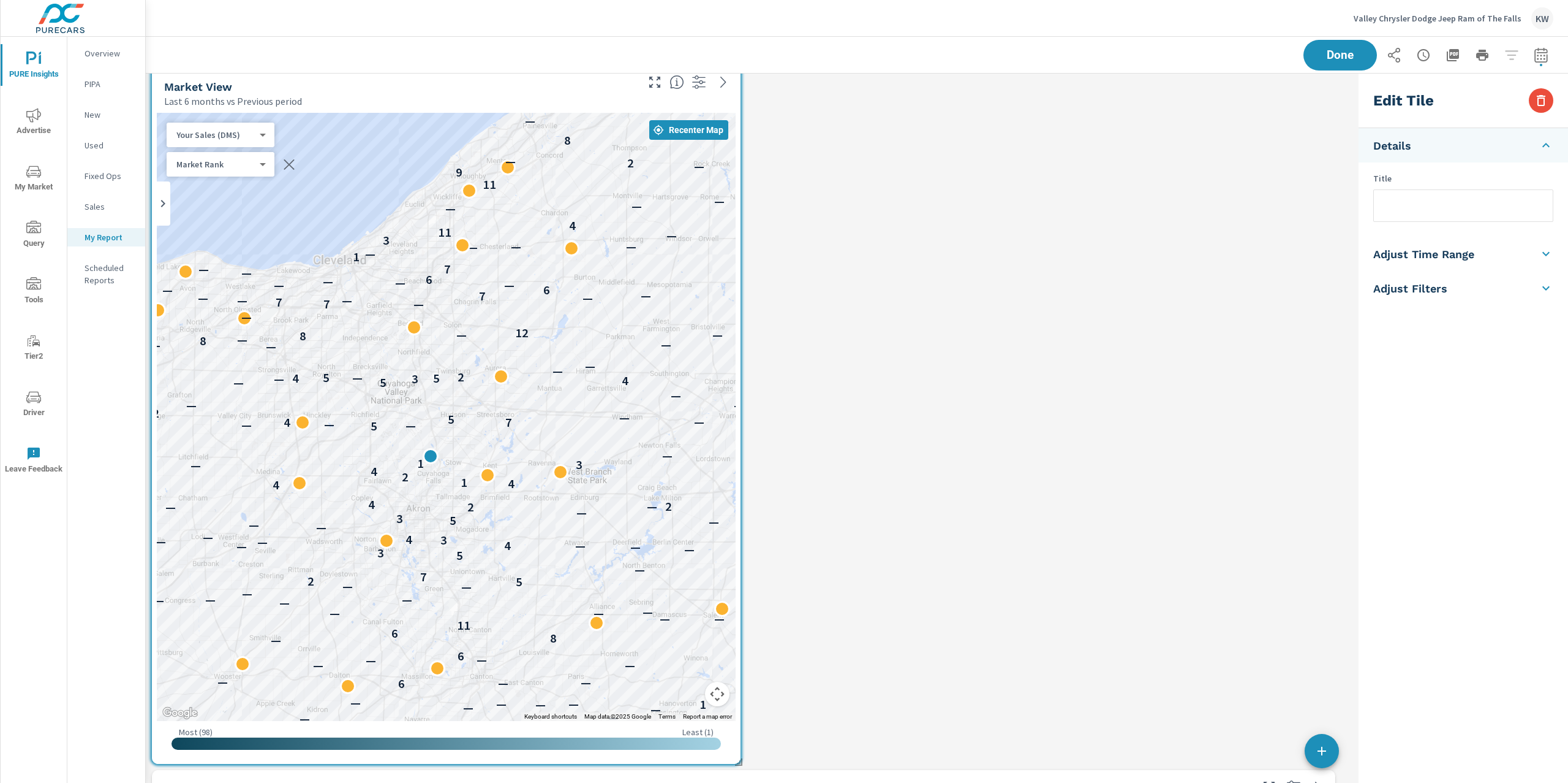
scroll to position [1640, 0]
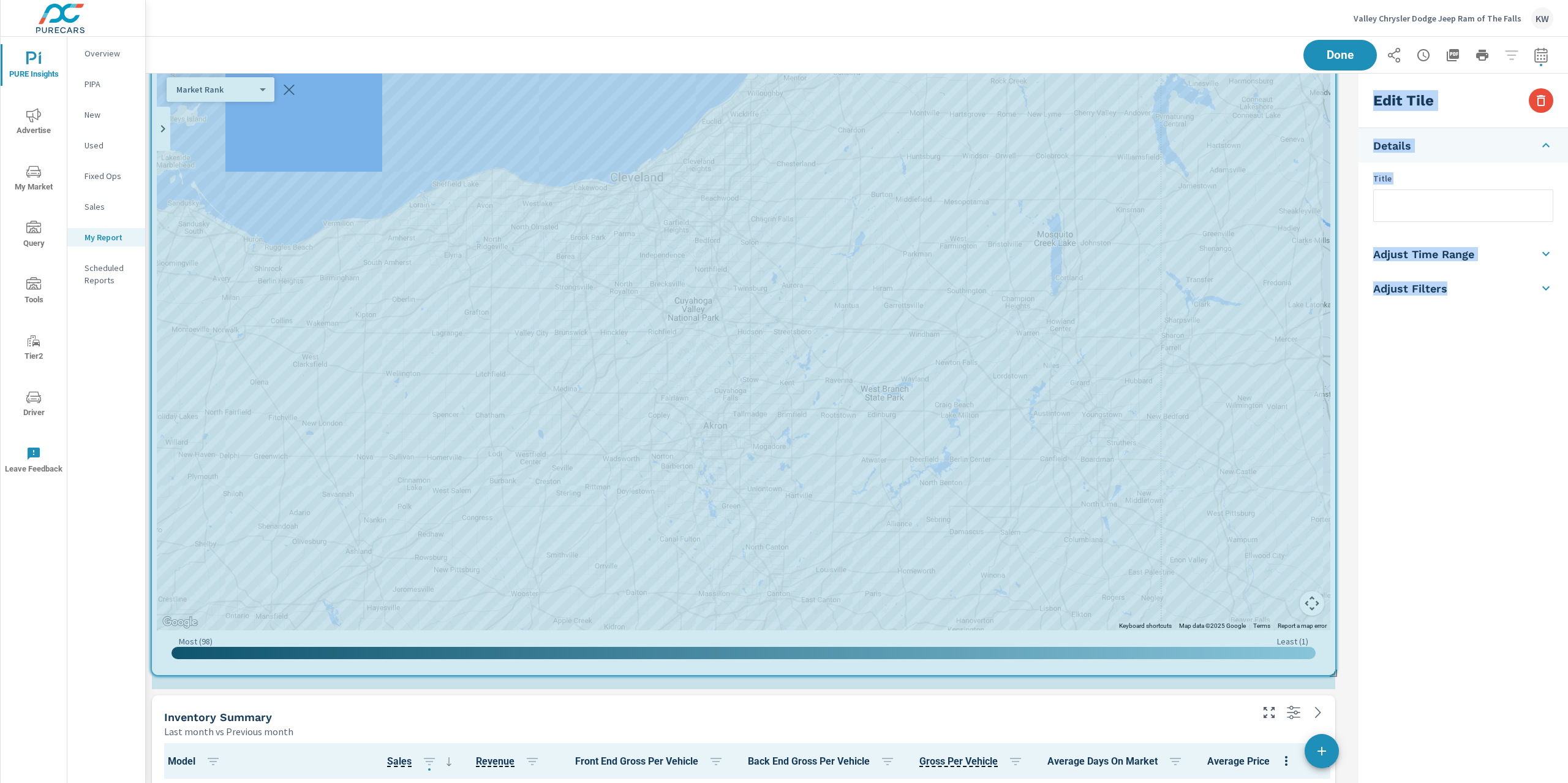
drag, startPoint x: 741, startPoint y: 685, endPoint x: 1471, endPoint y: 676, distance: 730.1
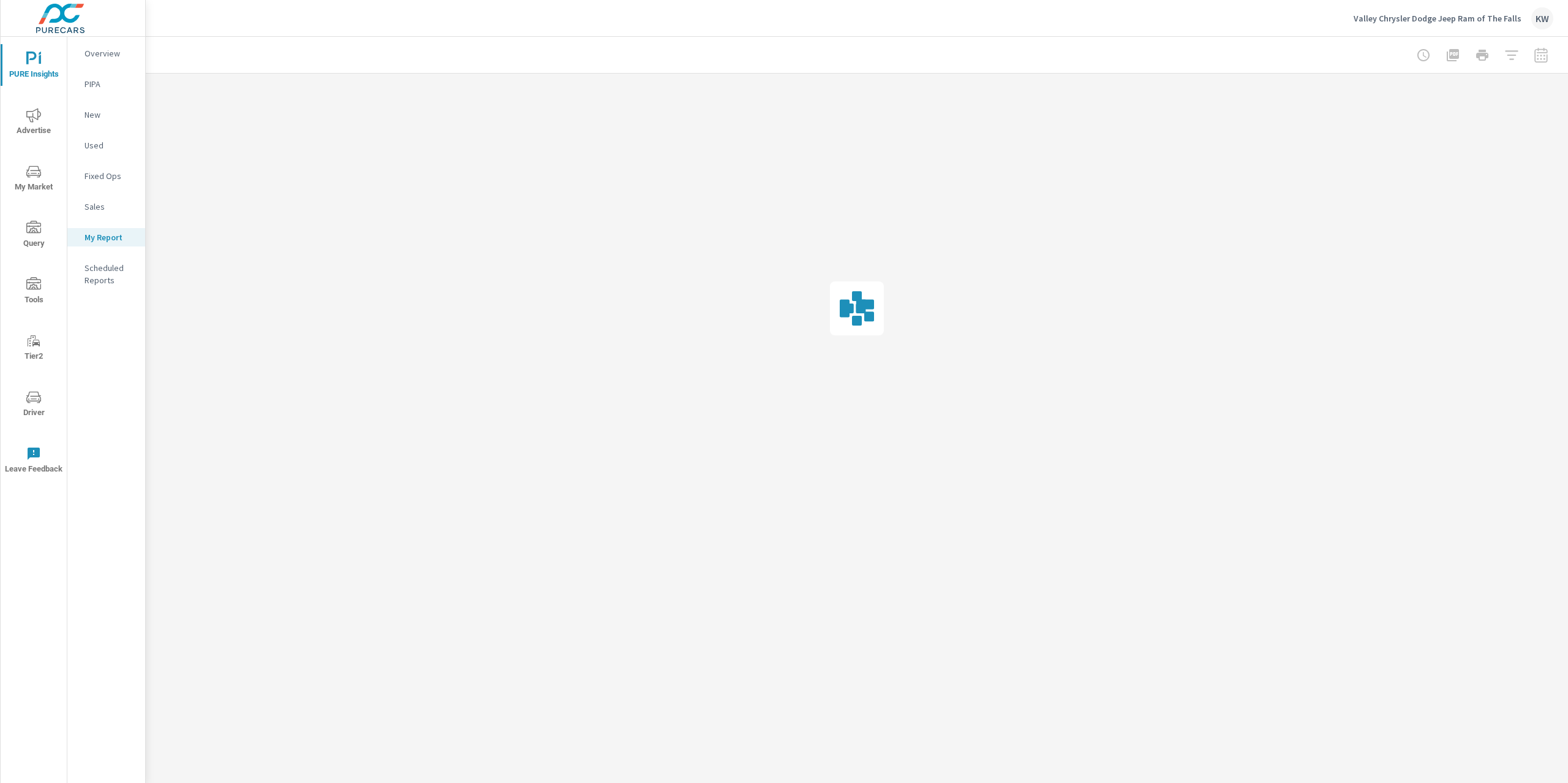
scroll to position [0, 0]
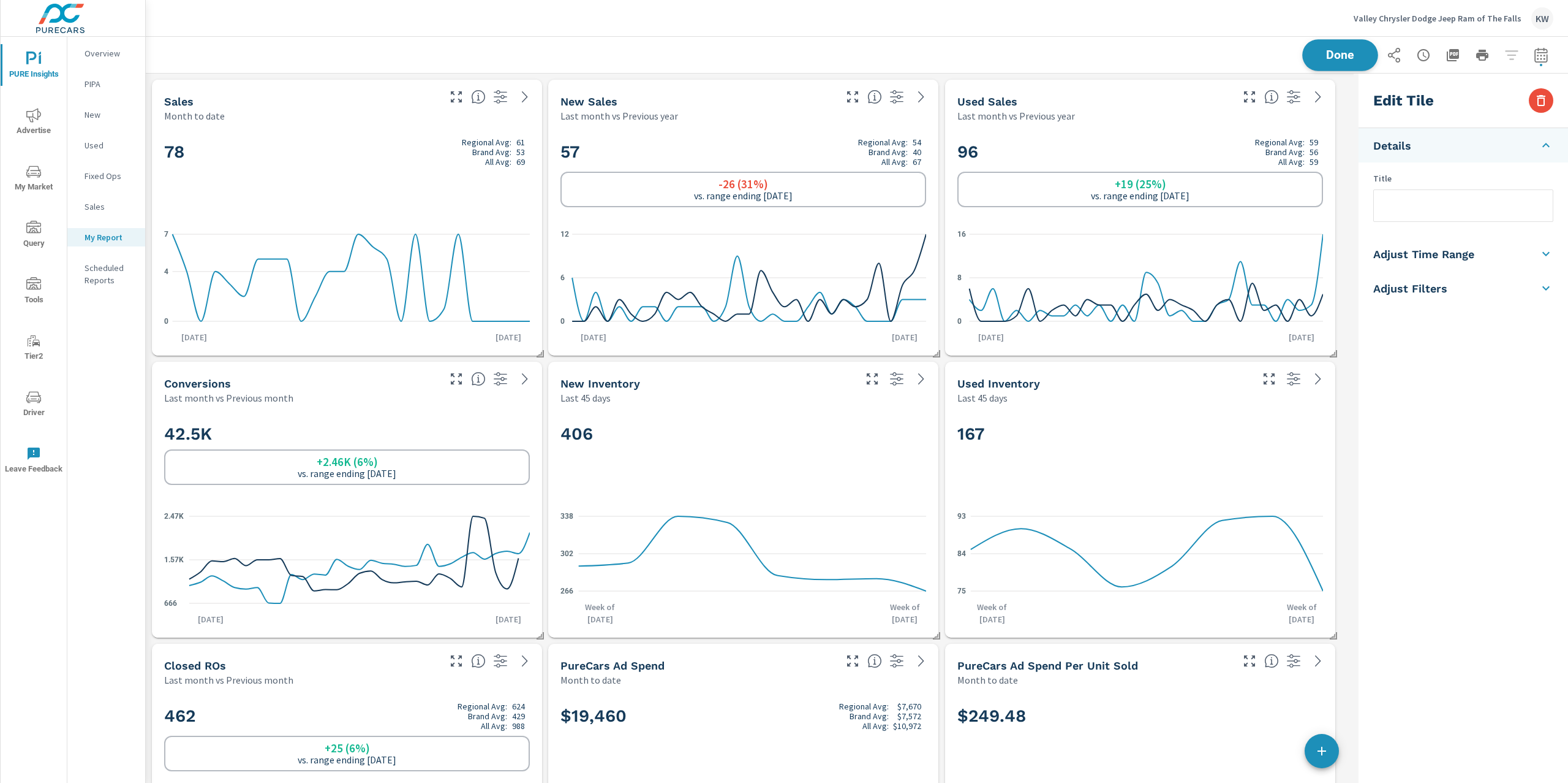
click at [1351, 62] on button "Done" at bounding box center [1341, 55] width 76 height 32
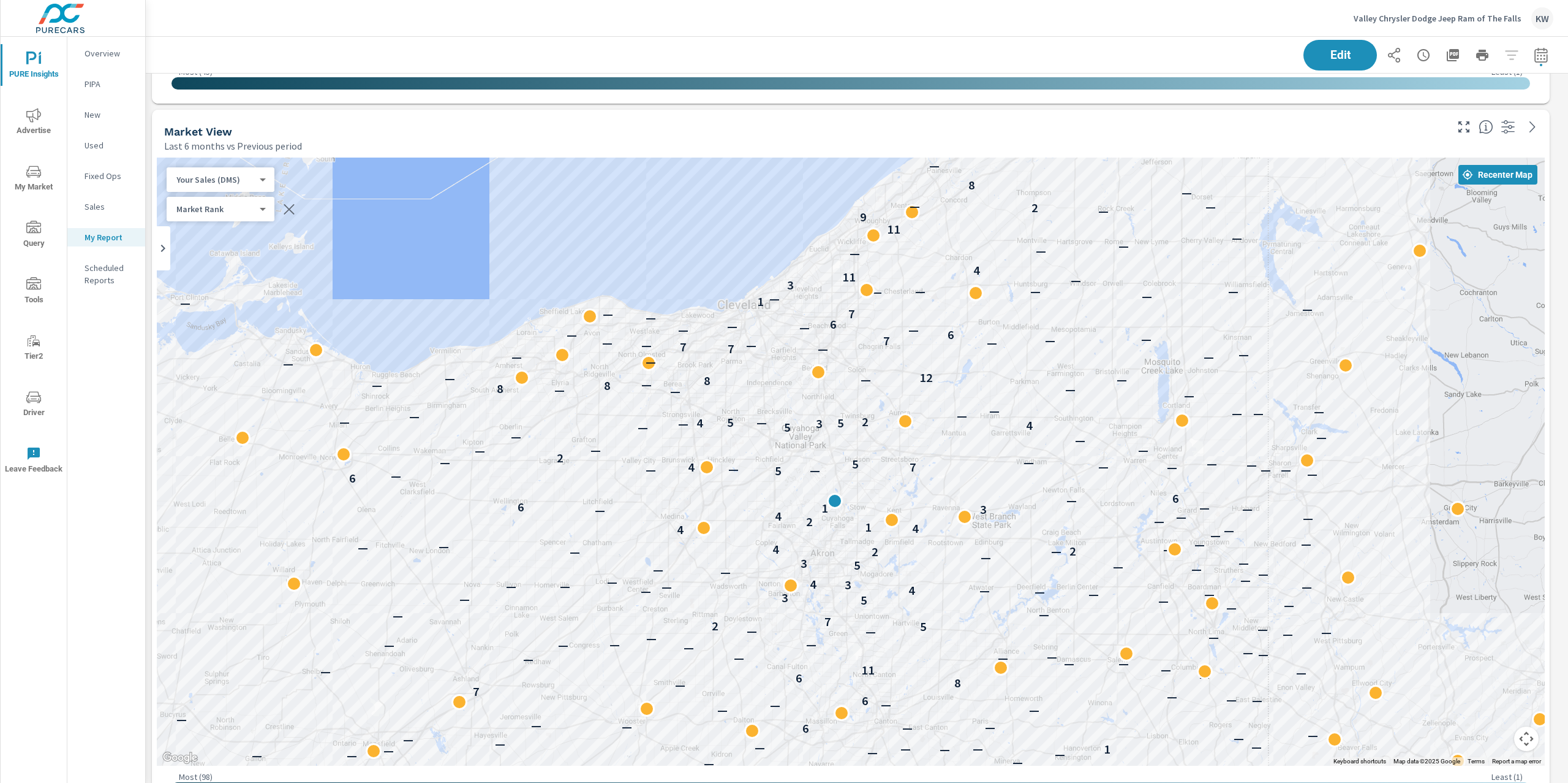
scroll to position [1543, 0]
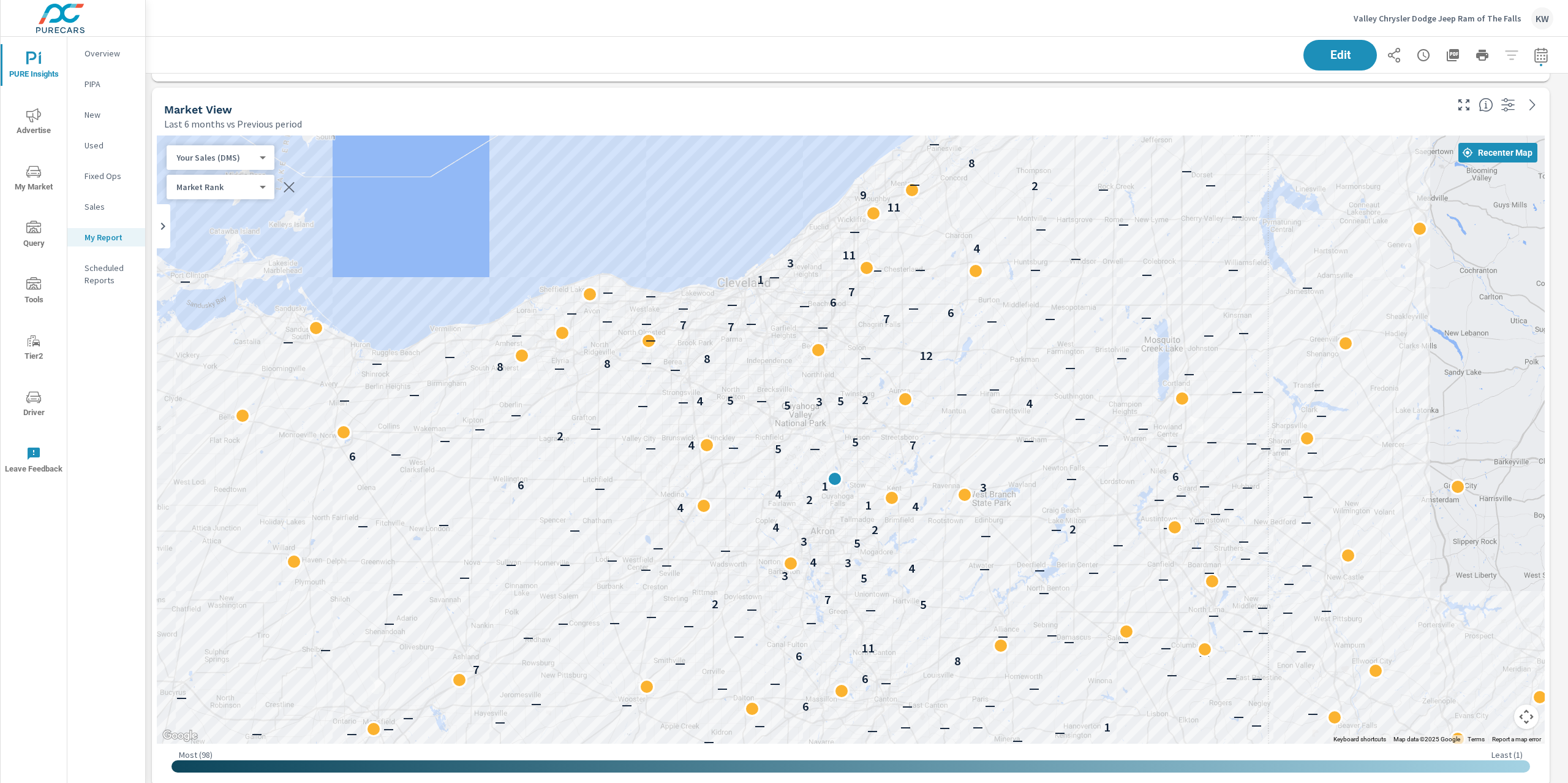
click at [252, 164] on div "Your Sales (DMS) 1 ​" at bounding box center [220, 157] width 108 height 24
click at [256, 159] on body "PURE Insights Advertise My Market Query Tools Tier2 Driver Leave Feedback Overv…" at bounding box center [784, 391] width 1568 height 783
click at [250, 181] on li "Total Market Sales" at bounding box center [226, 177] width 119 height 19
click at [260, 190] on body "PURE Insights Advertise My Market Query Tools Tier2 Driver Leave Feedback Overv…" at bounding box center [784, 391] width 1568 height 783
click at [290, 188] on div at bounding box center [784, 391] width 1568 height 783
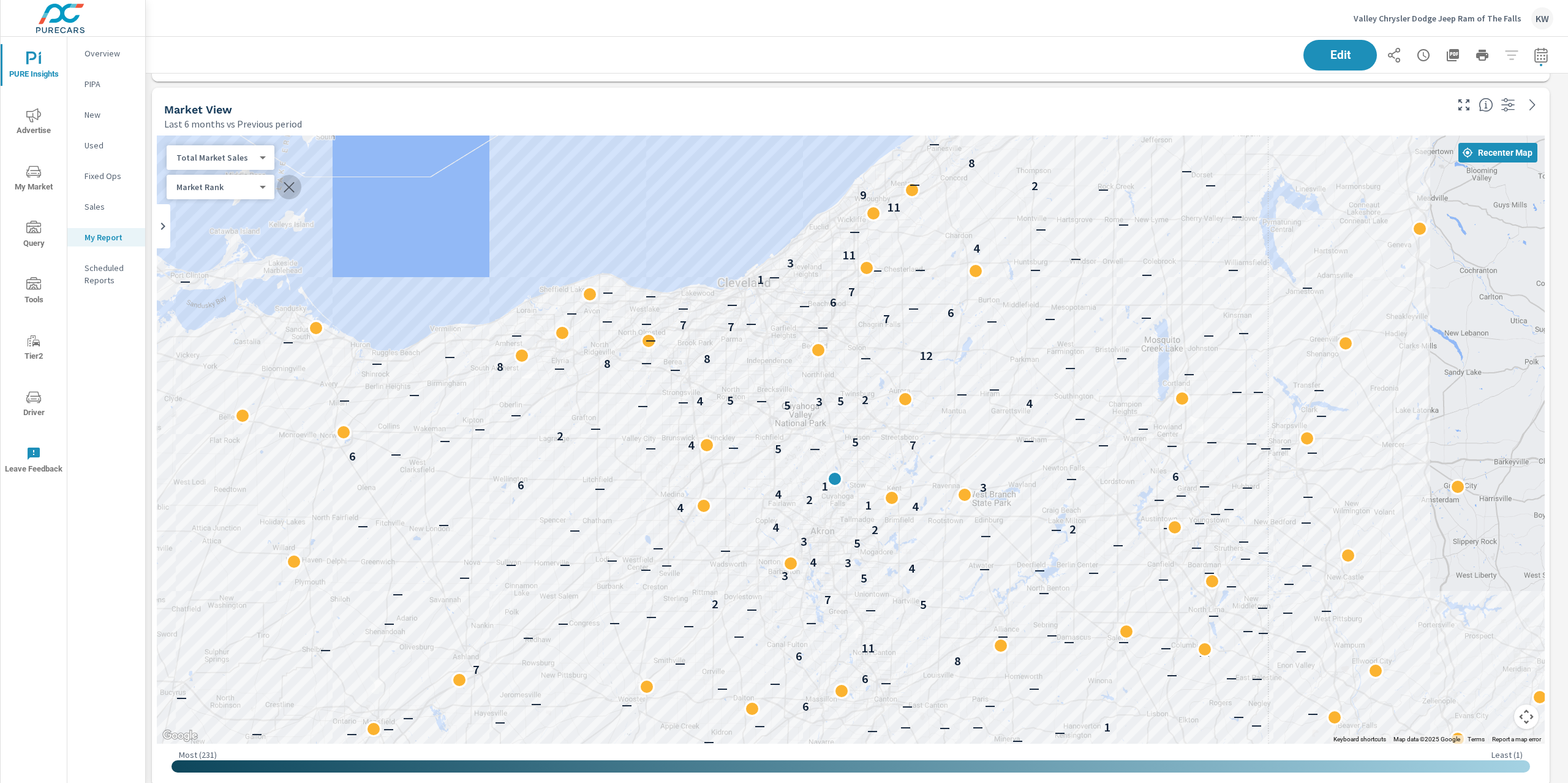
click at [289, 189] on icon "button" at bounding box center [289, 187] width 15 height 15
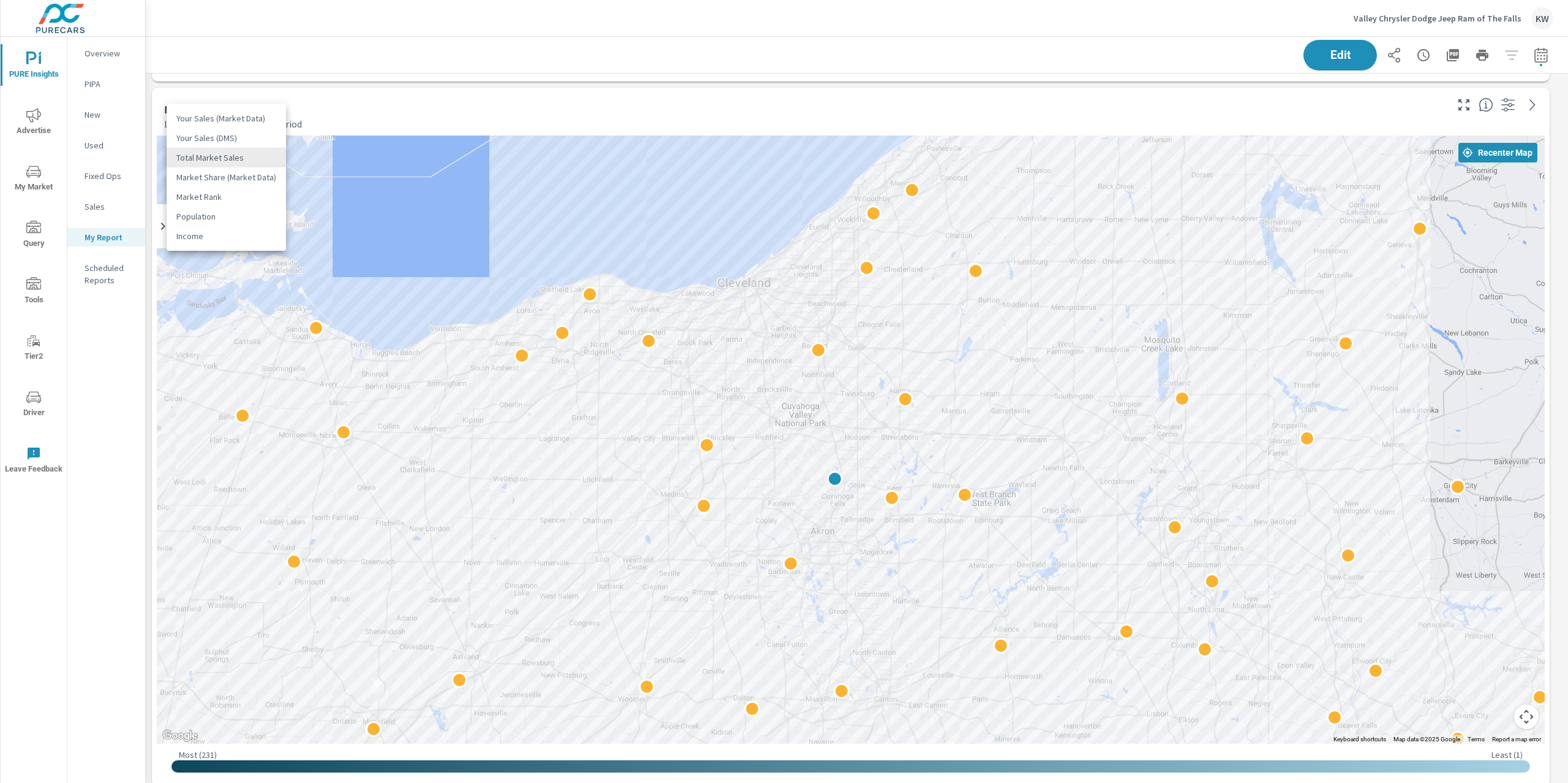
click at [261, 161] on body "PURE Insights Advertise My Market Query Tools Tier2 Driver Leave Feedback Overv…" at bounding box center [784, 391] width 1568 height 783
click at [224, 219] on li "Population" at bounding box center [226, 216] width 119 height 19
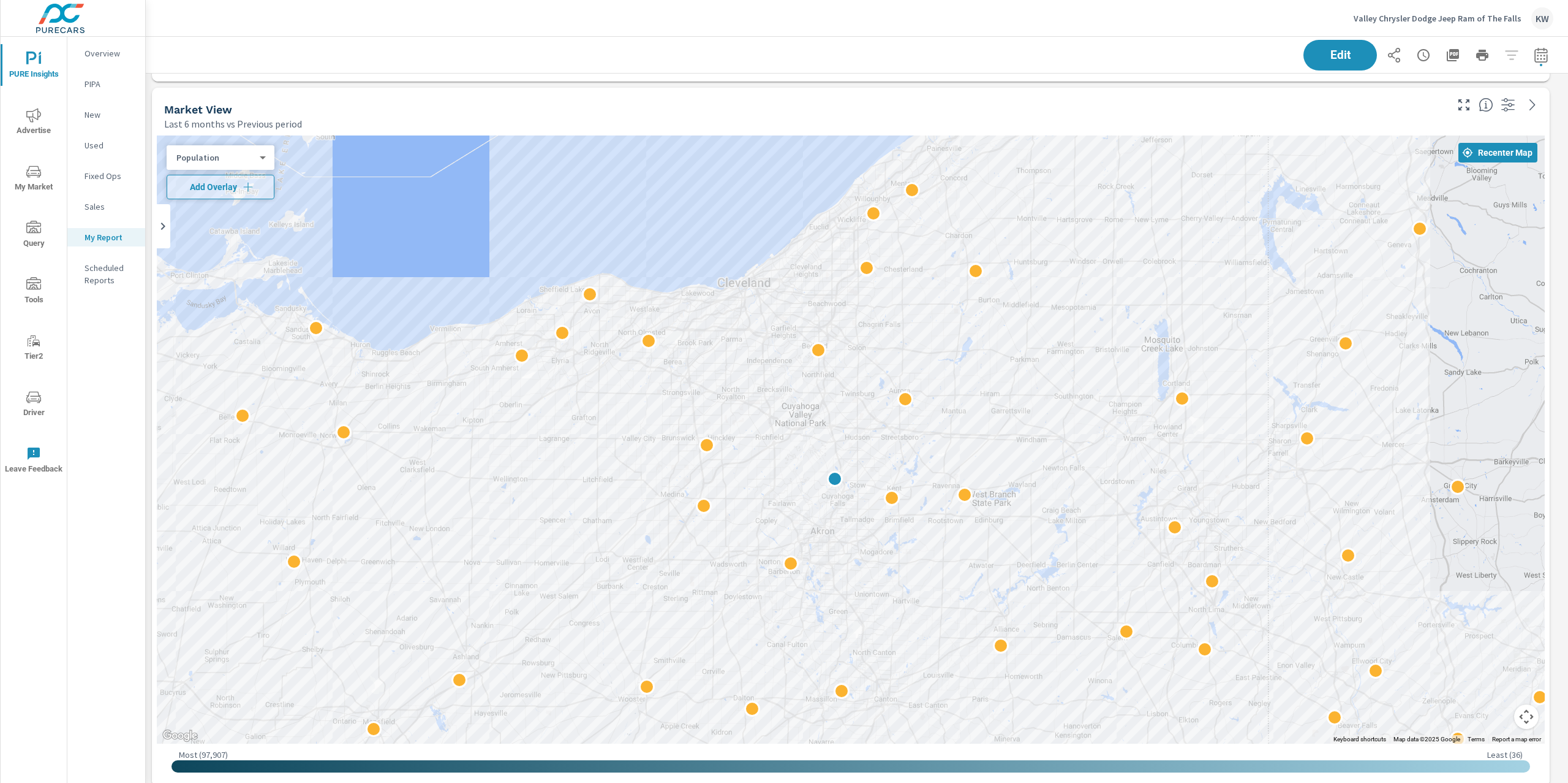
click at [265, 157] on div "Population 5 ​" at bounding box center [220, 157] width 108 height 24
click at [260, 157] on body "PURE Insights Advertise My Market Query Tools Tier2 Driver Leave Feedback Overv…" at bounding box center [784, 391] width 1568 height 783
click at [253, 102] on li "Total Market Sales" at bounding box center [226, 98] width 119 height 19
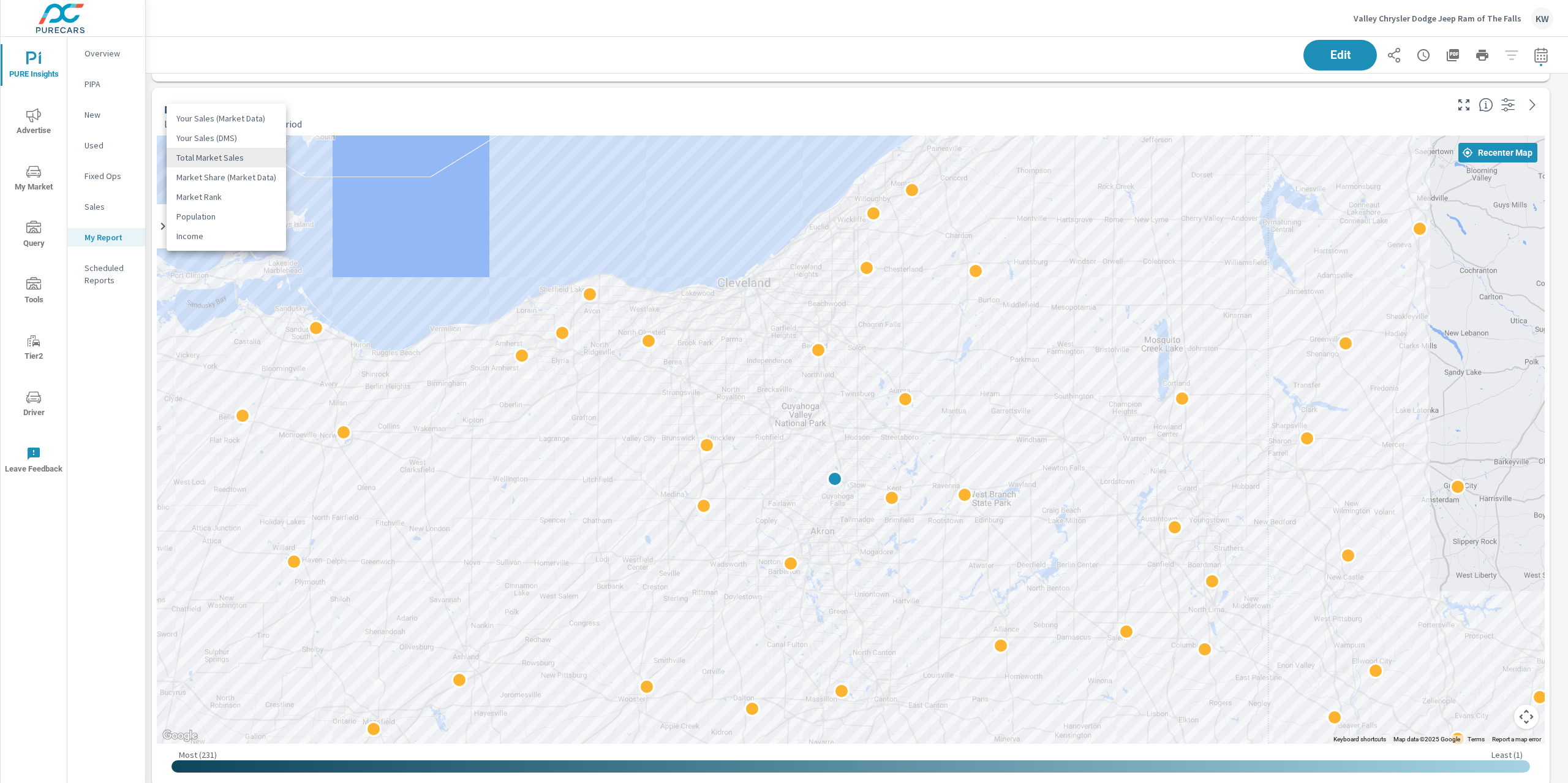
click at [237, 157] on body "PURE Insights Advertise My Market Query Tools Tier2 Driver Leave Feedback Overv…" at bounding box center [784, 391] width 1568 height 783
click at [225, 215] on li "Population" at bounding box center [226, 216] width 119 height 19
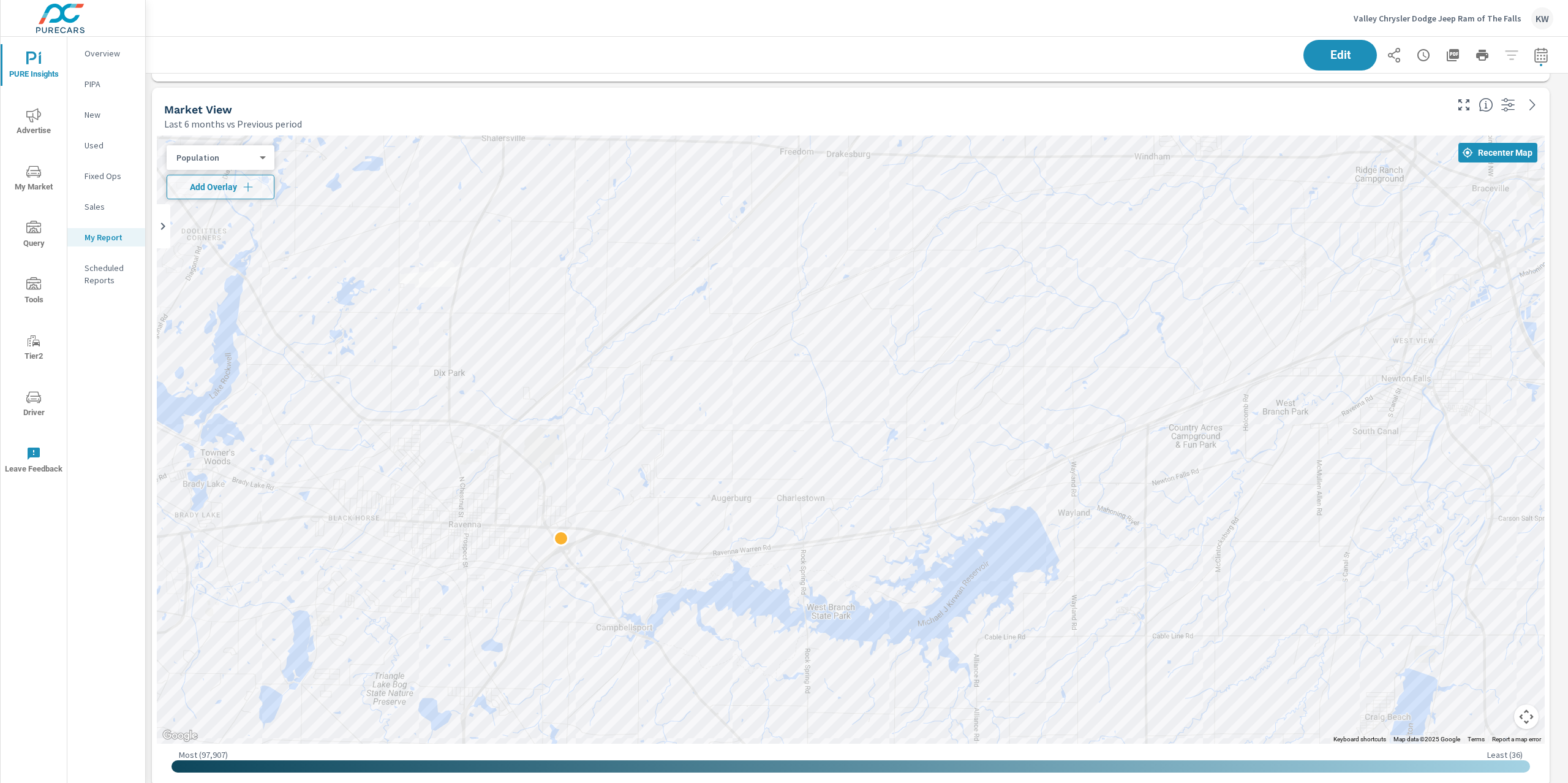
drag, startPoint x: 903, startPoint y: 253, endPoint x: 1235, endPoint y: 381, distance: 355.8
click at [1235, 381] on div at bounding box center [851, 439] width 1388 height 608
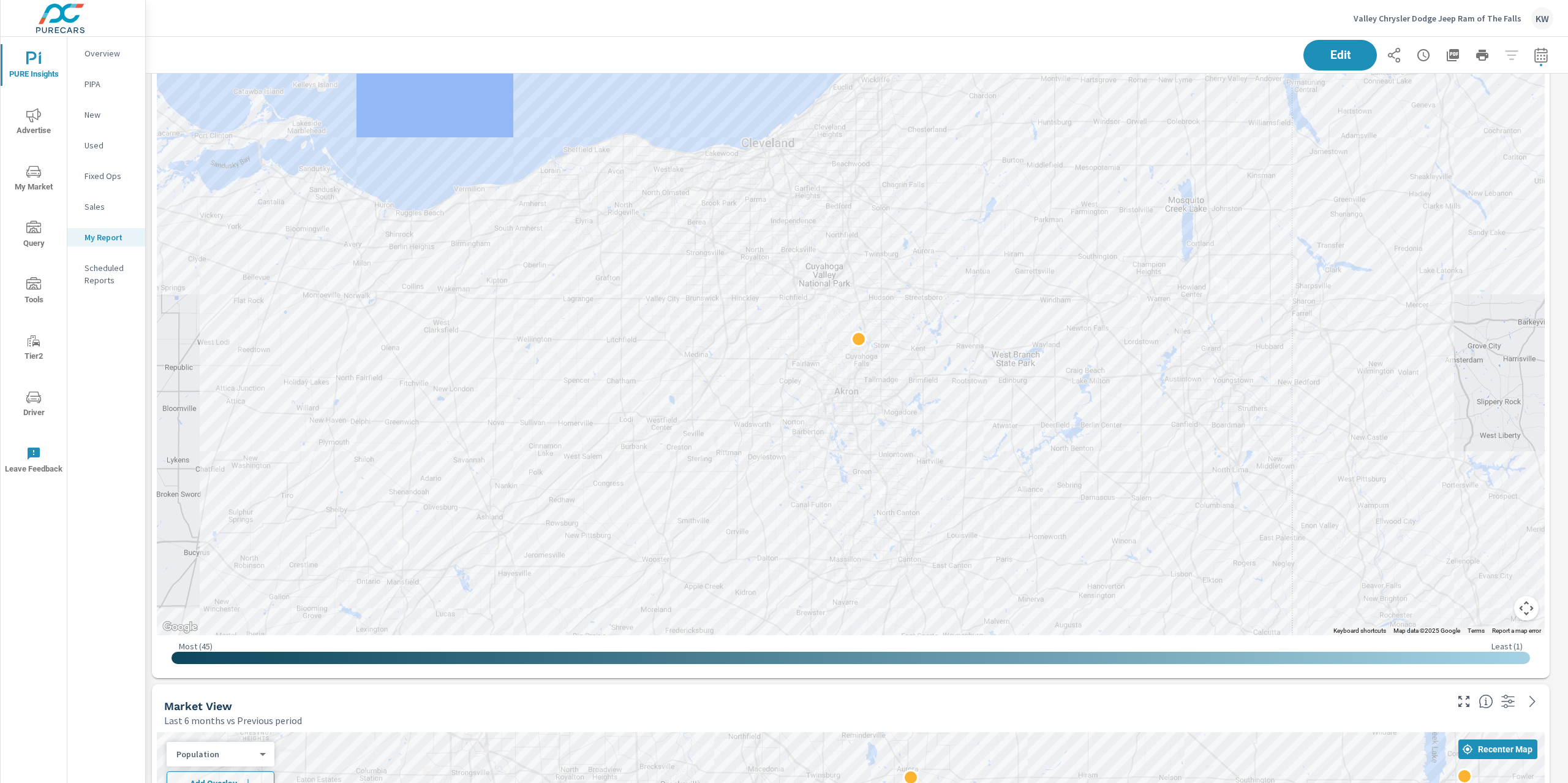
scroll to position [885, 0]
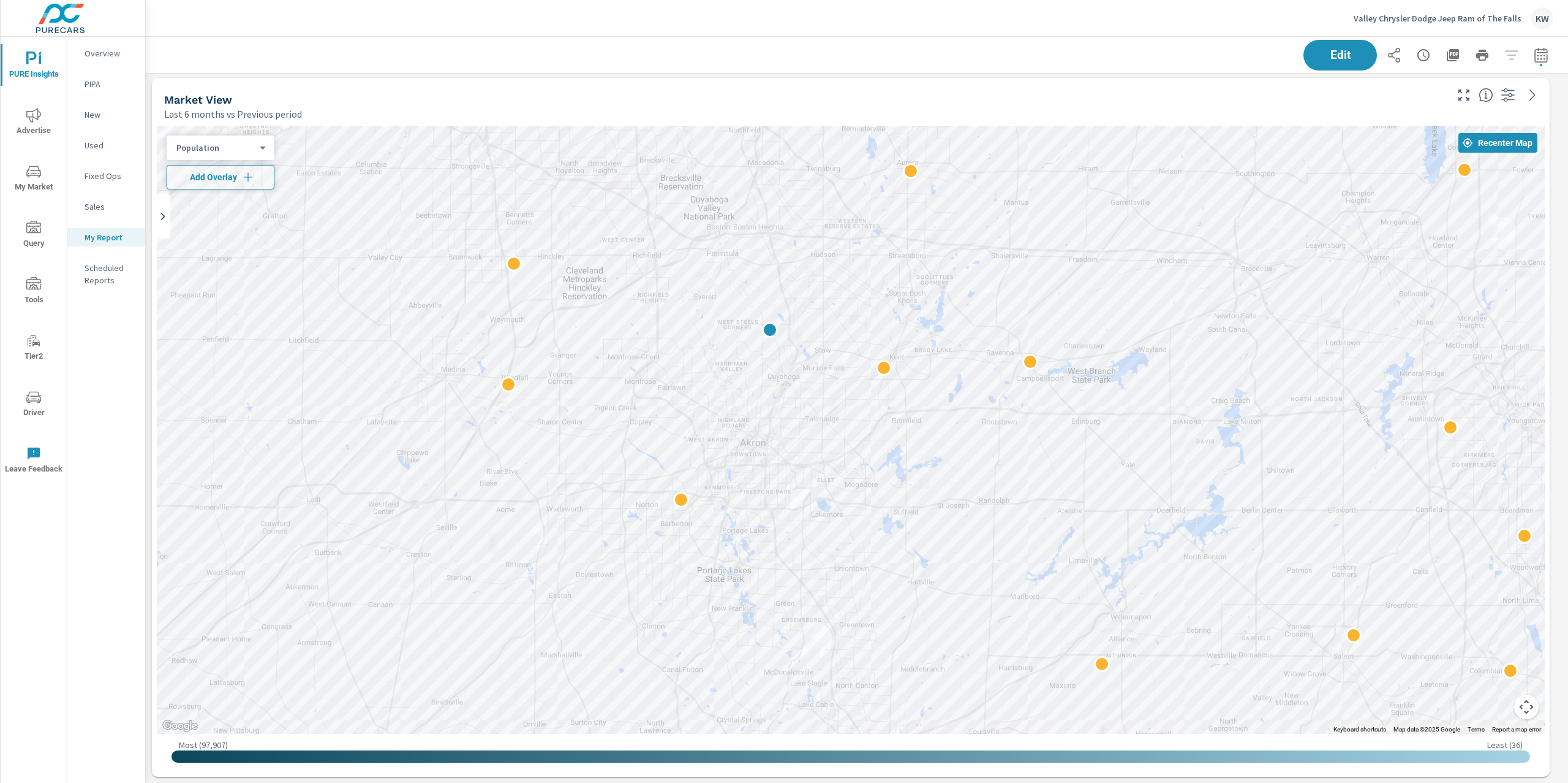
scroll to position [1553, 0]
click at [258, 147] on body "PURE Insights Advertise My Market Query Tools Tier2 Driver Leave Feedback Overv…" at bounding box center [784, 391] width 1568 height 783
click at [225, 86] on li "Total Market Sales" at bounding box center [226, 87] width 119 height 19
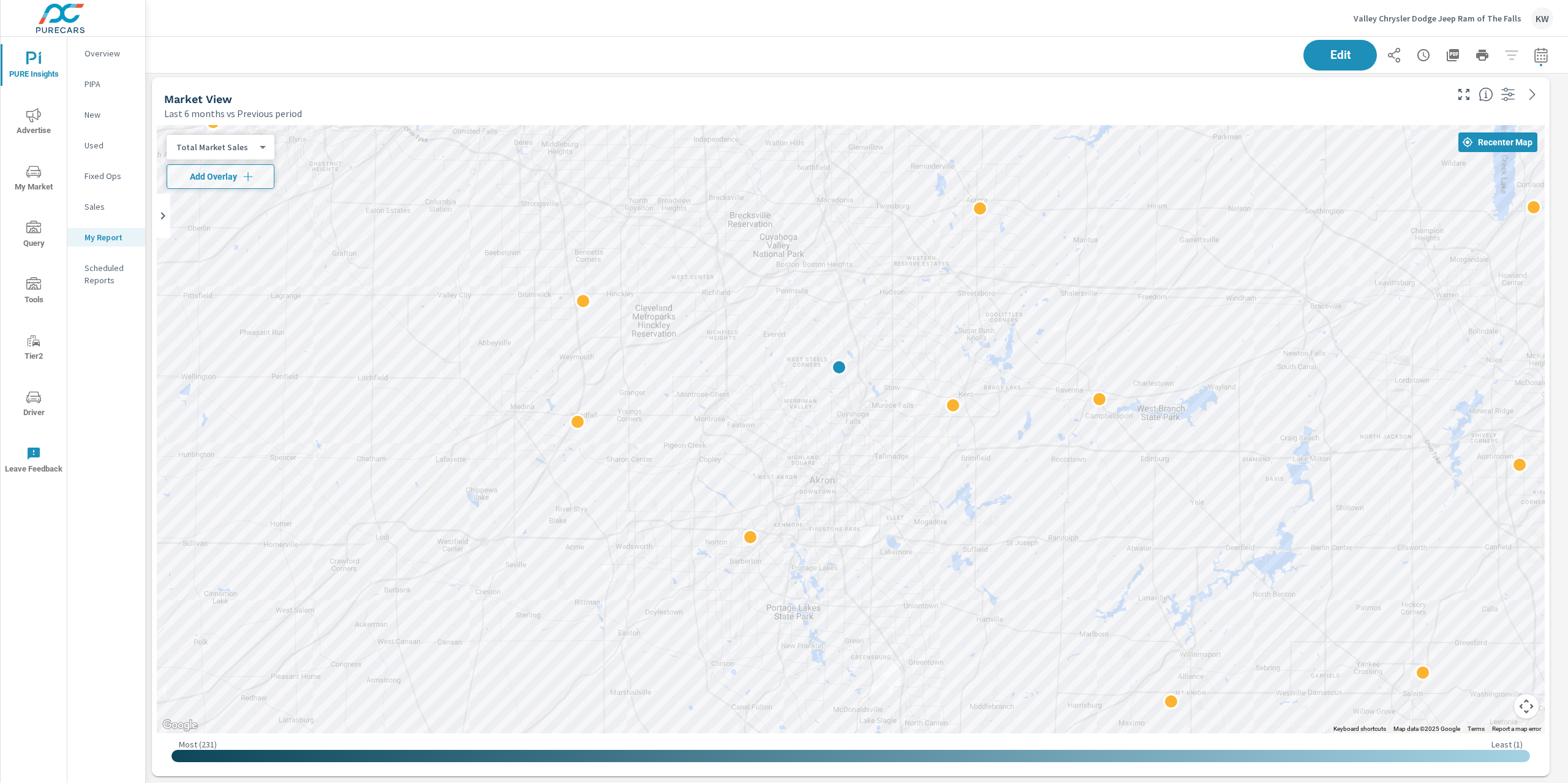
drag, startPoint x: 995, startPoint y: 497, endPoint x: 1064, endPoint y: 537, distance: 79.8
click at [1064, 537] on div at bounding box center [1508, 798] width 1176 height 662
click at [242, 147] on body "PURE Insights Advertise My Market Query Tools Tier2 Driver Leave Feedback Overv…" at bounding box center [784, 391] width 1568 height 783
click at [228, 130] on li "Your Sales (DMS)" at bounding box center [226, 127] width 119 height 19
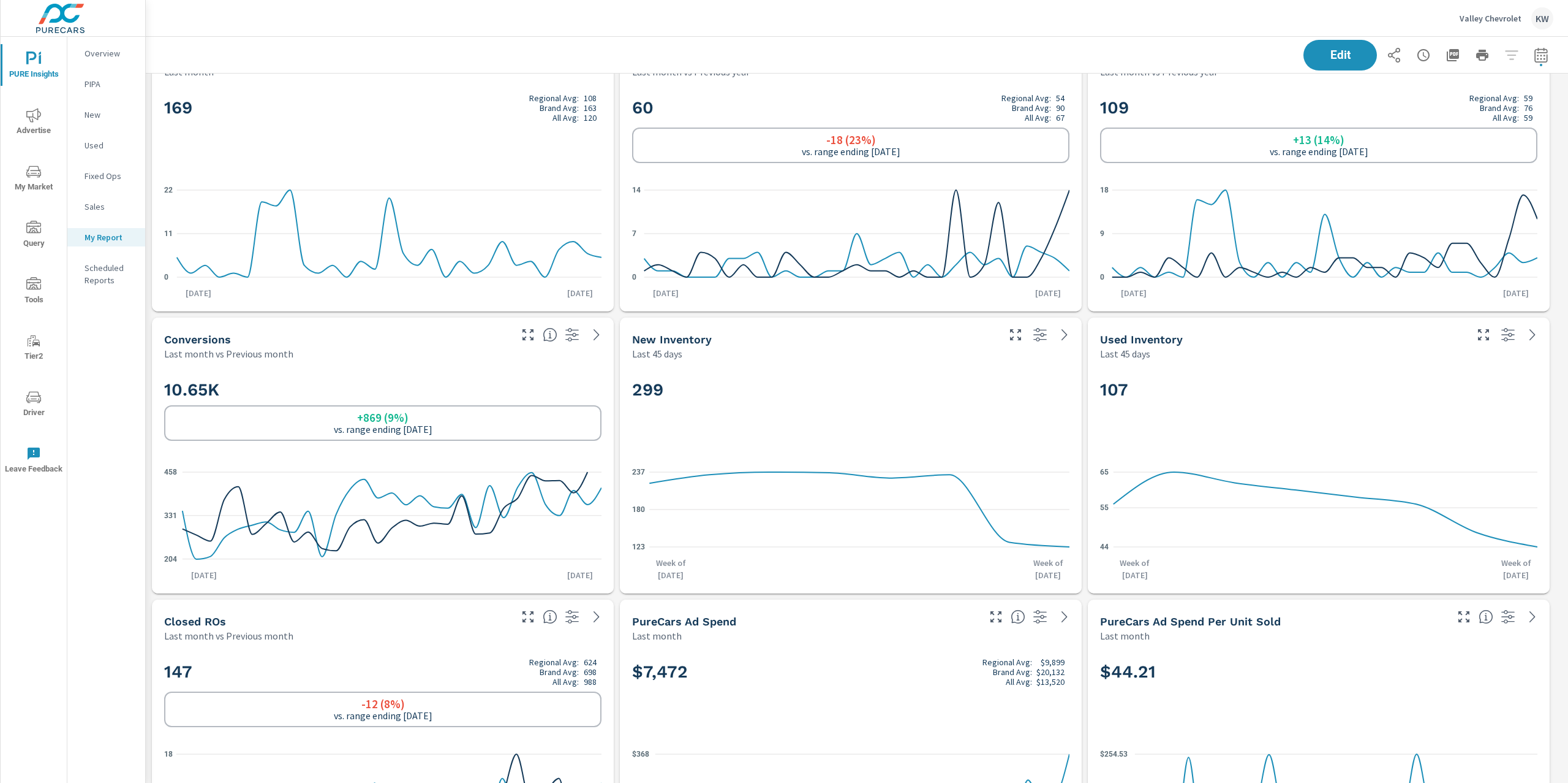
scroll to position [38, 0]
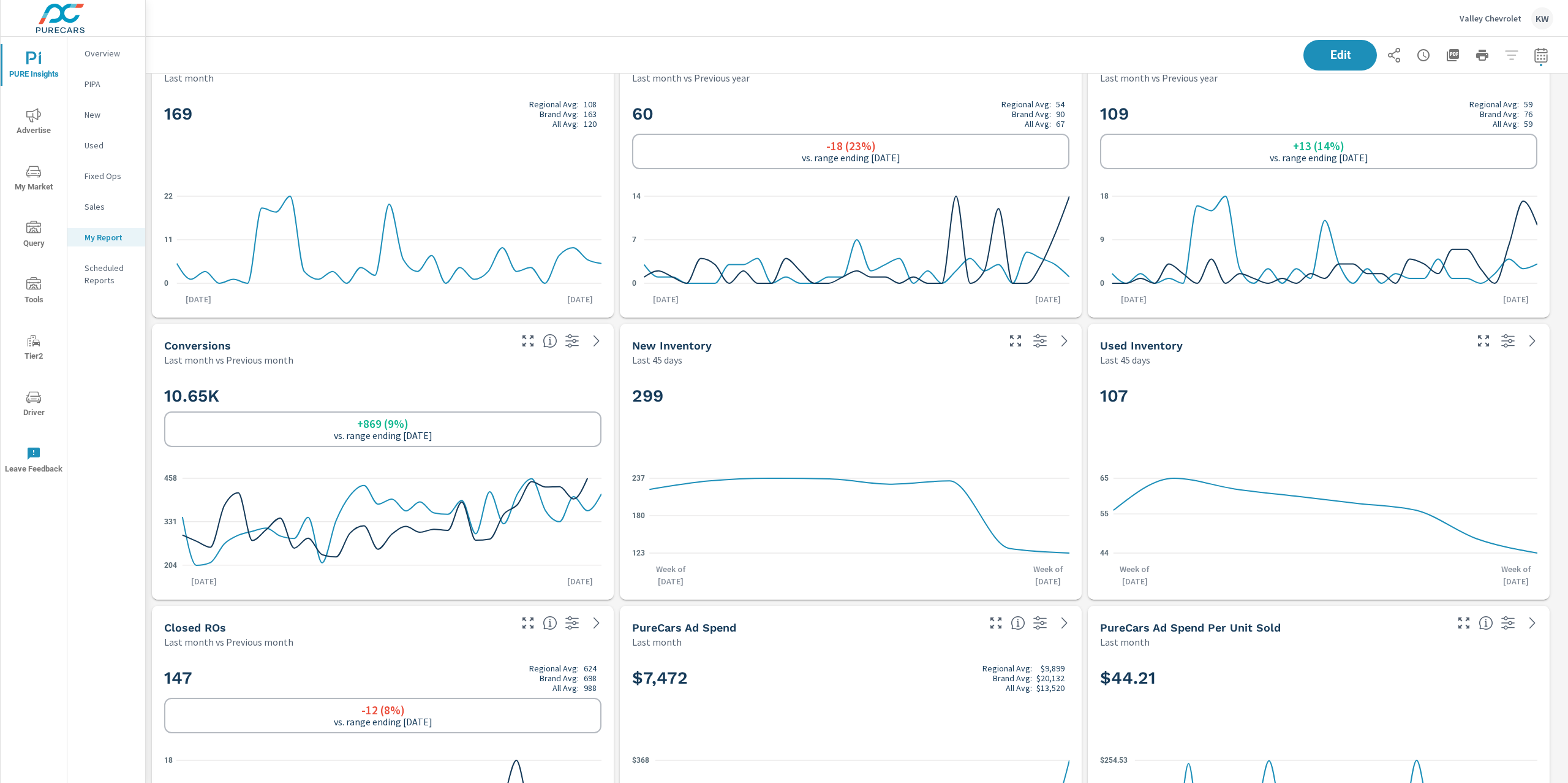
drag, startPoint x: 1568, startPoint y: 196, endPoint x: 1567, endPoint y: 88, distance: 108.0
click at [1567, 88] on div "PURE Insights Report Valley Chevrolet Report date range: Jul 01, 2025 - Jul 31,…" at bounding box center [857, 409] width 1423 height 746
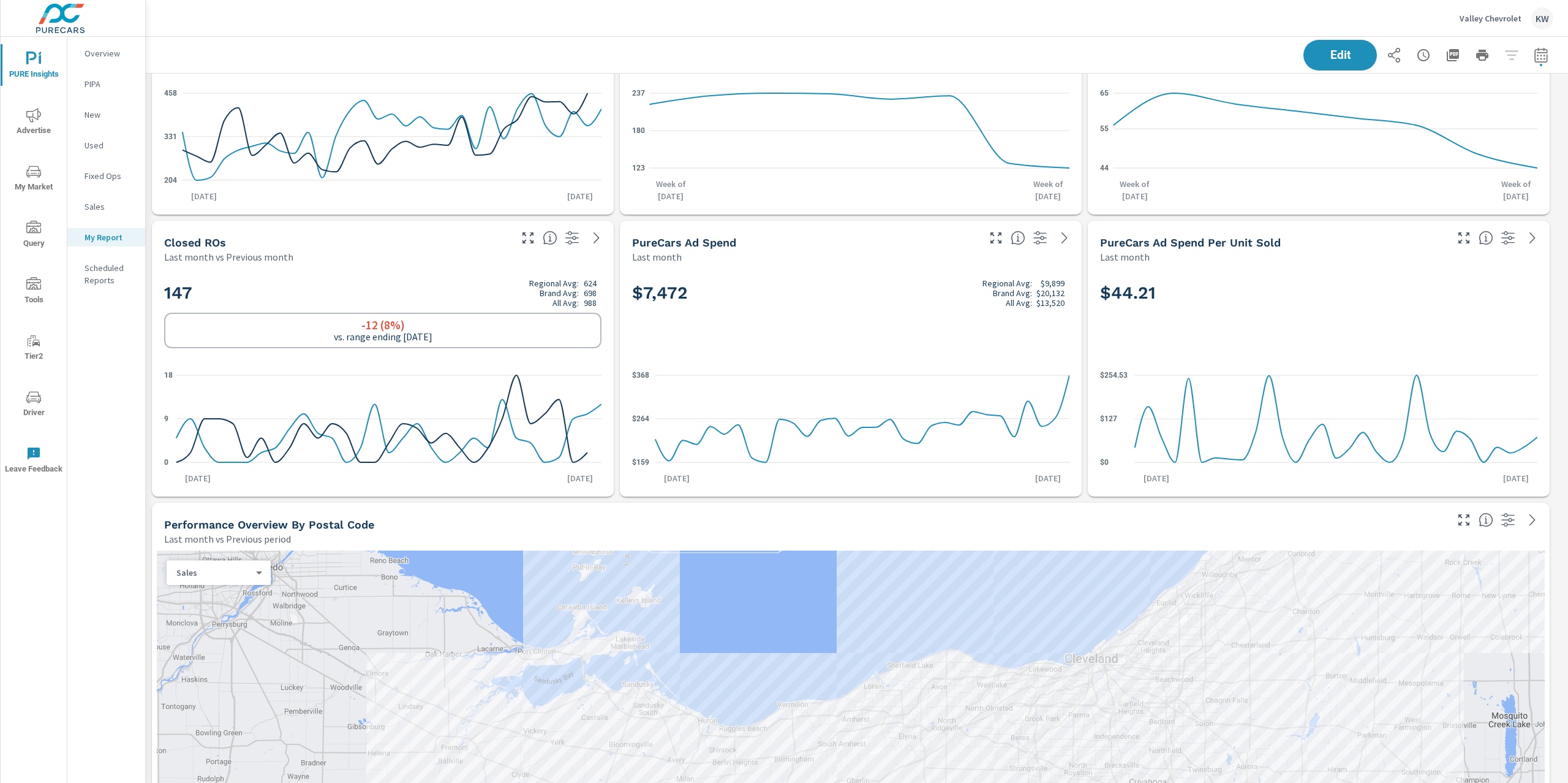
scroll to position [847, 0]
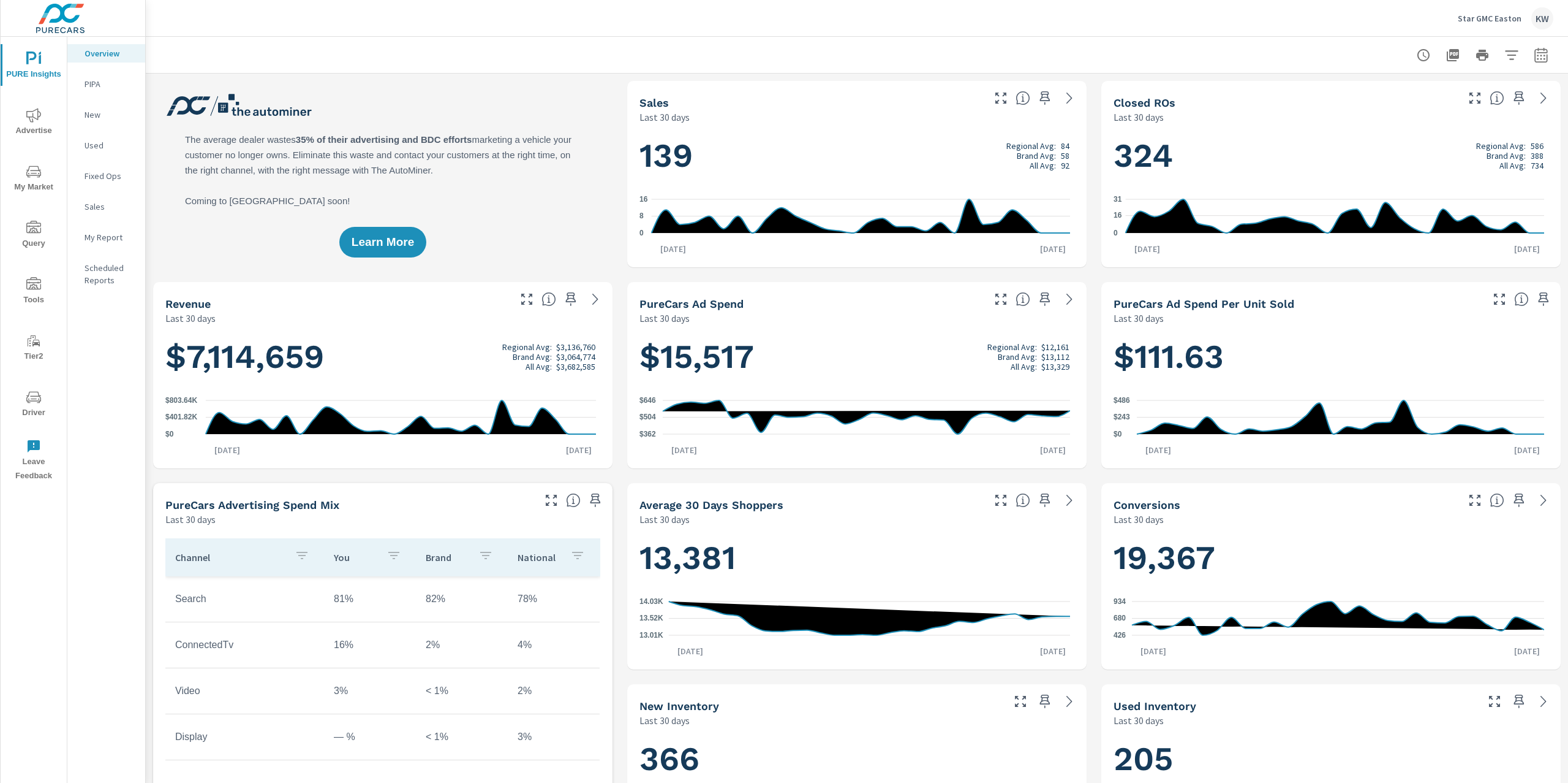
scroll to position [1, 0]
click at [1534, 57] on icon "button" at bounding box center [1541, 55] width 15 height 15
click at [1439, 99] on select "Custom Yesterday Last week Last 7 days Last 14 days Last 30 days Last 45 days L…" at bounding box center [1431, 106] width 122 height 24
click at [1370, 94] on select "Custom Yesterday Last week Last 7 days Last 14 days Last 30 days Last 45 days L…" at bounding box center [1431, 106] width 122 height 24
select select "Last month"
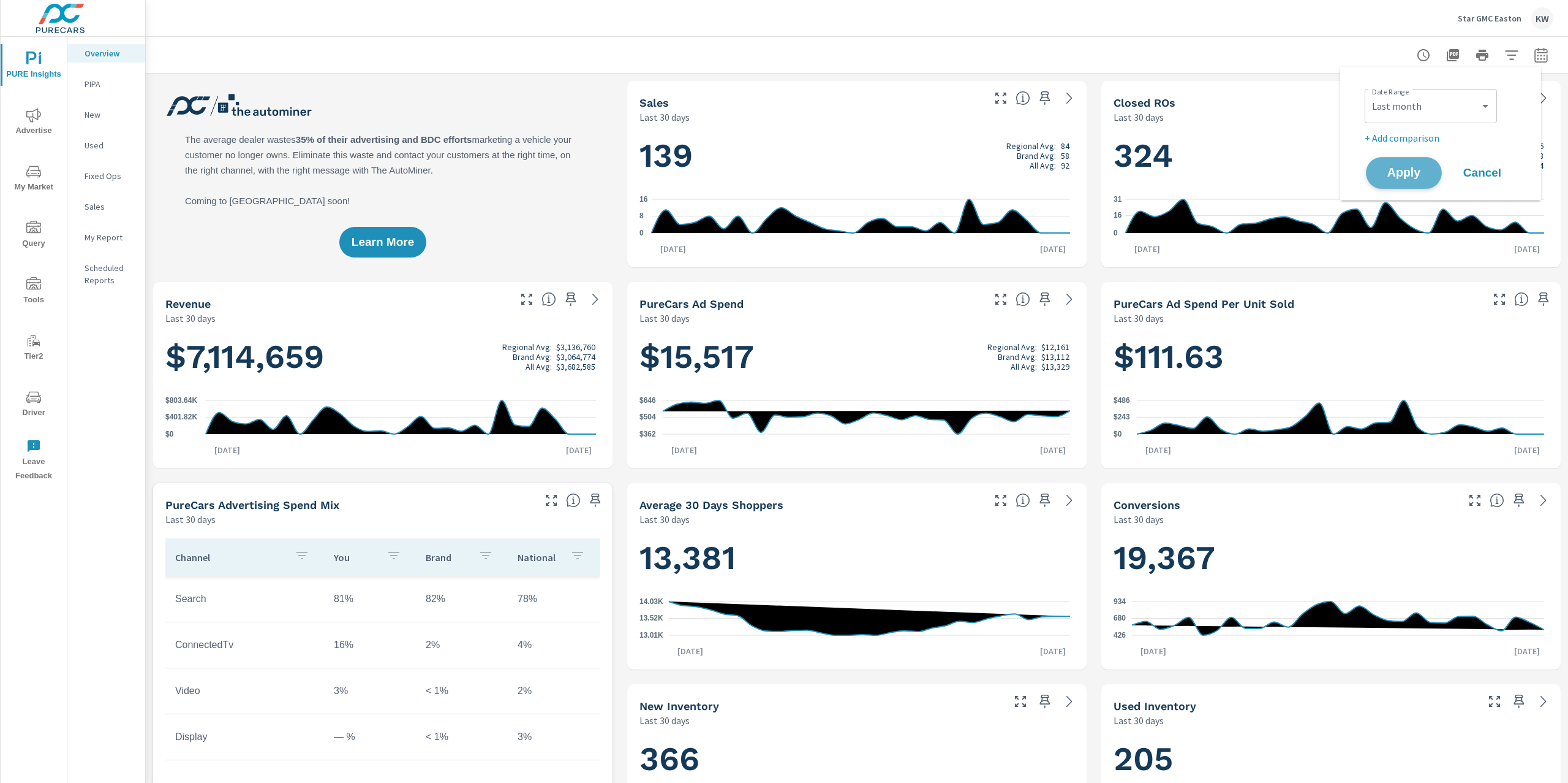
click at [1382, 174] on span "Apply" at bounding box center [1404, 173] width 50 height 11
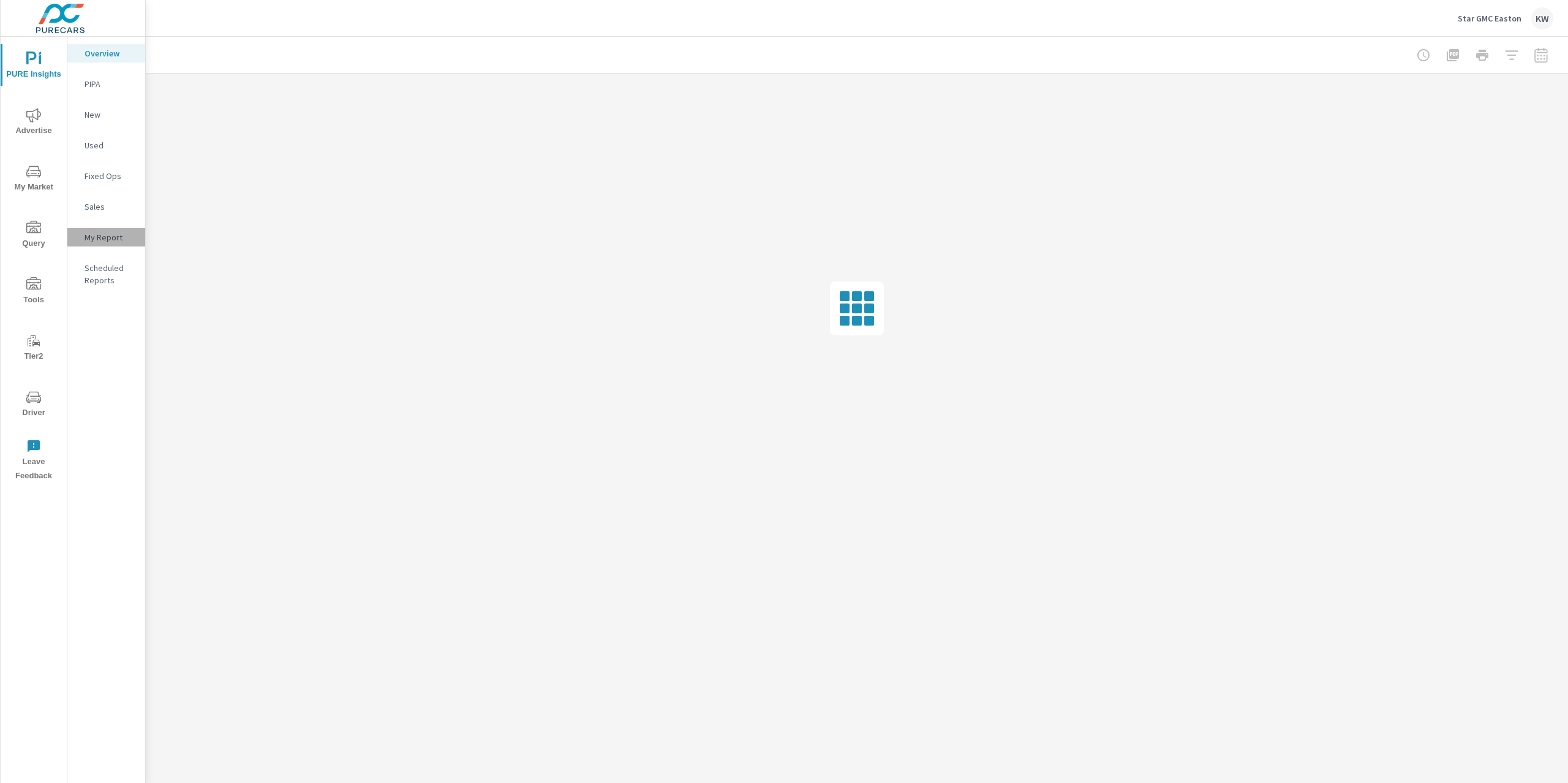
click at [112, 237] on p "My Report" at bounding box center [109, 237] width 51 height 12
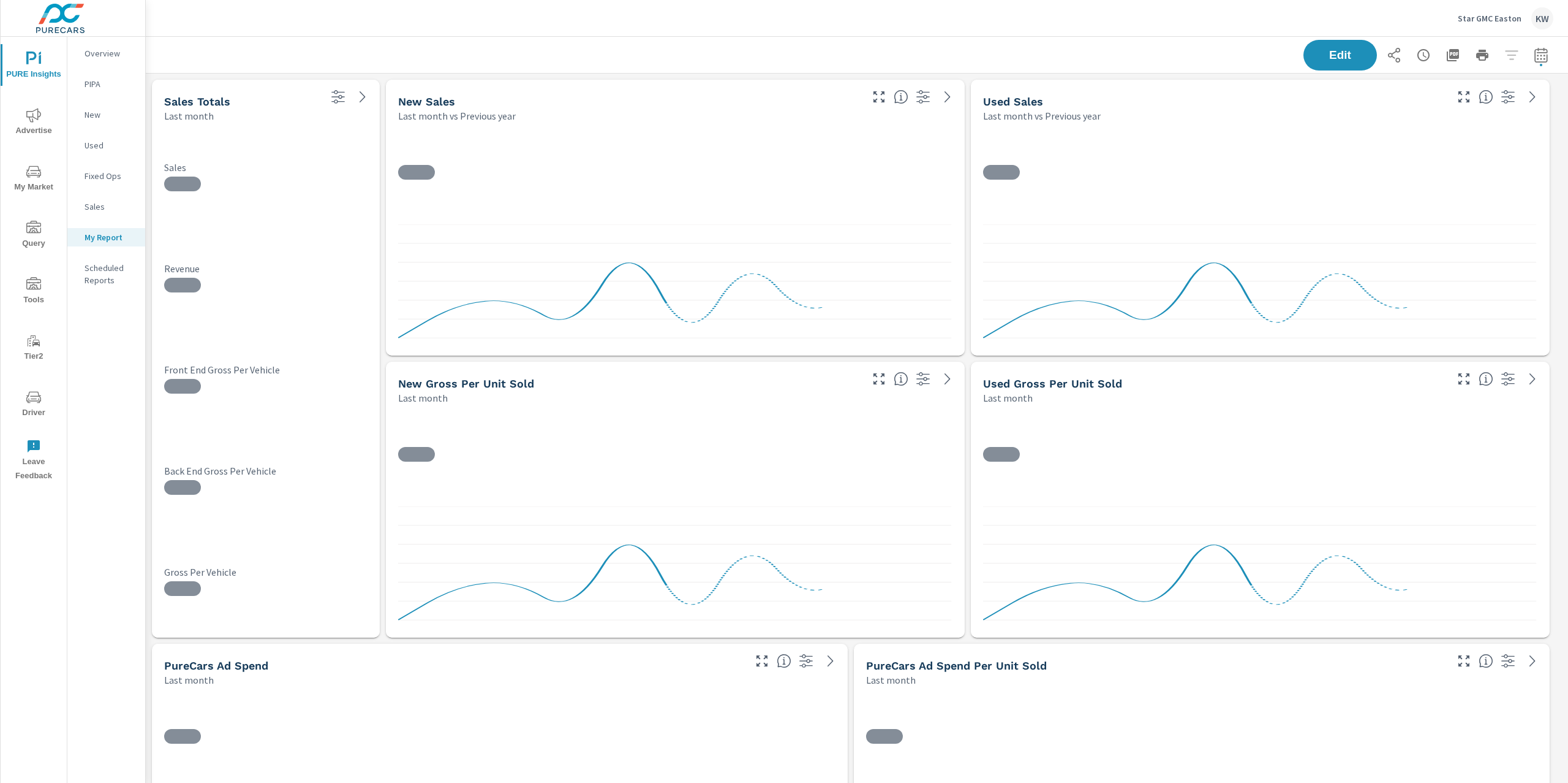
scroll to position [6235, 1436]
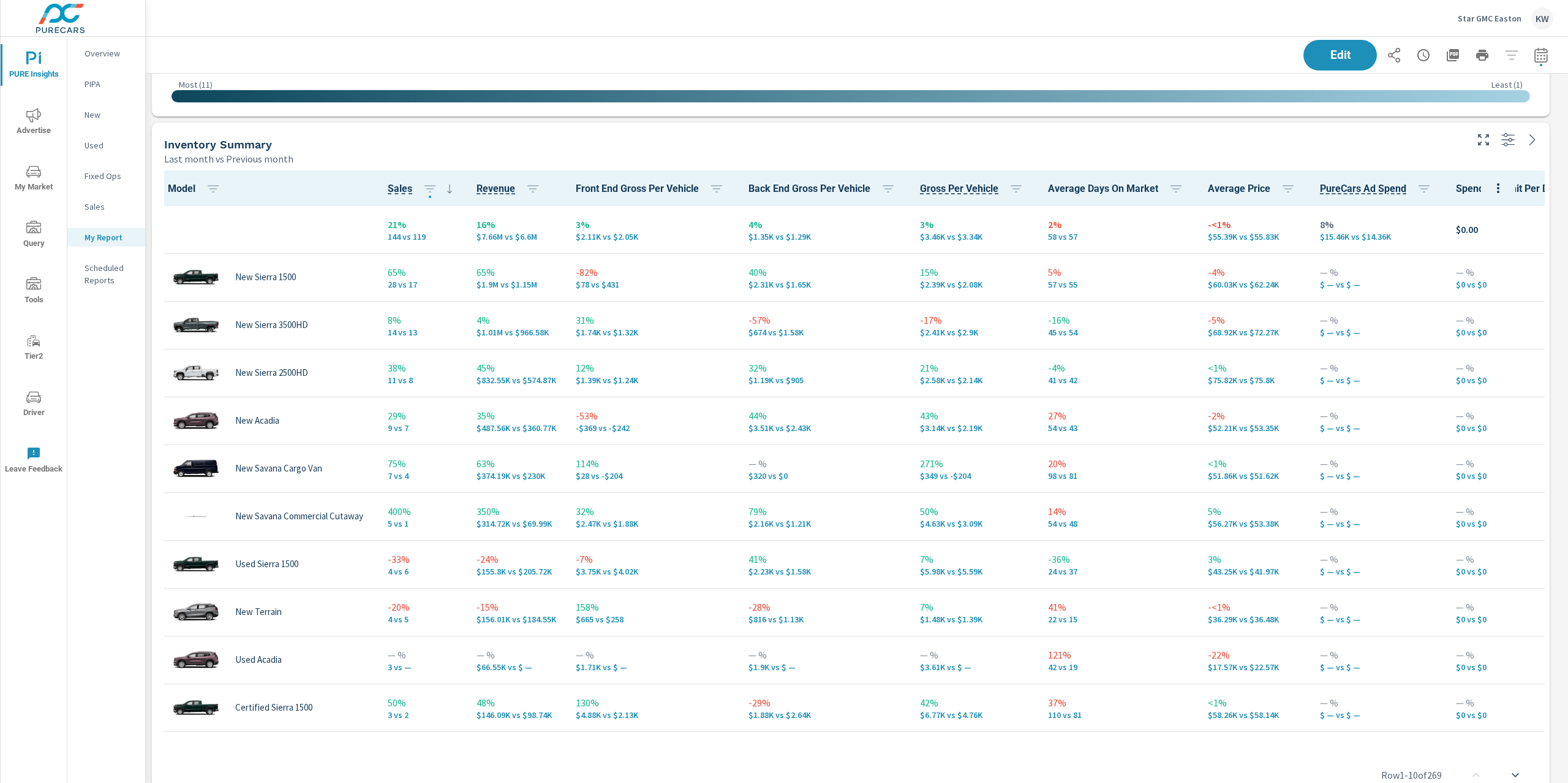
scroll to position [1507, 0]
click at [1315, 64] on button "Edit" at bounding box center [1341, 55] width 76 height 32
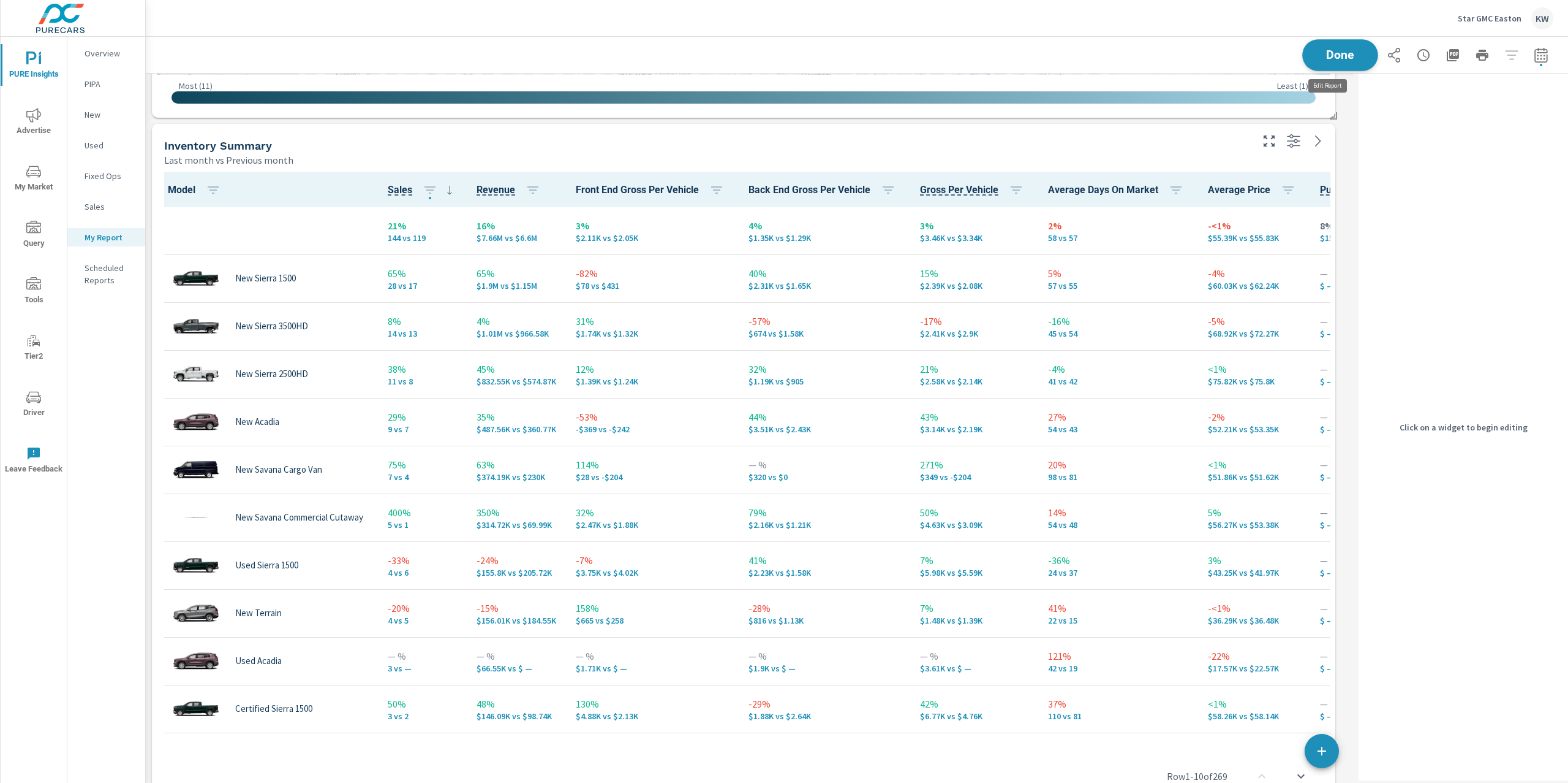
scroll to position [6, 6]
click at [1156, 162] on div "Last month vs Previous month" at bounding box center [707, 160] width 1086 height 15
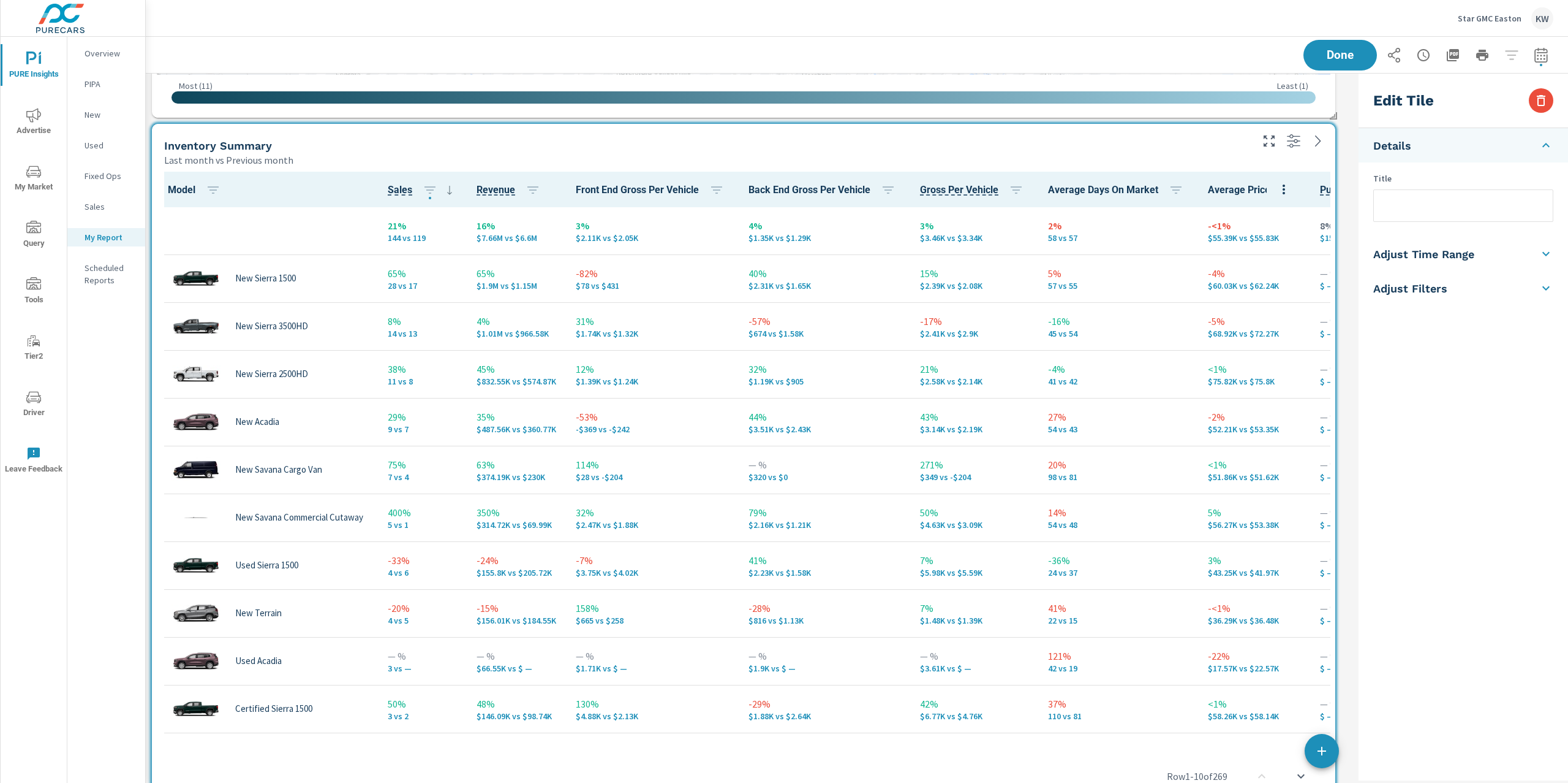
click at [1492, 256] on li "Adjust Time Range" at bounding box center [1464, 254] width 210 height 34
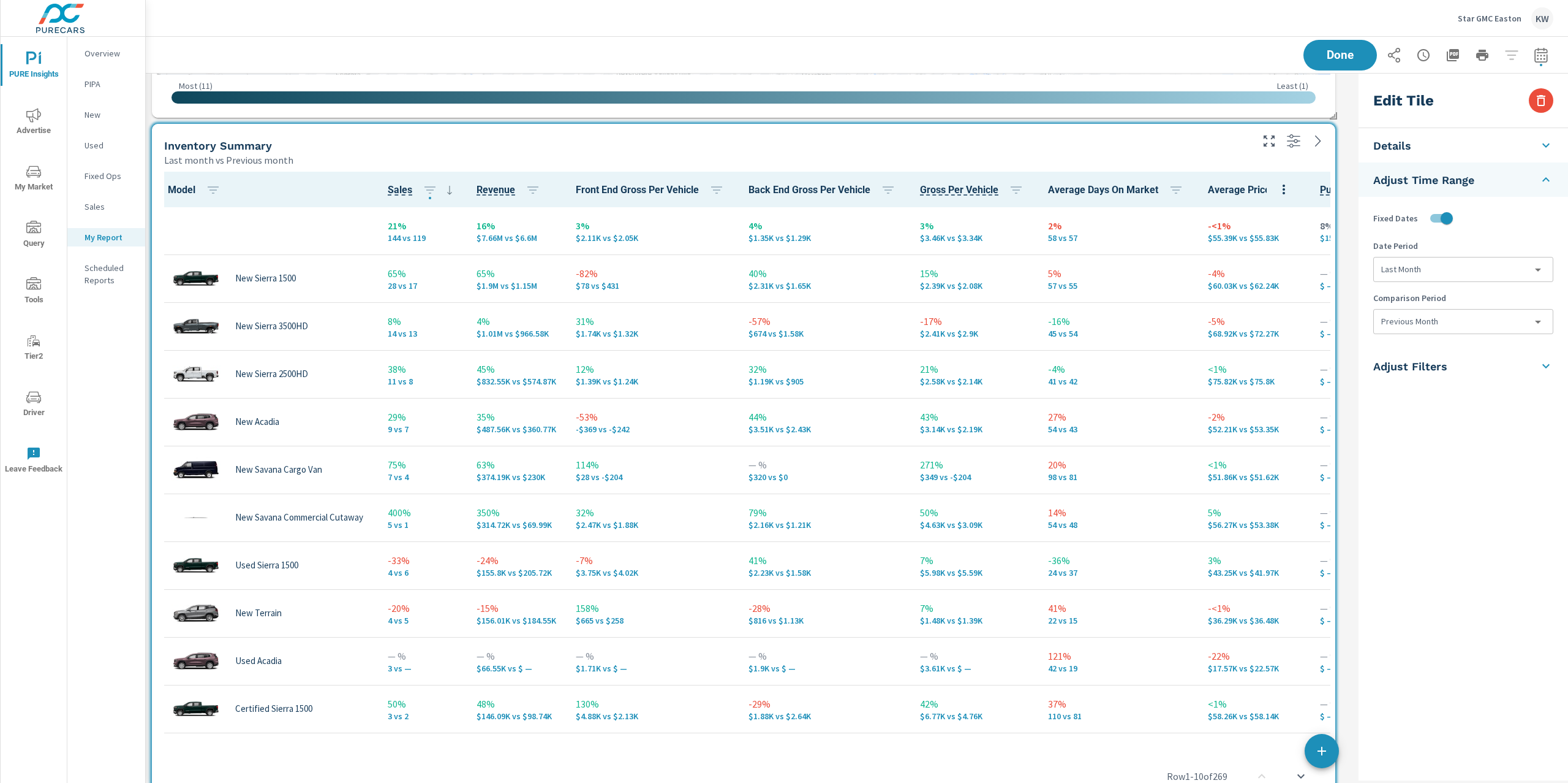
click at [1469, 368] on li "Adjust Filters" at bounding box center [1464, 366] width 210 height 34
click at [1553, 248] on icon at bounding box center [1546, 248] width 15 height 15
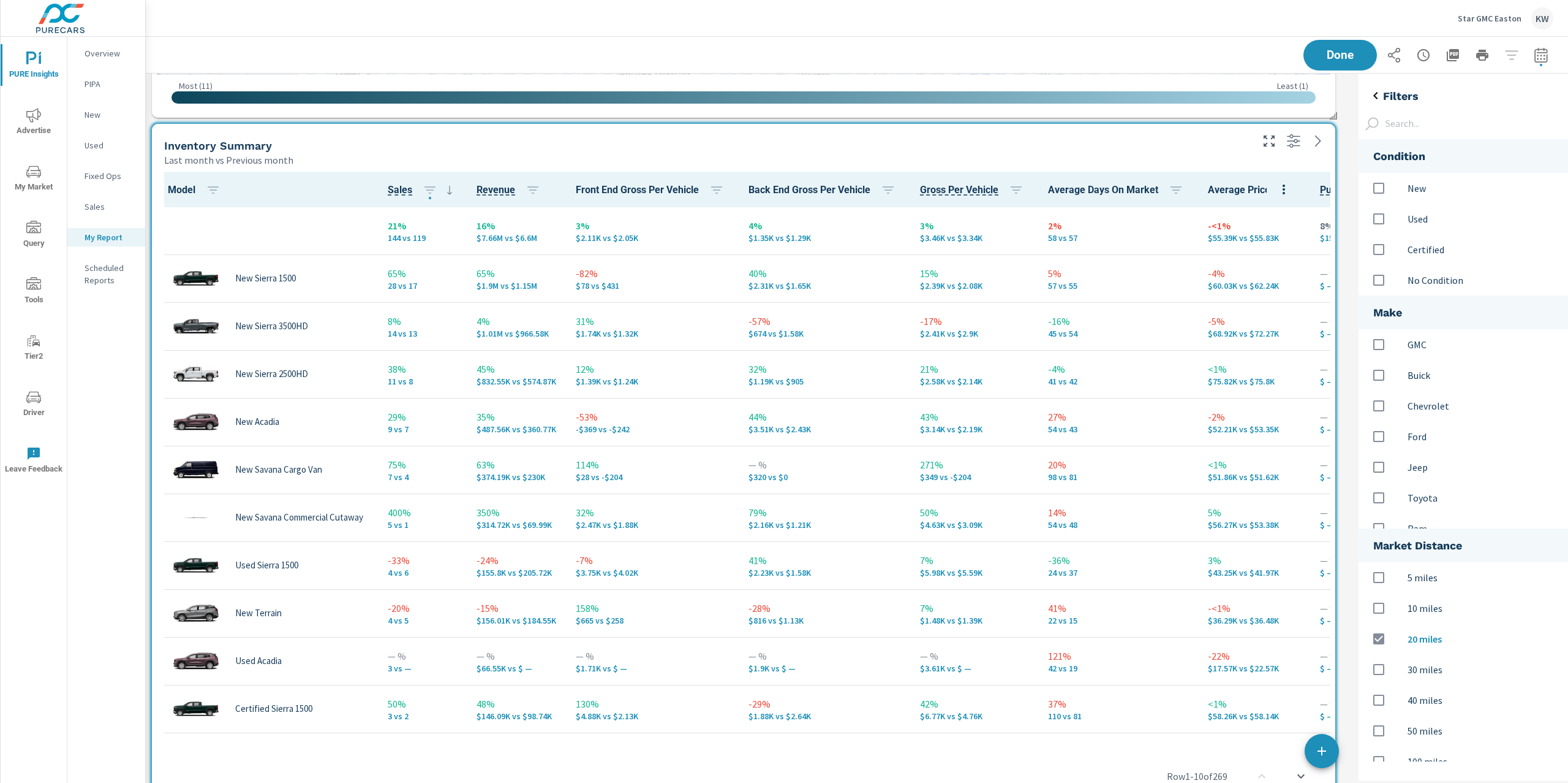
scroll to position [647, 235]
click at [1374, 190] on input "options" at bounding box center [1379, 188] width 26 height 26
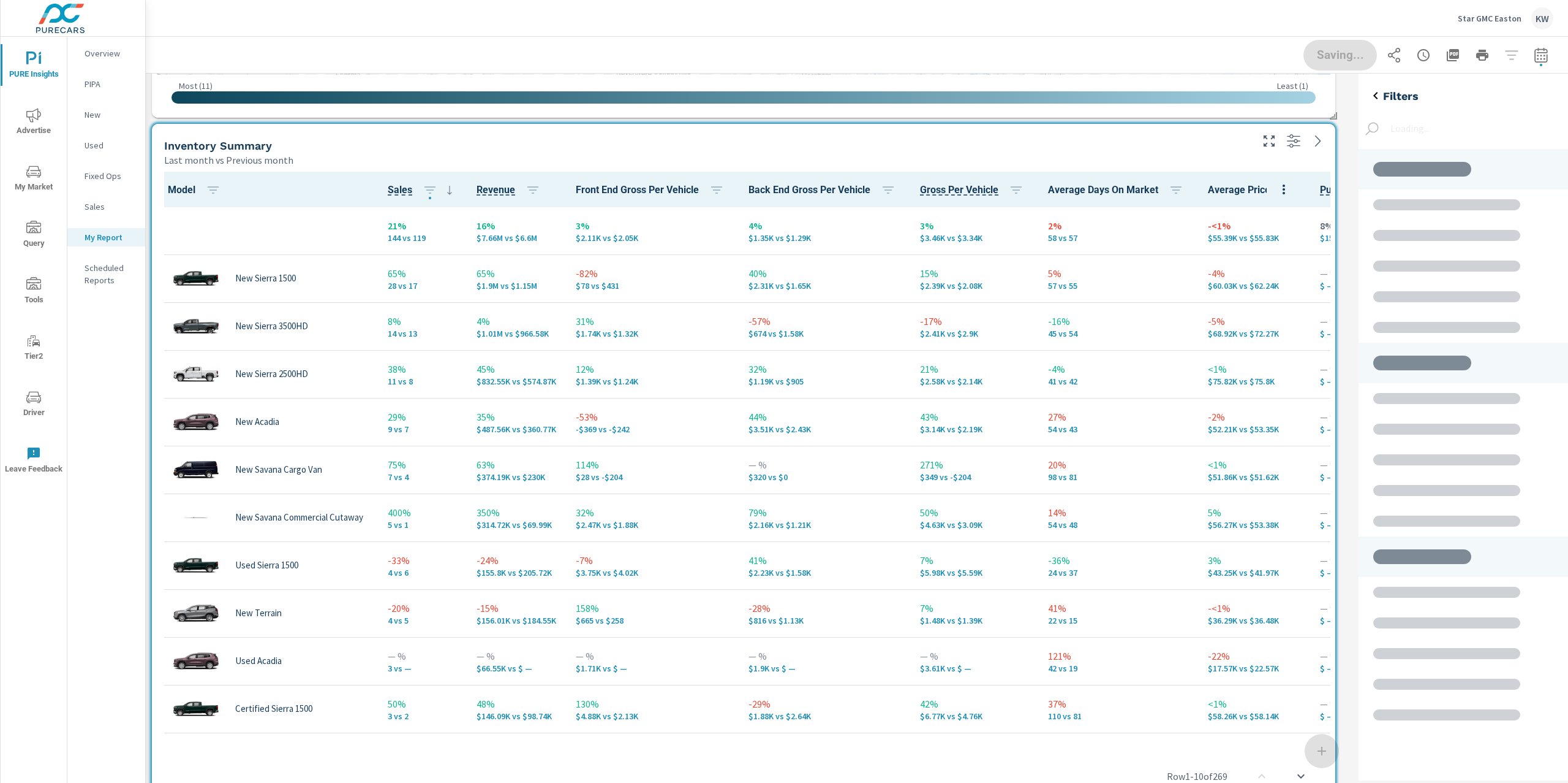
scroll to position [6, 6]
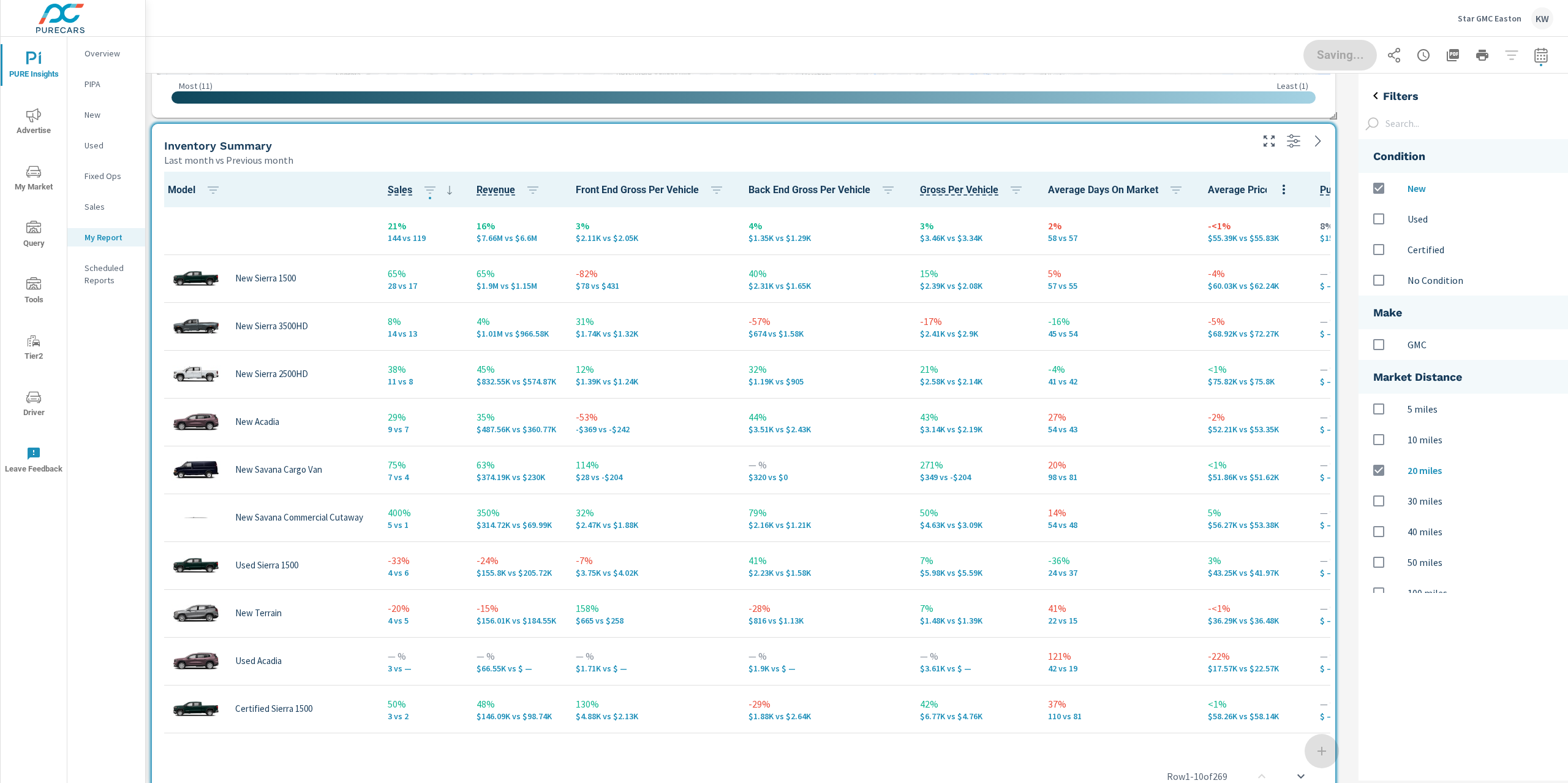
click at [1333, 52] on div "Saving..." at bounding box center [1428, 55] width 250 height 31
click at [1345, 49] on span "Done" at bounding box center [1341, 55] width 50 height 11
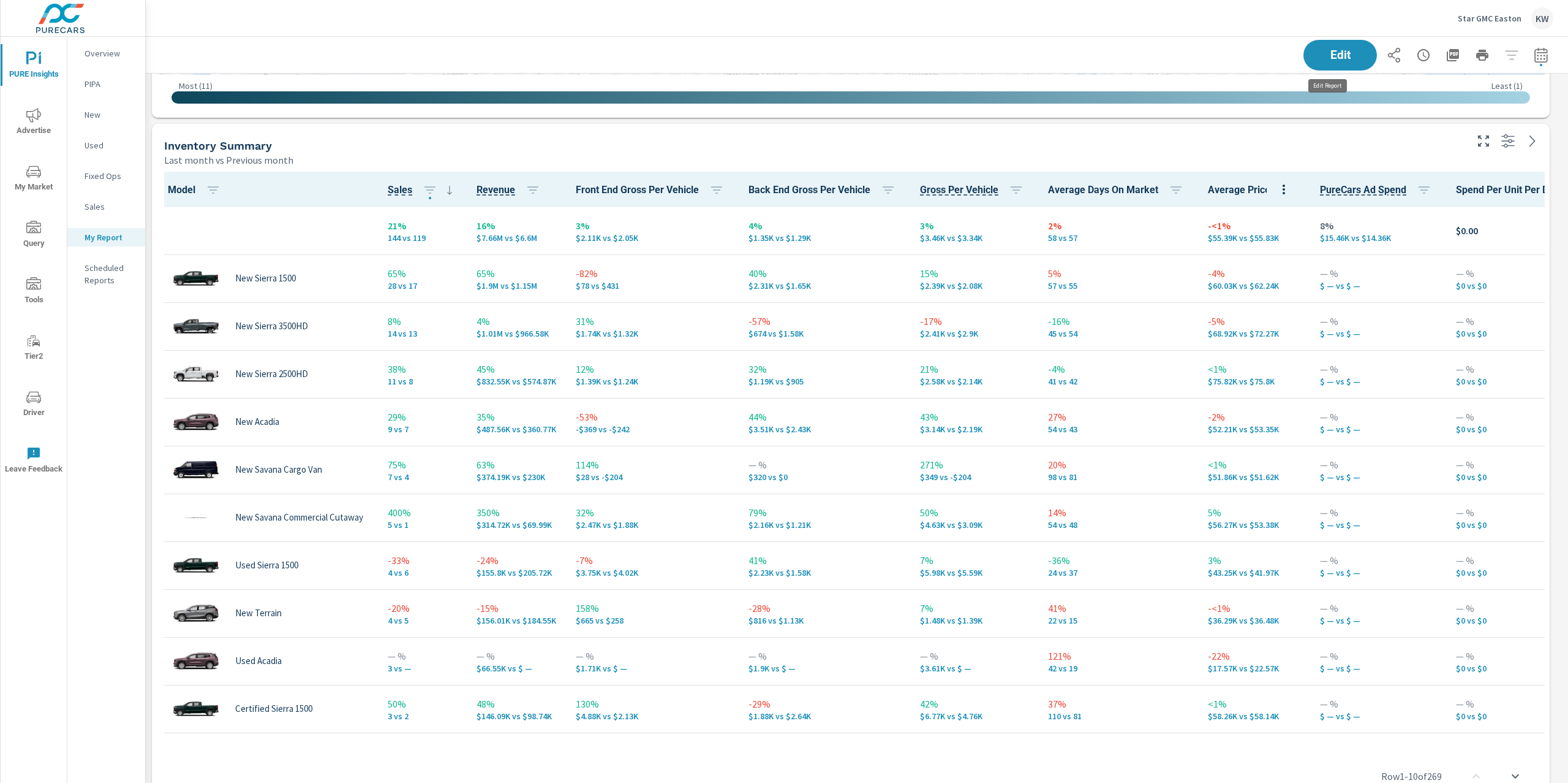
scroll to position [6235, 1436]
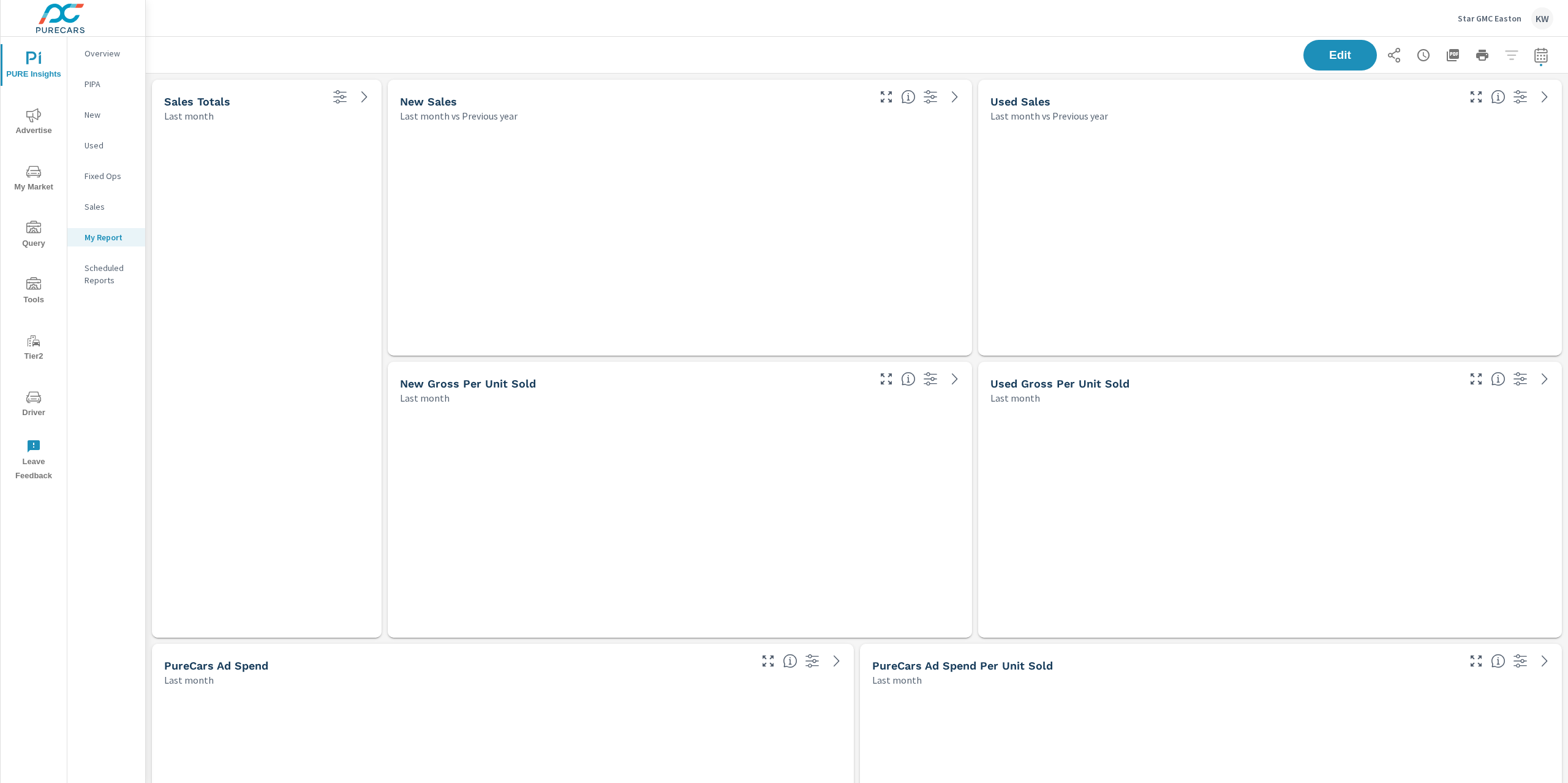
scroll to position [6235, 1436]
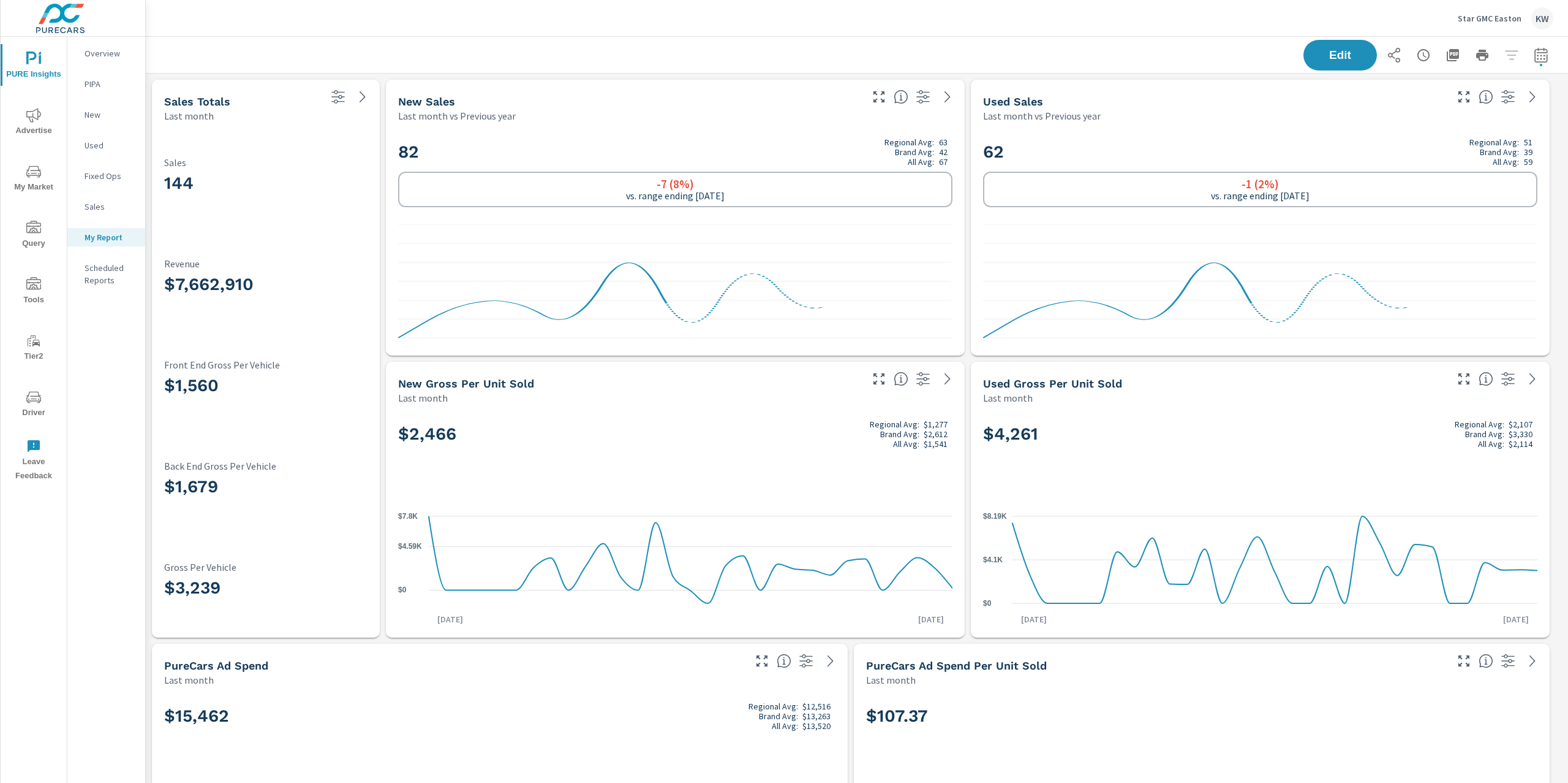
click at [53, 113] on span "Advertise" at bounding box center [34, 123] width 59 height 30
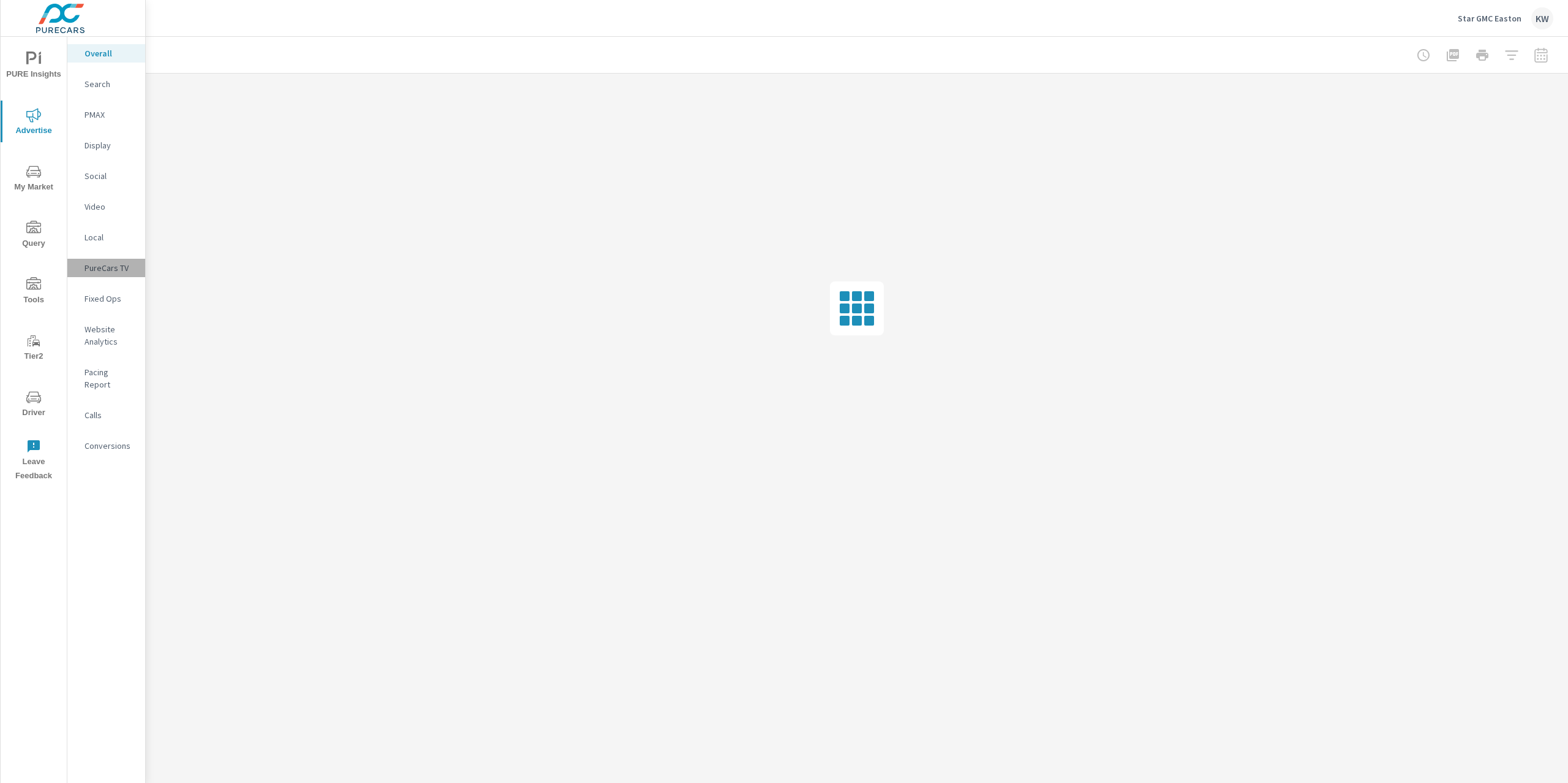
click at [103, 267] on p "PureCars TV" at bounding box center [109, 268] width 51 height 12
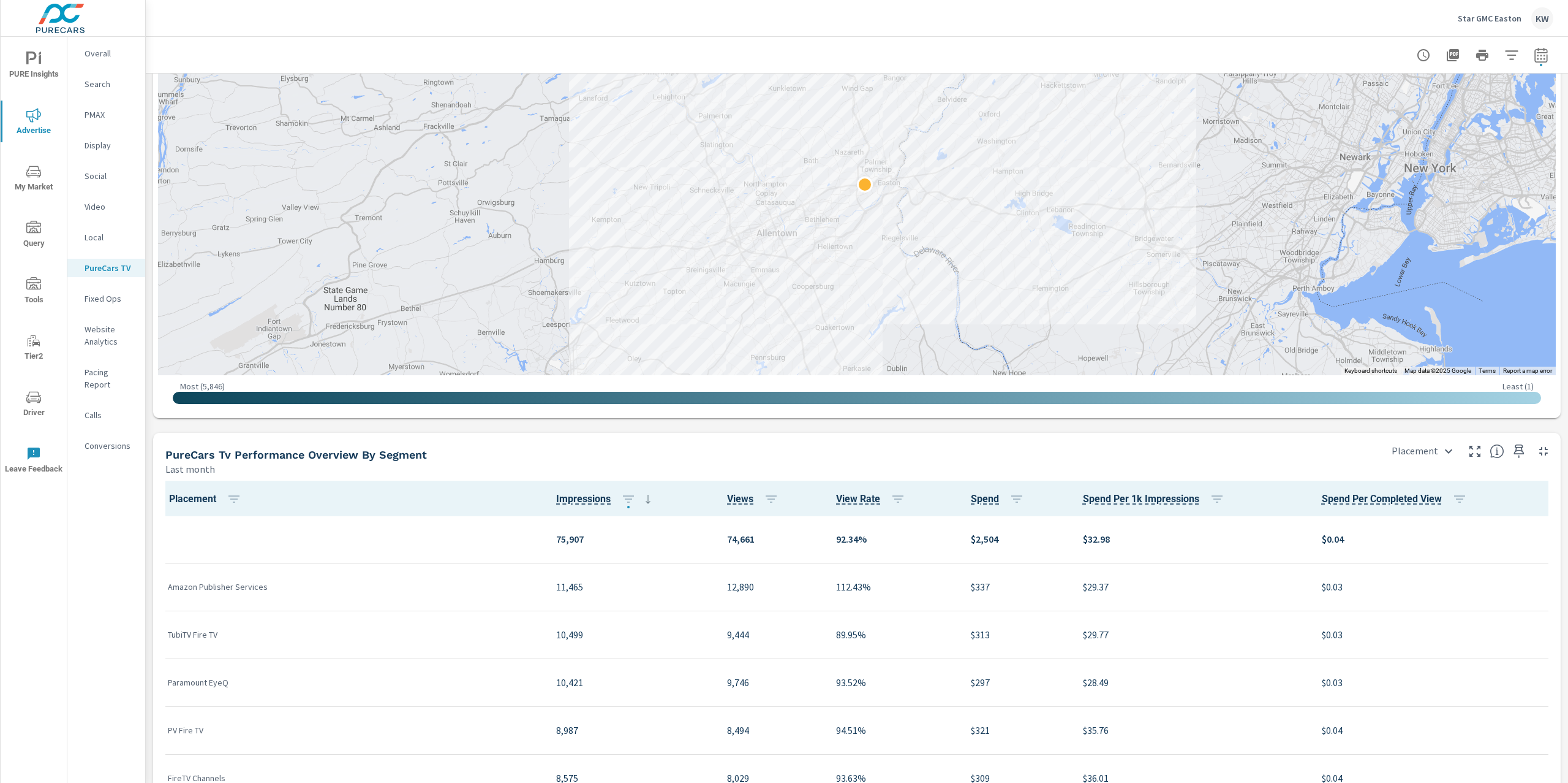
scroll to position [961, 0]
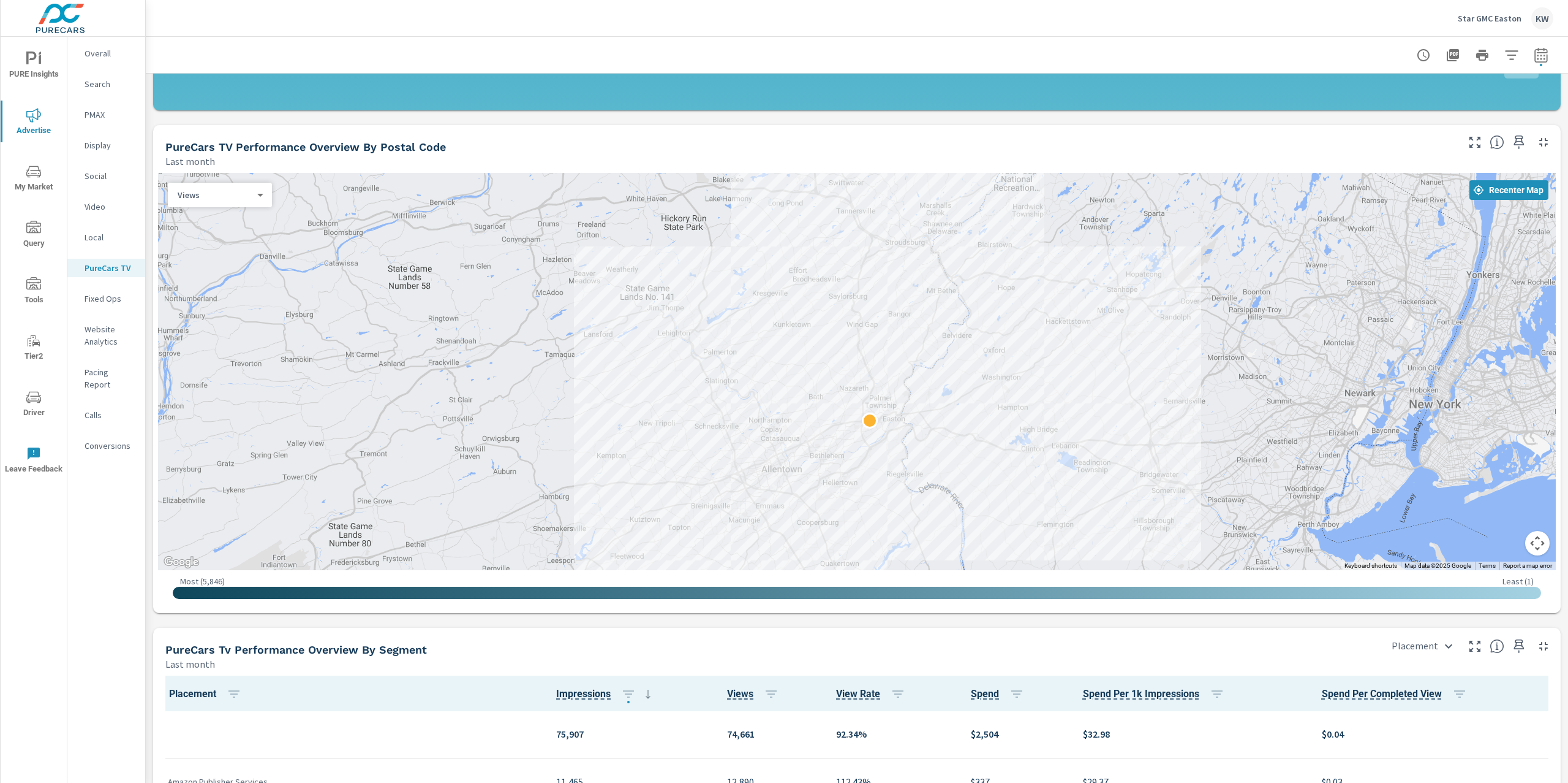
drag, startPoint x: 1299, startPoint y: 391, endPoint x: 1303, endPoint y: 433, distance: 42.2
click at [1303, 433] on div at bounding box center [1450, 743] width 1176 height 662
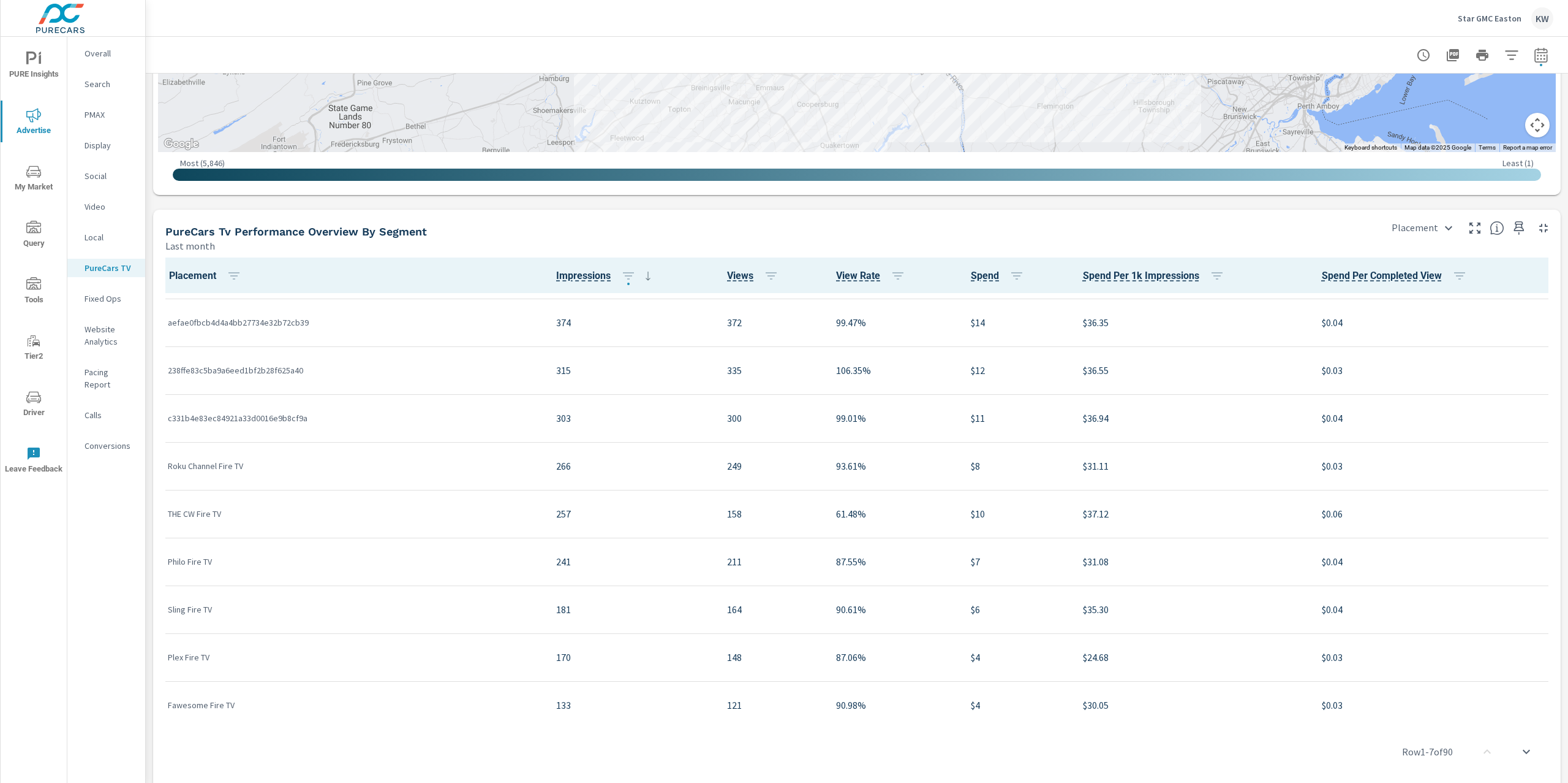
scroll to position [867, 0]
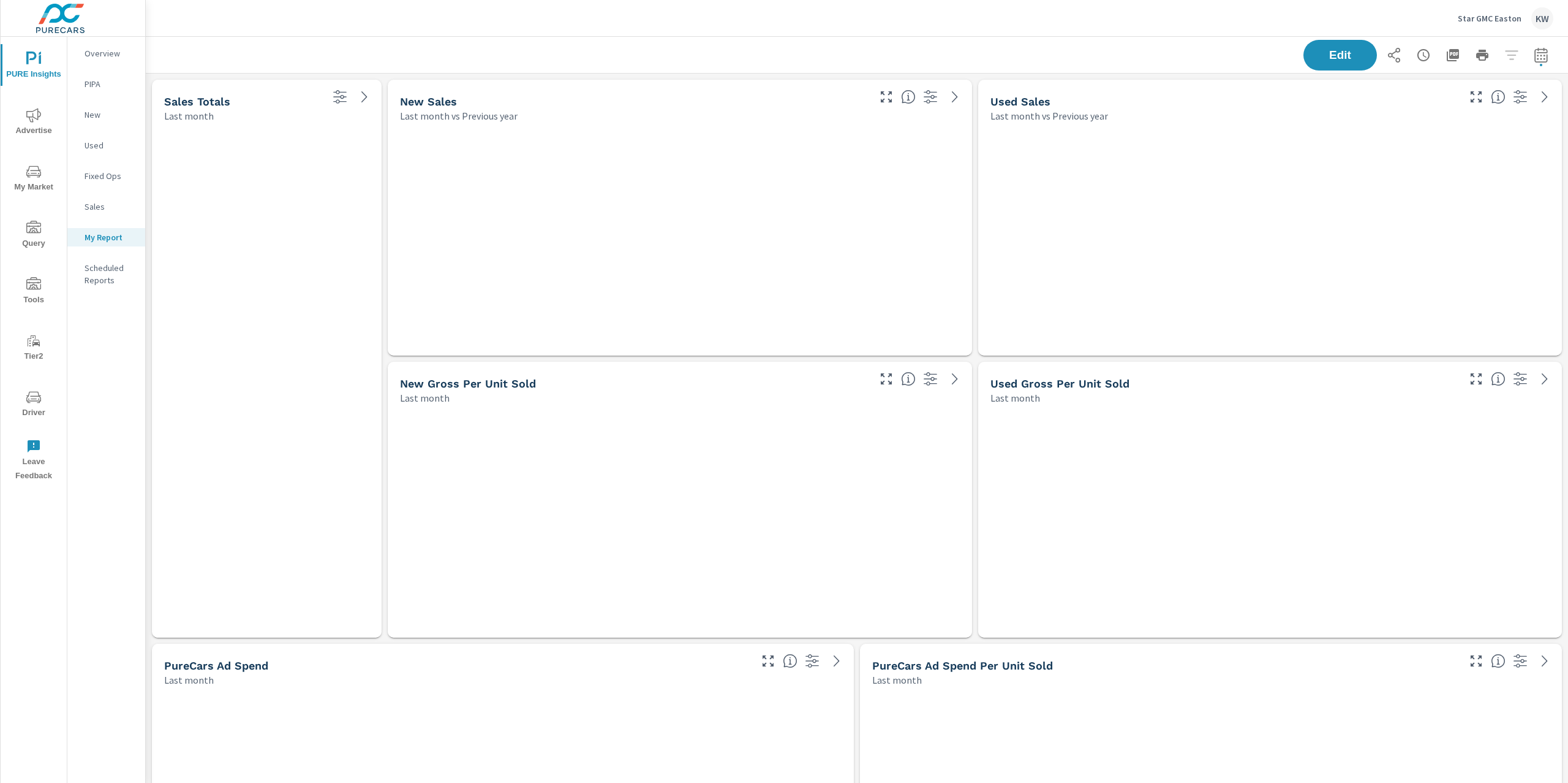
scroll to position [6235, 1436]
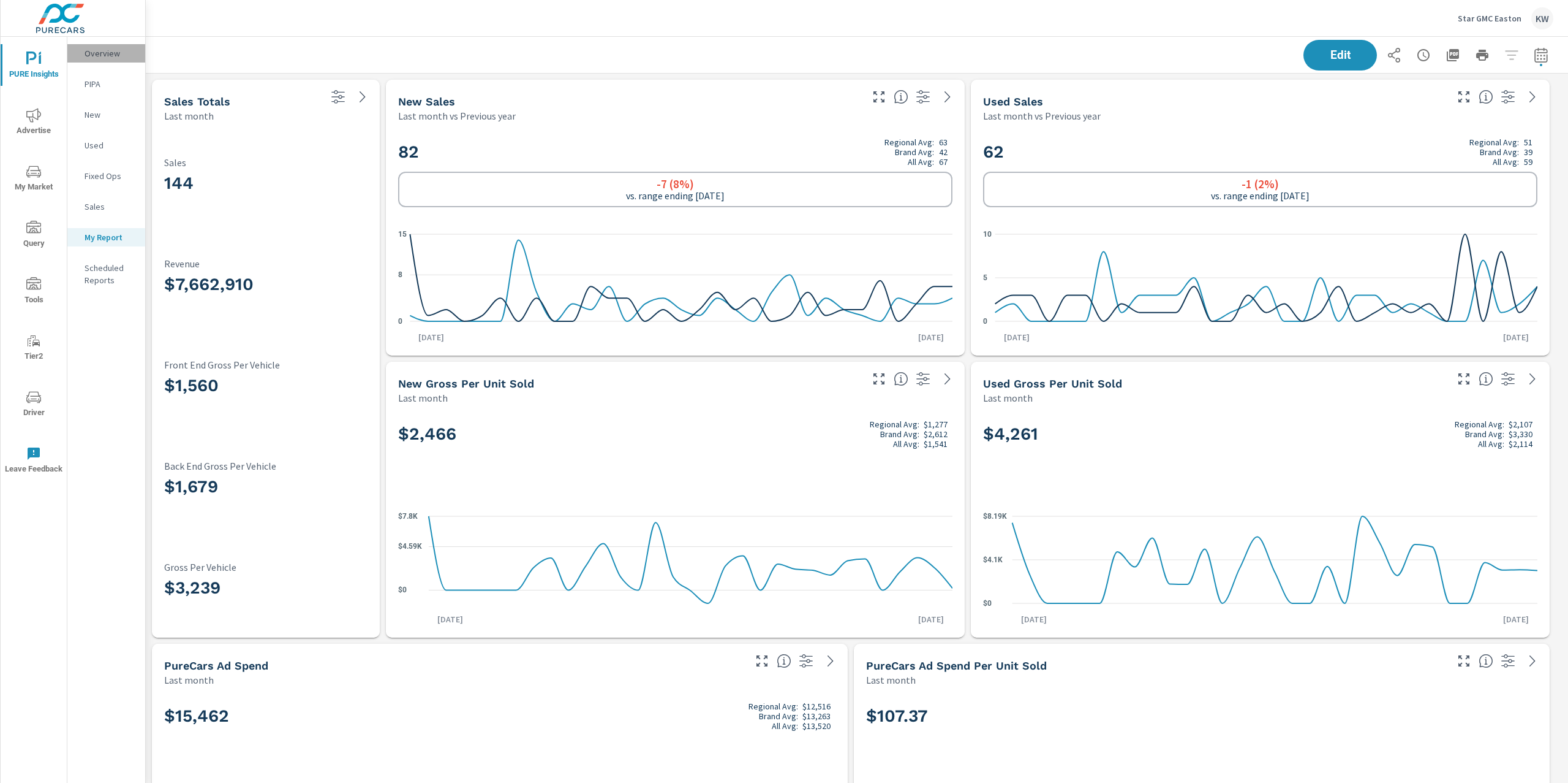
click at [87, 49] on p "Overview" at bounding box center [109, 53] width 51 height 12
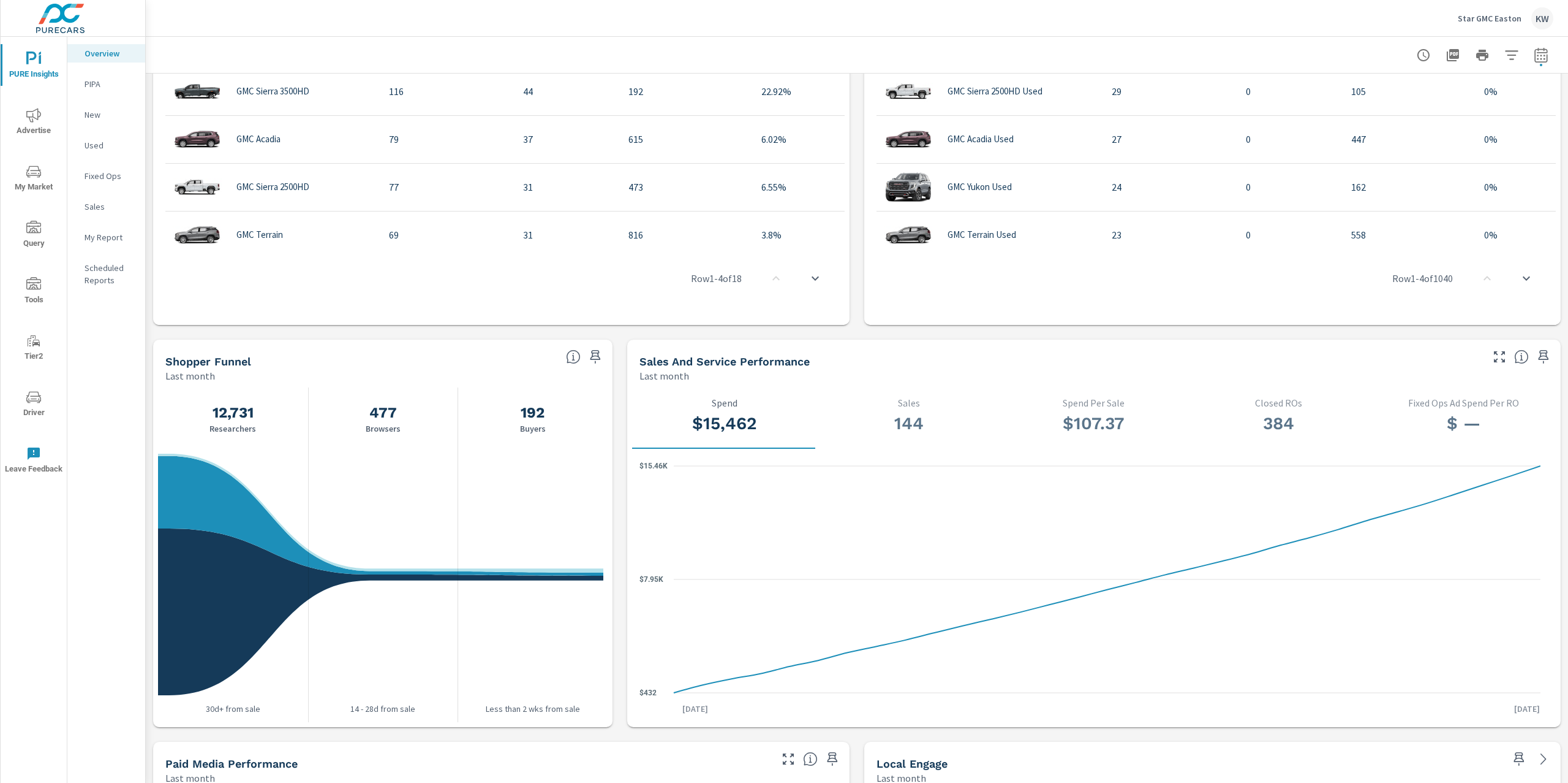
scroll to position [950, 0]
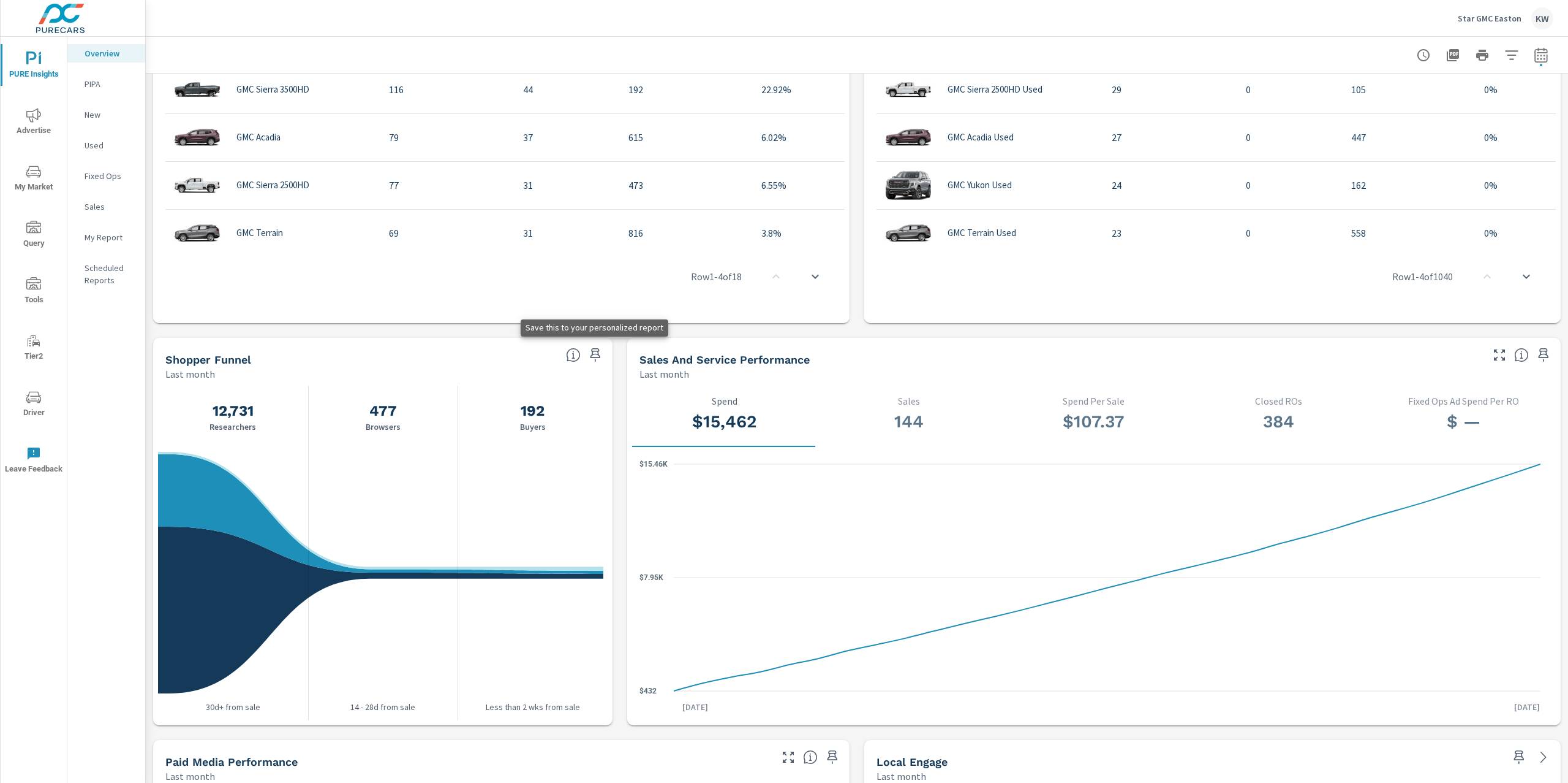
click at [591, 354] on icon "button" at bounding box center [596, 354] width 11 height 14
click at [84, 239] on p "My Report" at bounding box center [109, 237] width 51 height 12
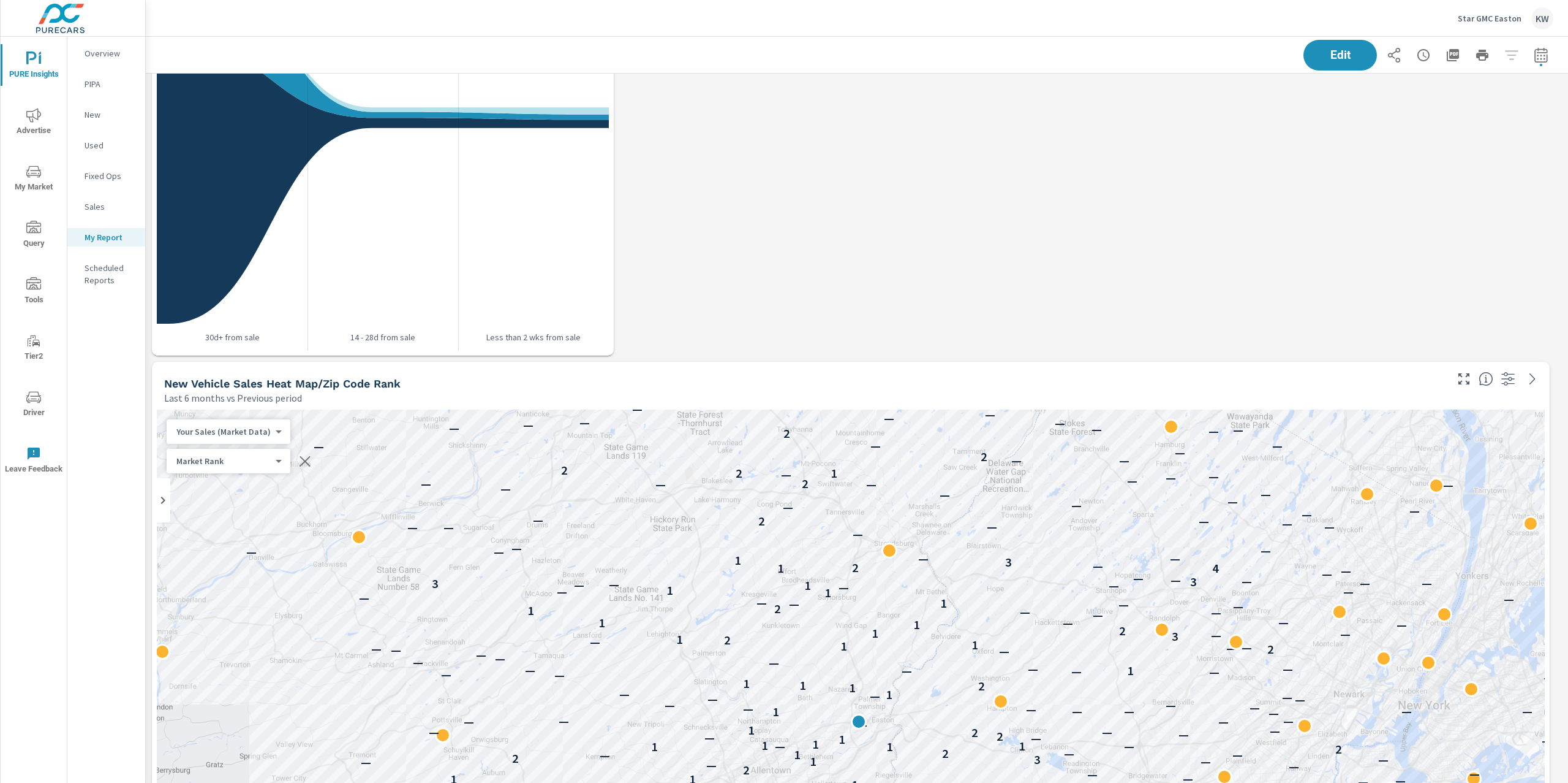
scroll to position [2132, 0]
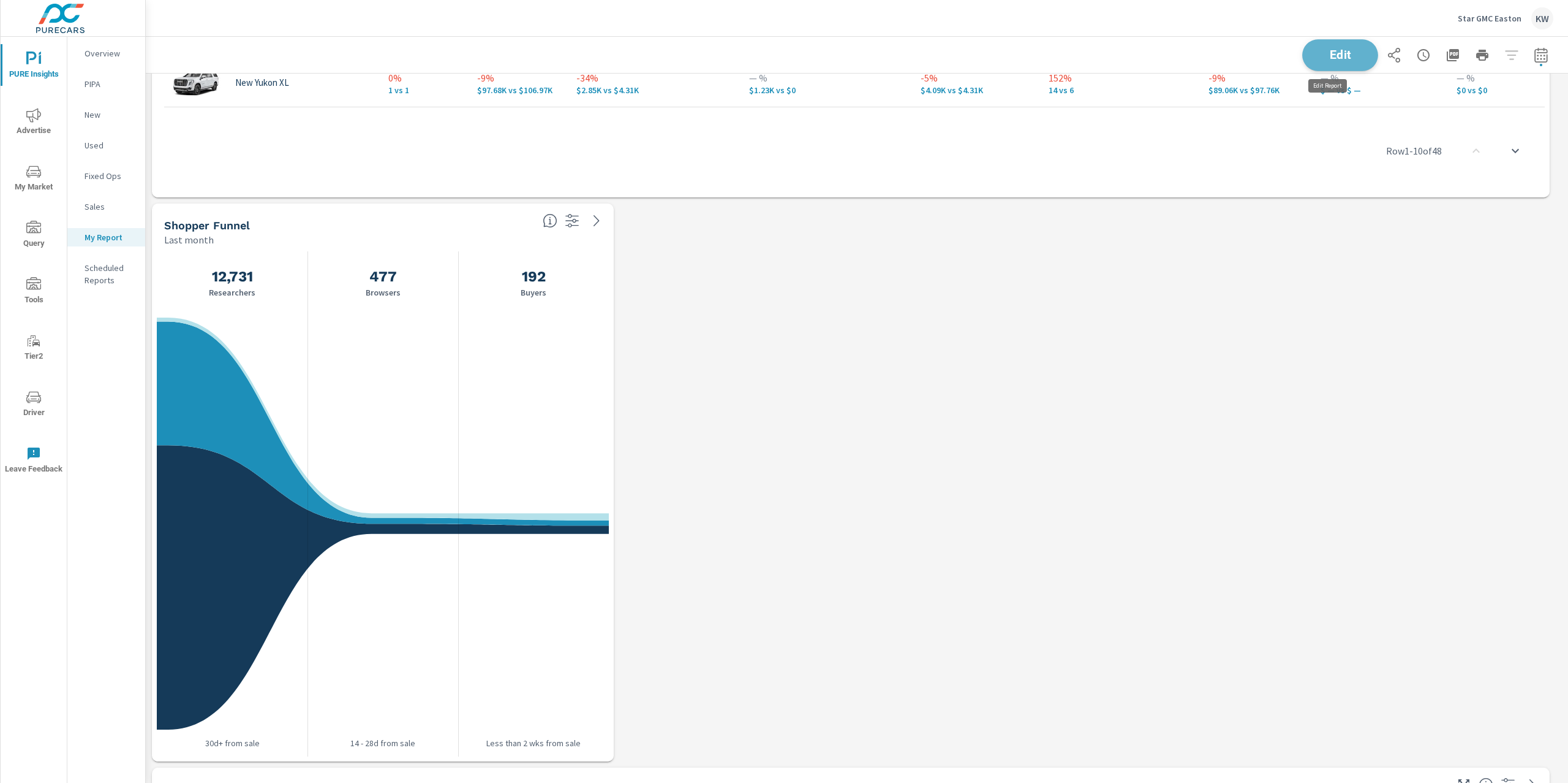
click at [1333, 66] on button "Edit" at bounding box center [1341, 55] width 76 height 32
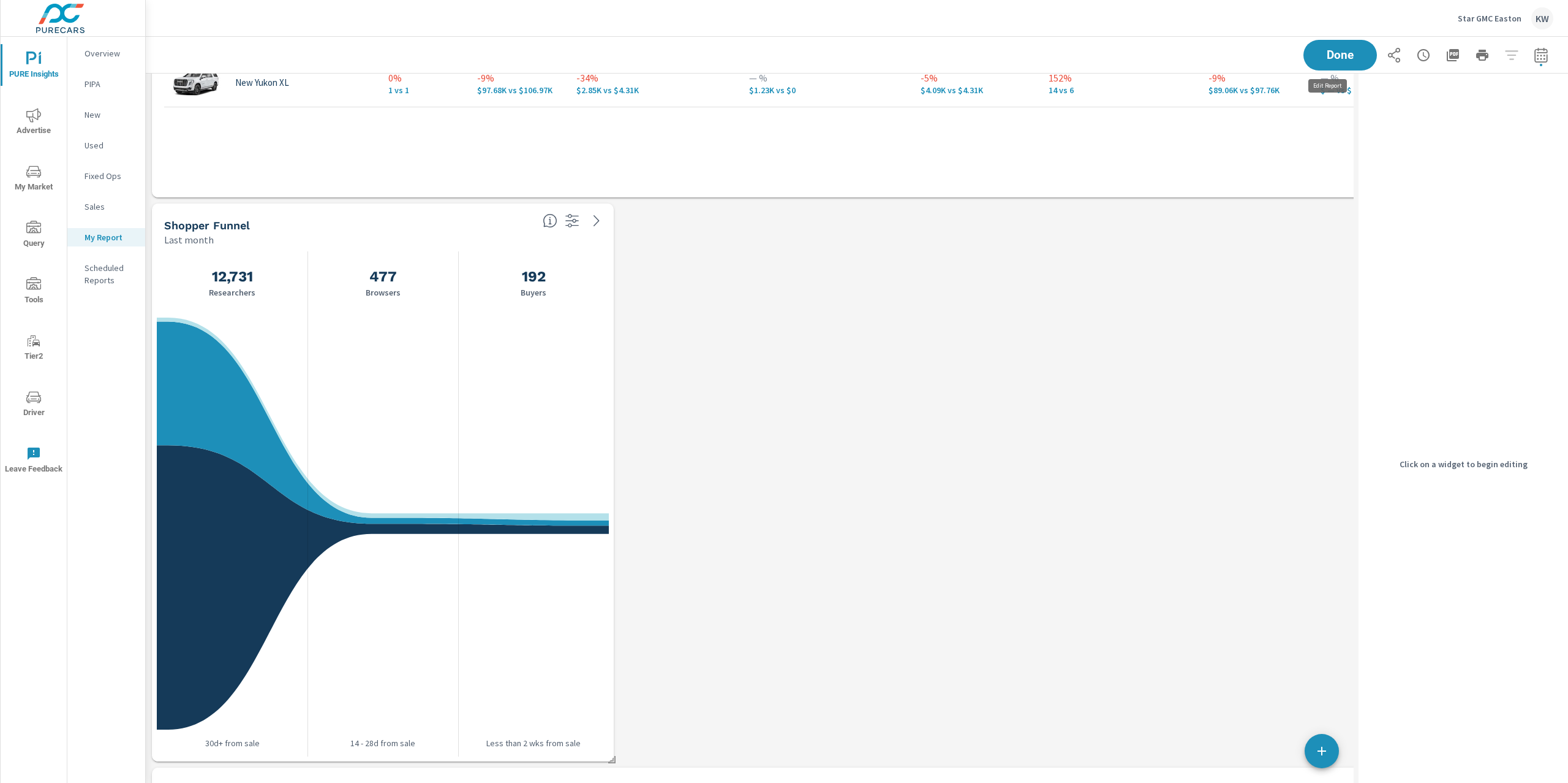
scroll to position [6, 6]
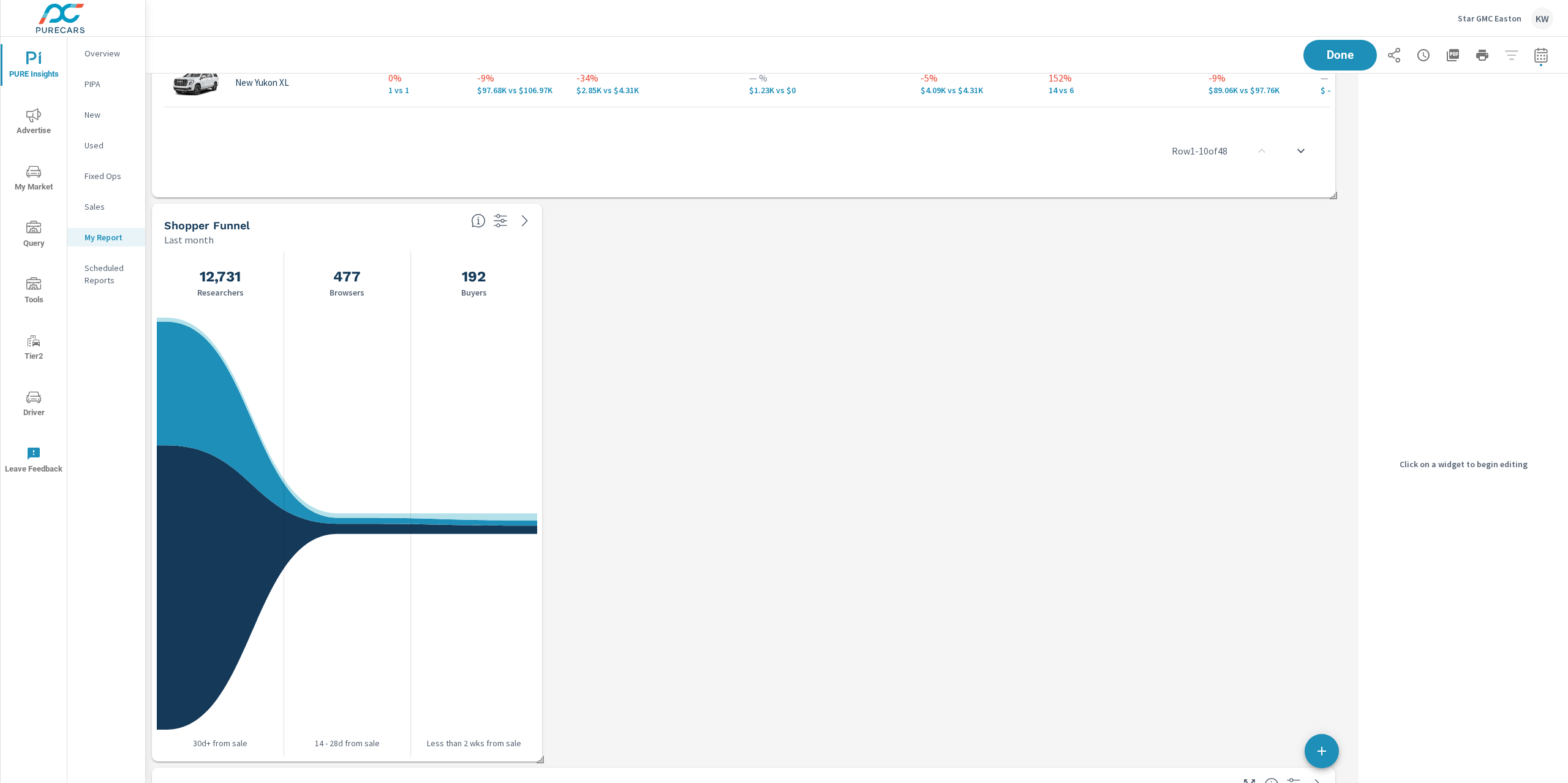
scroll to position [6799, 1221]
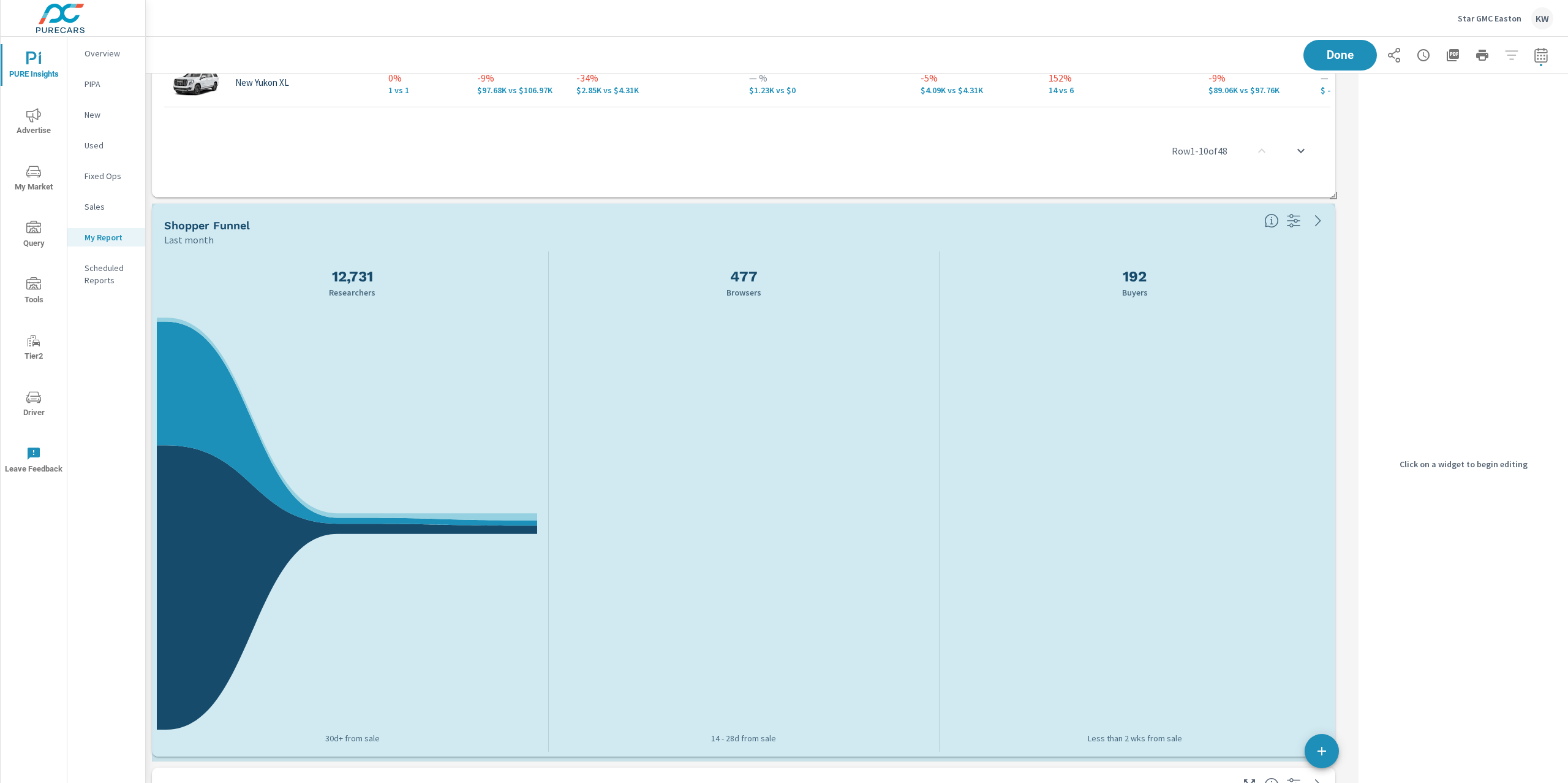
drag, startPoint x: 539, startPoint y: 752, endPoint x: 1200, endPoint y: 754, distance: 661.0
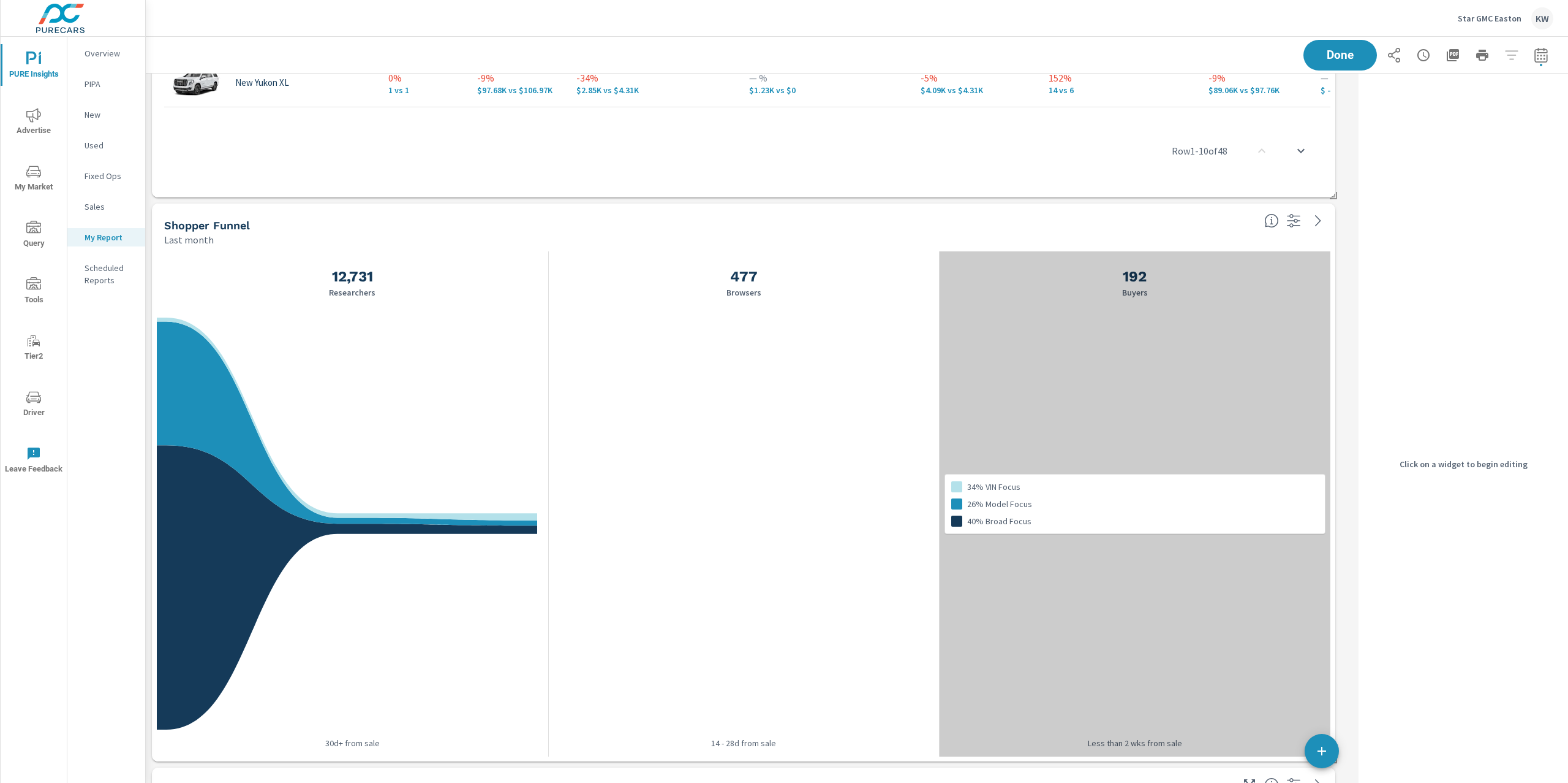
click at [1318, 302] on div "34% VIN Focus 26% Model Focus 40% Broad Focus" at bounding box center [1135, 504] width 391 height 505
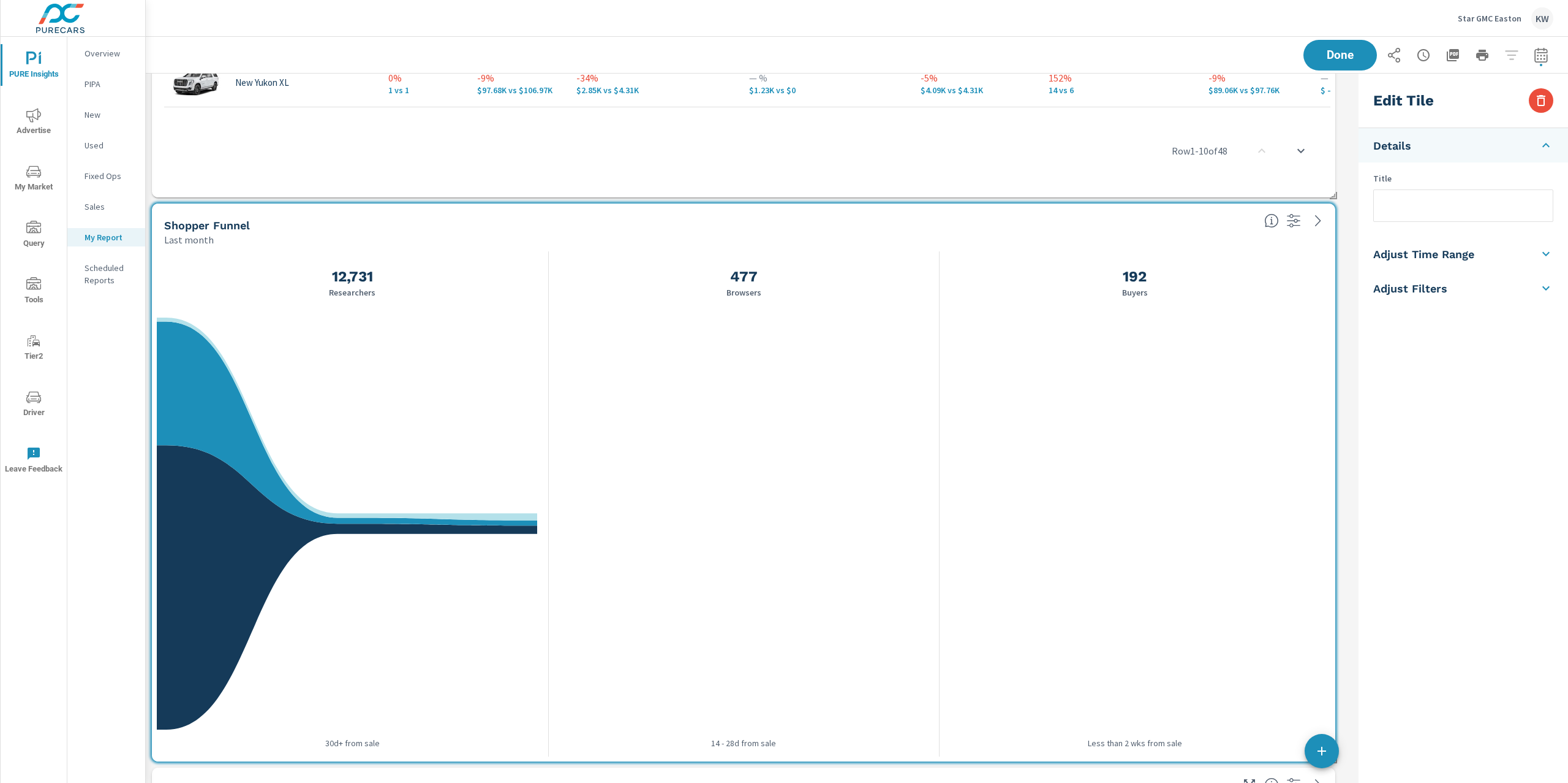
click at [1491, 262] on li "Adjust Time Range" at bounding box center [1464, 254] width 210 height 34
click at [1446, 225] on input "checkbox" at bounding box center [1435, 218] width 70 height 24
checkbox input "true"
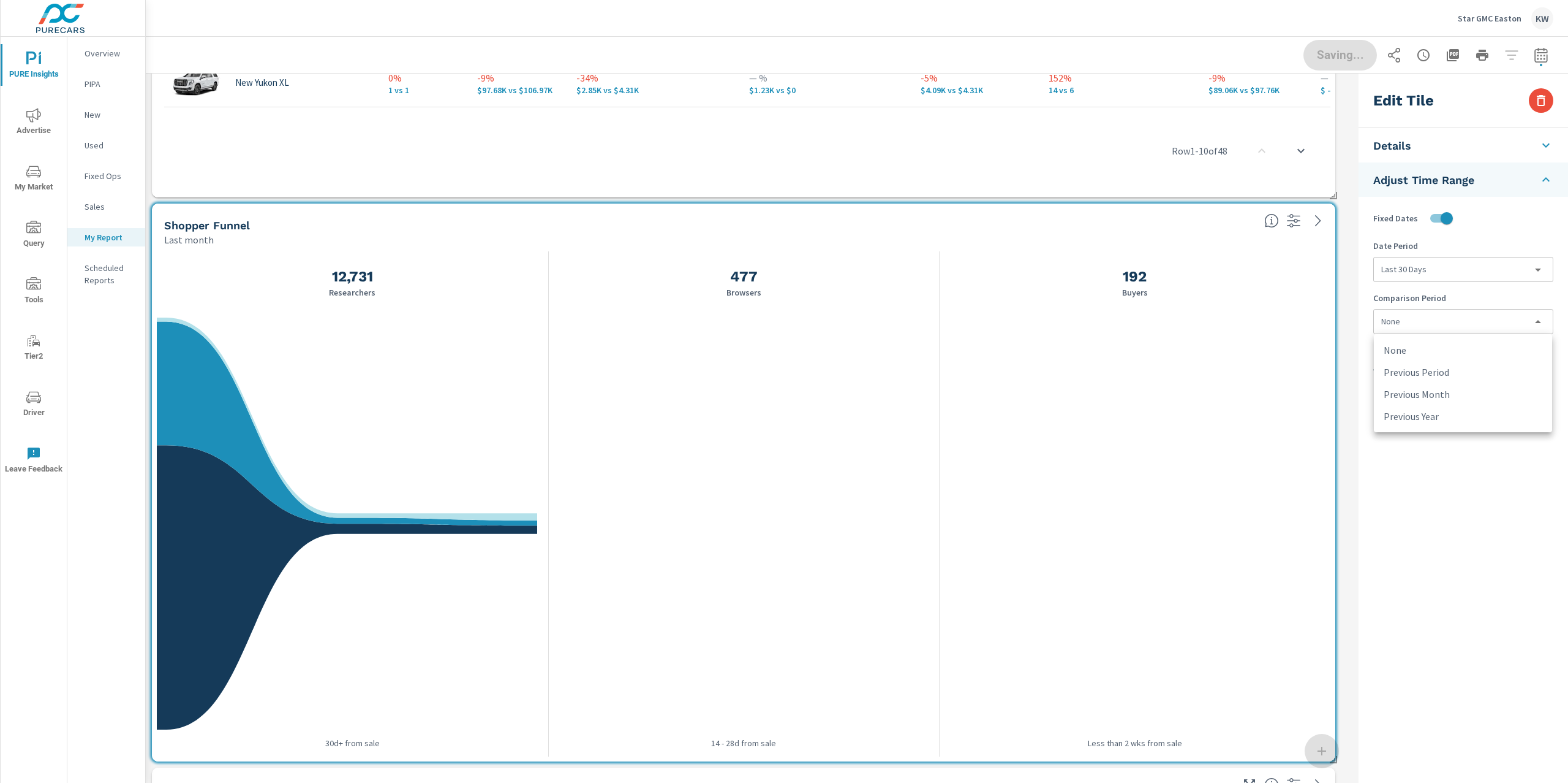
click at [1461, 326] on body "PURE Insights Advertise My Market Query Tools Tier2 Driver Leave Feedback Overv…" at bounding box center [784, 391] width 1568 height 783
click at [1459, 366] on li "Previous Period" at bounding box center [1463, 371] width 178 height 22
type input "currentPeriodStart"
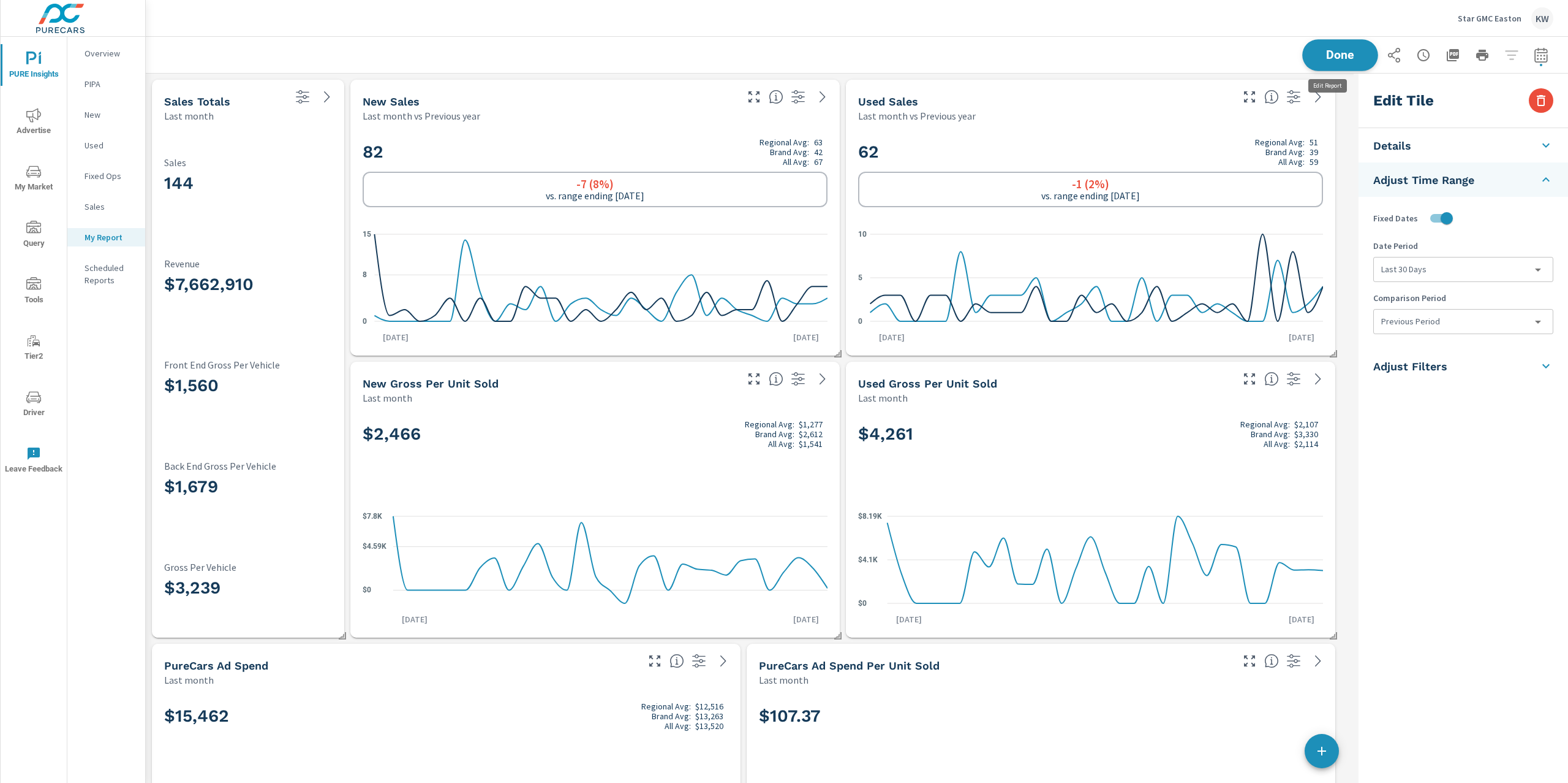
click at [1338, 52] on span "Done" at bounding box center [1341, 55] width 50 height 11
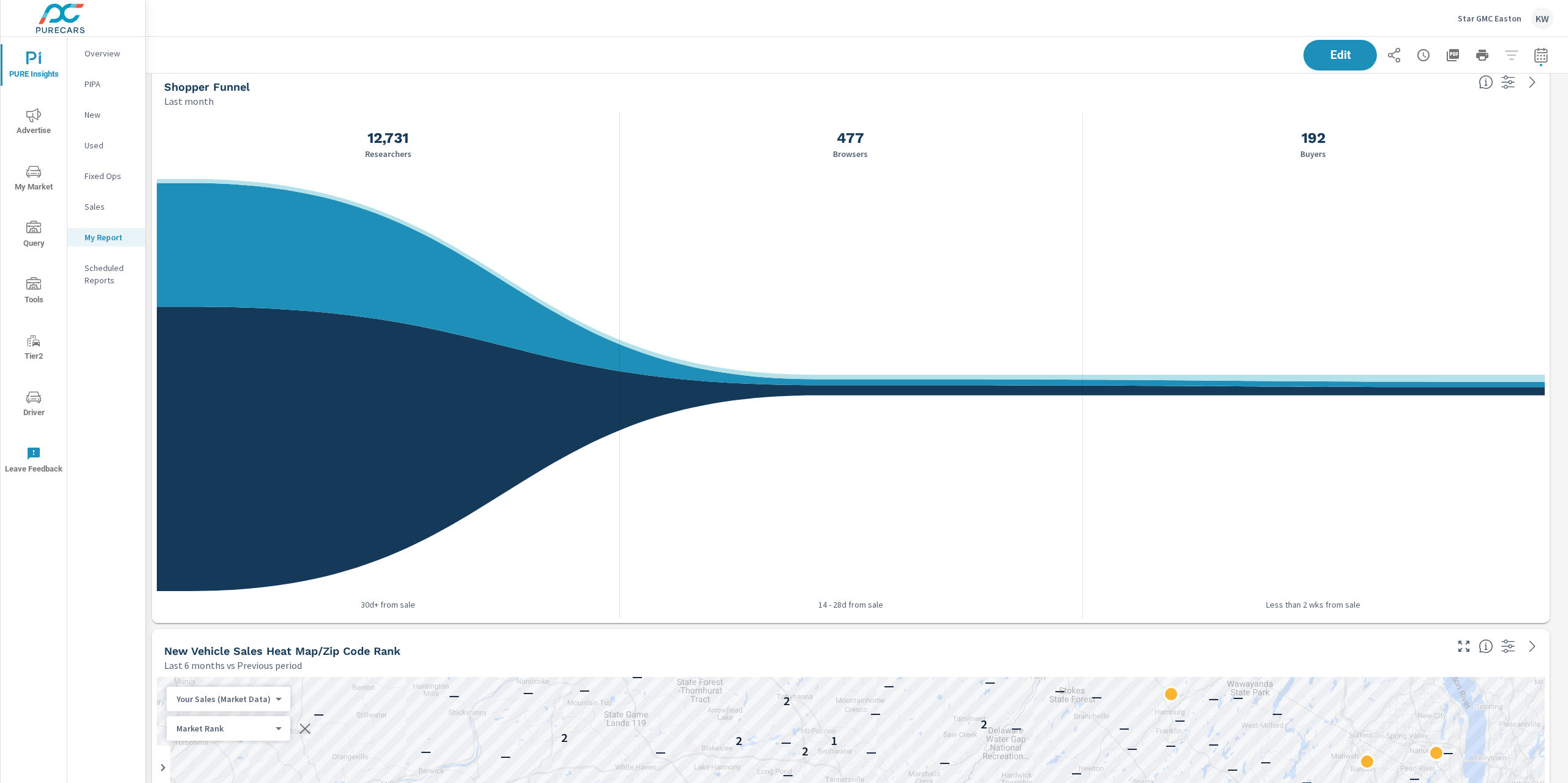
scroll to position [2229, 0]
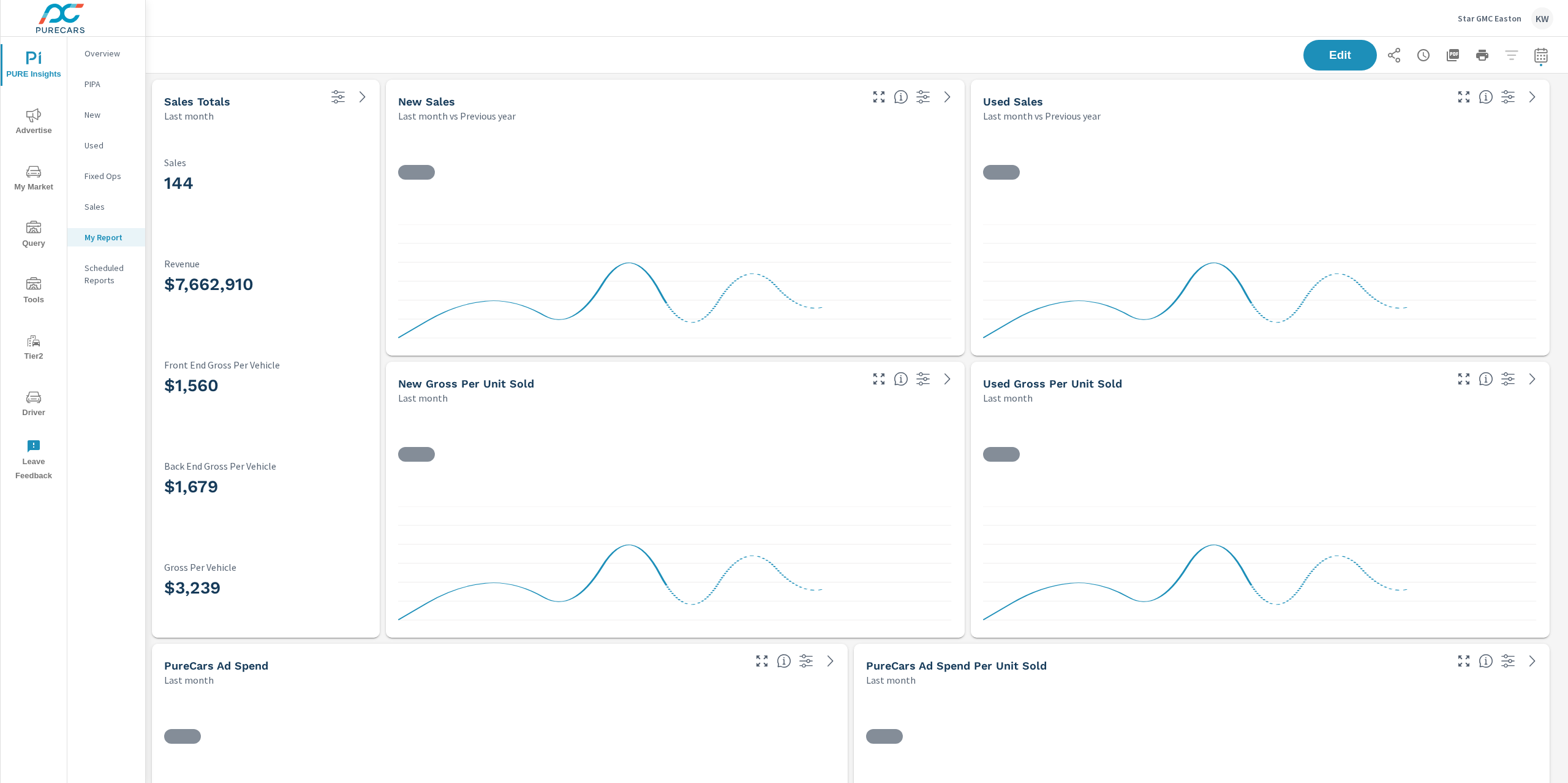
scroll to position [6799, 1436]
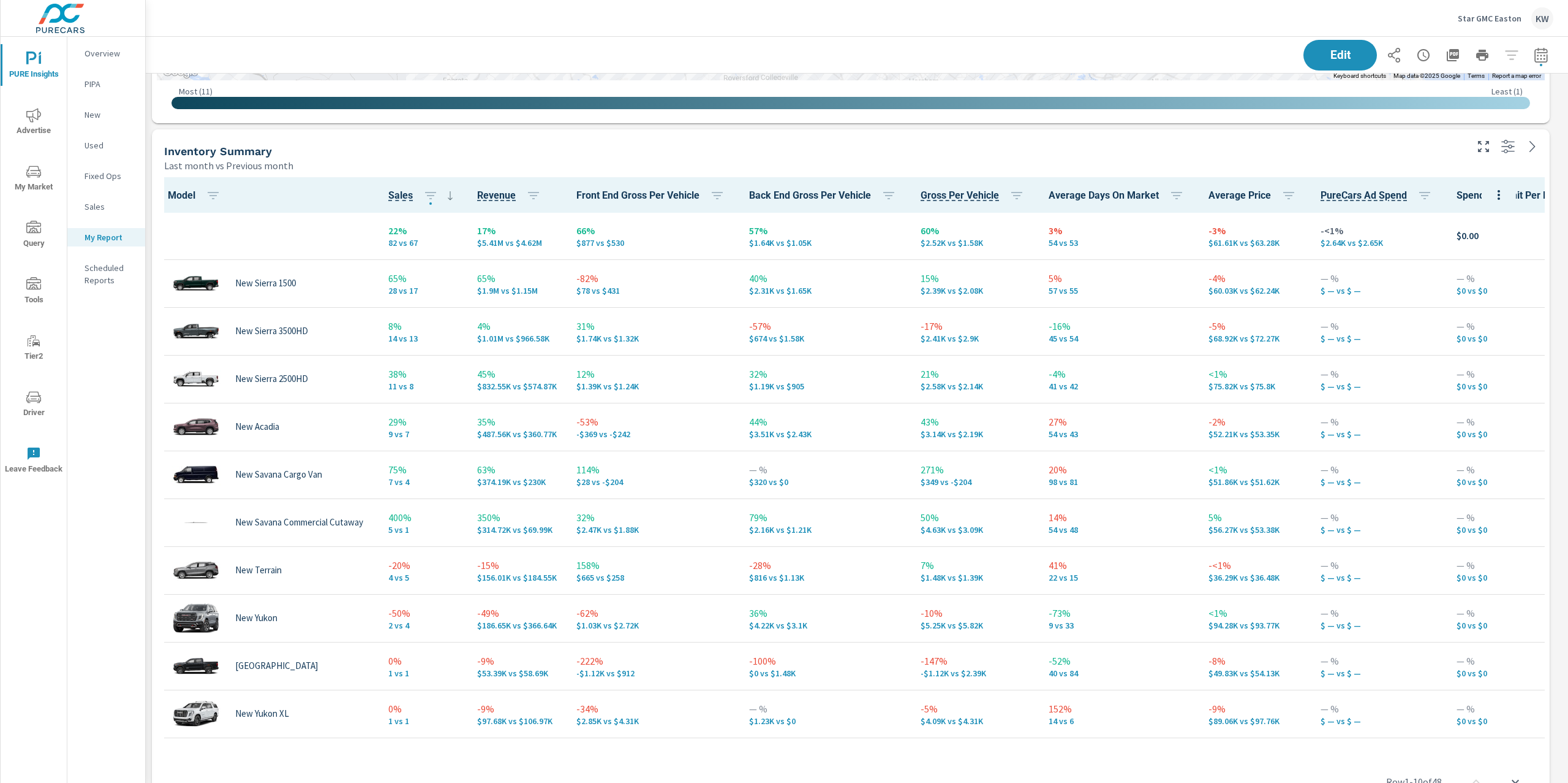
scroll to position [1523, 0]
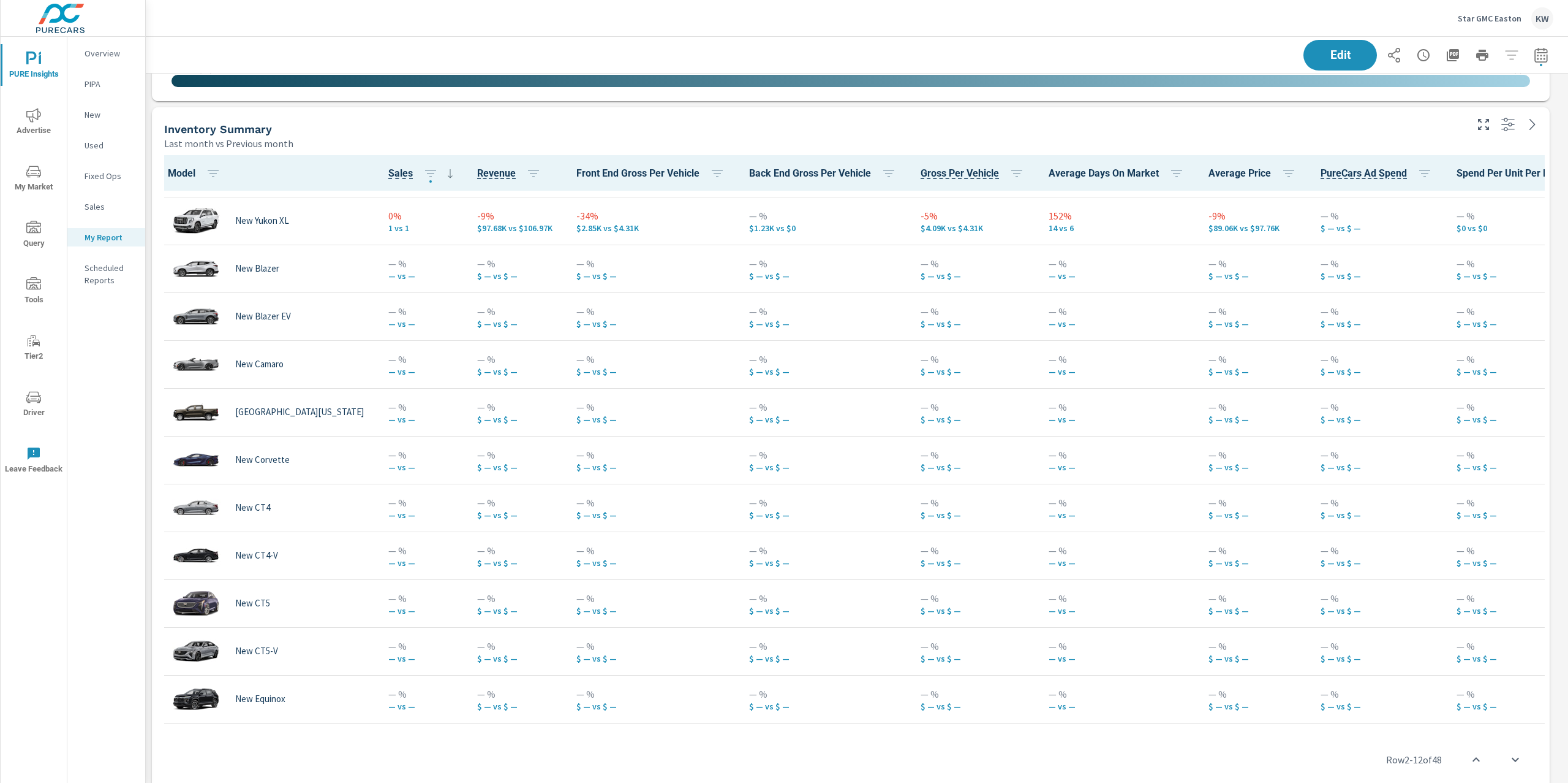
scroll to position [475, 0]
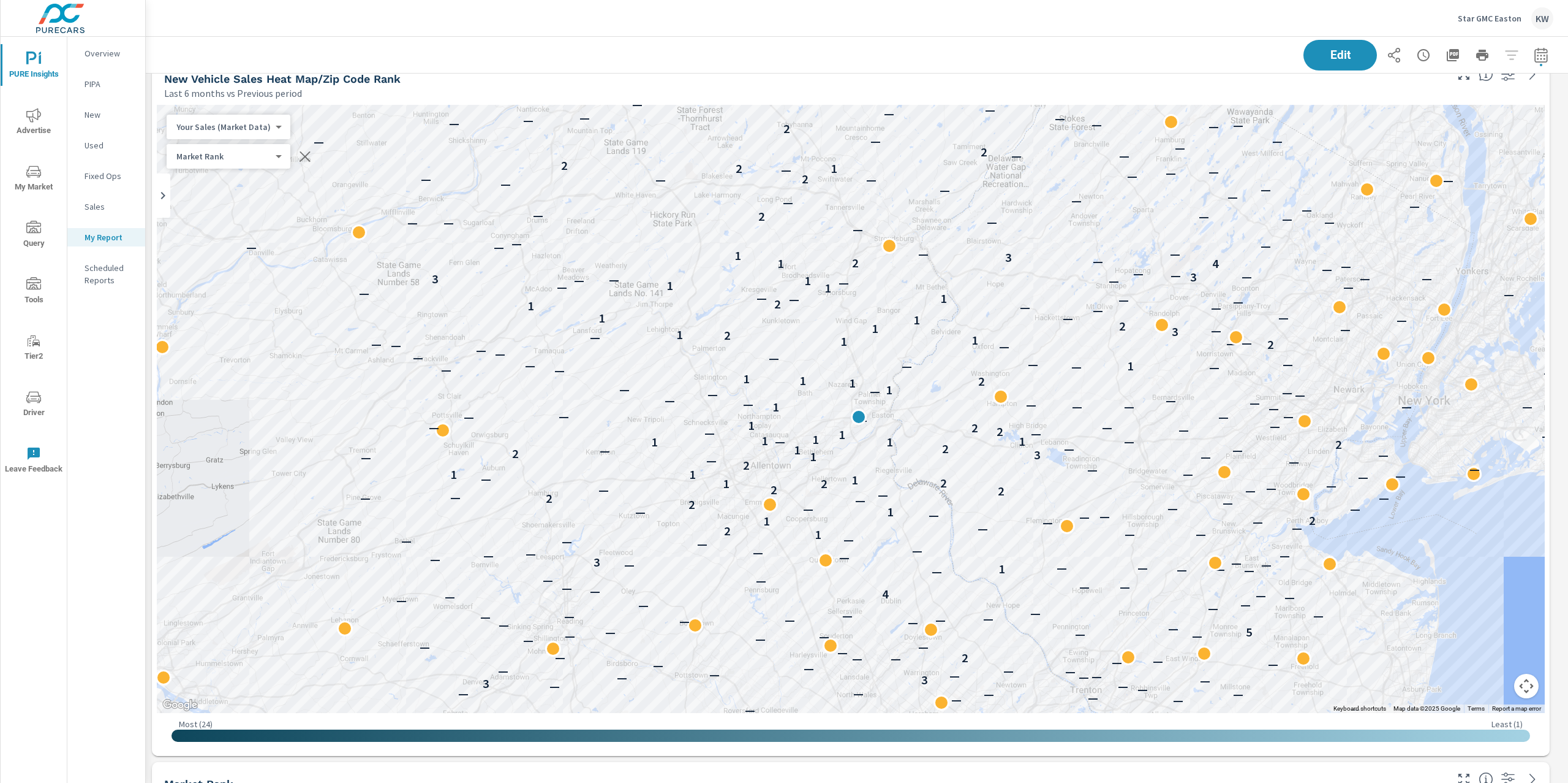
scroll to position [2827, 0]
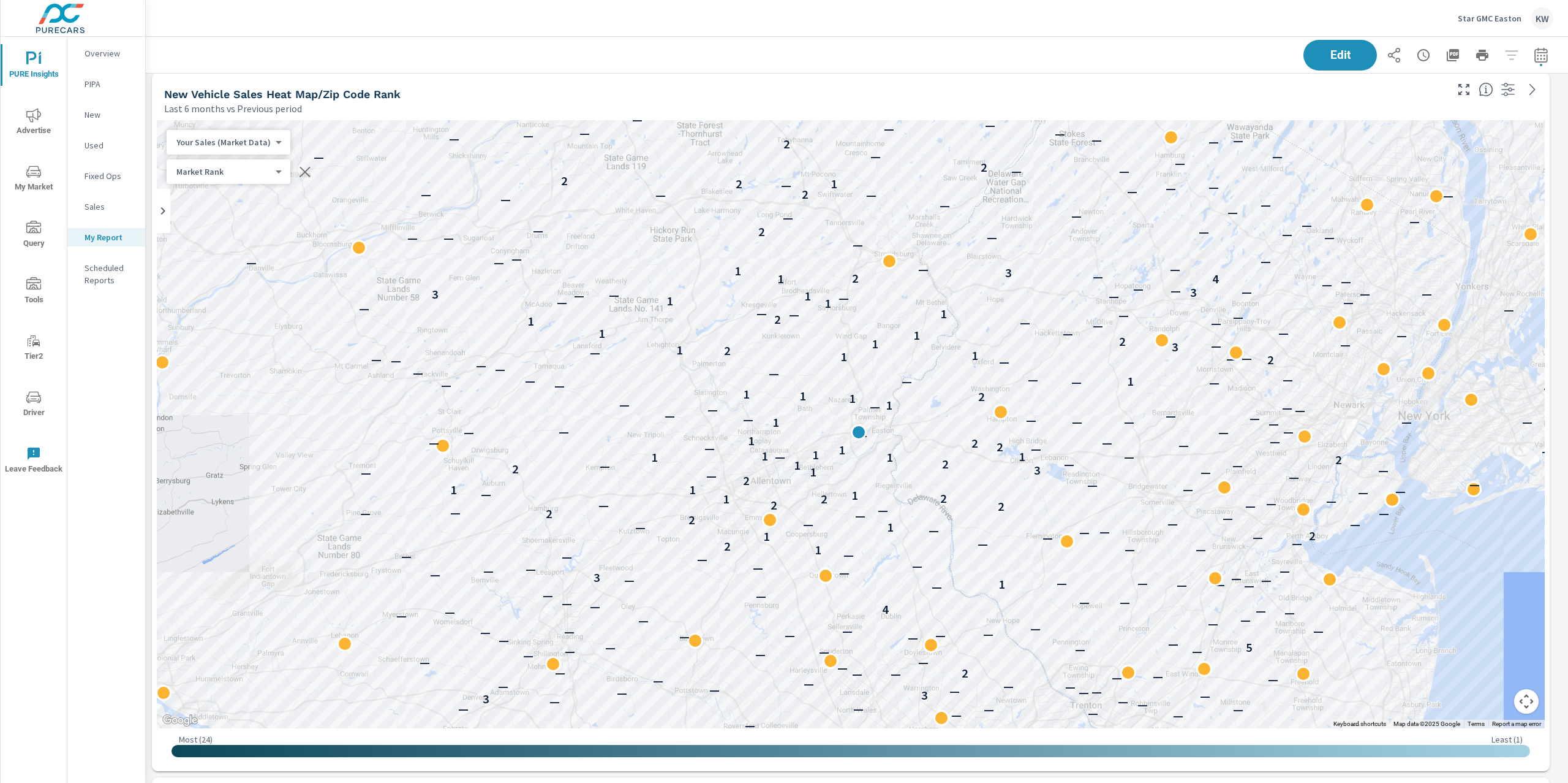
click at [247, 149] on div "Your Sales (Market Data) 0 ​" at bounding box center [228, 142] width 124 height 24
click at [258, 145] on body "PURE Insights Advertise My Market Query Tools Tier2 Driver Leave Feedback Overv…" at bounding box center [784, 391] width 1568 height 783
click at [222, 166] on li "Your Sales (DMS)" at bounding box center [226, 161] width 119 height 19
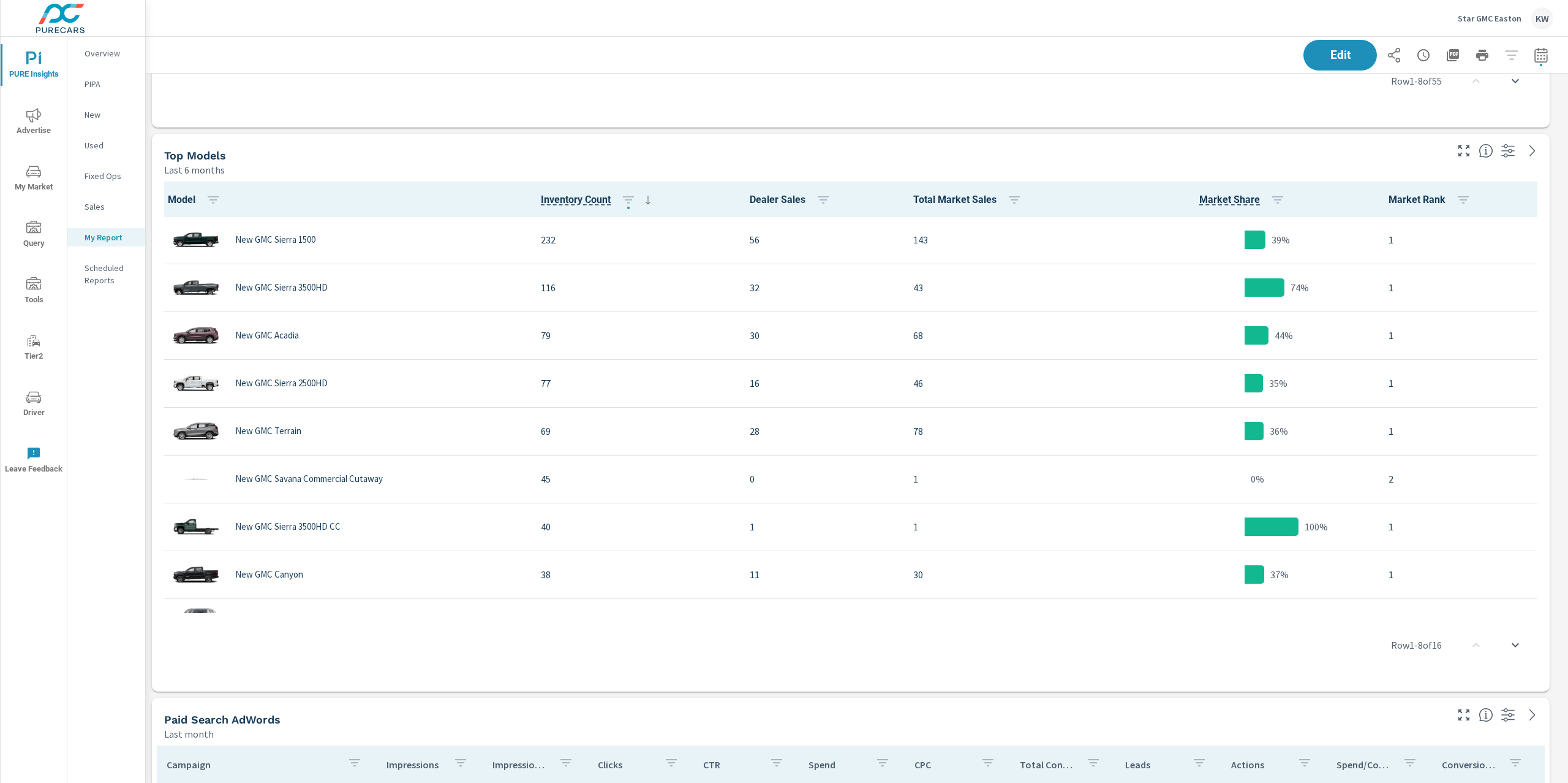
scroll to position [4071, 0]
